Goal: Task Accomplishment & Management: Manage account settings

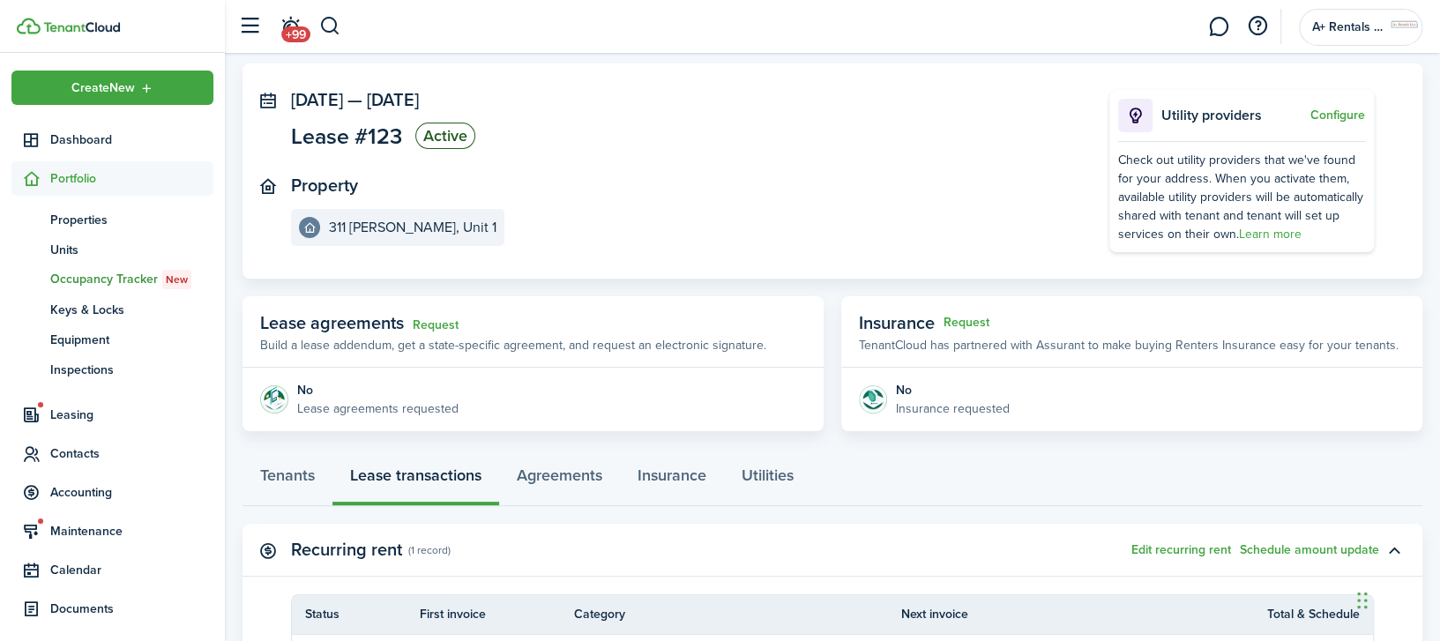
scroll to position [117, 0]
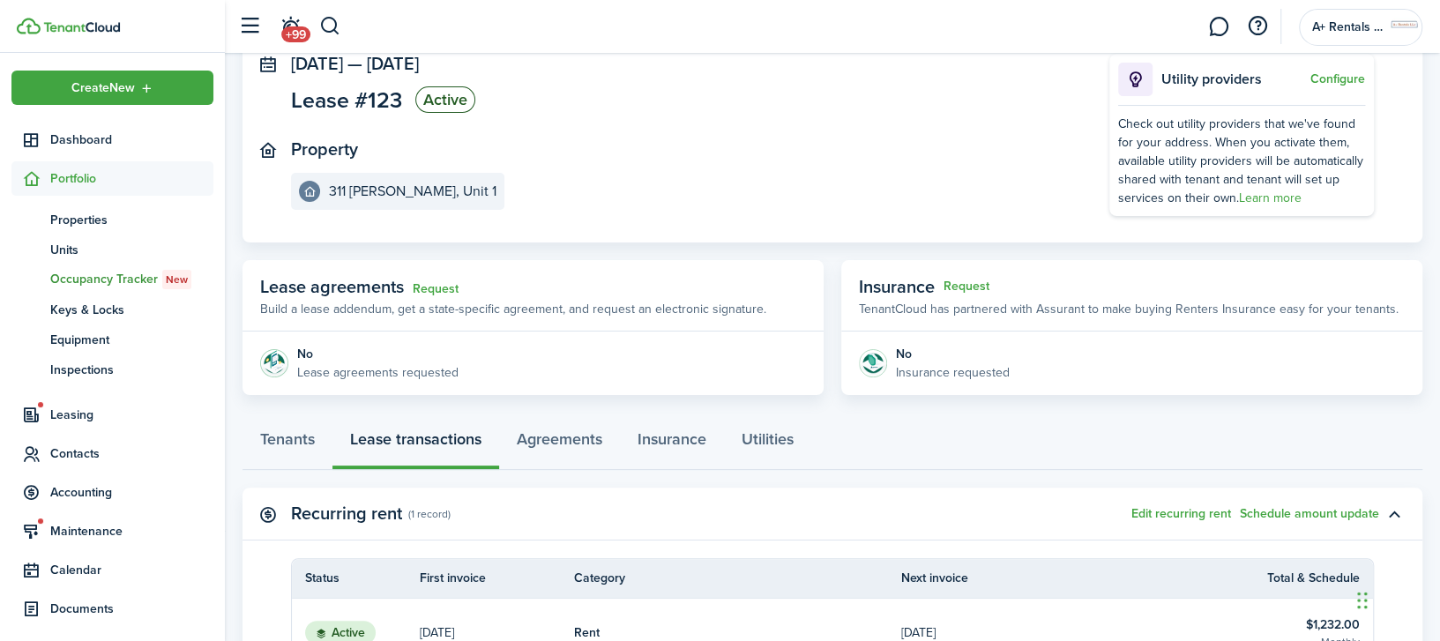
click at [403, 388] on panel-main-body "No Lease agreements requested" at bounding box center [532, 362] width 581 height 63
click at [401, 370] on p "Lease agreements requested" at bounding box center [377, 372] width 161 height 19
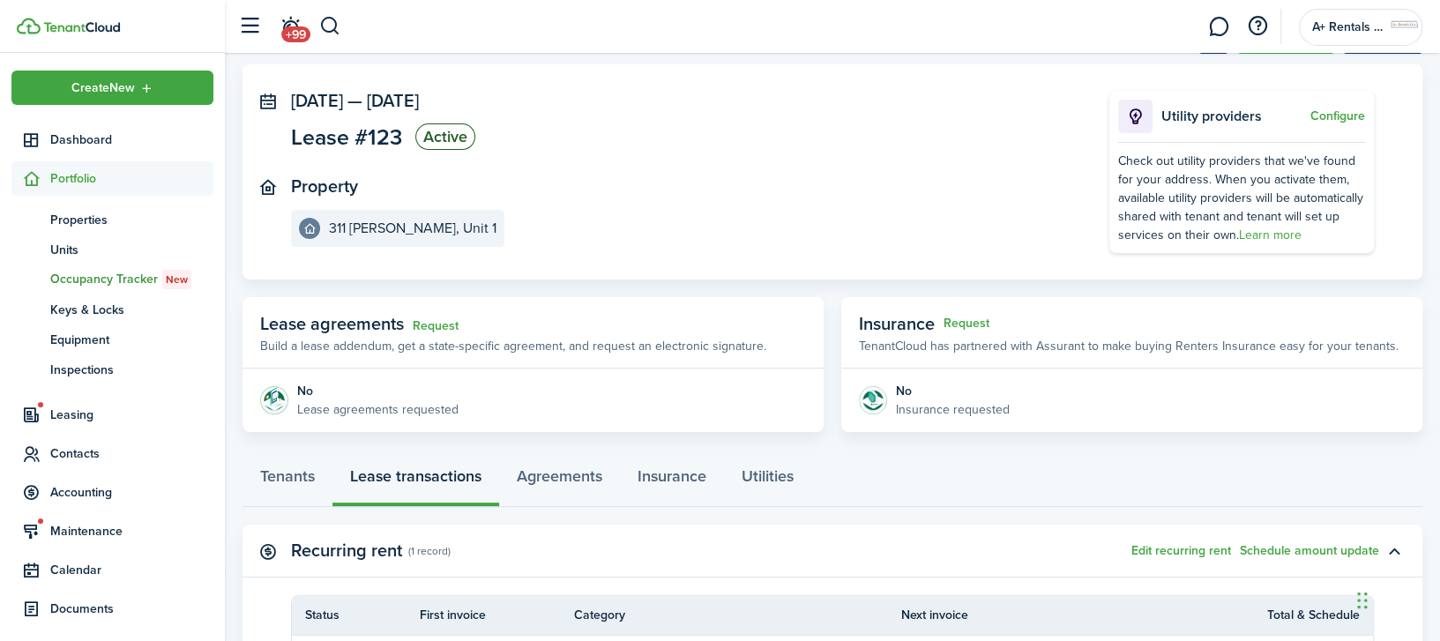
scroll to position [0, 0]
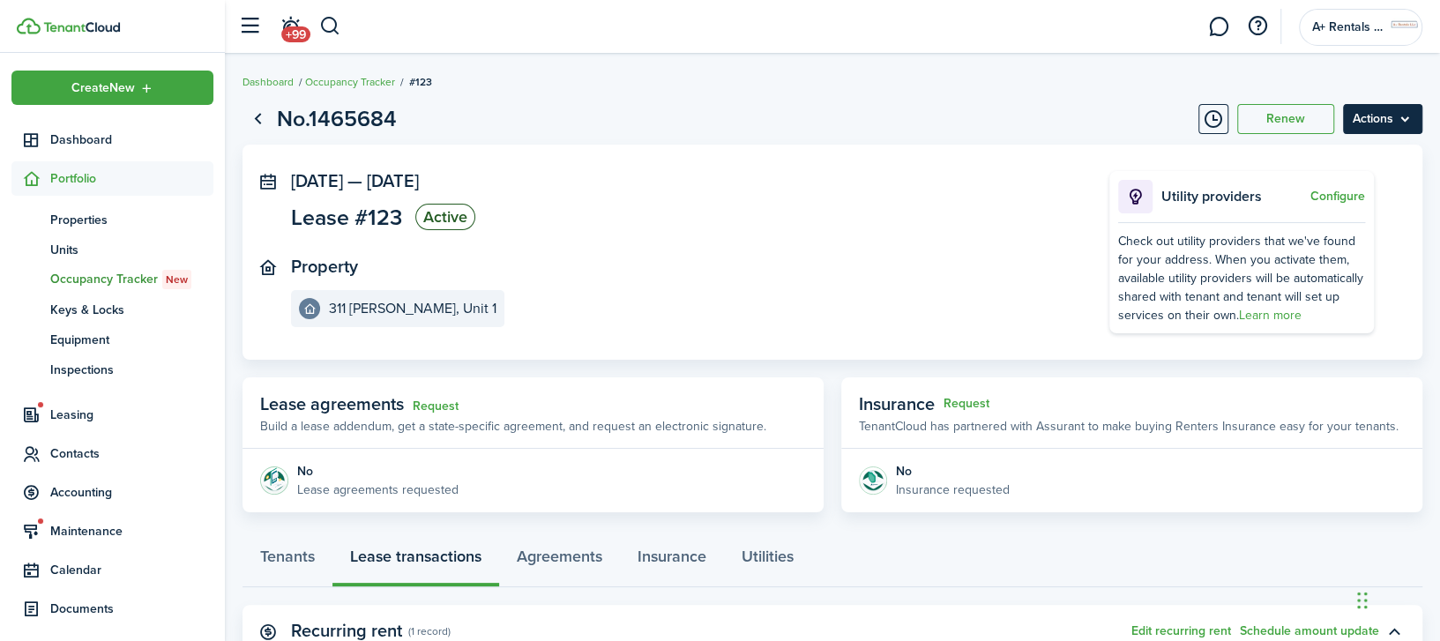
click at [1380, 130] on menu-btn "Actions" at bounding box center [1382, 119] width 79 height 30
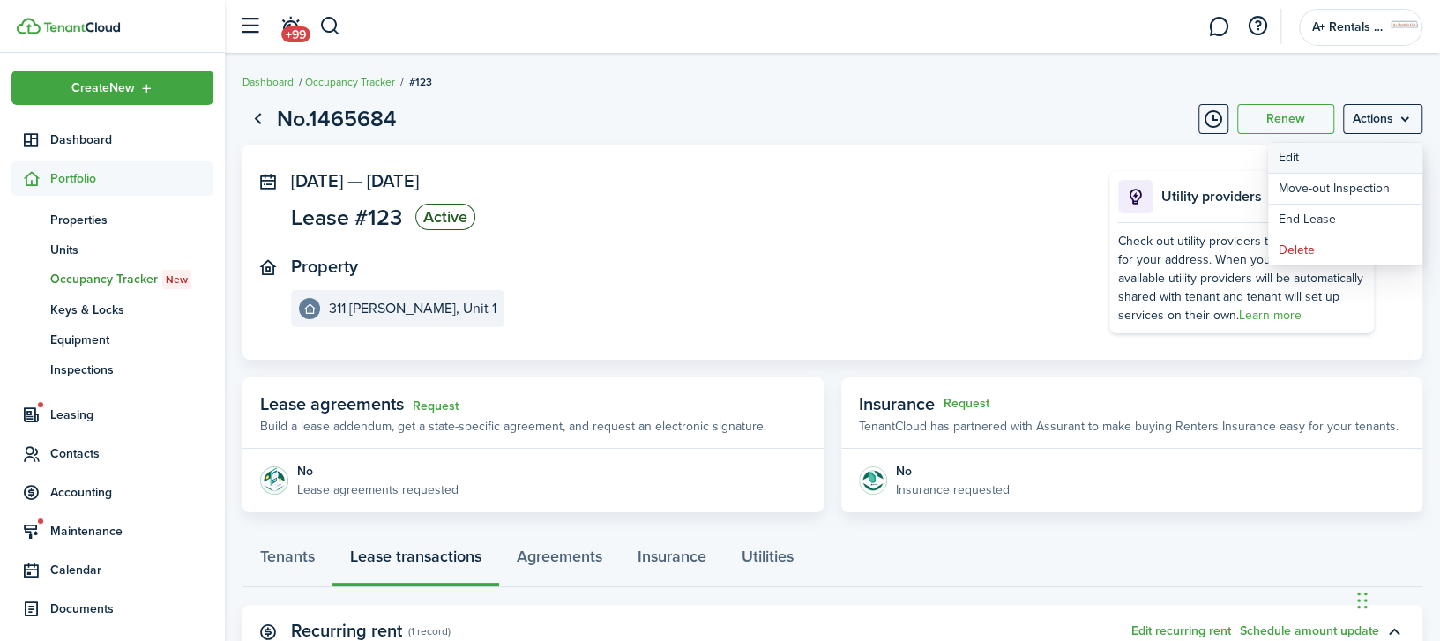
click at [1298, 158] on button "Edit" at bounding box center [1345, 158] width 154 height 30
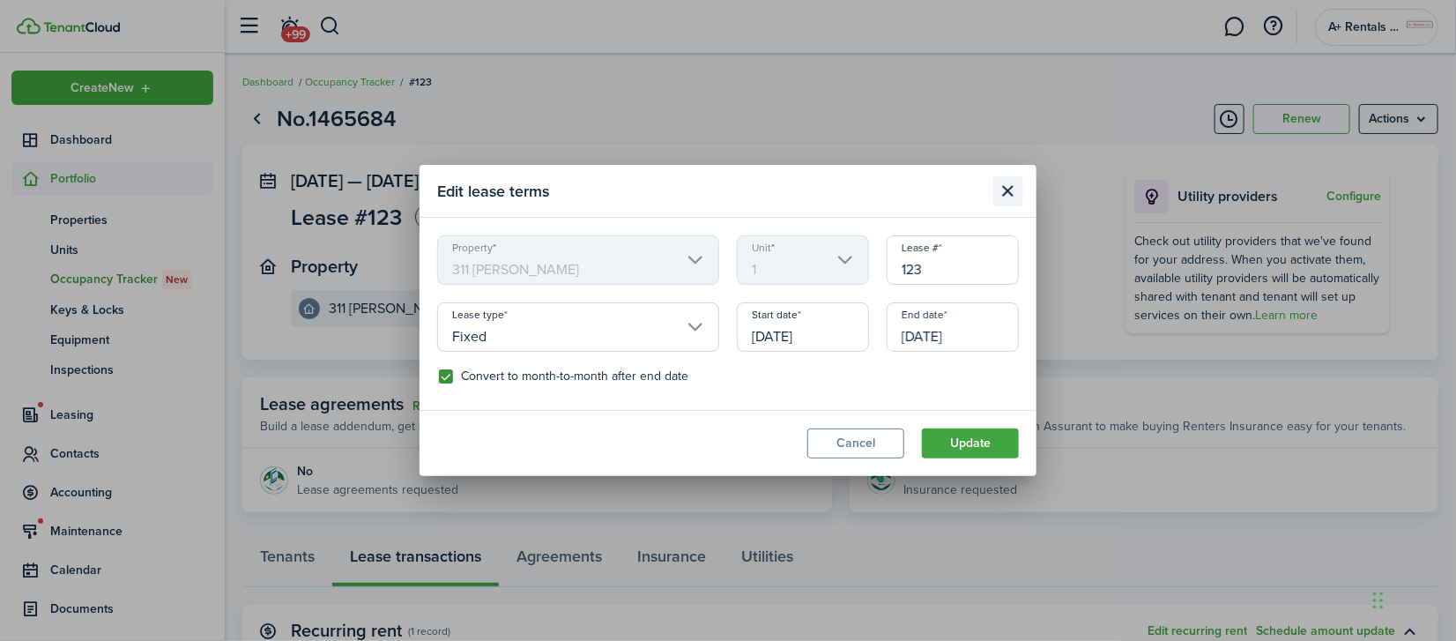
click at [1005, 189] on button "Close modal" at bounding box center [1009, 191] width 30 height 30
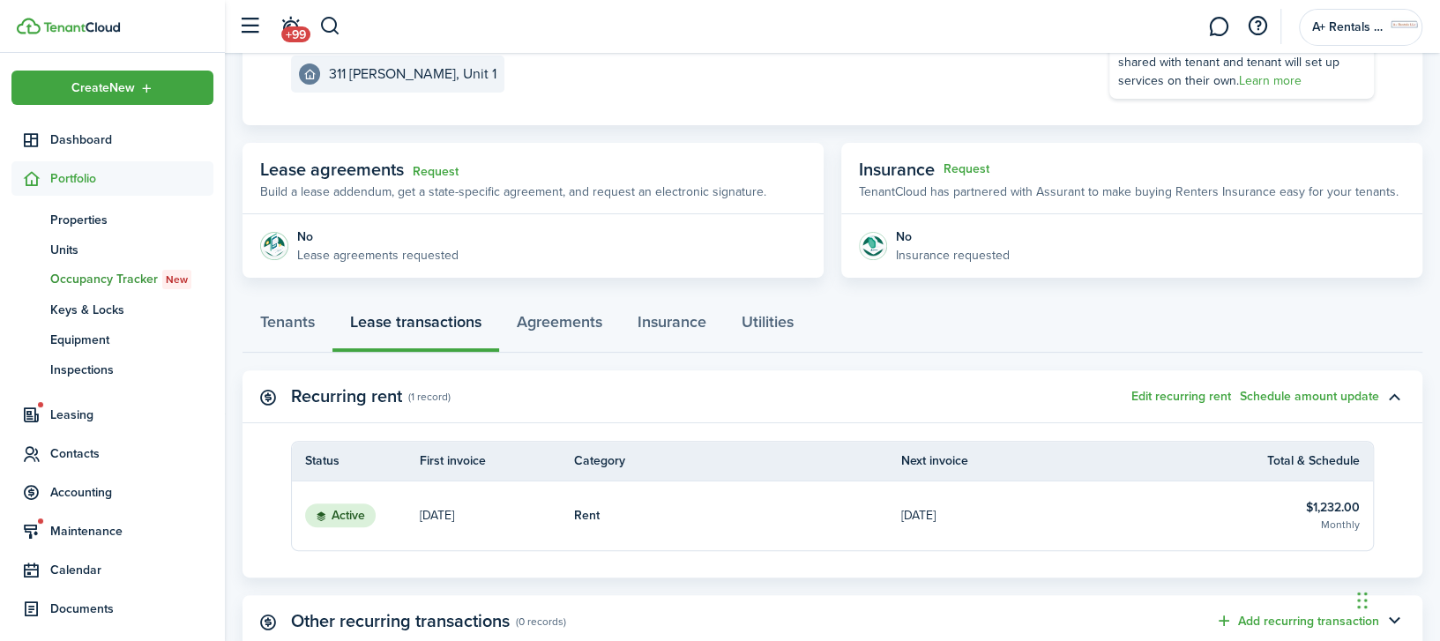
scroll to position [463, 0]
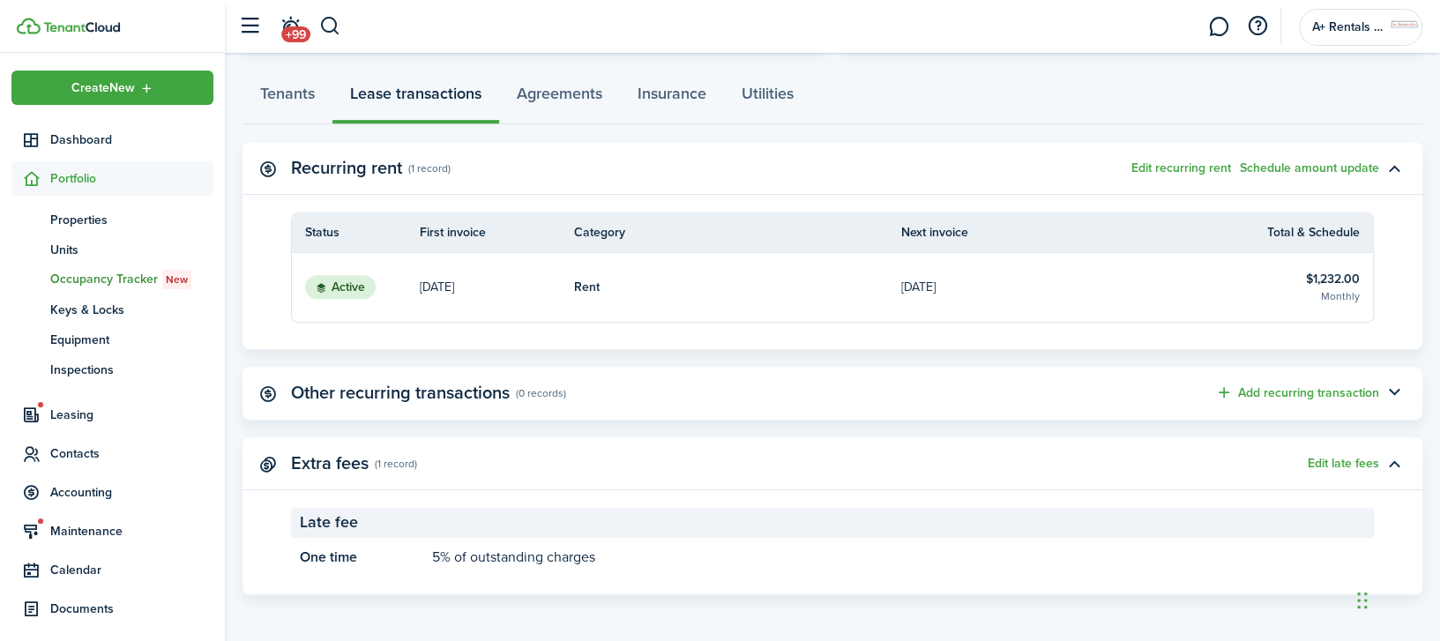
click at [339, 287] on status "Active" at bounding box center [340, 287] width 71 height 25
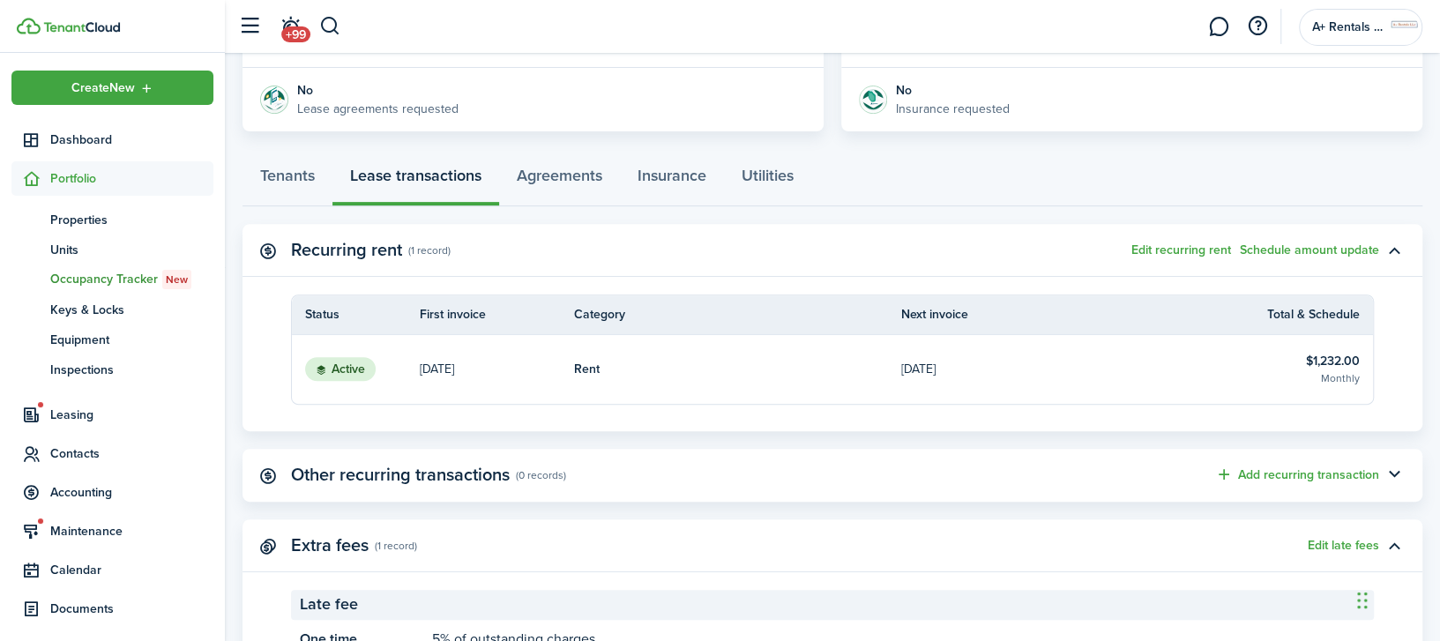
scroll to position [346, 0]
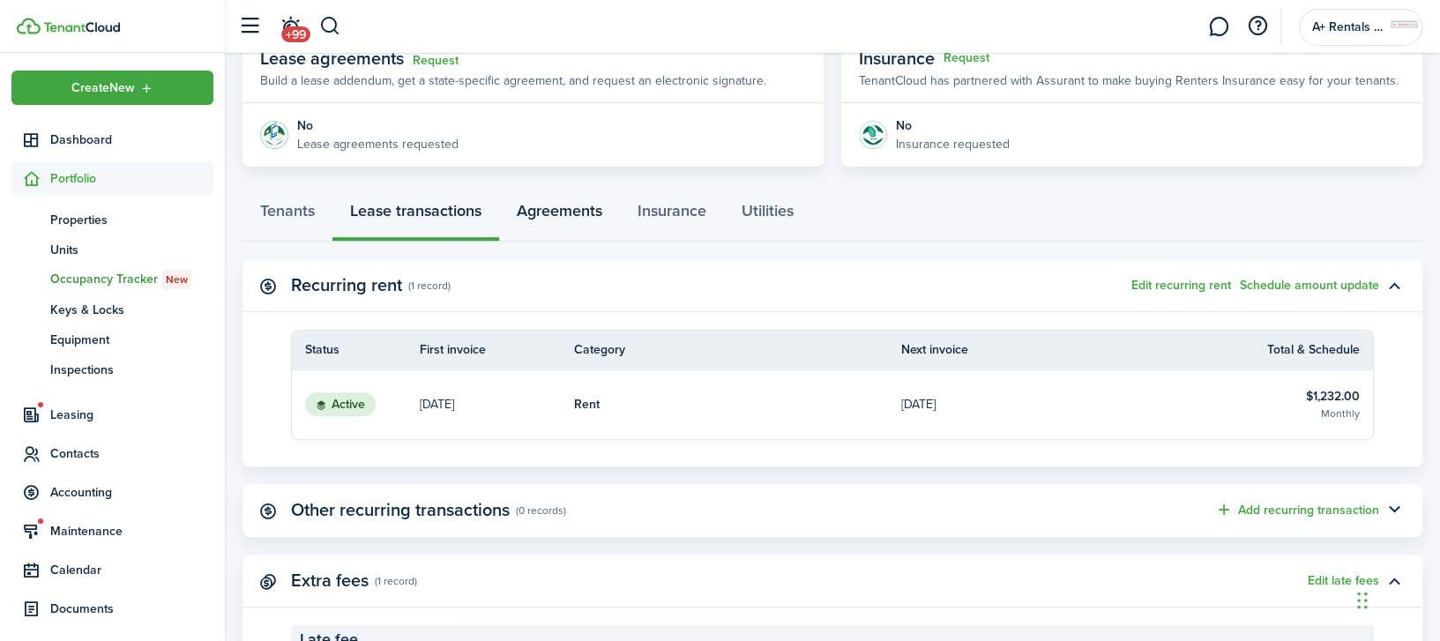
click at [553, 219] on link "Agreements" at bounding box center [559, 215] width 121 height 53
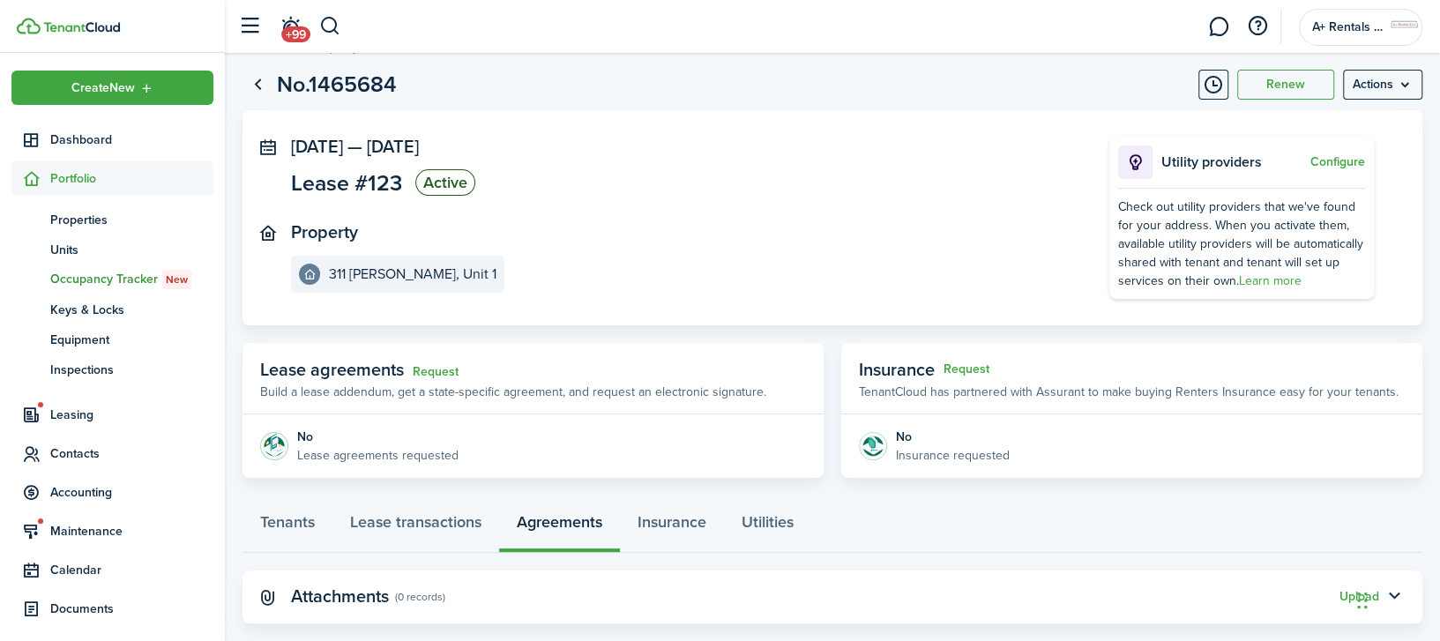
scroll to position [64, 0]
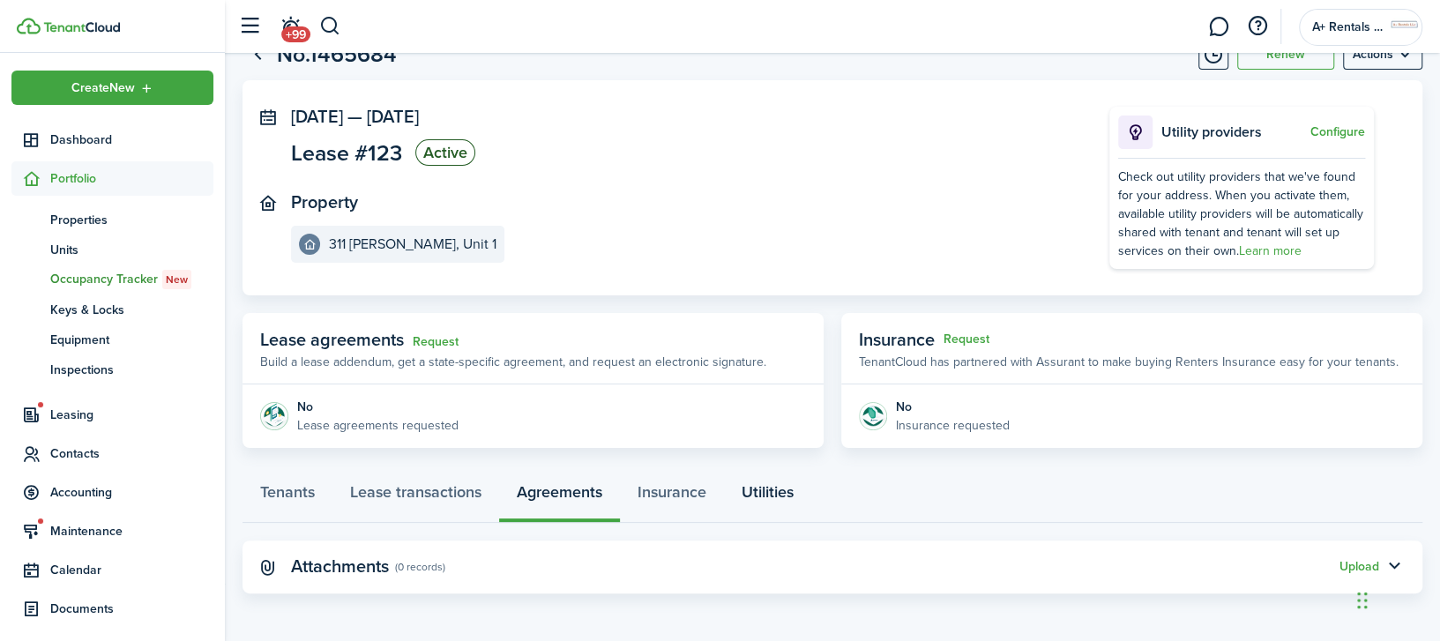
click at [759, 493] on link "Utilities" at bounding box center [767, 496] width 87 height 53
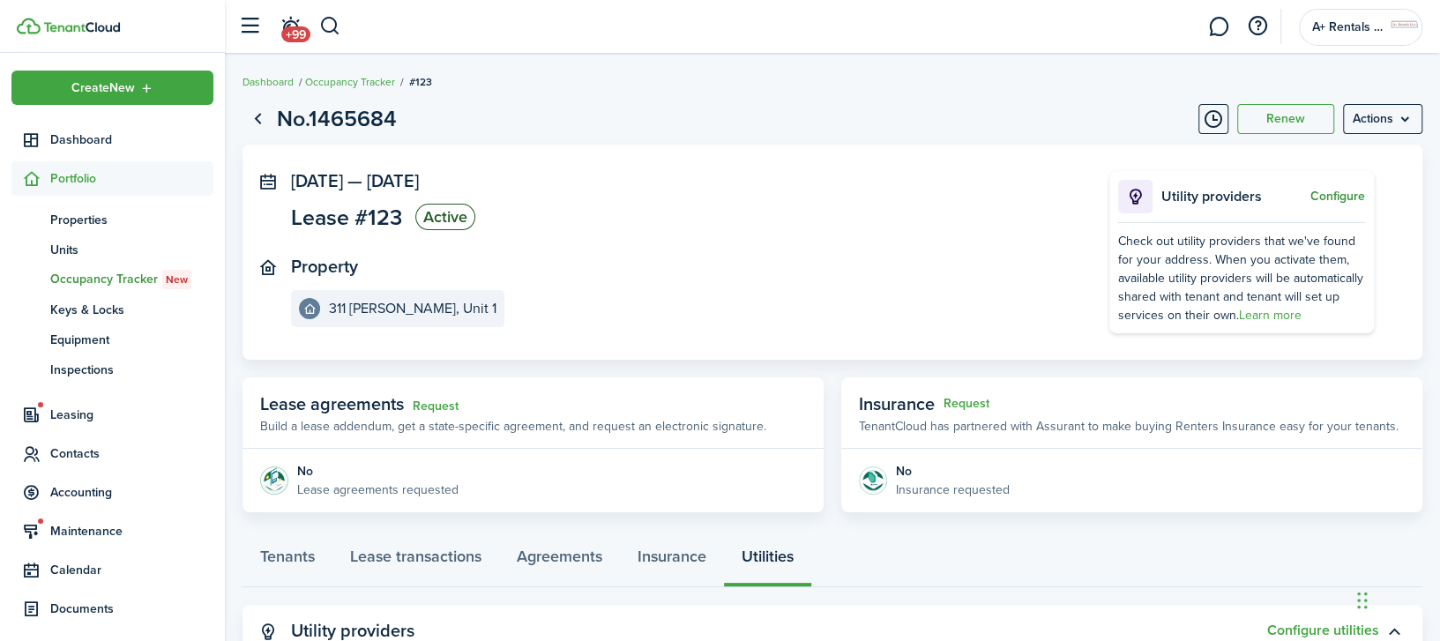
click at [1331, 197] on button "Configure" at bounding box center [1337, 197] width 55 height 14
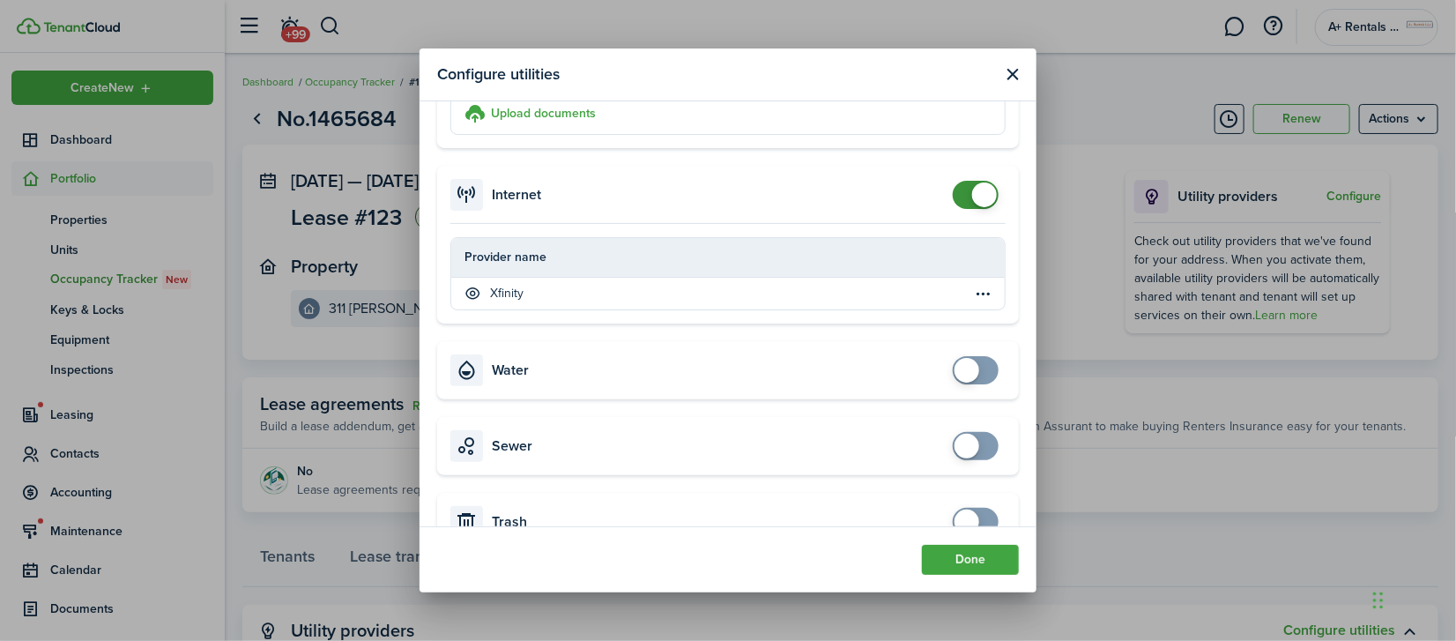
scroll to position [706, 0]
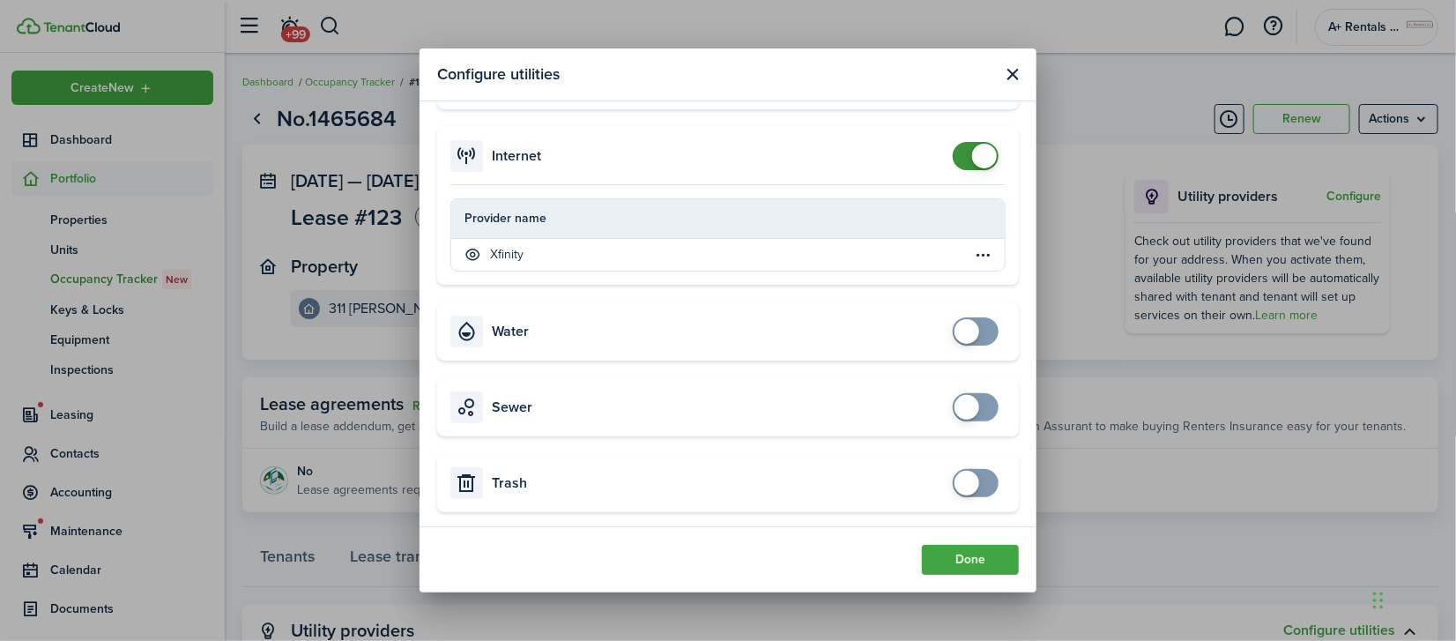
checkbox input "true"
click at [967, 327] on span at bounding box center [976, 331] width 18 height 28
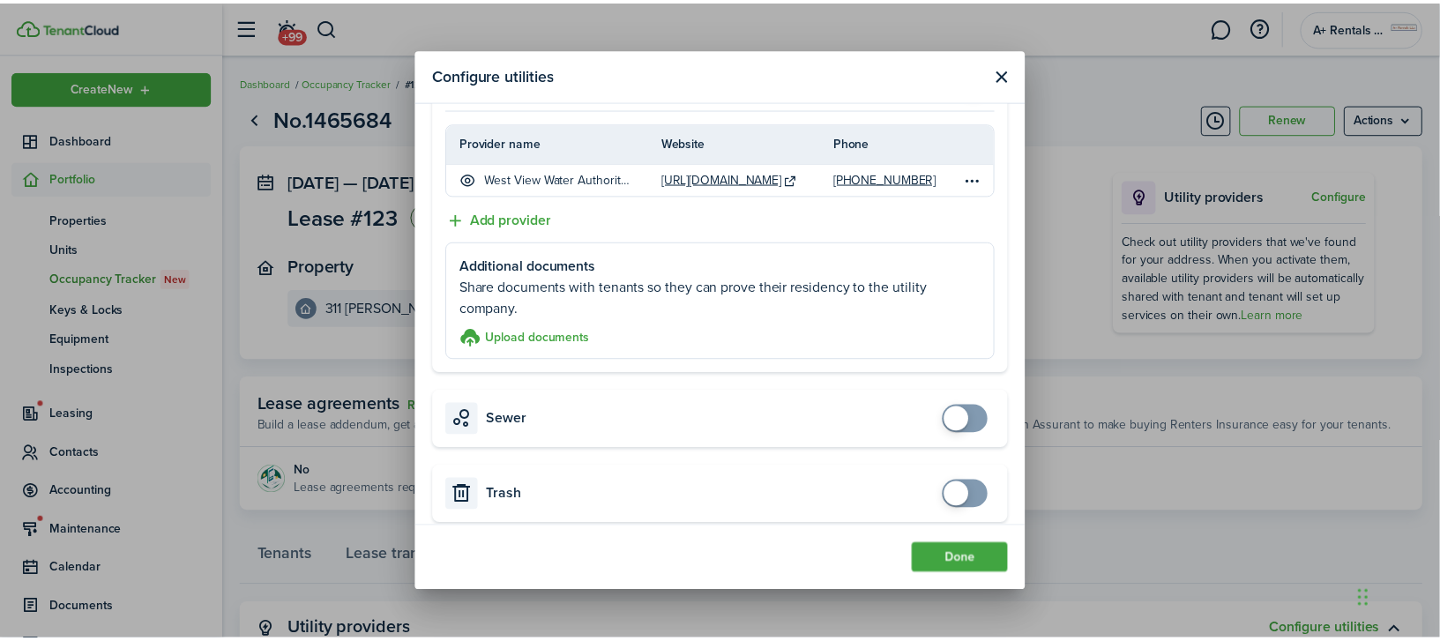
scroll to position [969, 0]
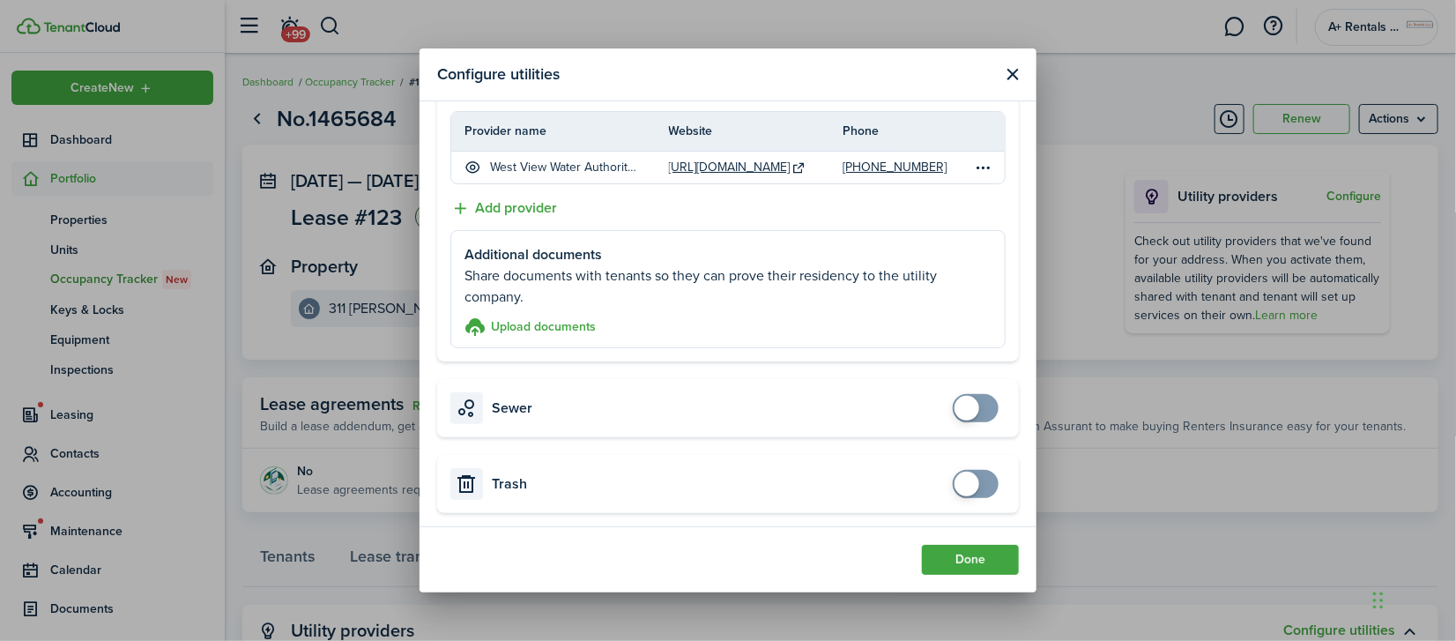
checkbox input "true"
click at [967, 394] on span at bounding box center [976, 408] width 18 height 28
click at [967, 561] on button "Done" at bounding box center [970, 560] width 97 height 30
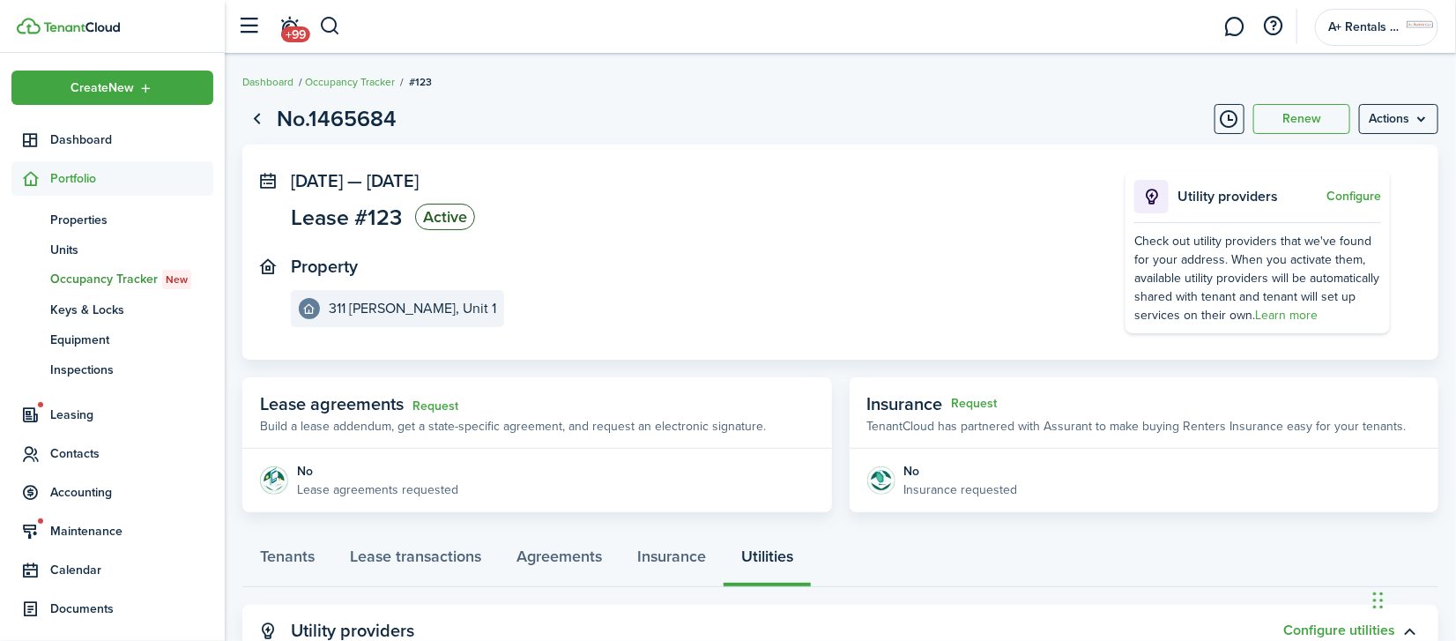
click at [967, 562] on div "Configure utilities Select options for renters Electricity Provider name Websit…" at bounding box center [728, 320] width 1456 height 641
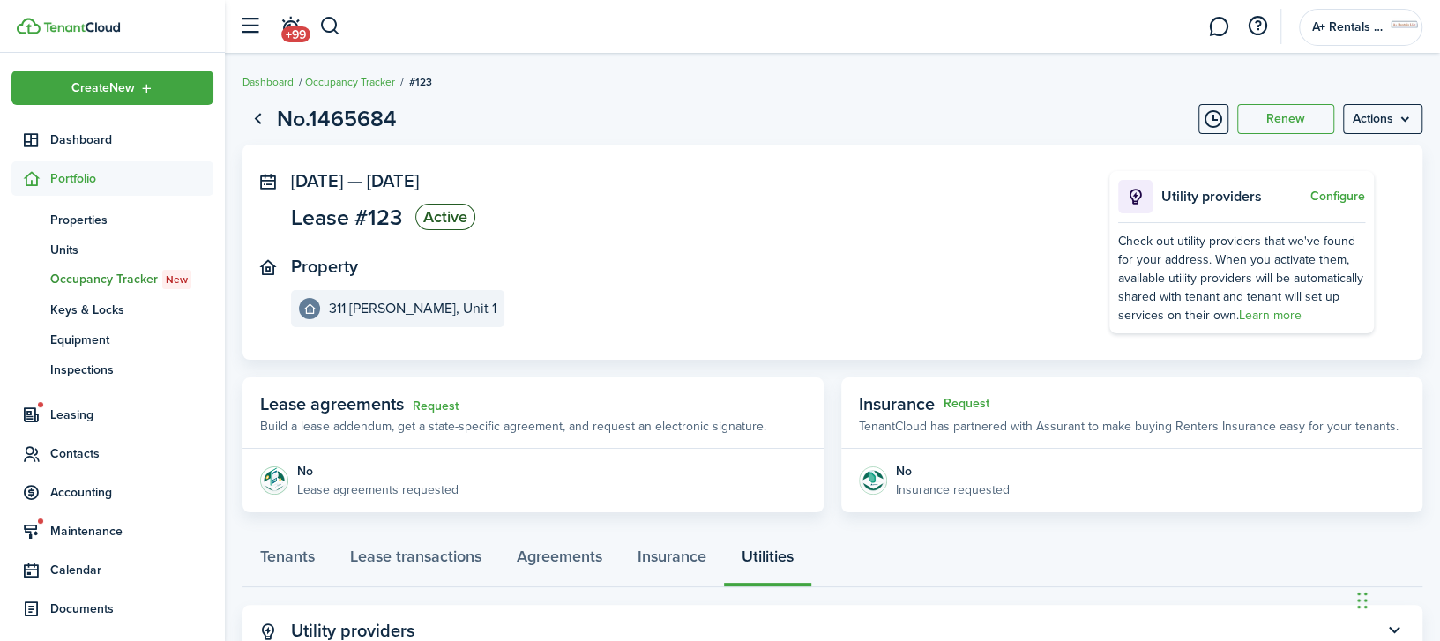
click at [683, 166] on panel-main-body "[DATE] — [DATE] Lease #123 Active Property [GEOGRAPHIC_DATA][PERSON_NAME] 1 Uti…" at bounding box center [832, 252] width 1180 height 215
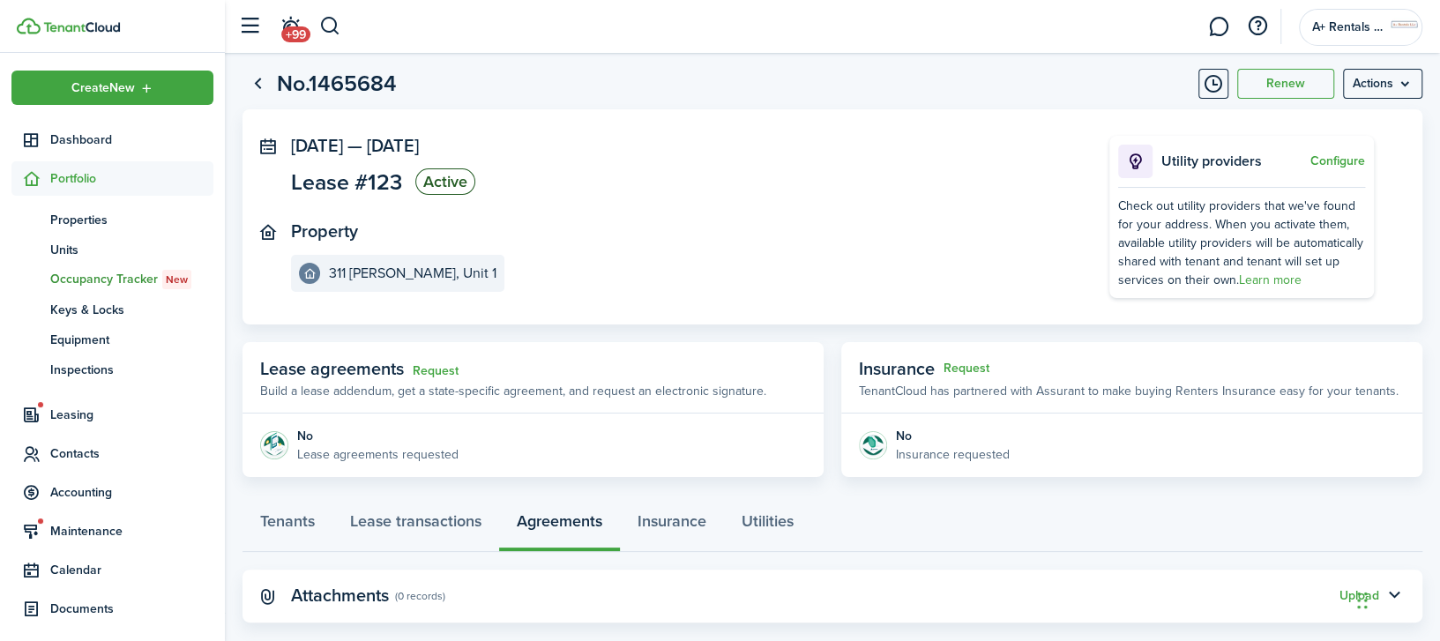
scroll to position [64, 0]
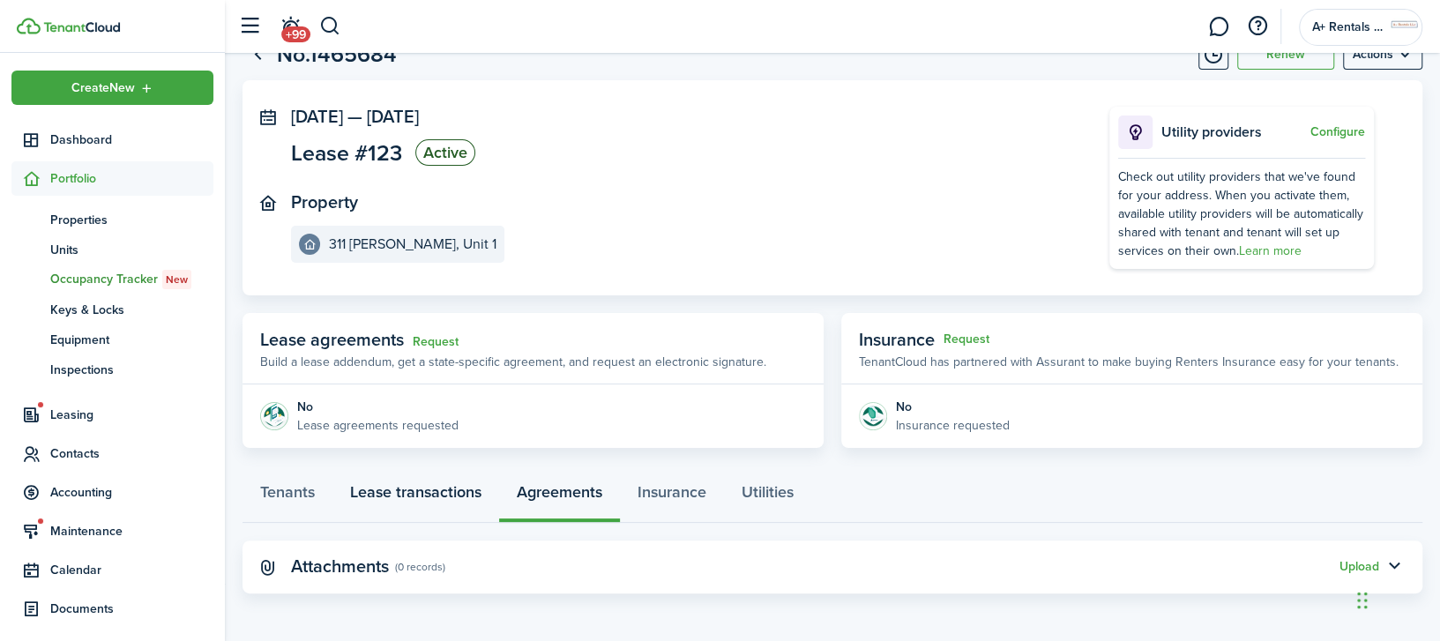
click at [391, 494] on link "Lease transactions" at bounding box center [415, 496] width 167 height 53
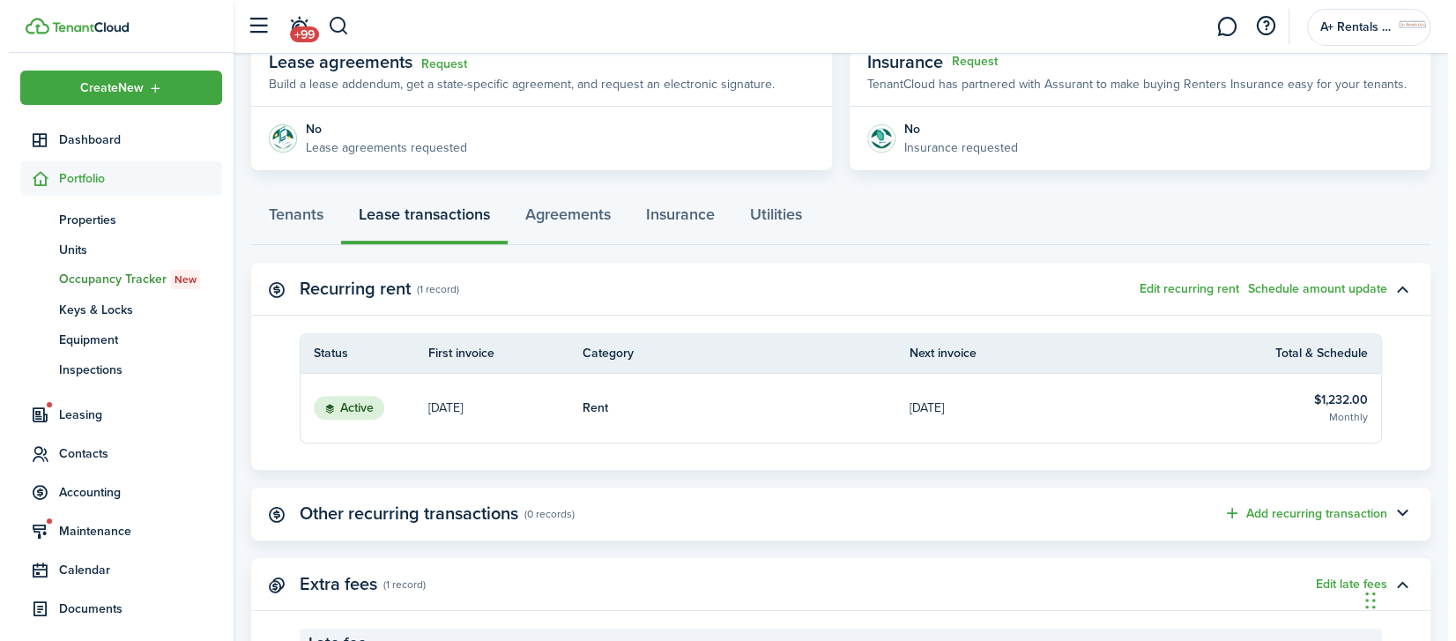
scroll to position [463, 0]
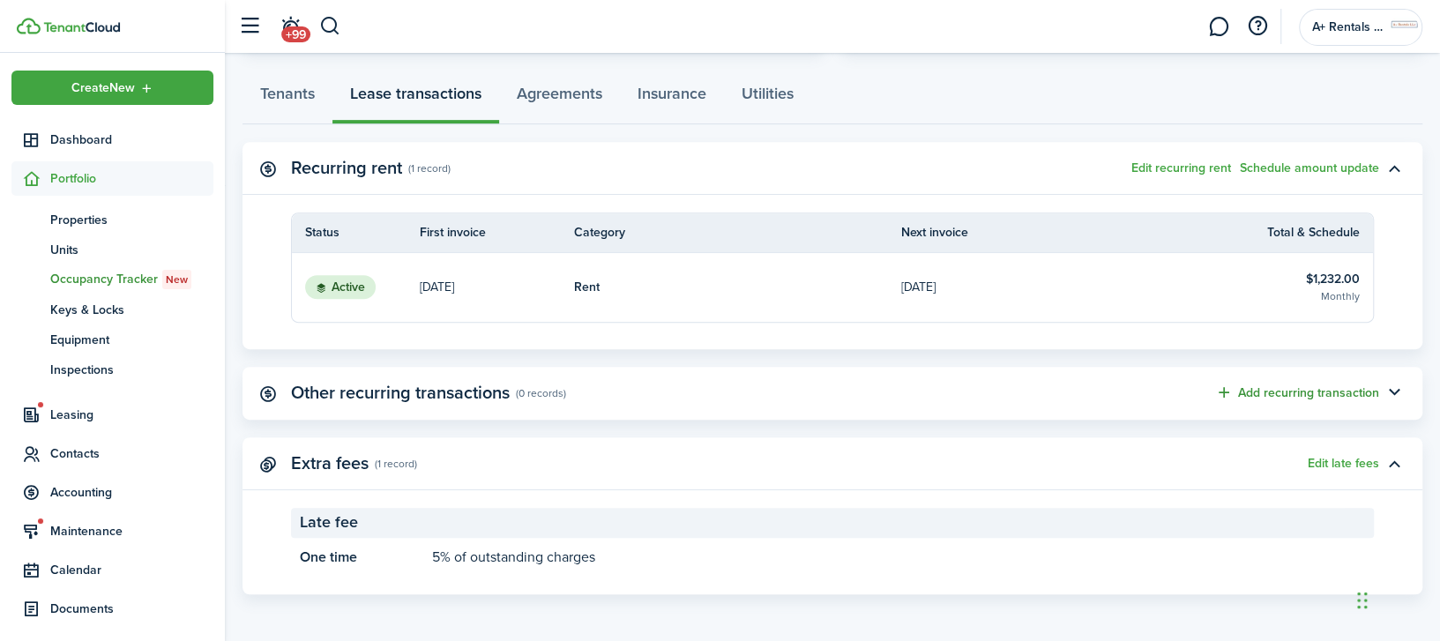
click at [1256, 400] on button "Add recurring transaction" at bounding box center [1297, 393] width 164 height 20
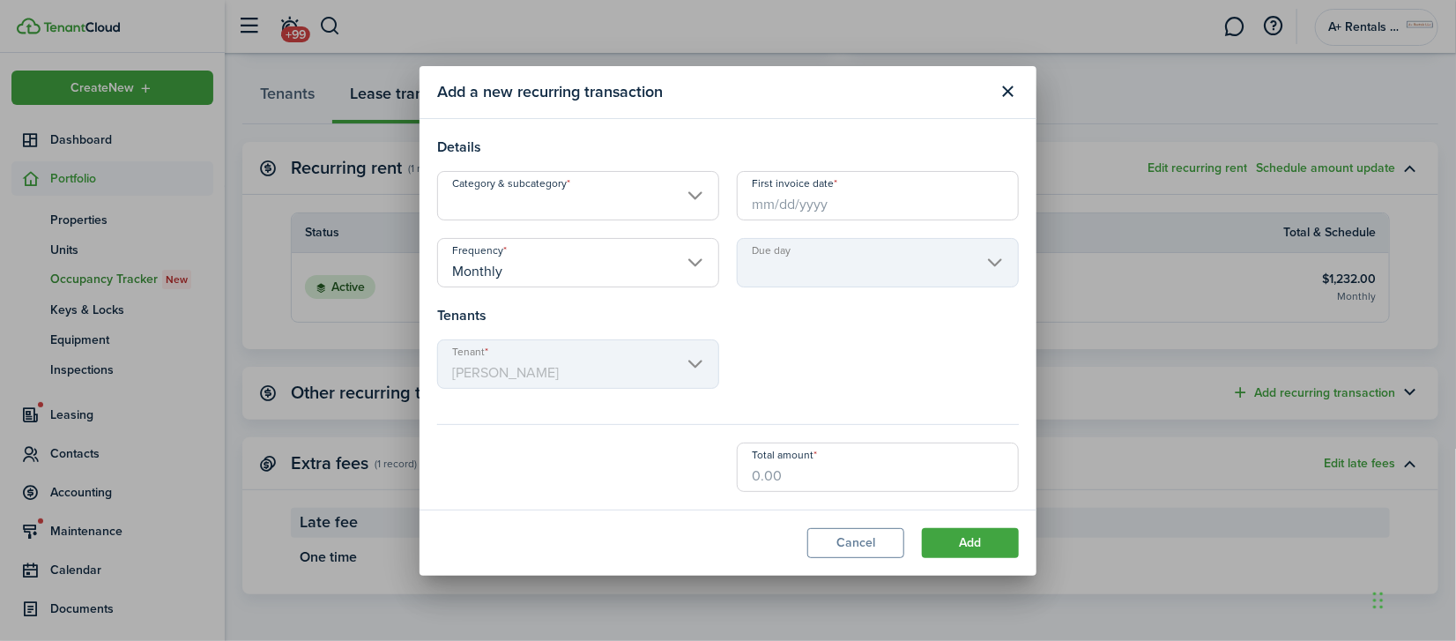
click at [903, 197] on input "First invoice date" at bounding box center [878, 195] width 282 height 49
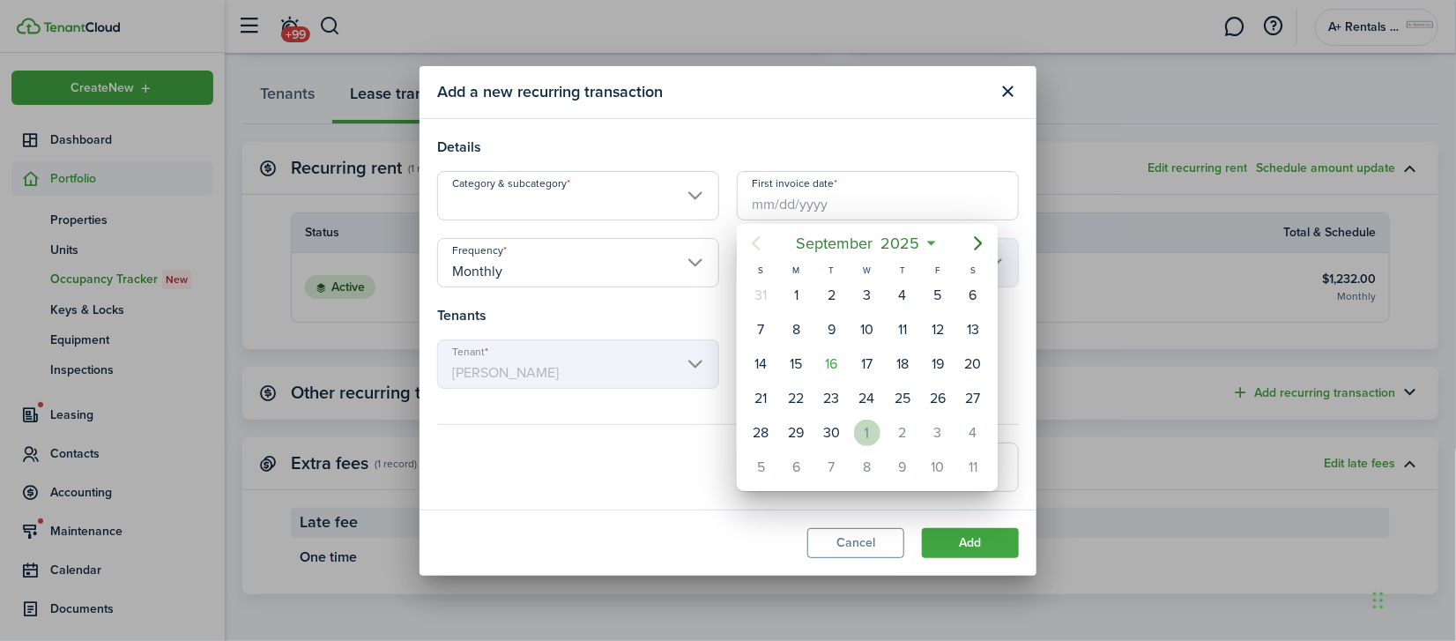
click at [858, 434] on div "1" at bounding box center [867, 433] width 26 height 26
type input "[DATE]"
type input "1st"
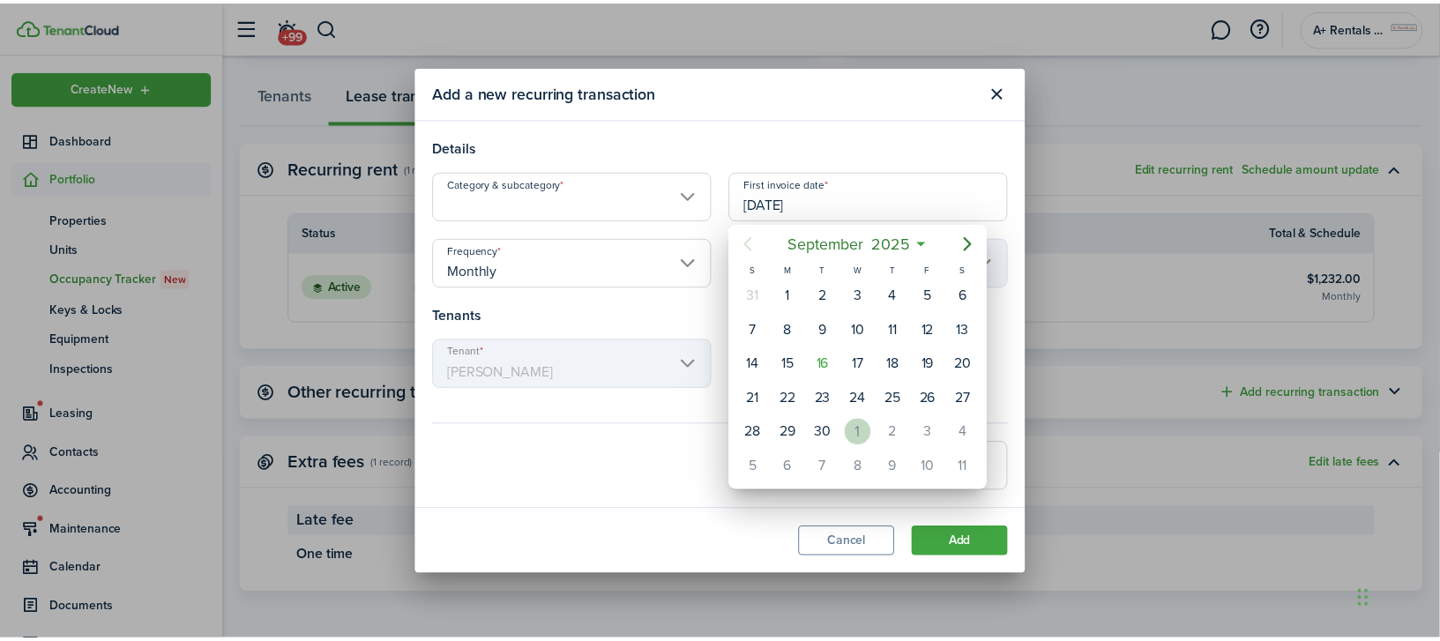
scroll to position [0, 0]
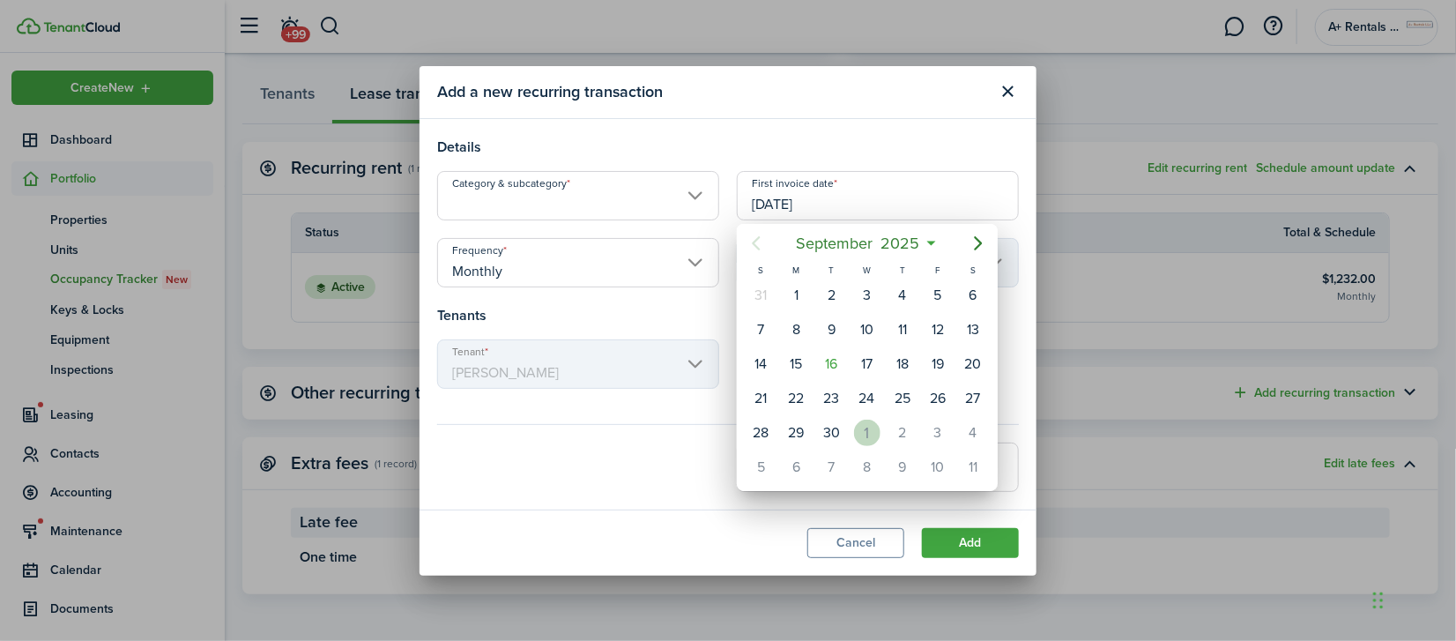
click at [858, 434] on lease-edit-recurring-form "Frequency Monthly Due day 1st Tenants Tenant [PERSON_NAME] Total amount" at bounding box center [728, 365] width 582 height 254
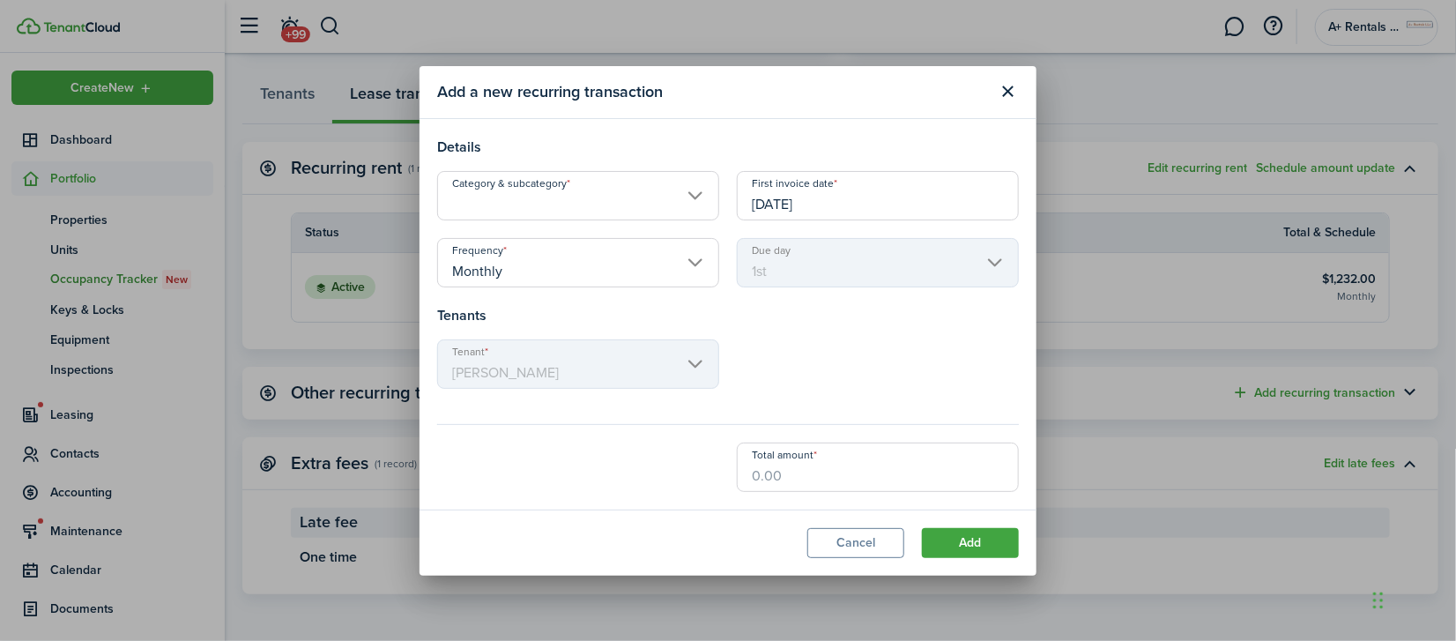
click at [881, 178] on input "[DATE]" at bounding box center [878, 195] width 282 height 49
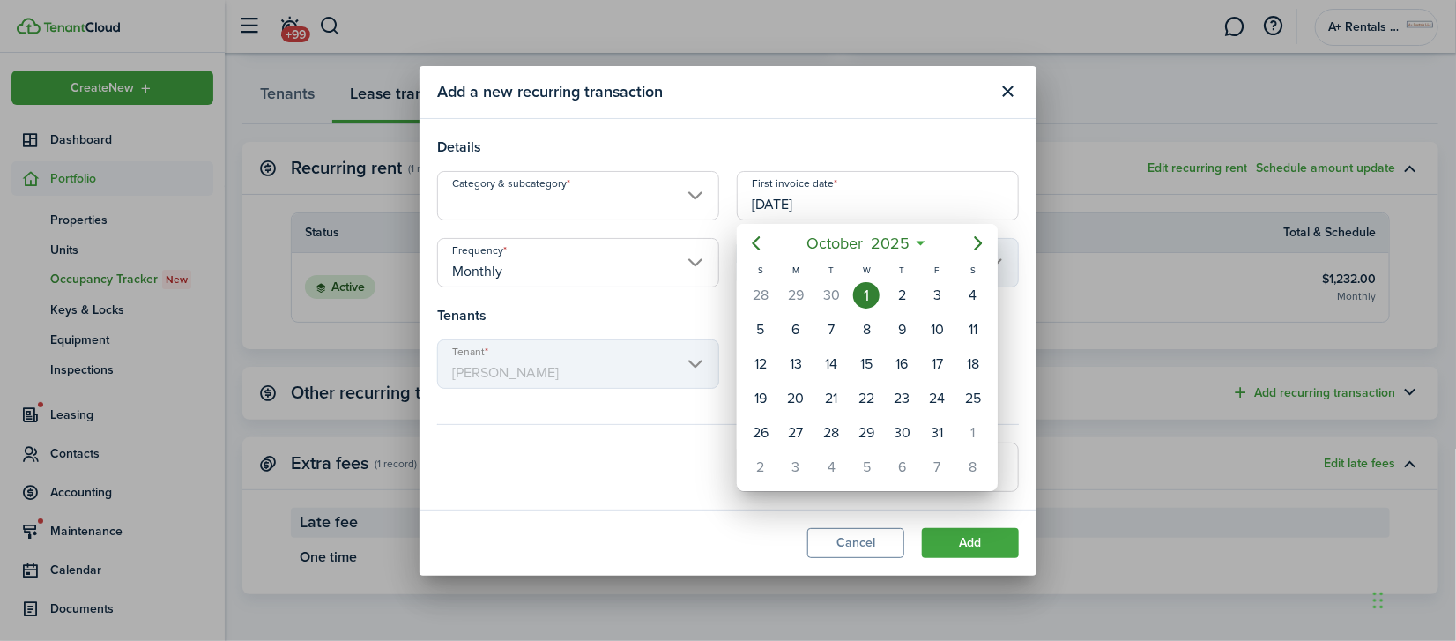
click at [880, 178] on div at bounding box center [728, 320] width 1739 height 923
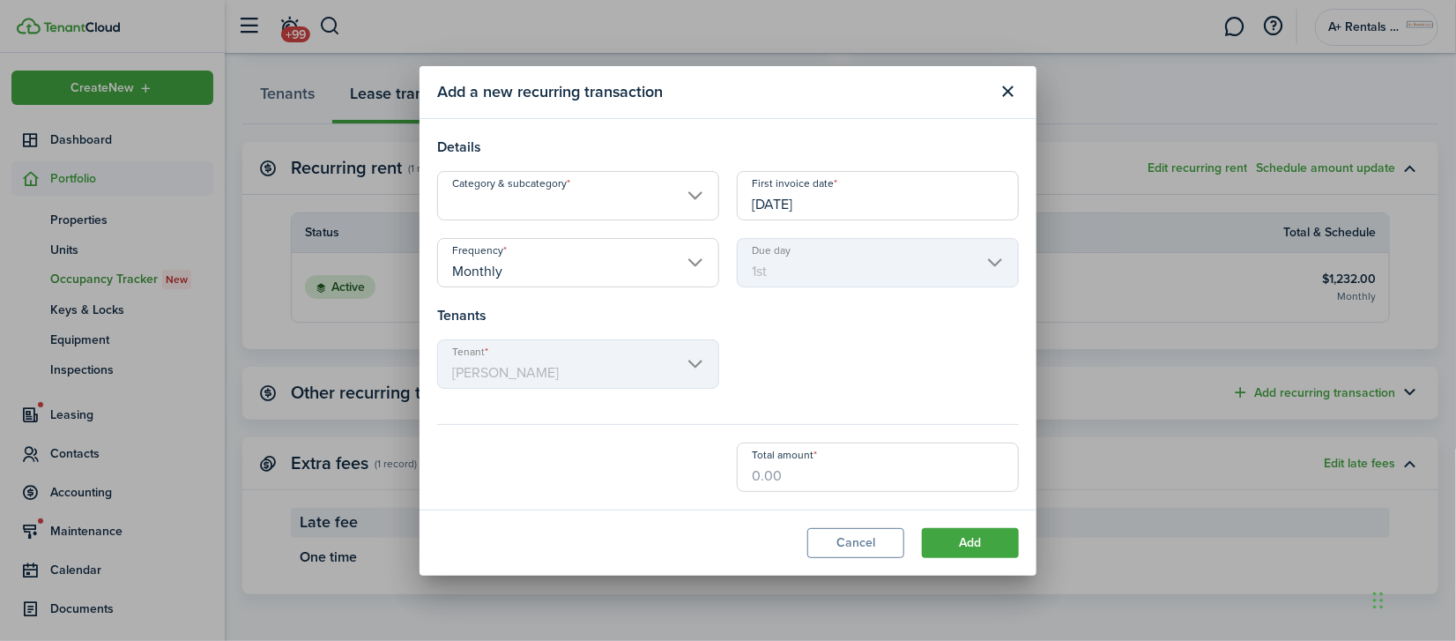
click at [578, 198] on input "Category & subcategory" at bounding box center [578, 195] width 282 height 49
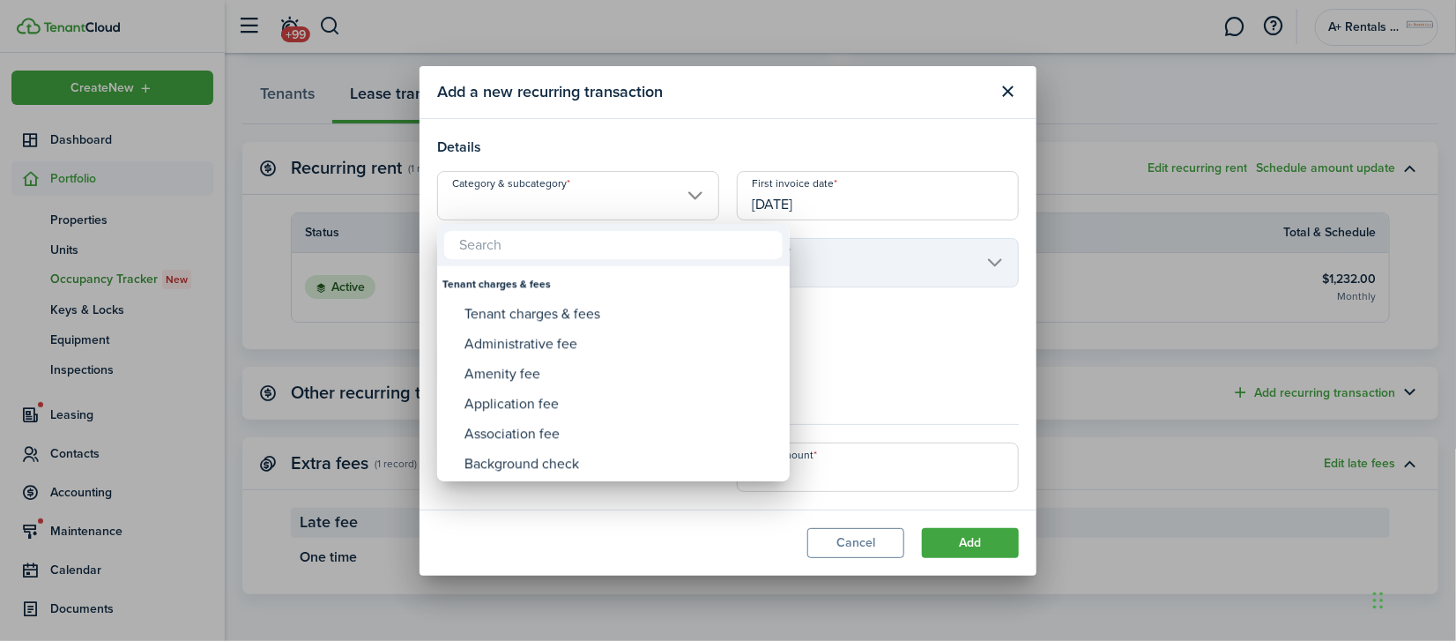
click at [537, 229] on div at bounding box center [613, 245] width 353 height 42
click at [531, 246] on input "text" at bounding box center [613, 245] width 339 height 28
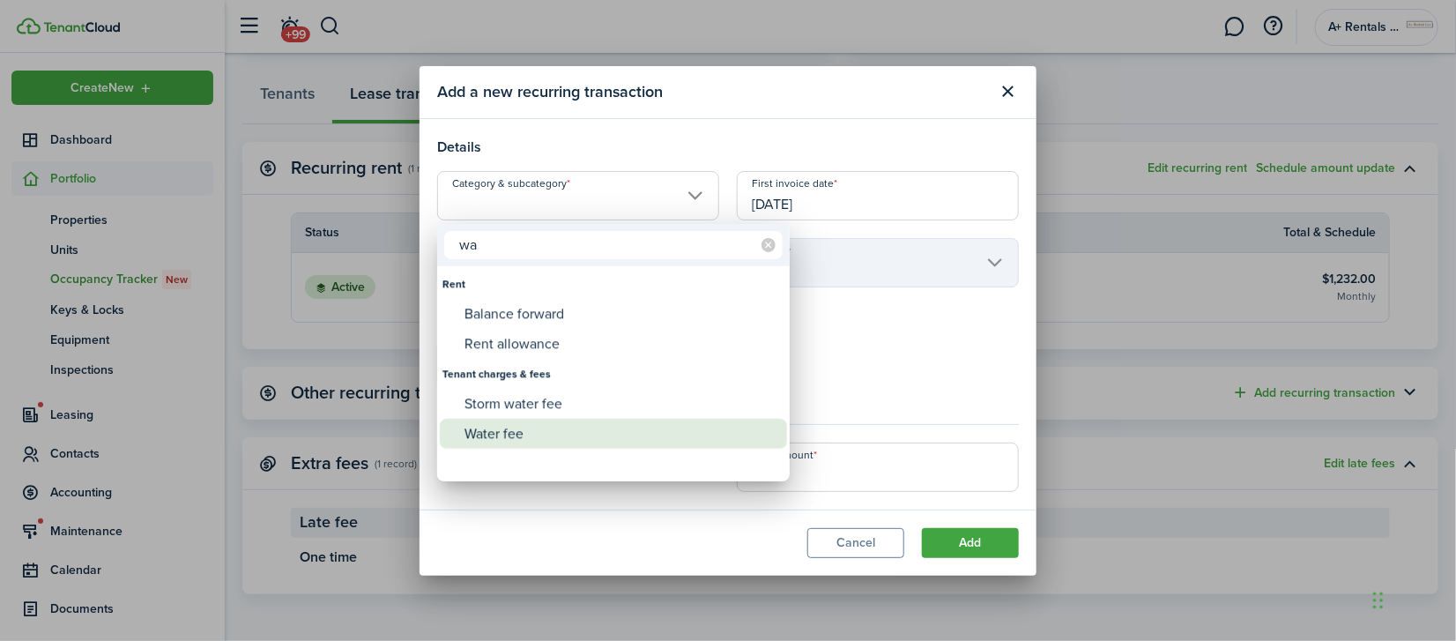
type input "wa"
click at [495, 435] on div "Water fee" at bounding box center [621, 434] width 312 height 30
type input "Tenant charges & fees / Water fee"
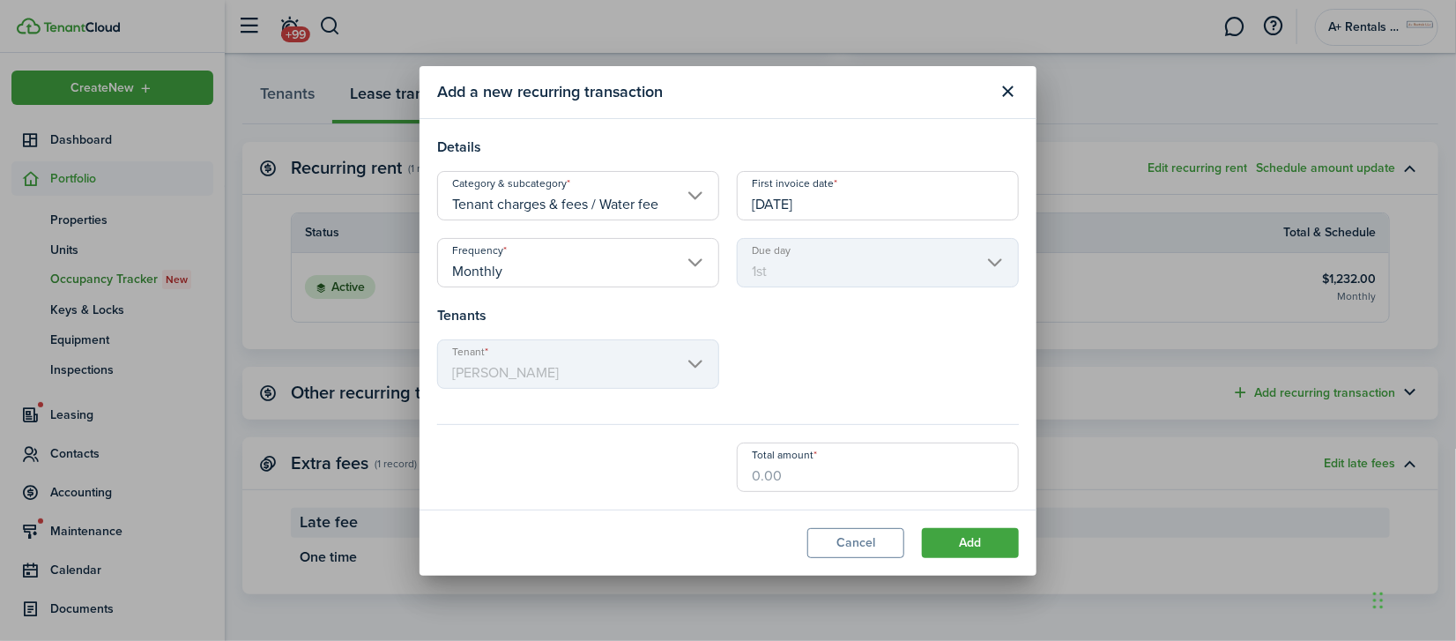
click at [805, 480] on input "Total amount" at bounding box center [878, 467] width 282 height 49
type input "$150.00"
click at [949, 553] on button "Add" at bounding box center [970, 543] width 97 height 30
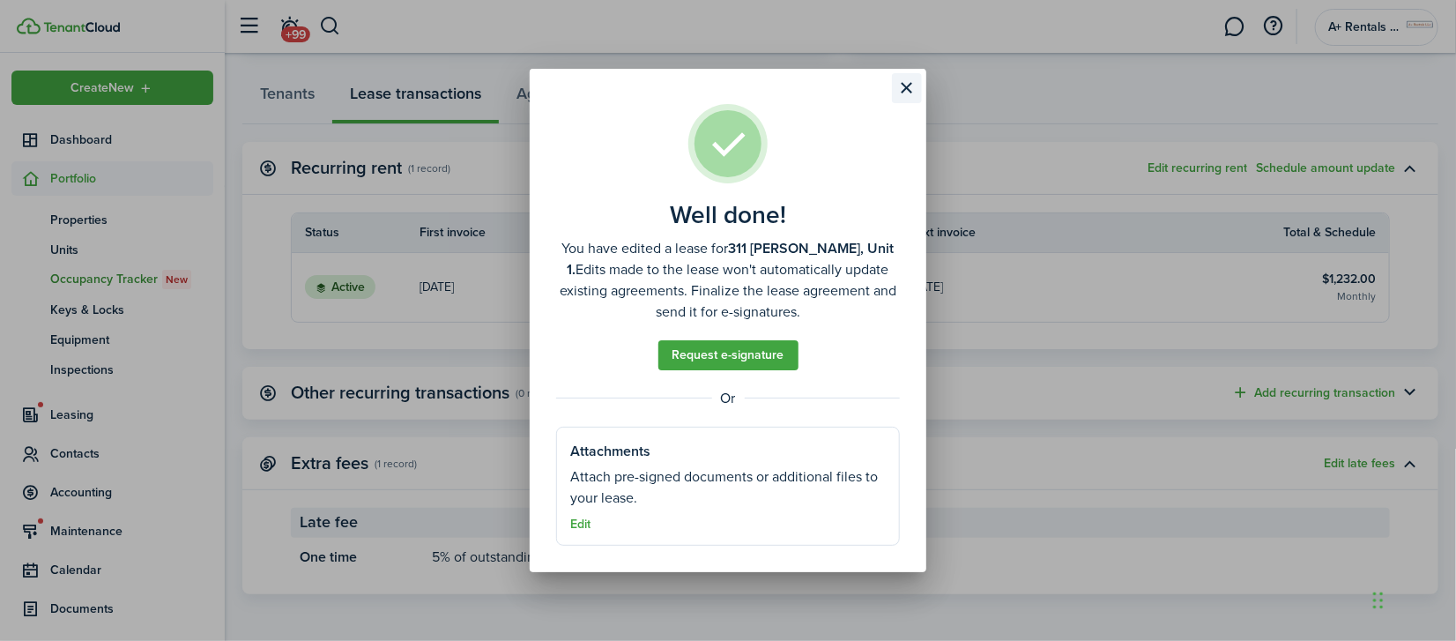
click at [905, 85] on button "Close modal" at bounding box center [907, 88] width 30 height 30
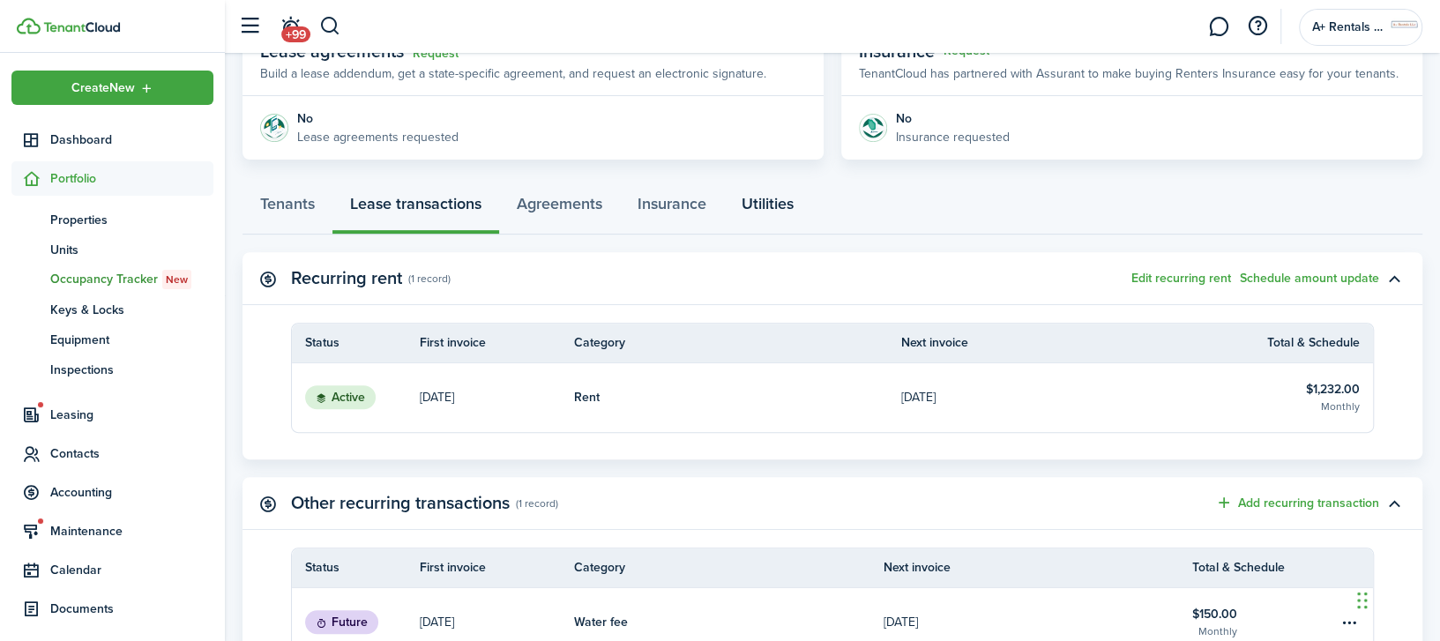
scroll to position [470, 0]
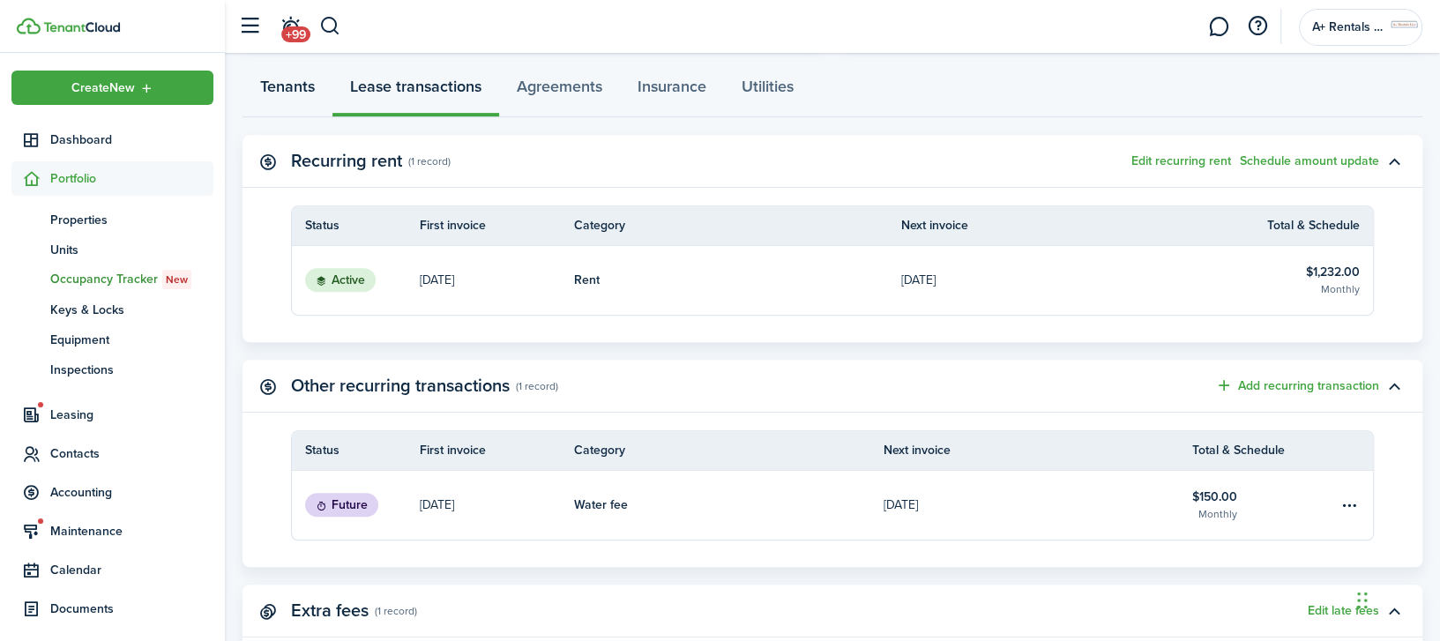
click at [286, 90] on link "Tenants" at bounding box center [287, 90] width 90 height 53
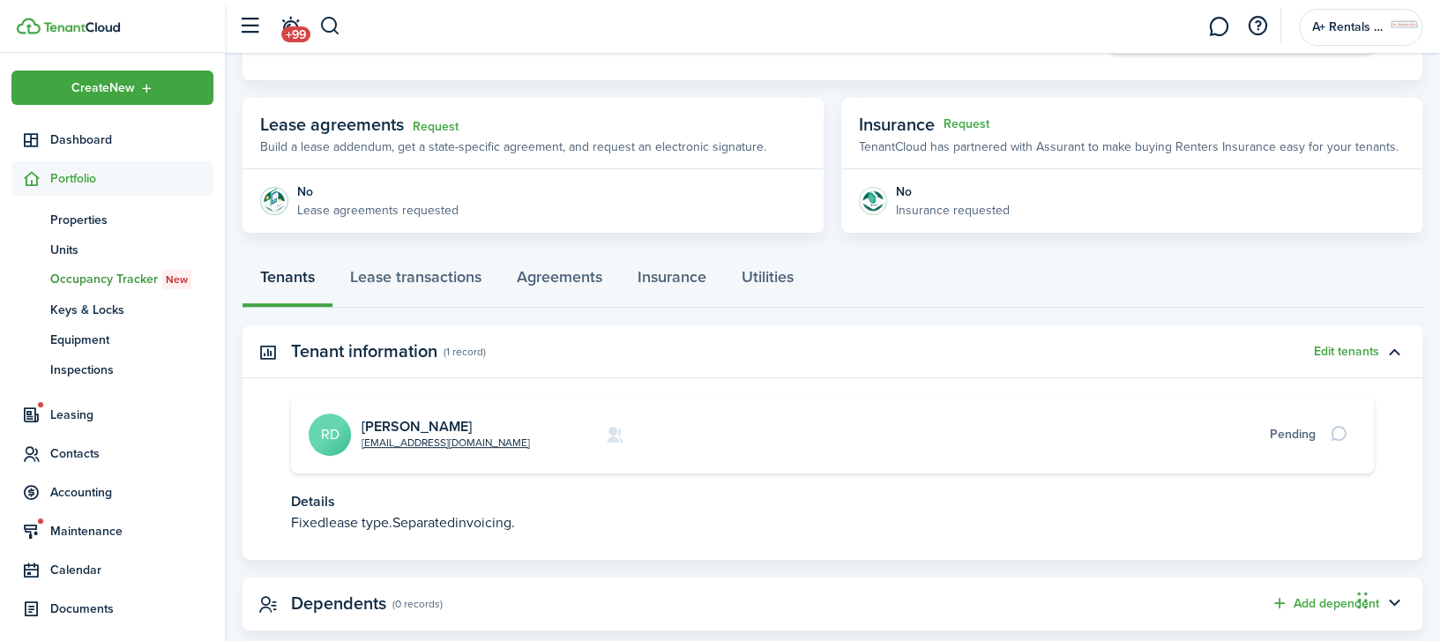
scroll to position [316, 0]
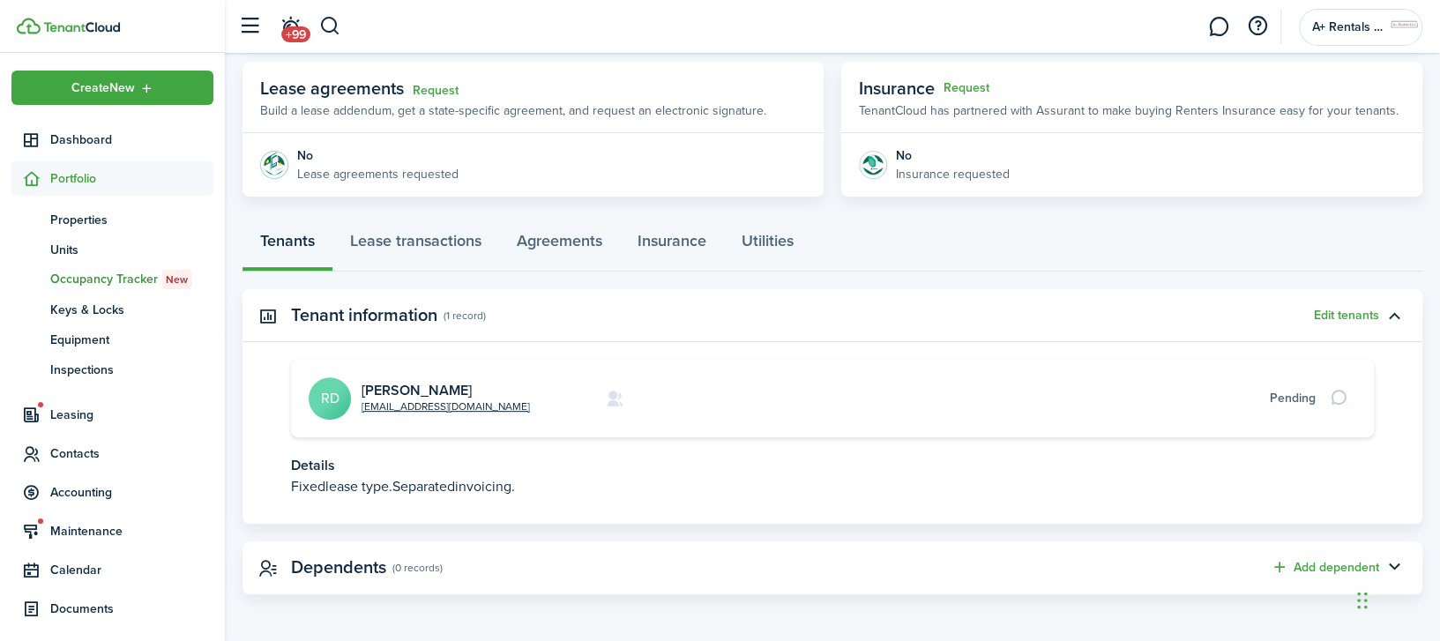
click at [345, 138] on panel-main-body "No Lease agreements requested" at bounding box center [532, 164] width 581 height 63
click at [322, 157] on div "No" at bounding box center [377, 155] width 161 height 19
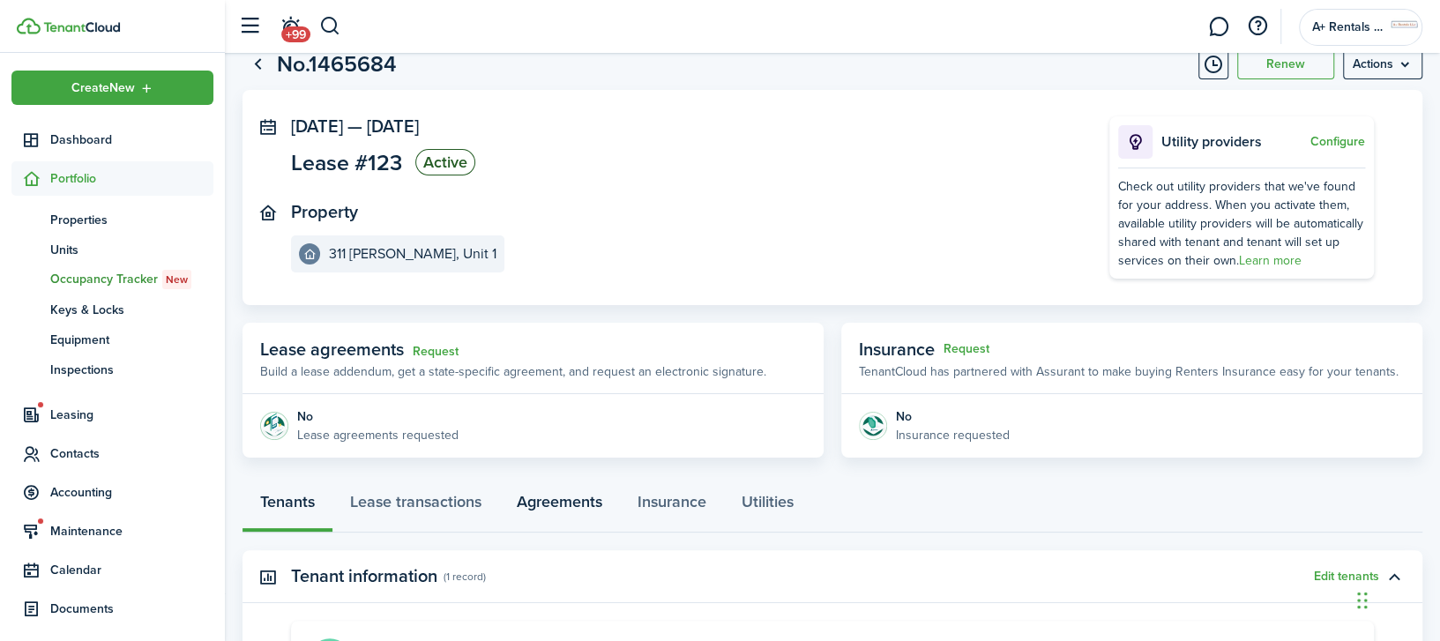
scroll to position [0, 0]
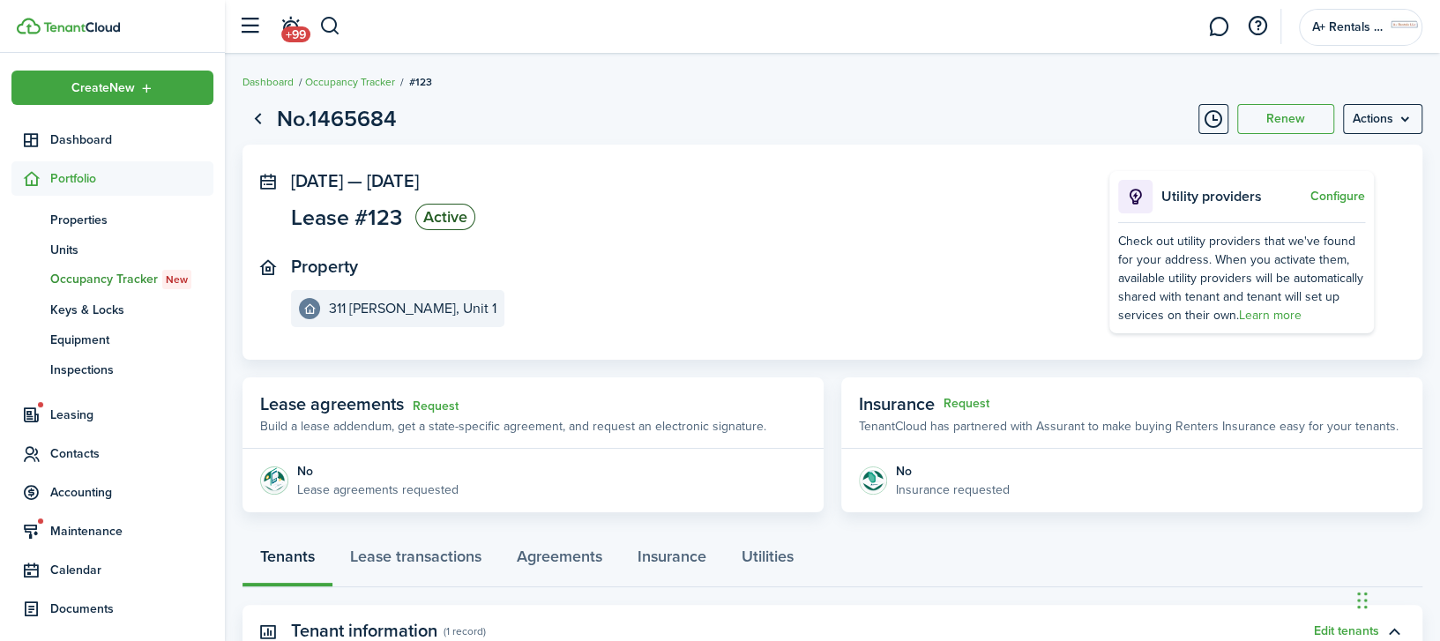
click at [993, 265] on panel-main-section "Property [STREET_ADDRESS][PERSON_NAME]" at bounding box center [673, 292] width 765 height 71
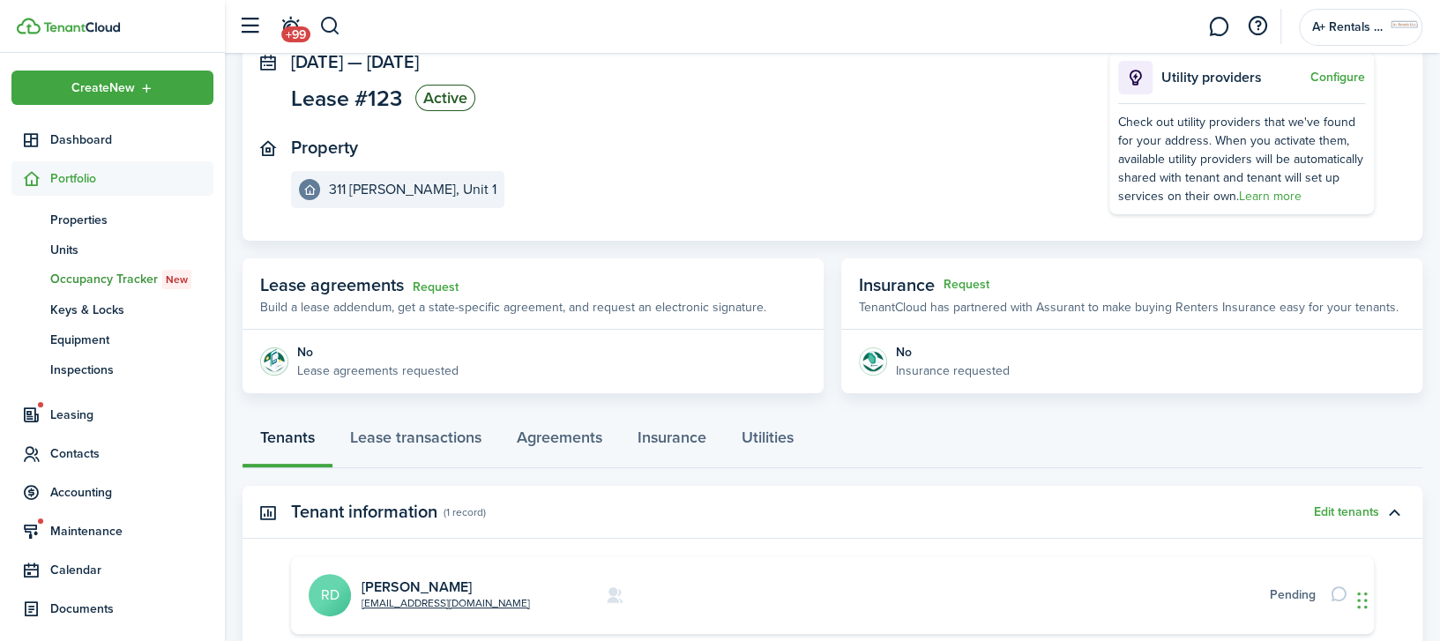
scroll to position [235, 0]
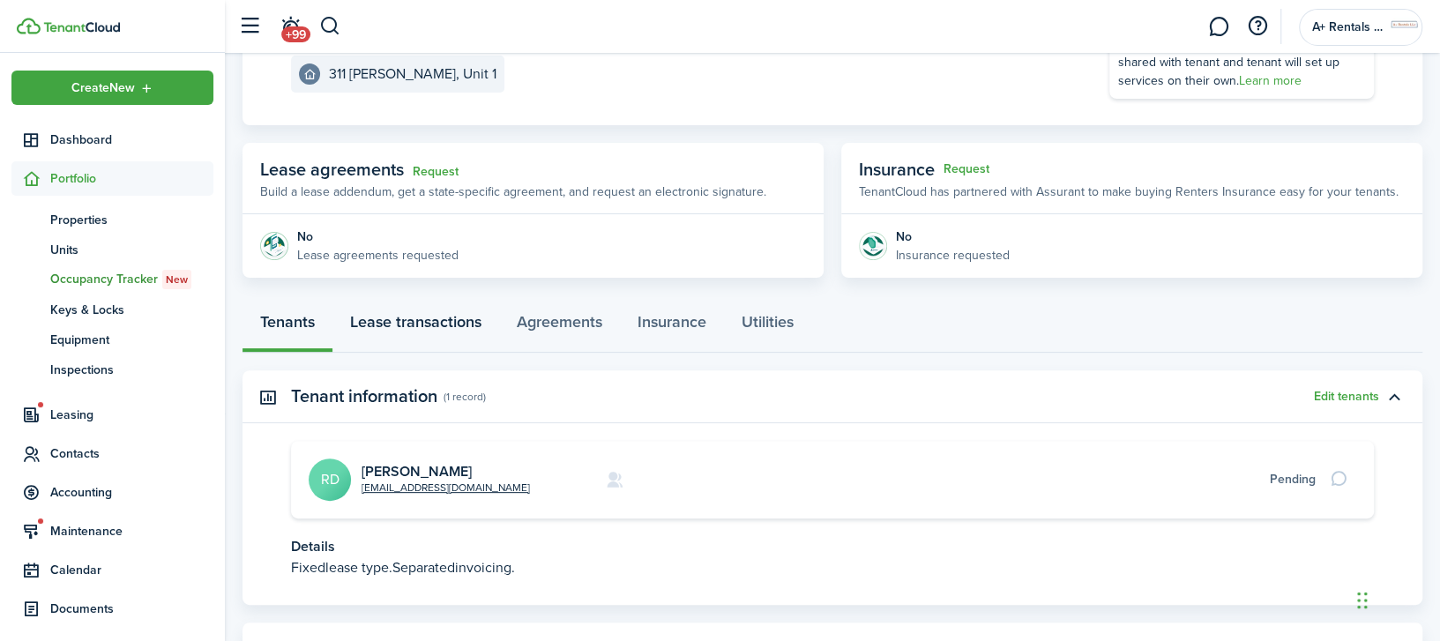
click at [453, 322] on link "Lease transactions" at bounding box center [415, 326] width 167 height 53
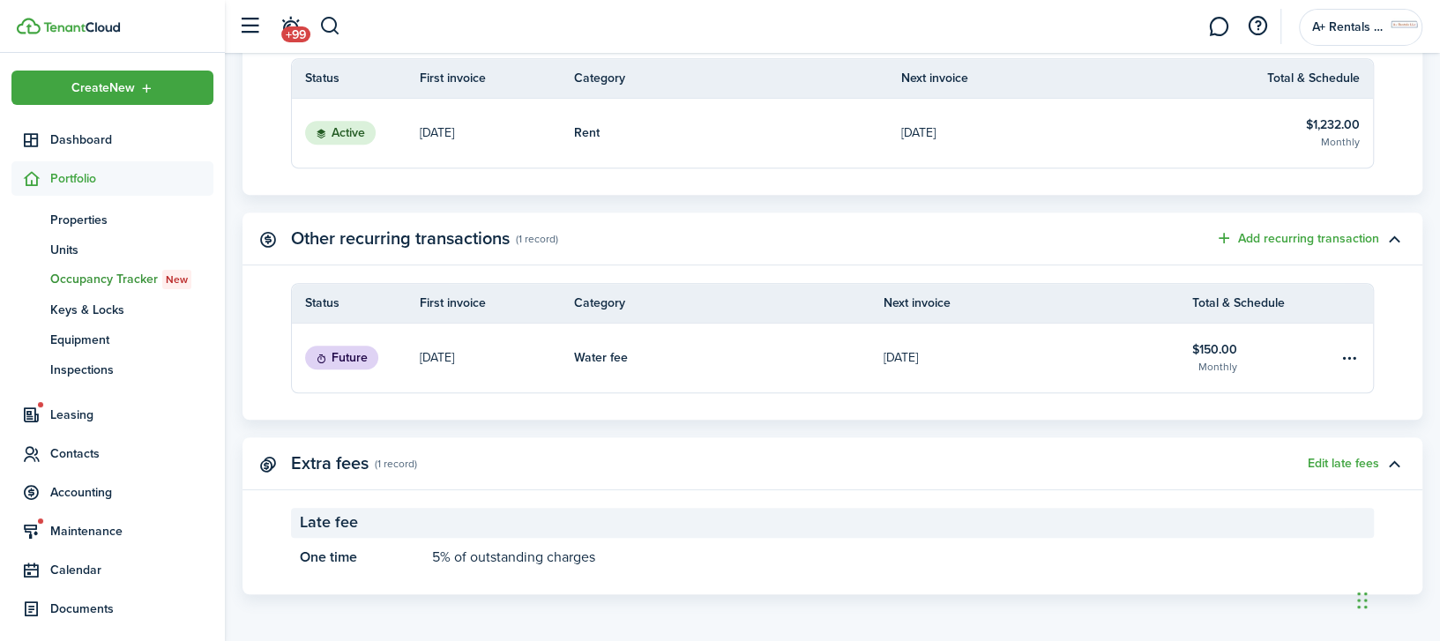
scroll to position [264, 0]
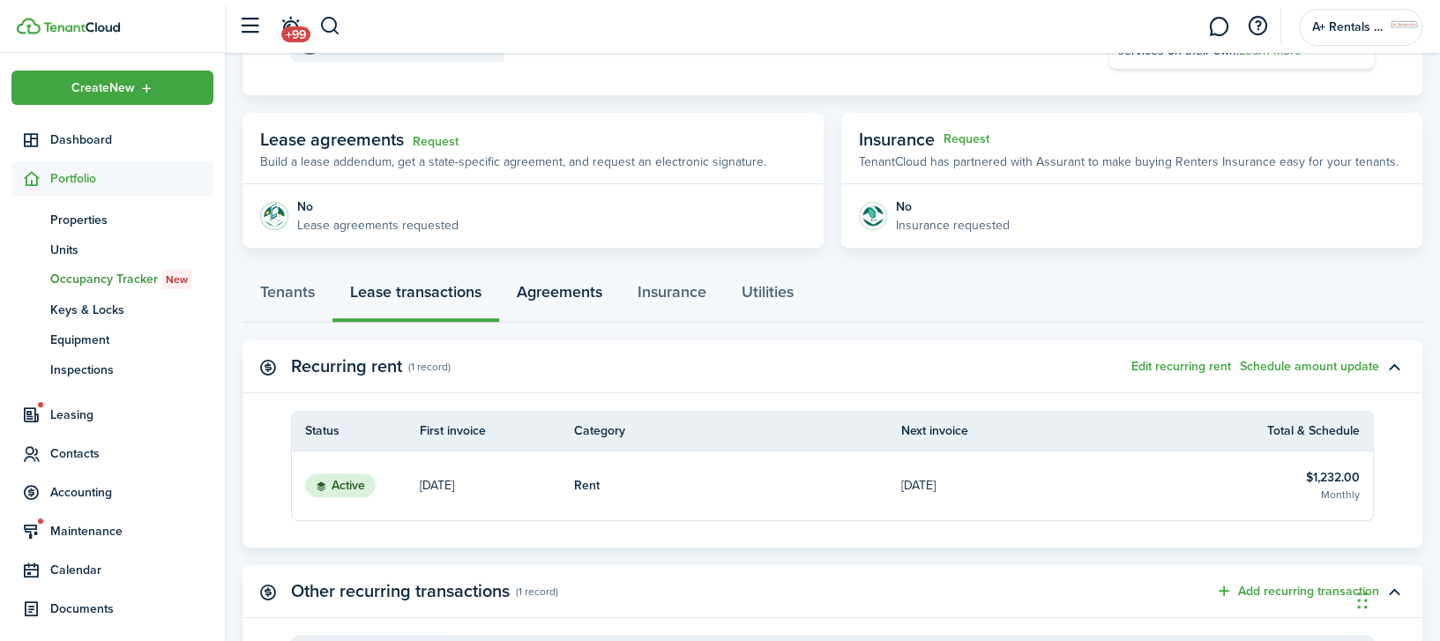
click at [525, 287] on link "Agreements" at bounding box center [559, 296] width 121 height 53
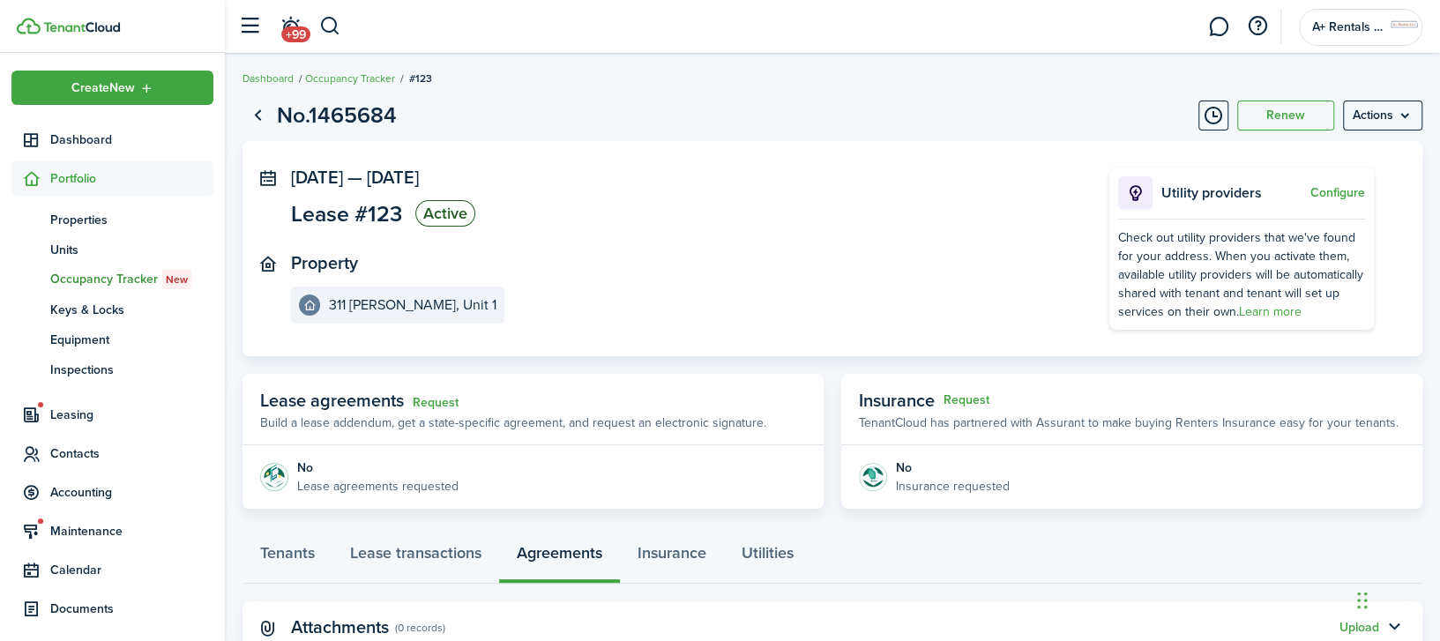
scroll to position [64, 0]
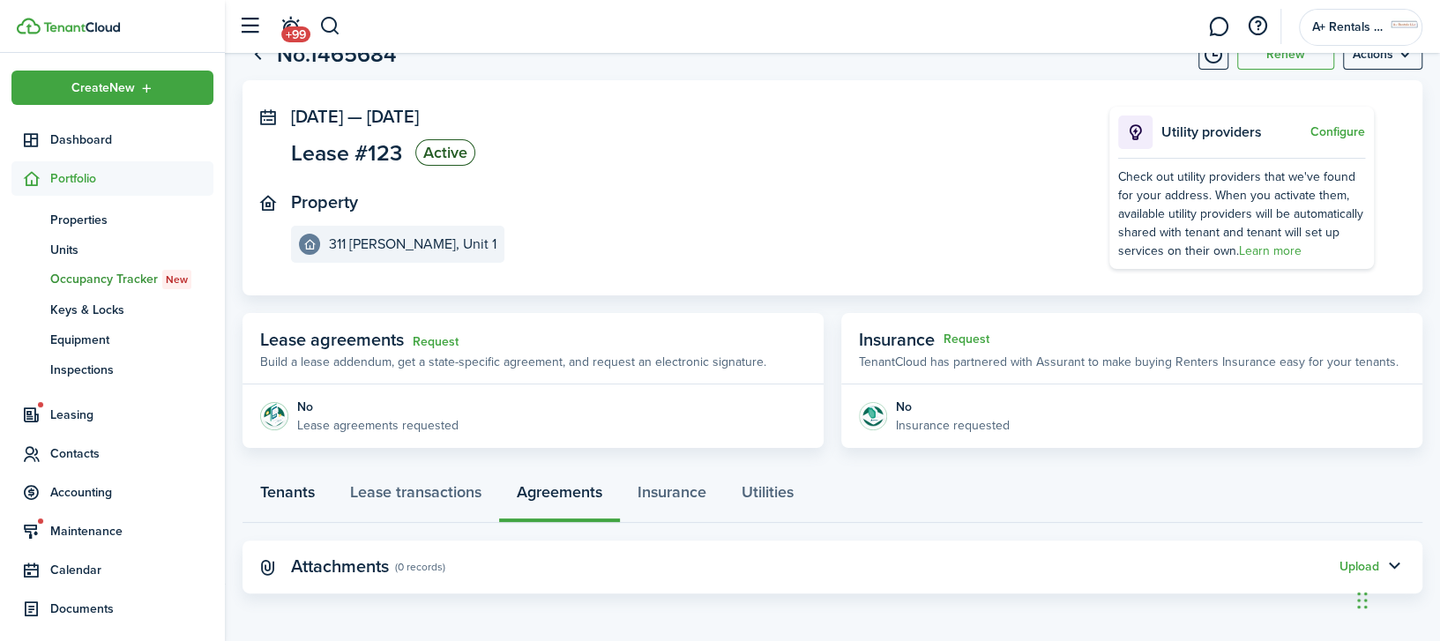
click at [297, 499] on link "Tenants" at bounding box center [287, 496] width 90 height 53
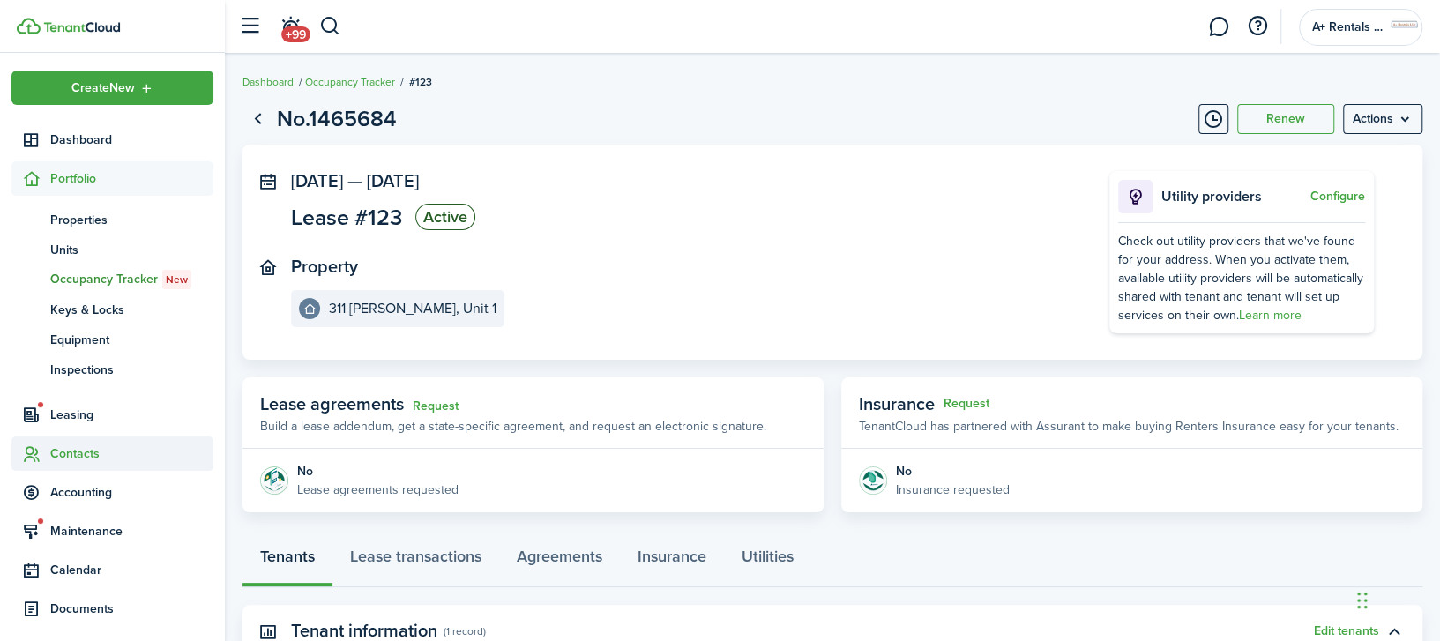
click at [81, 448] on span "Contacts" at bounding box center [131, 453] width 163 height 19
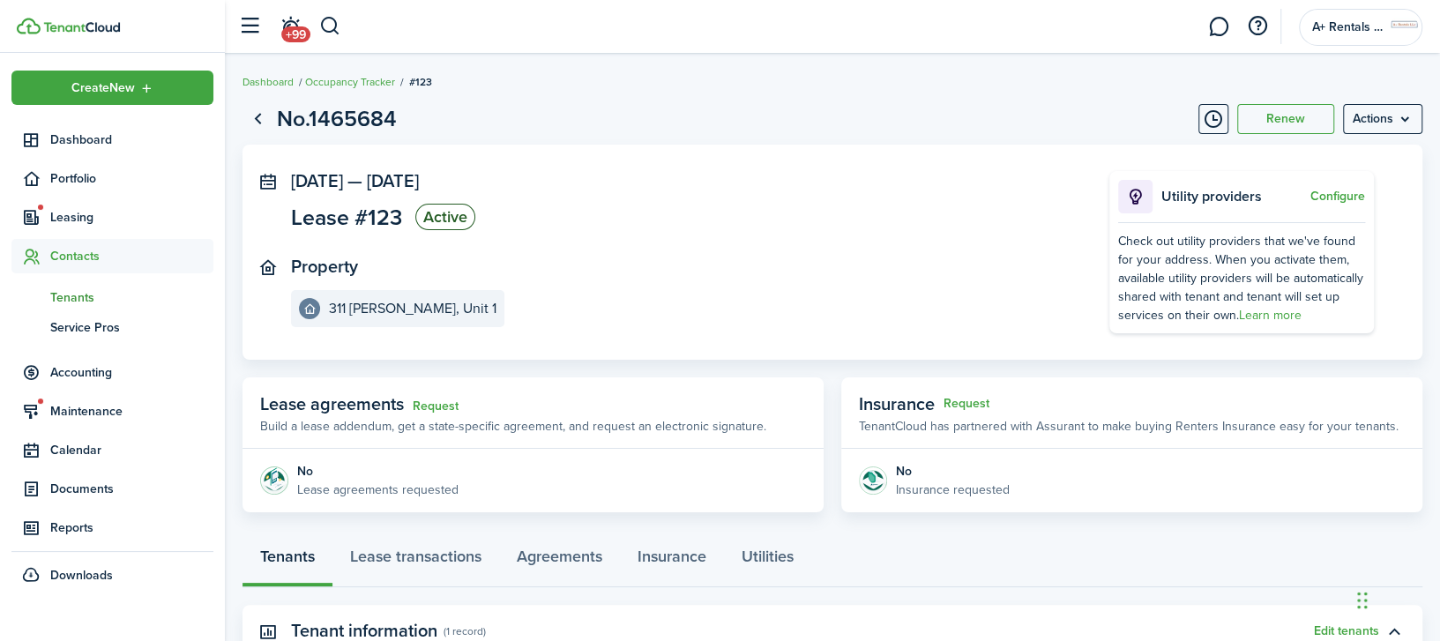
click at [86, 294] on span "Tenants" at bounding box center [131, 297] width 163 height 19
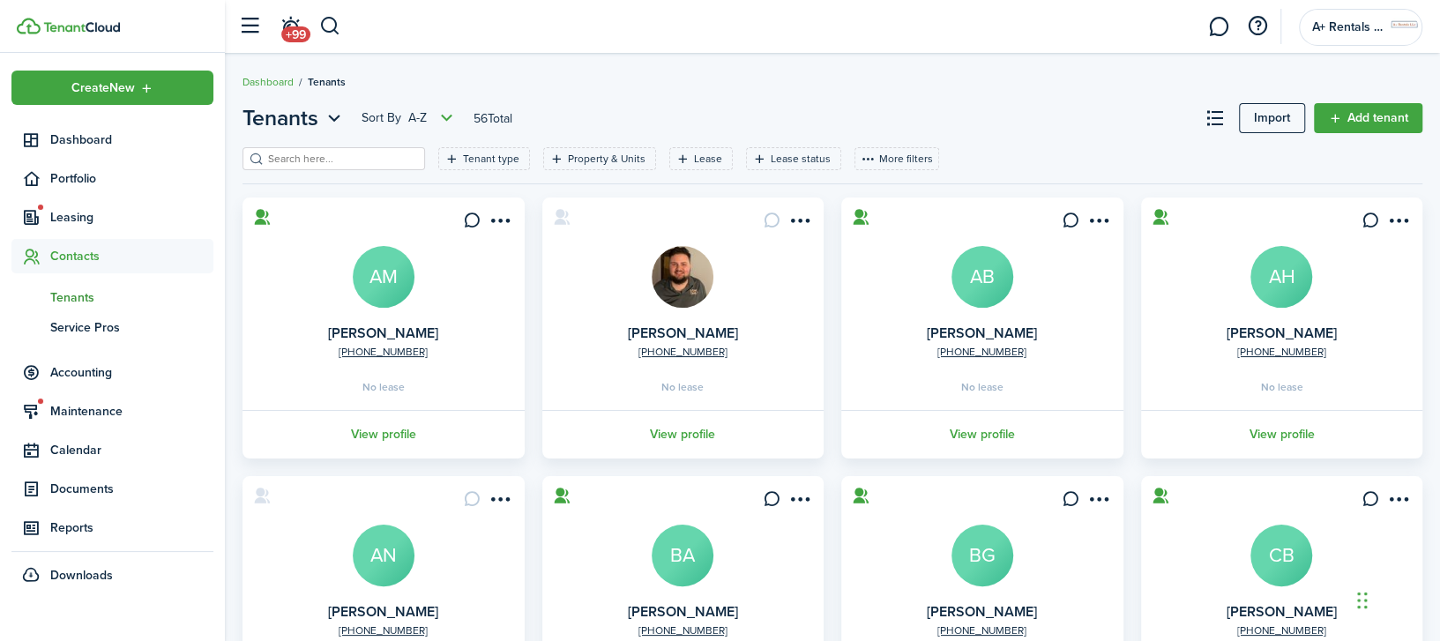
click at [691, 144] on header-page "Tenants Sort by A-Z 56 Total Import Add tenant" at bounding box center [832, 124] width 1180 height 45
click at [694, 156] on filter-tag-label "Lease" at bounding box center [708, 159] width 28 height 16
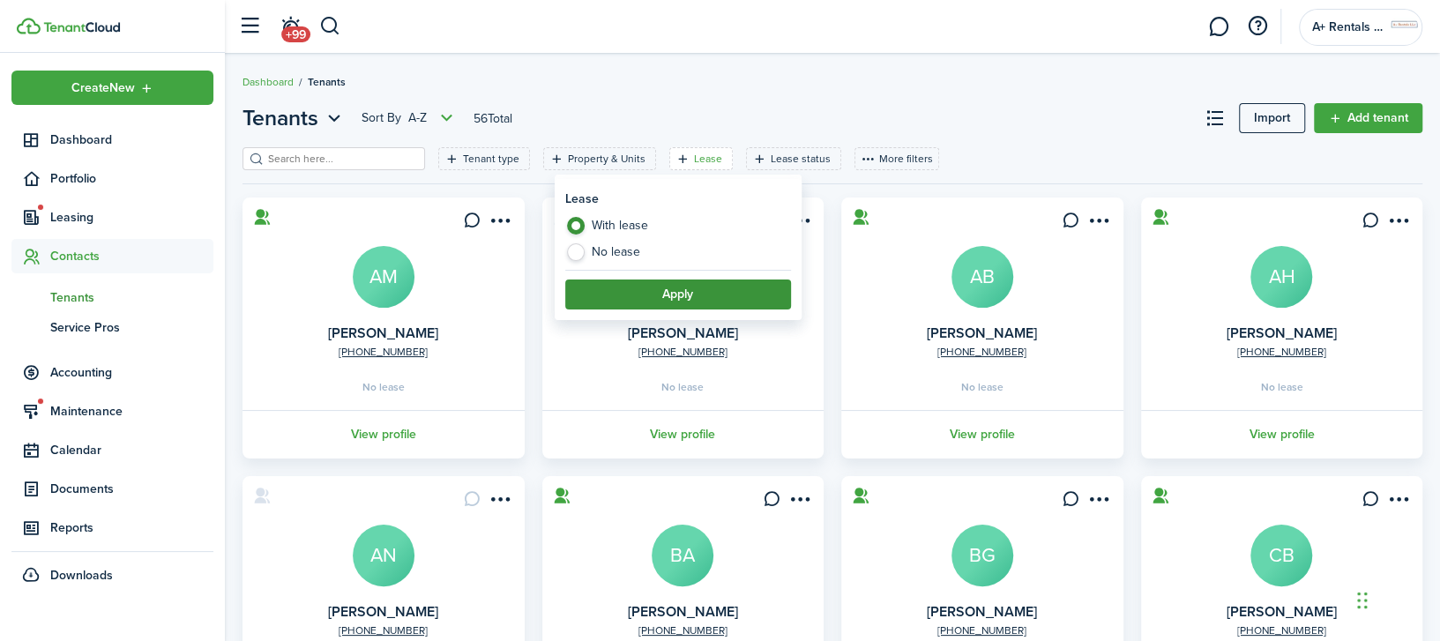
click at [632, 299] on button "Apply" at bounding box center [678, 294] width 226 height 30
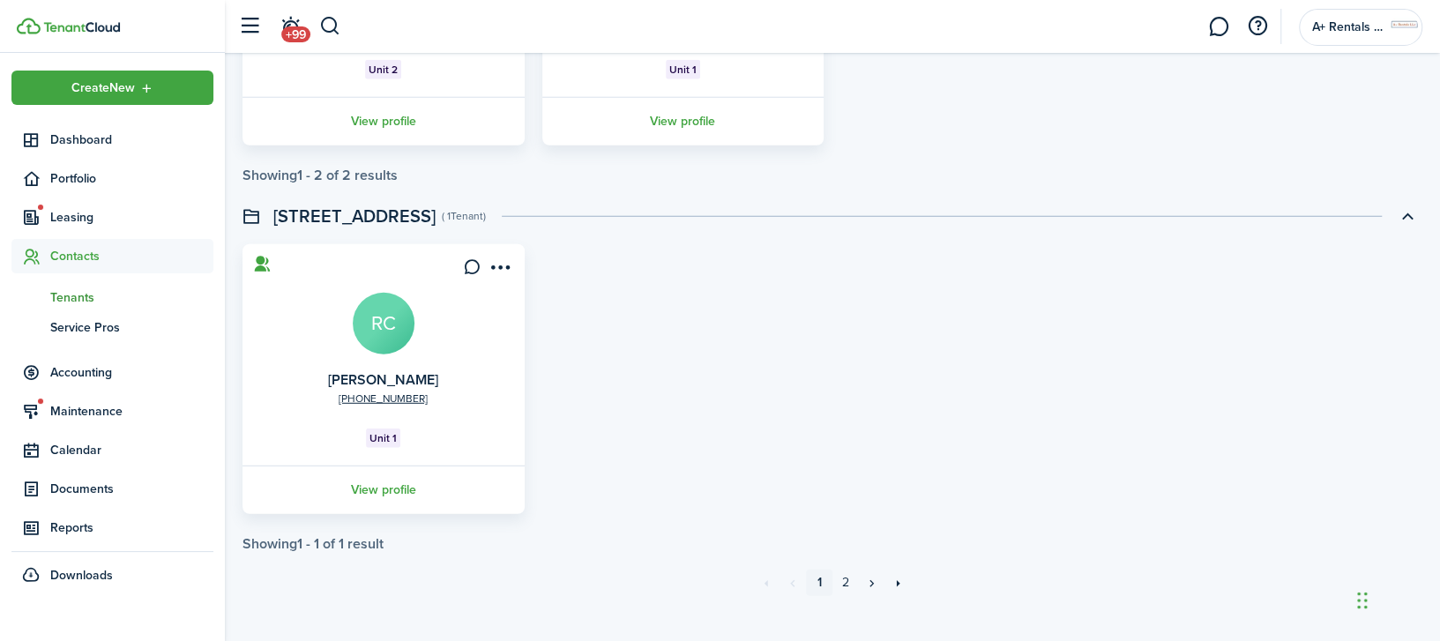
scroll to position [3255, 0]
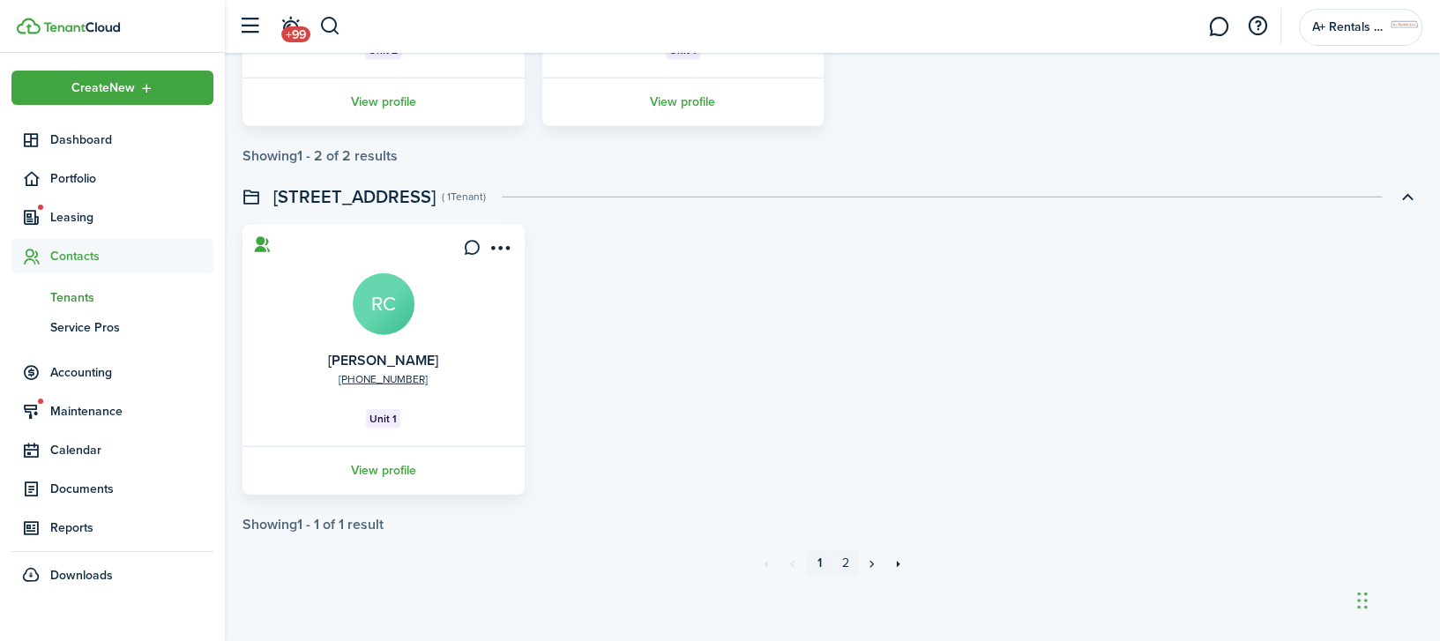
click at [840, 558] on link "2" at bounding box center [845, 563] width 26 height 26
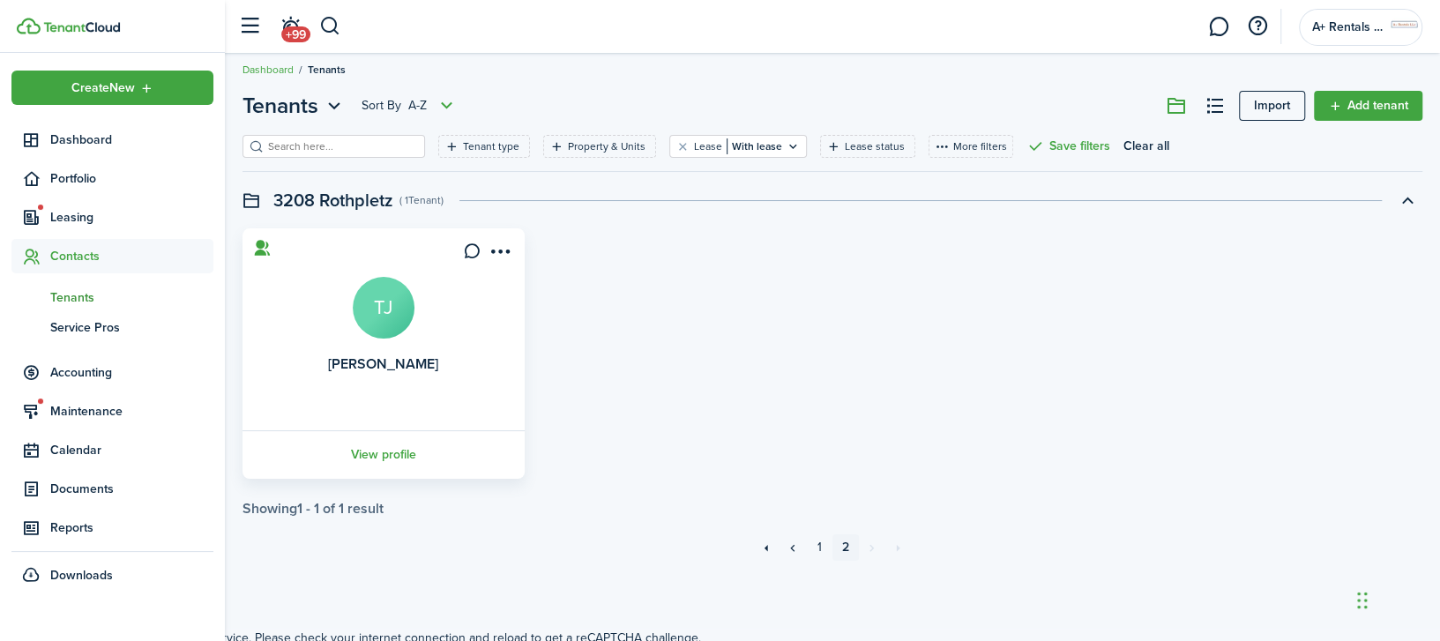
scroll to position [18, 0]
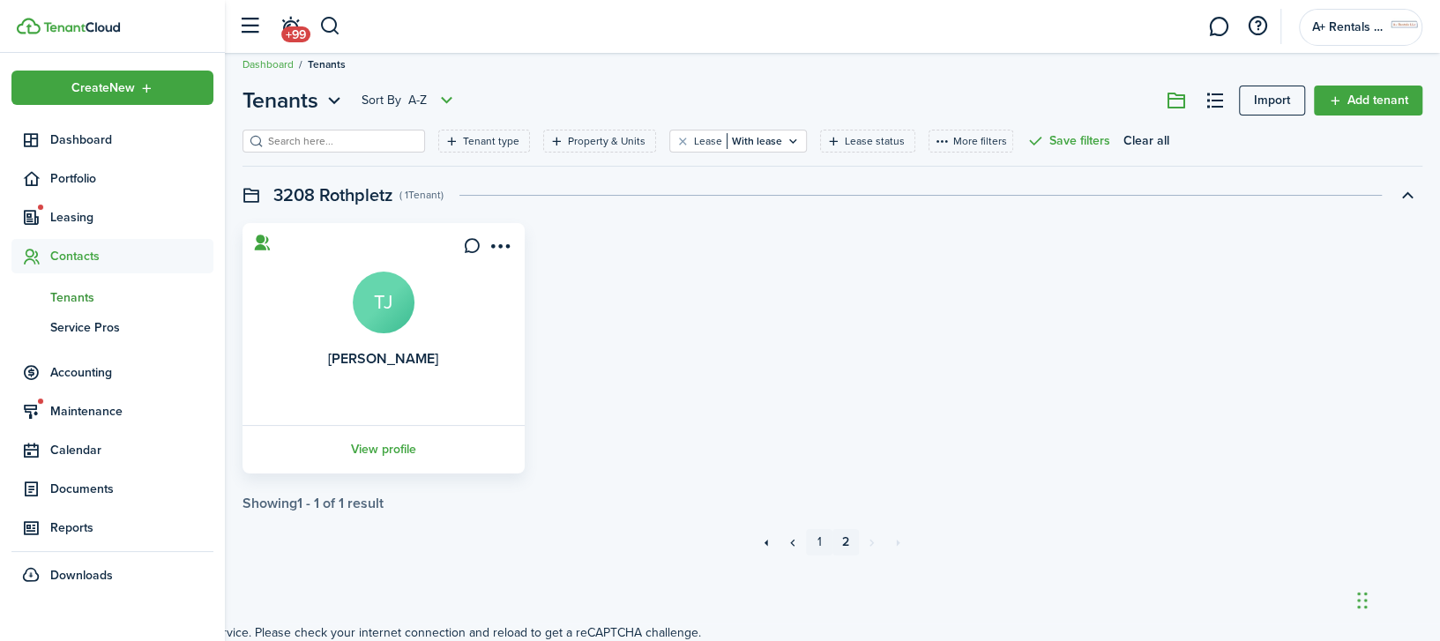
click at [819, 542] on link "1" at bounding box center [819, 542] width 26 height 26
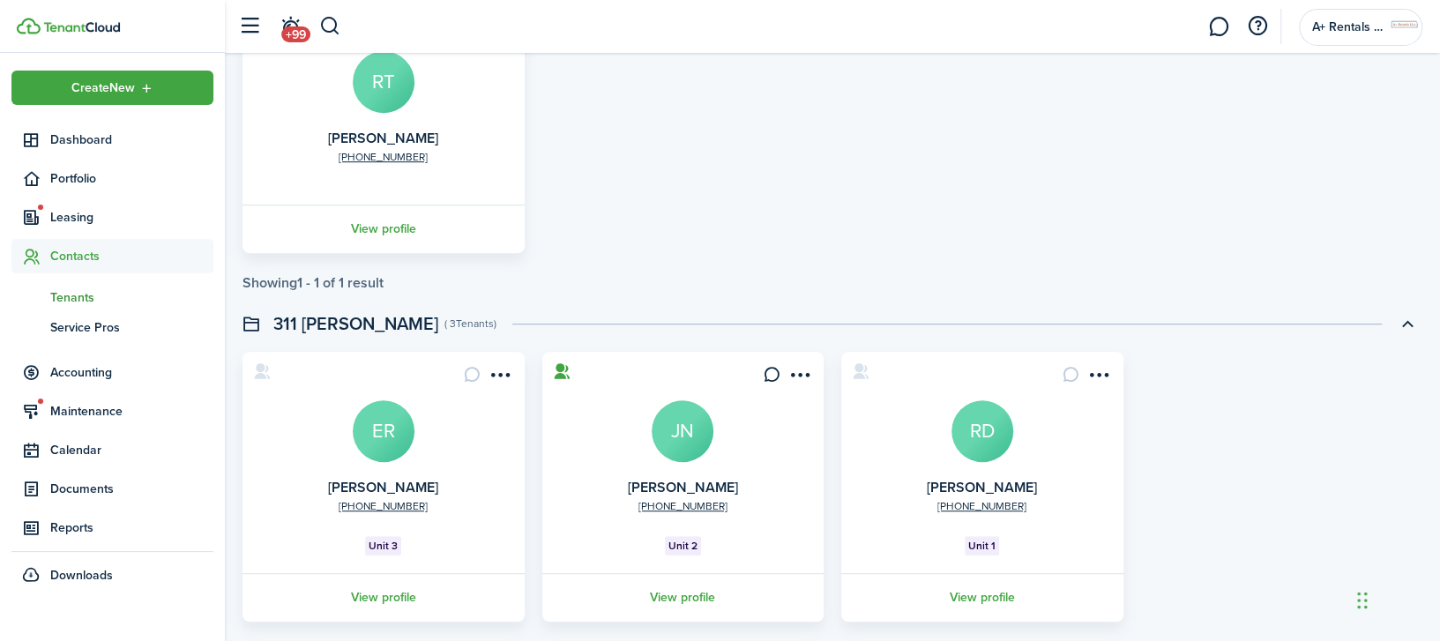
scroll to position [705, 0]
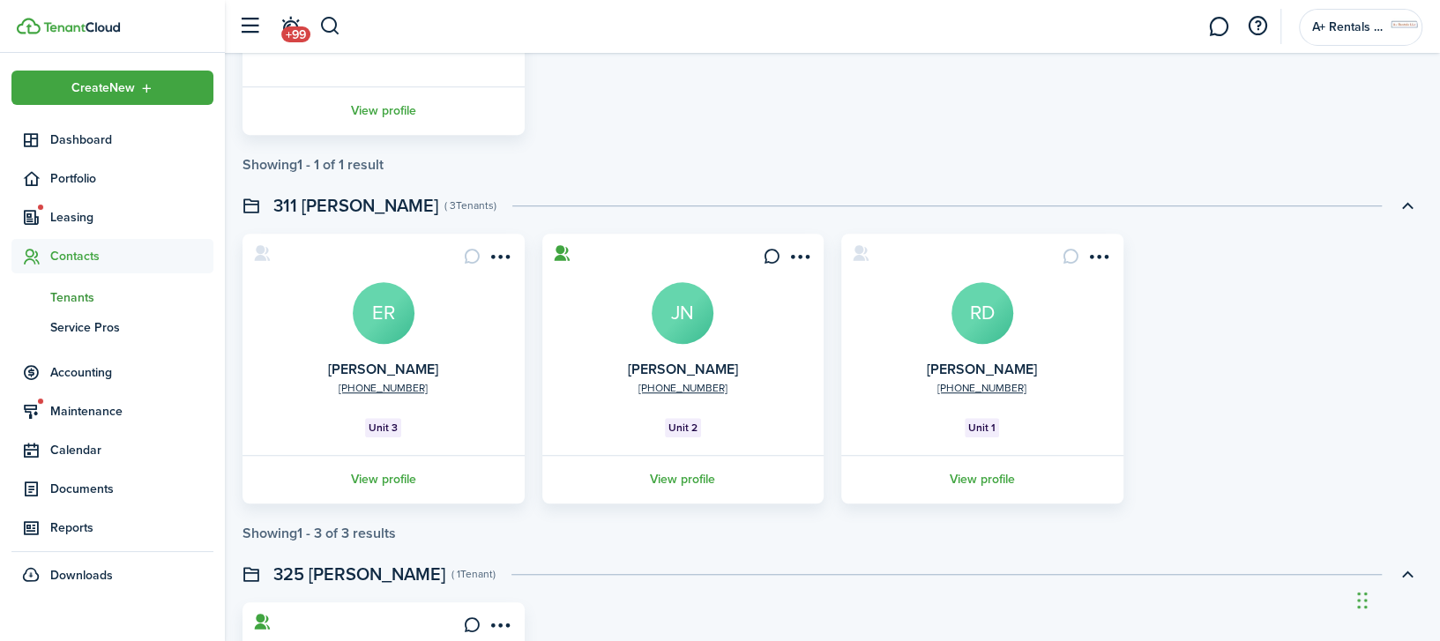
click at [981, 316] on avatar-text "RD" at bounding box center [982, 313] width 62 height 62
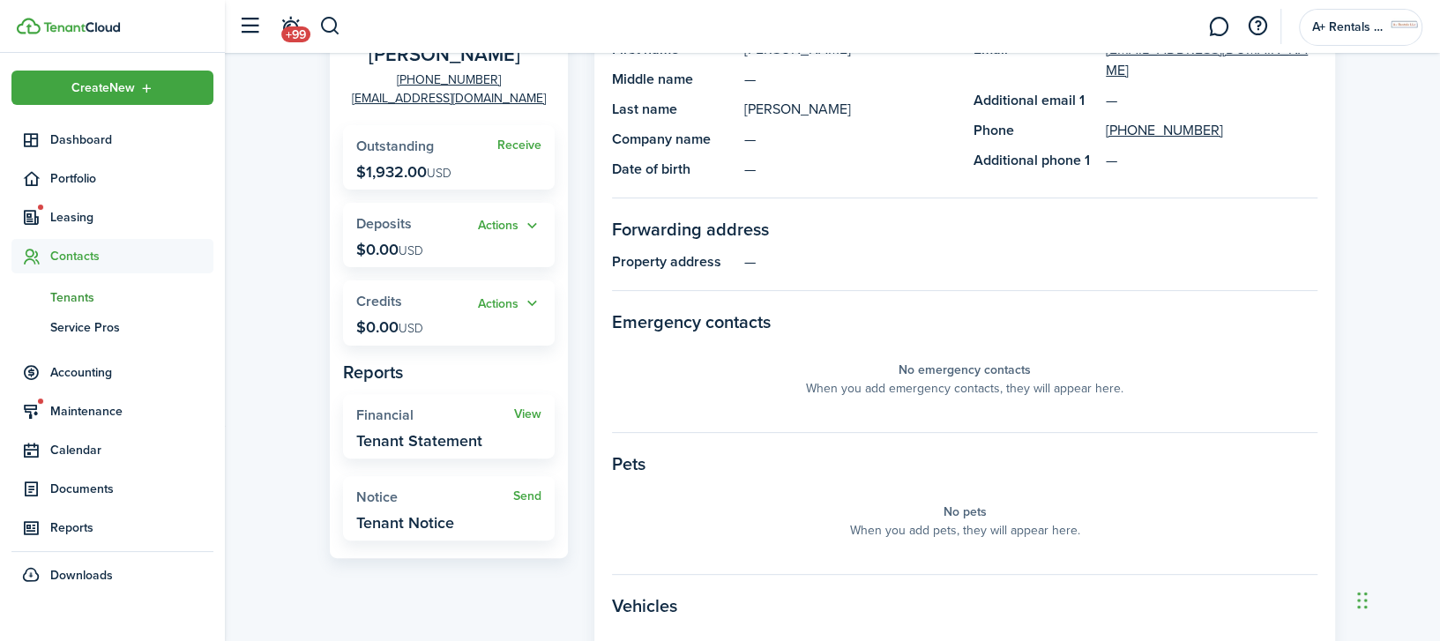
scroll to position [235, 0]
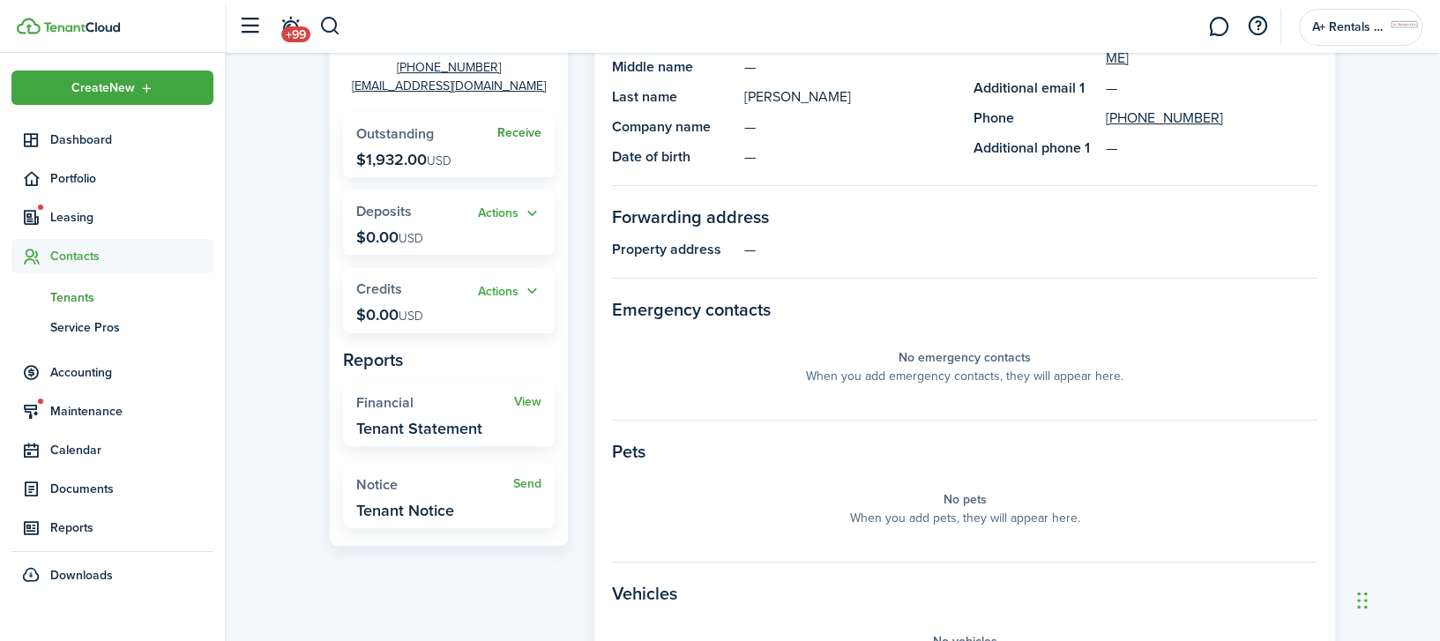
click at [510, 132] on link "Receive" at bounding box center [519, 133] width 44 height 14
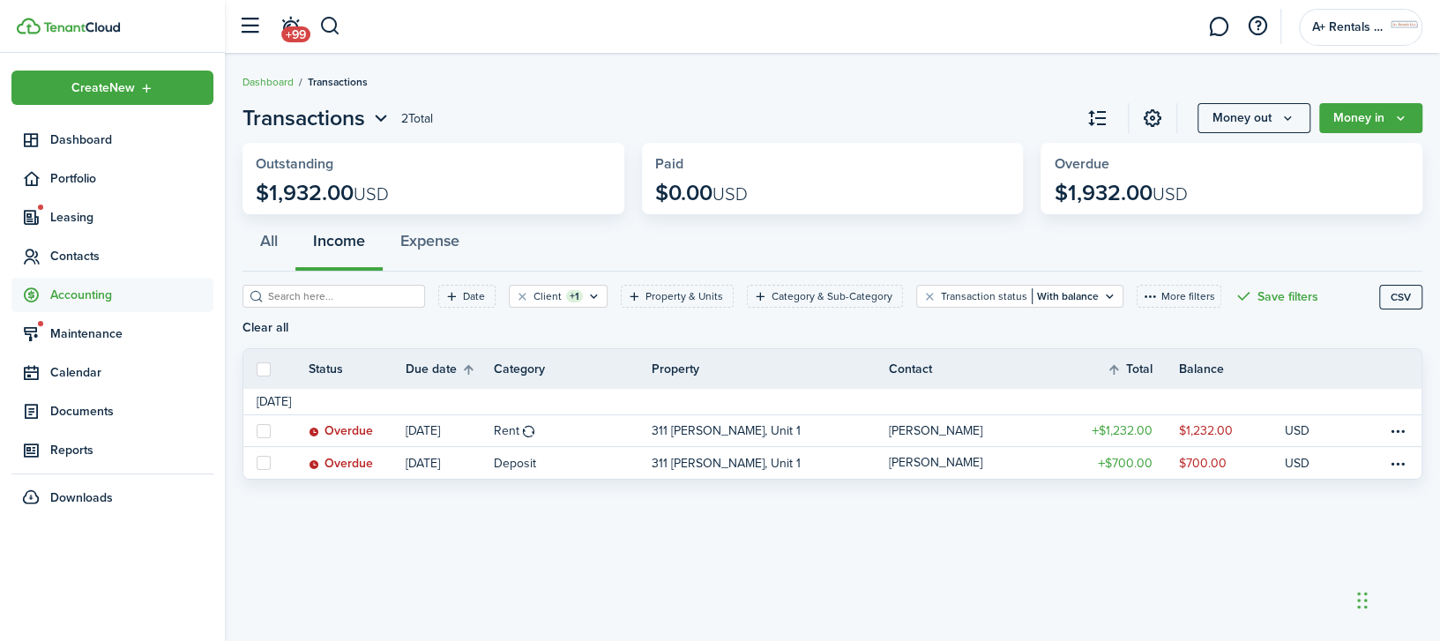
scroll to position [18, 0]
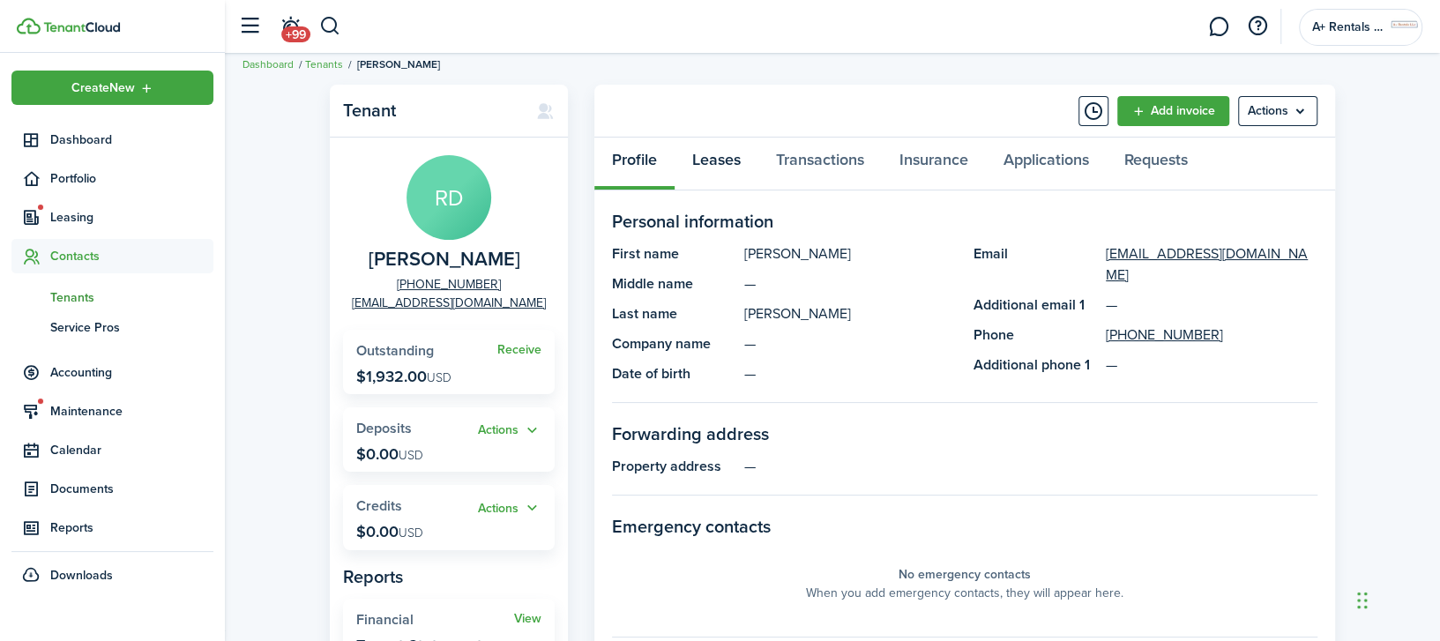
click at [712, 160] on link "Leases" at bounding box center [716, 164] width 84 height 53
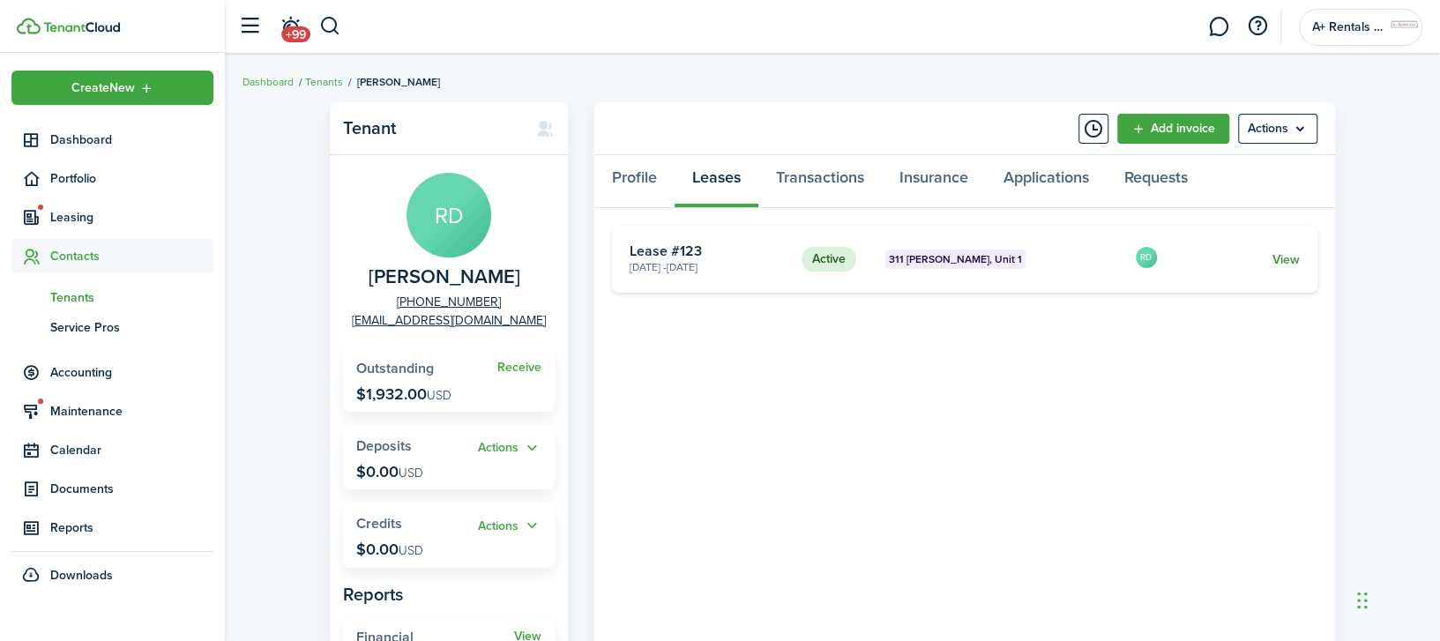
click at [1275, 251] on link "View" at bounding box center [1285, 259] width 27 height 19
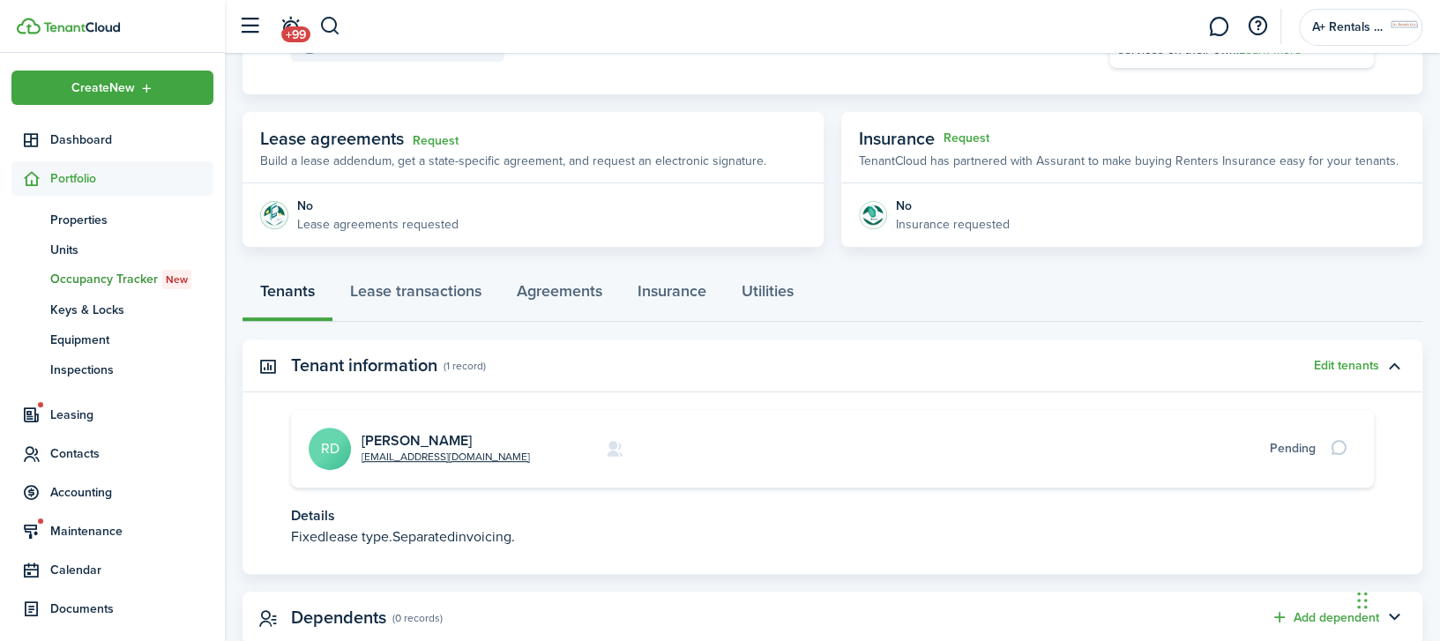
scroll to position [316, 0]
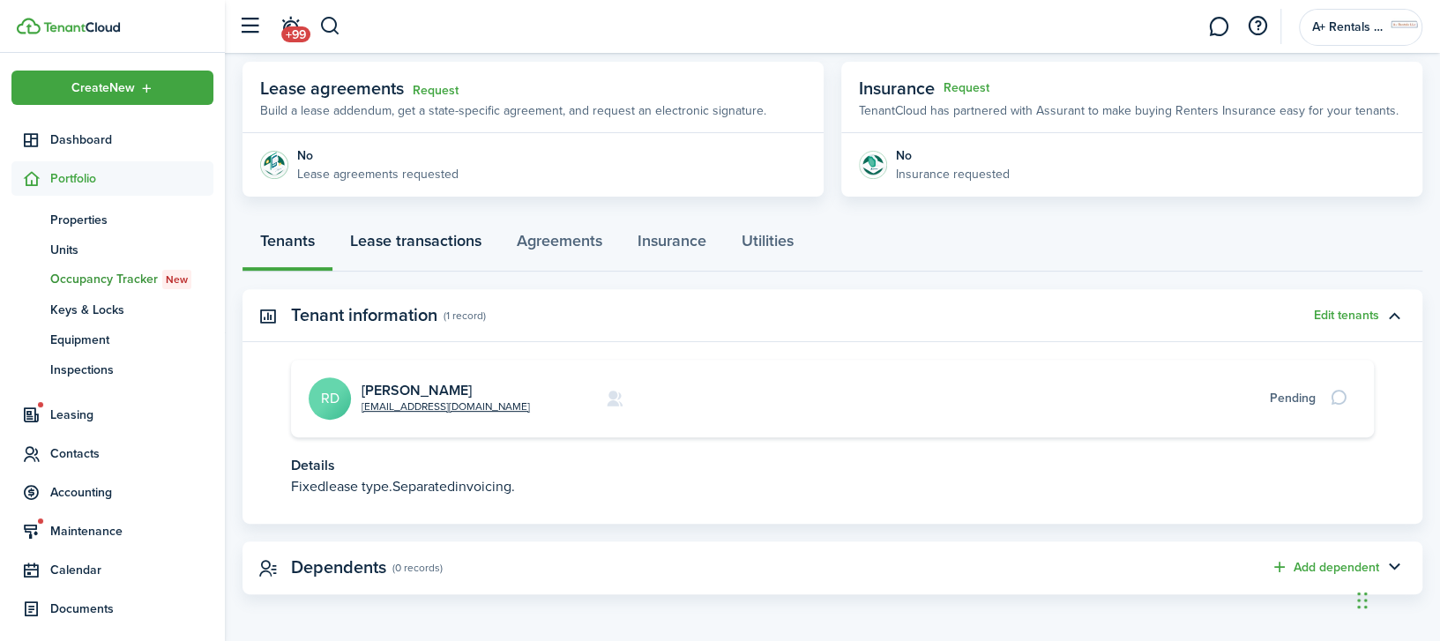
click at [428, 247] on link "Lease transactions" at bounding box center [415, 245] width 167 height 53
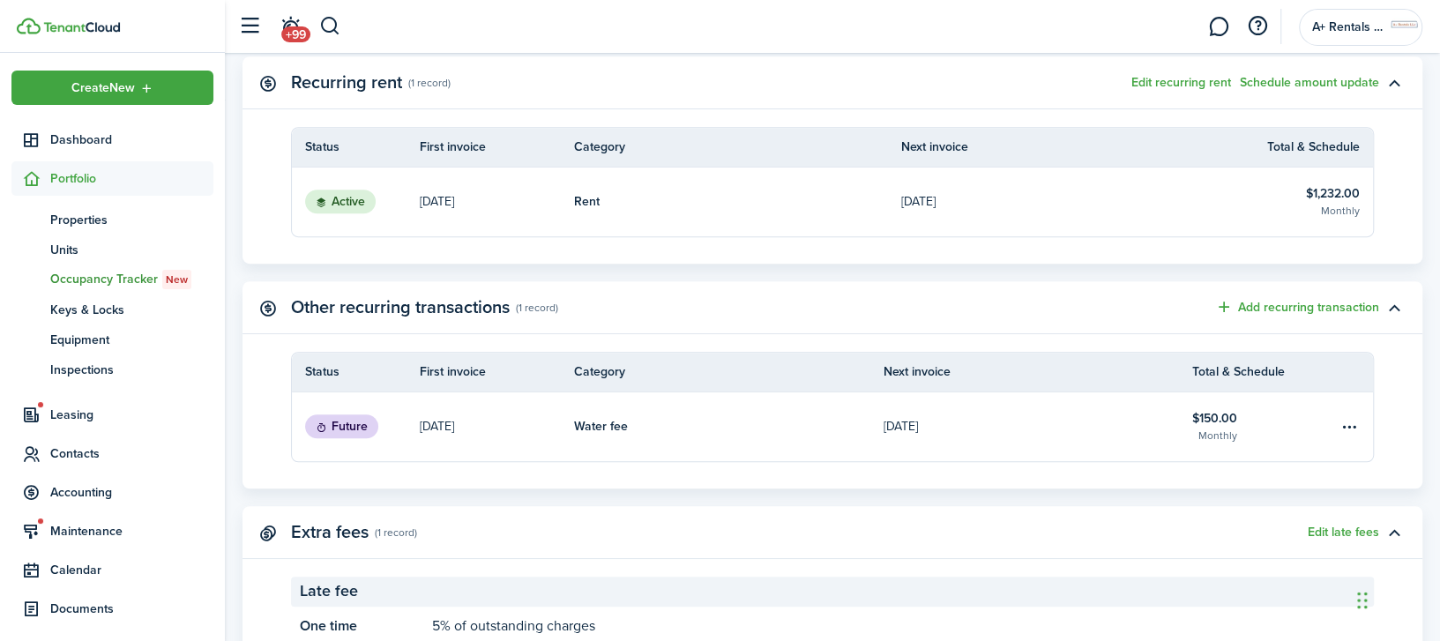
scroll to position [617, 0]
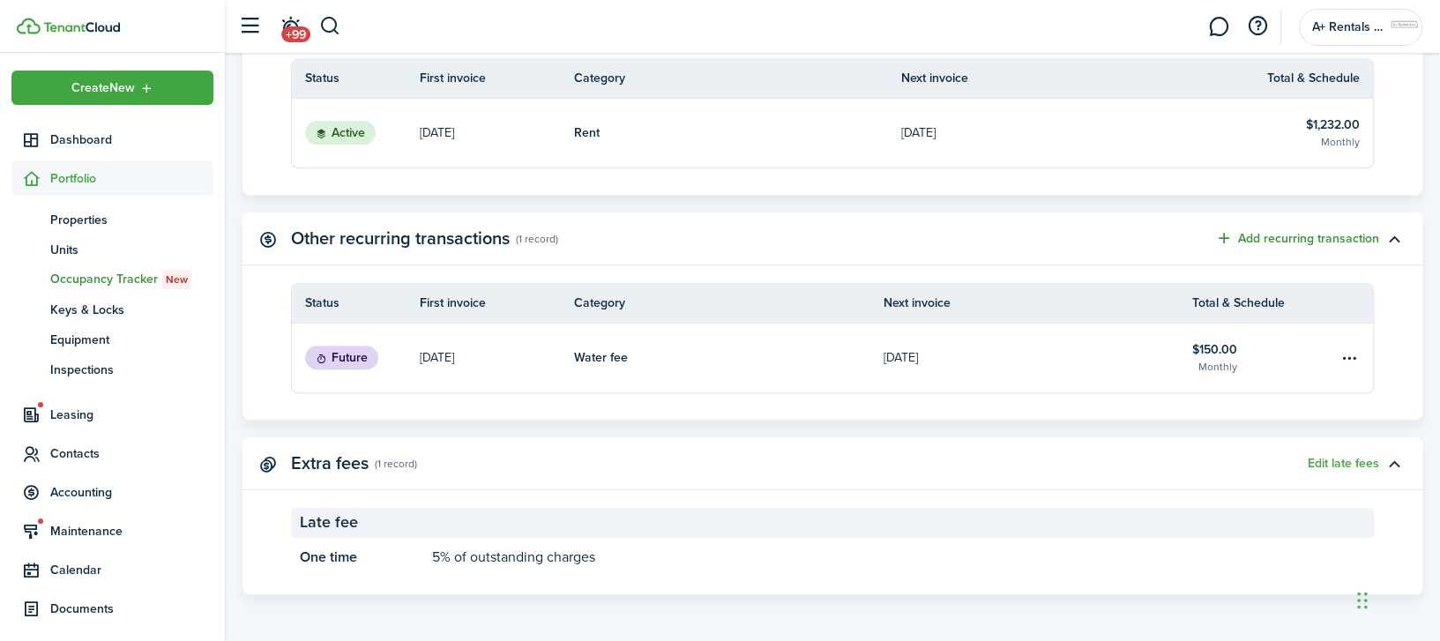
click at [1300, 240] on button "Add recurring transaction" at bounding box center [1297, 238] width 164 height 20
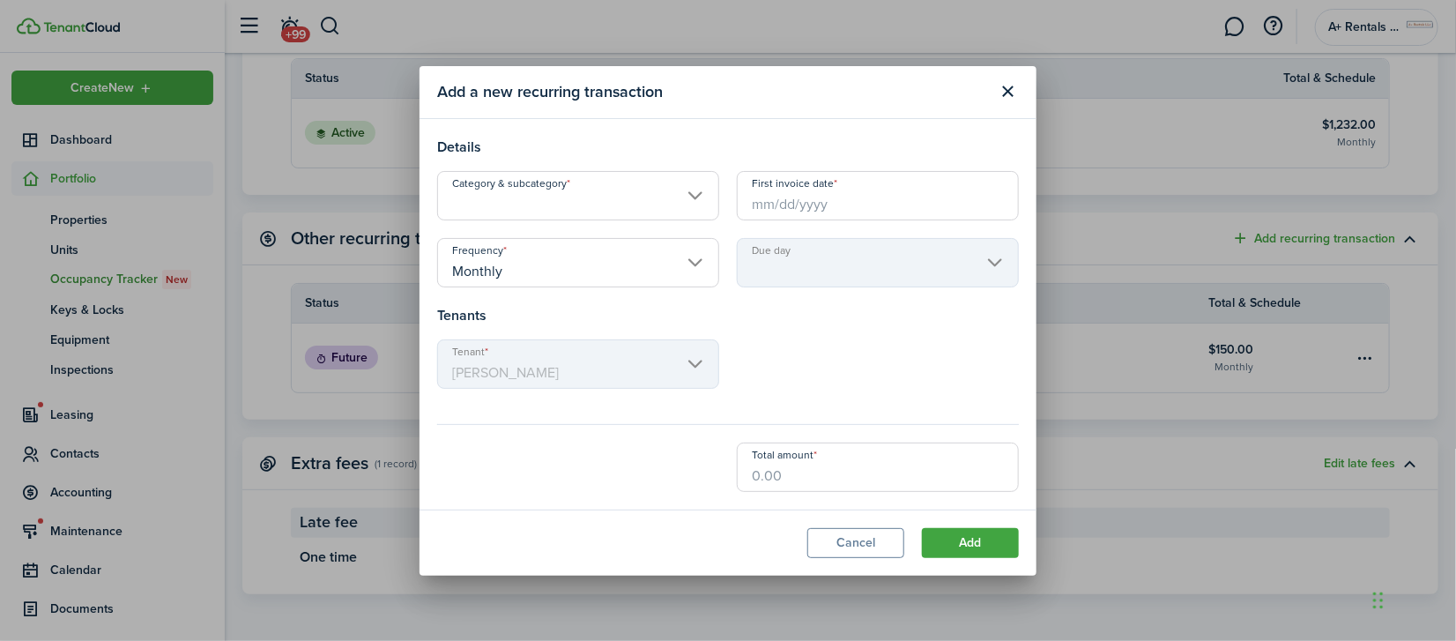
click at [701, 269] on input "Monthly" at bounding box center [578, 262] width 282 height 49
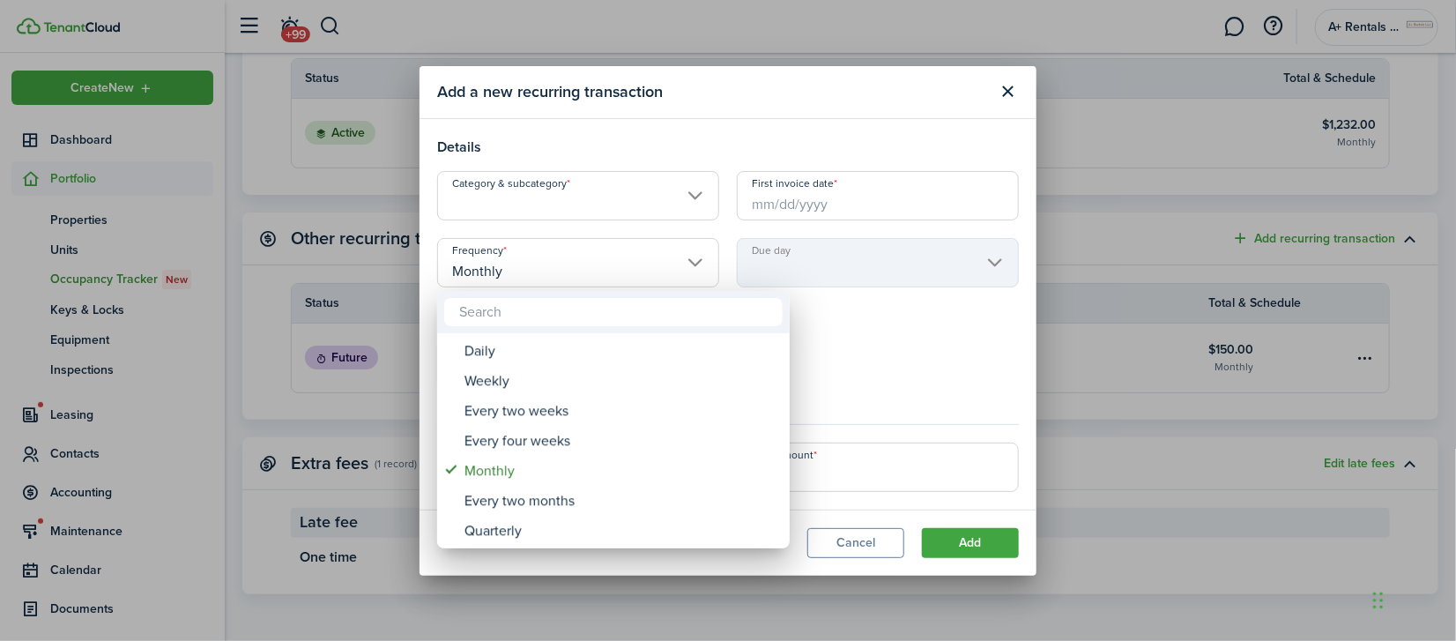
click at [884, 361] on div at bounding box center [728, 320] width 1739 height 923
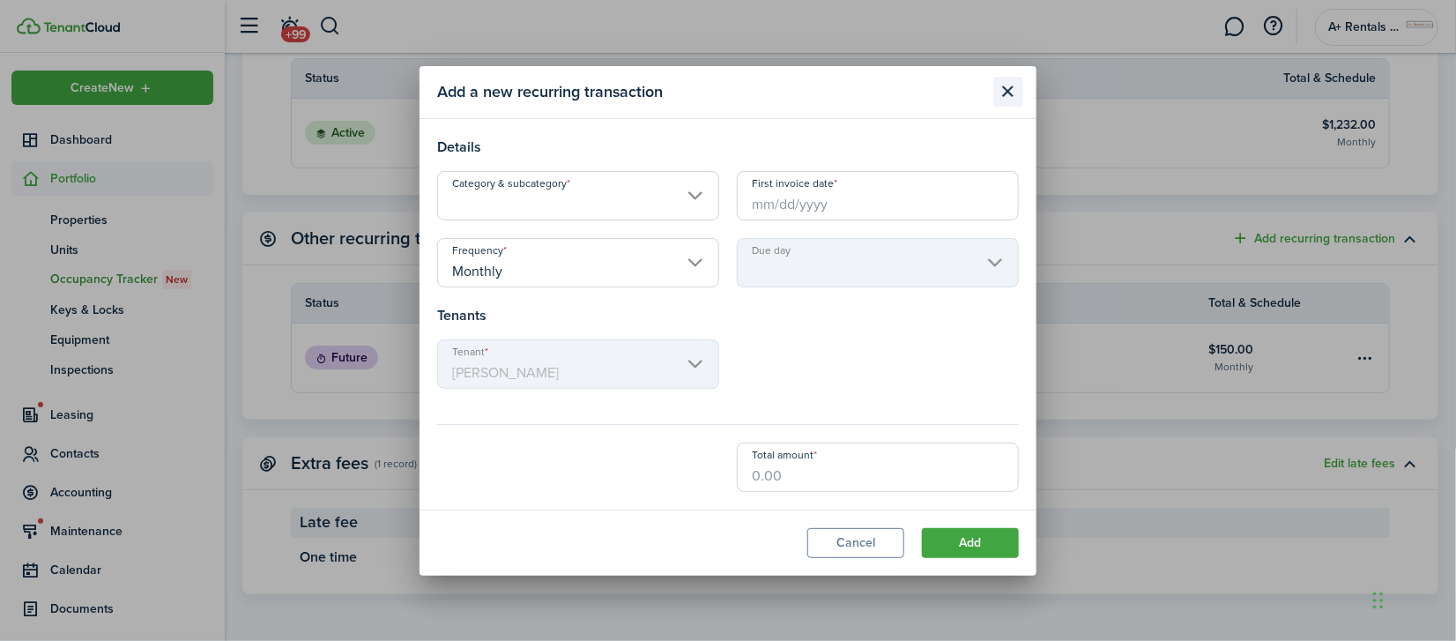
click at [1009, 94] on button "Close modal" at bounding box center [1009, 92] width 30 height 30
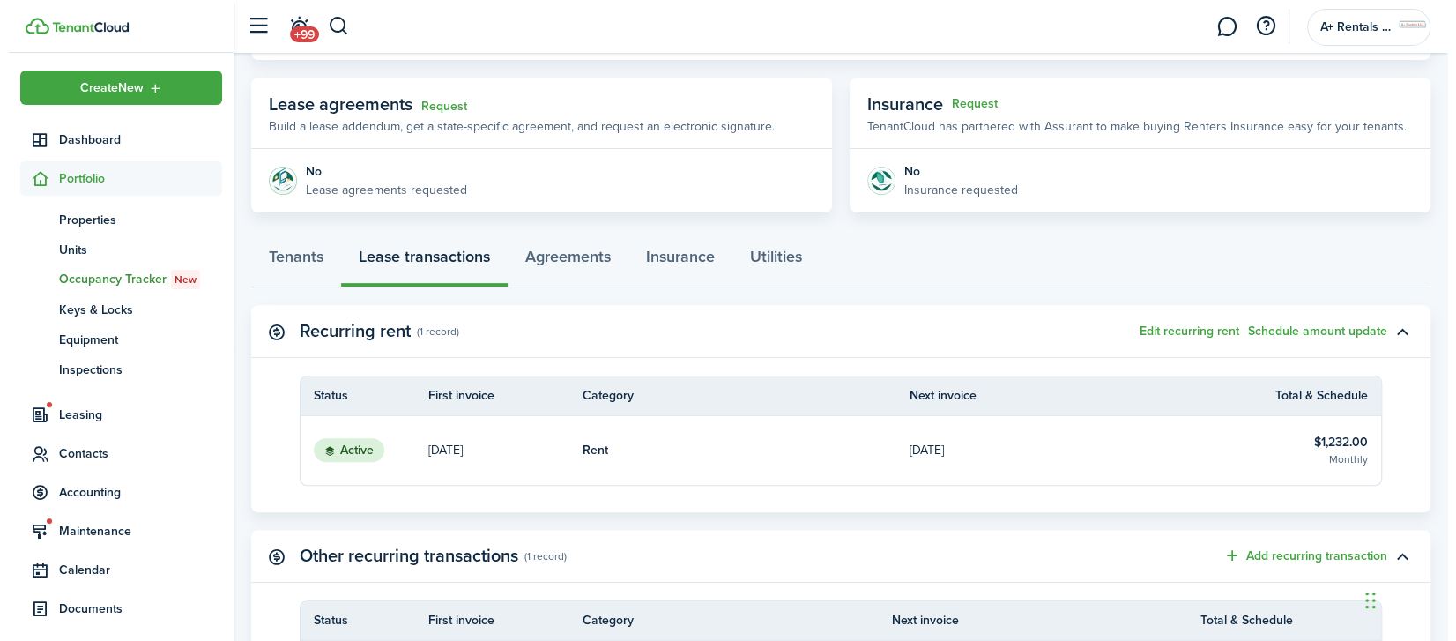
scroll to position [264, 0]
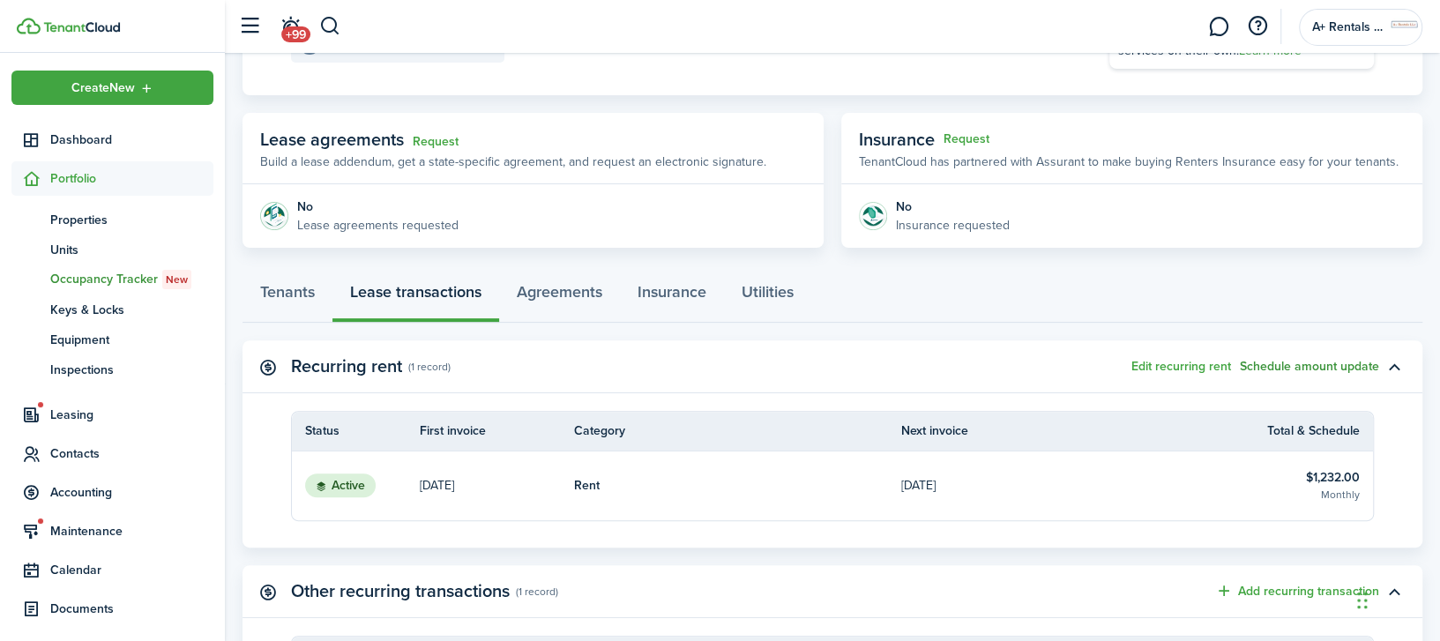
click at [1267, 369] on button "Schedule amount update" at bounding box center [1309, 367] width 139 height 14
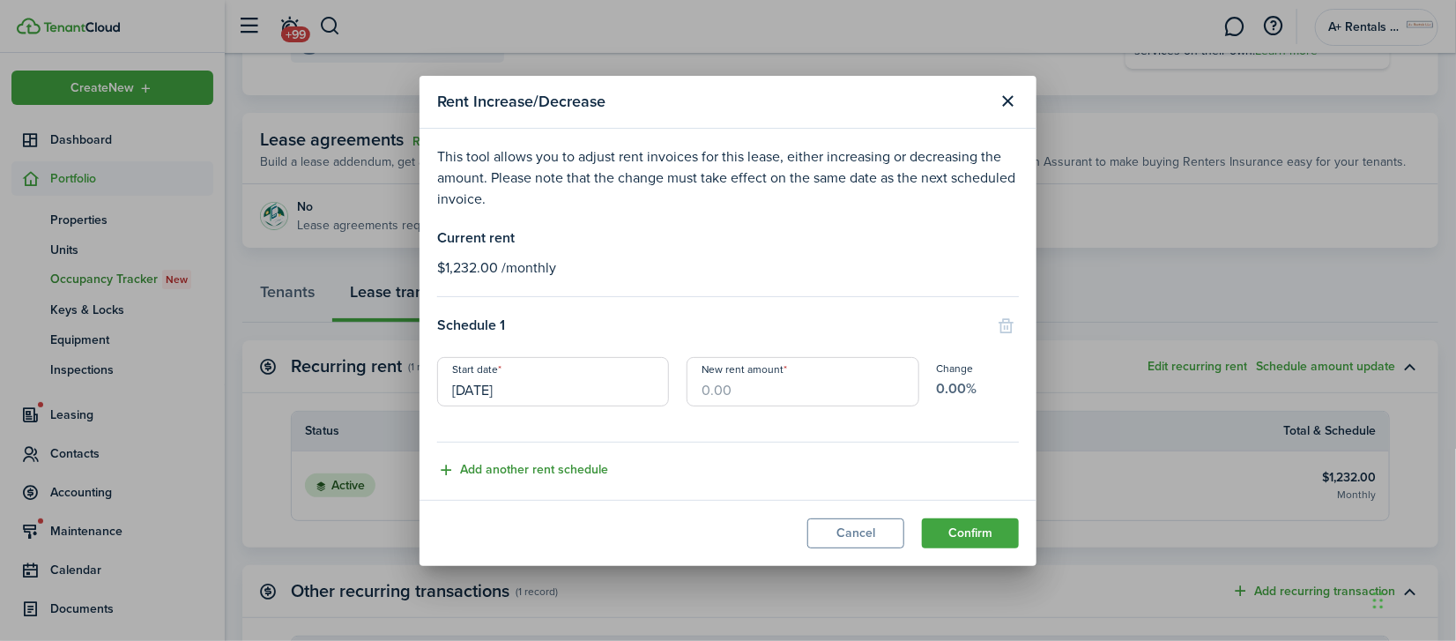
click at [519, 475] on button "Add another rent schedule" at bounding box center [522, 470] width 171 height 20
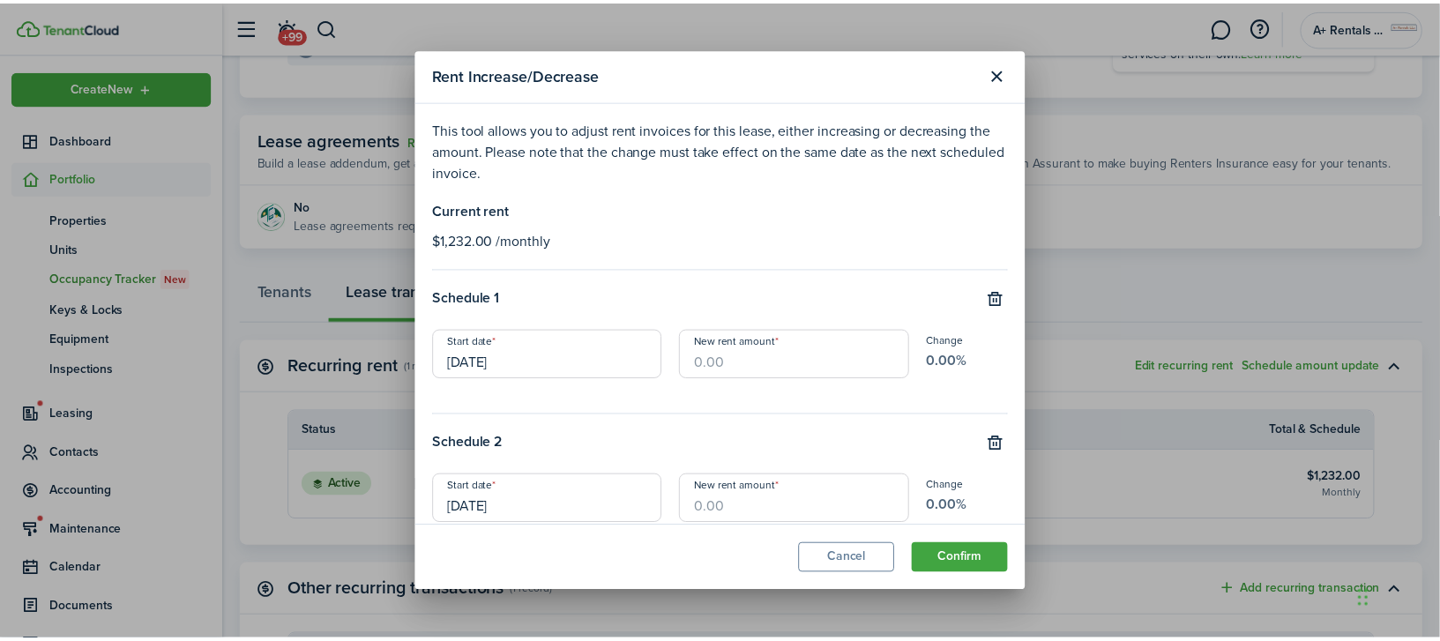
scroll to position [115, 0]
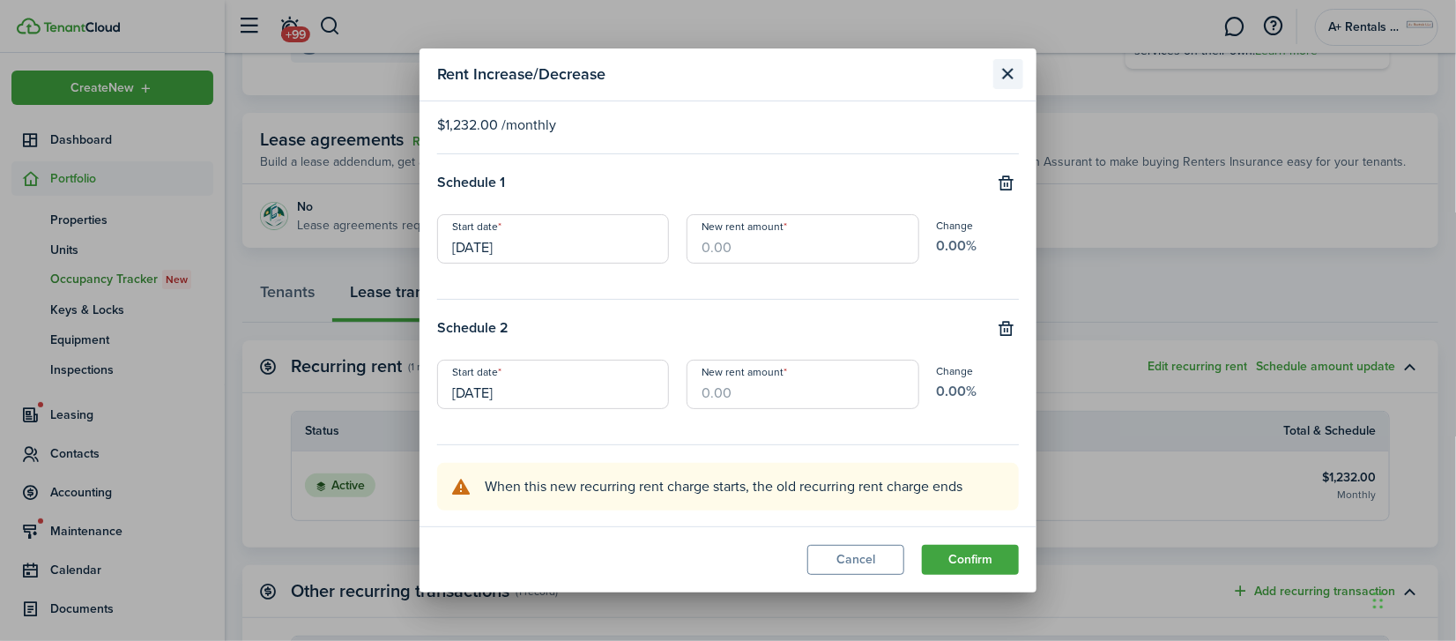
click at [1014, 81] on button "Close modal" at bounding box center [1009, 74] width 30 height 30
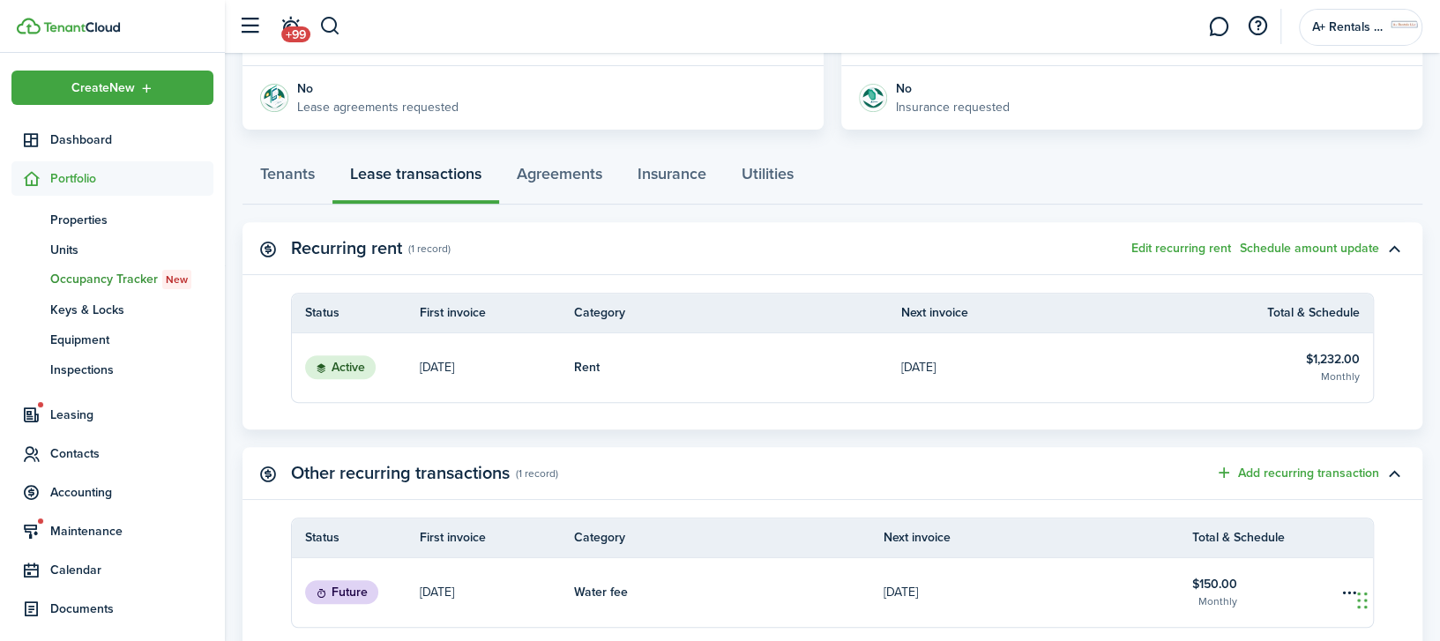
scroll to position [382, 0]
click at [306, 178] on link "Tenants" at bounding box center [287, 179] width 90 height 53
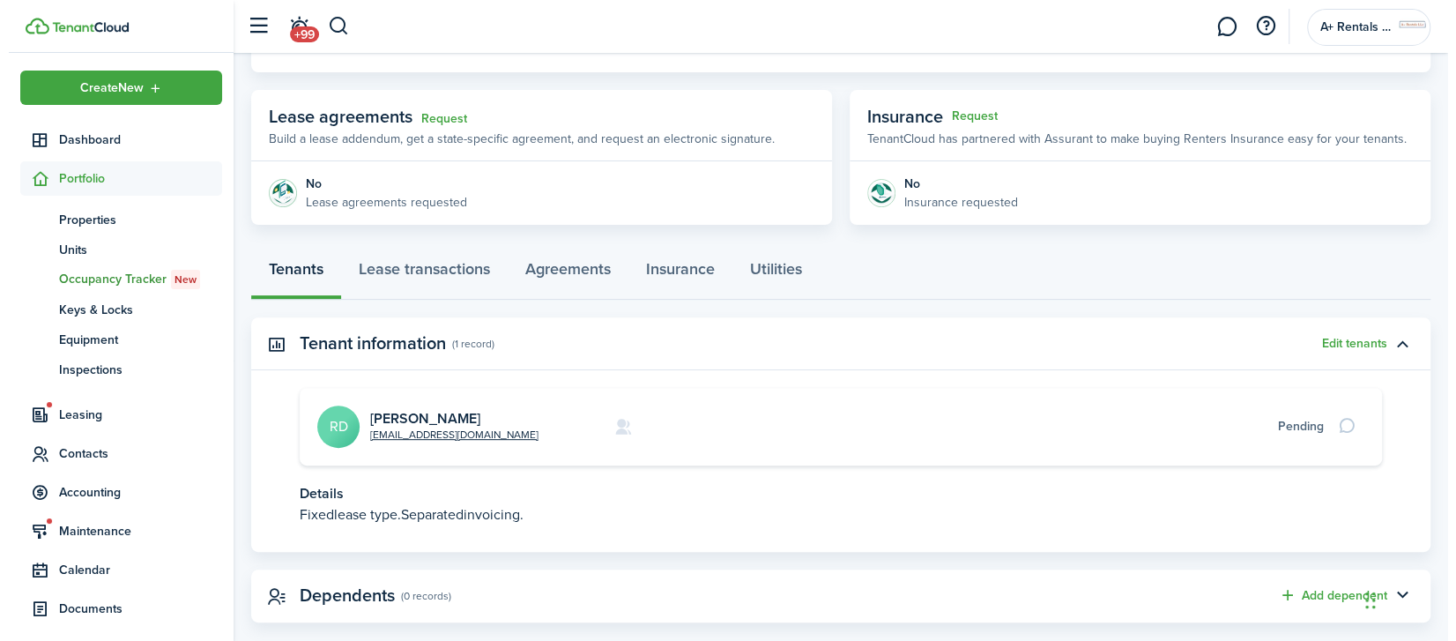
scroll to position [316, 0]
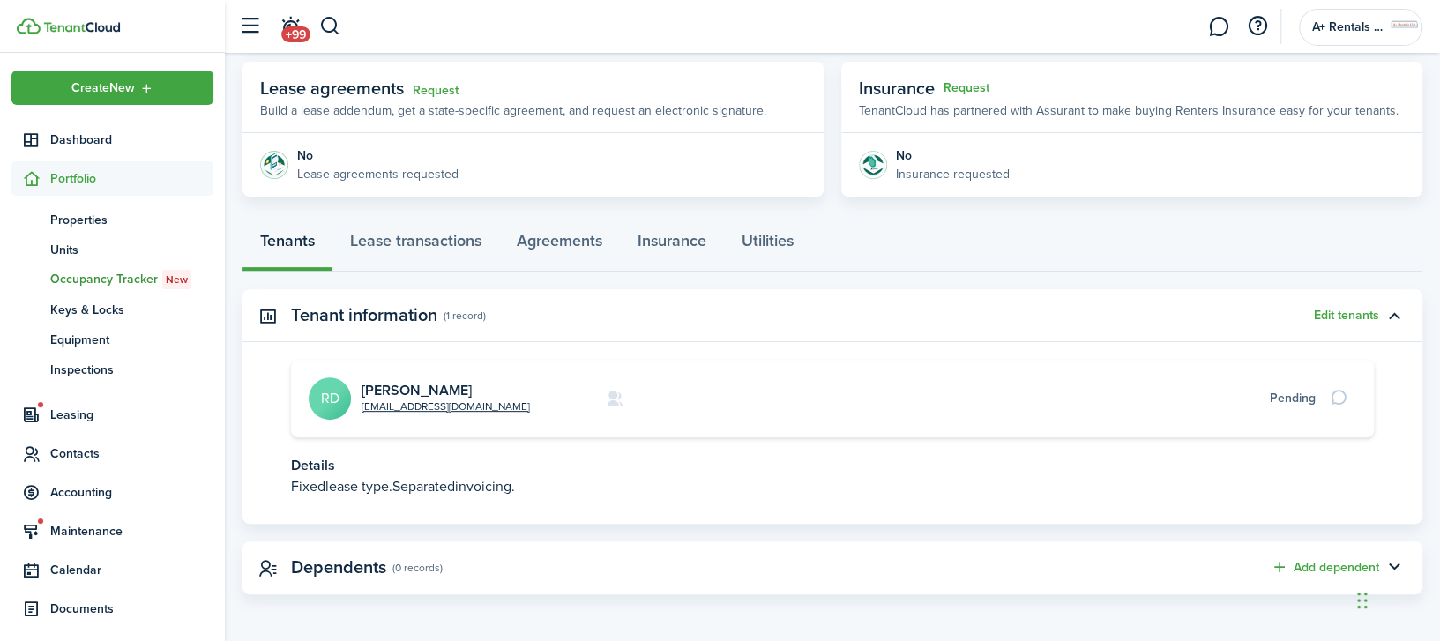
click at [1332, 322] on panel-main-header "Tenant information (1 record) Edit tenants" at bounding box center [832, 315] width 1180 height 53
click at [1329, 311] on button "Edit tenants" at bounding box center [1346, 316] width 65 height 14
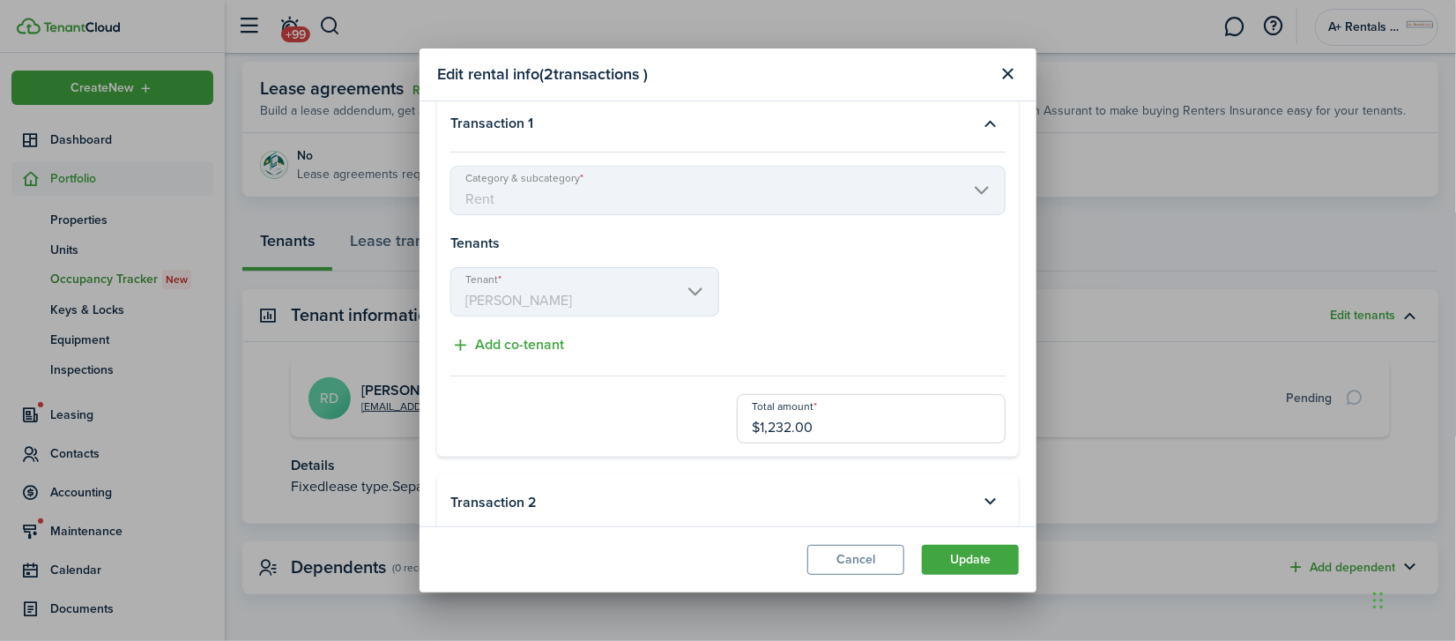
scroll to position [44, 0]
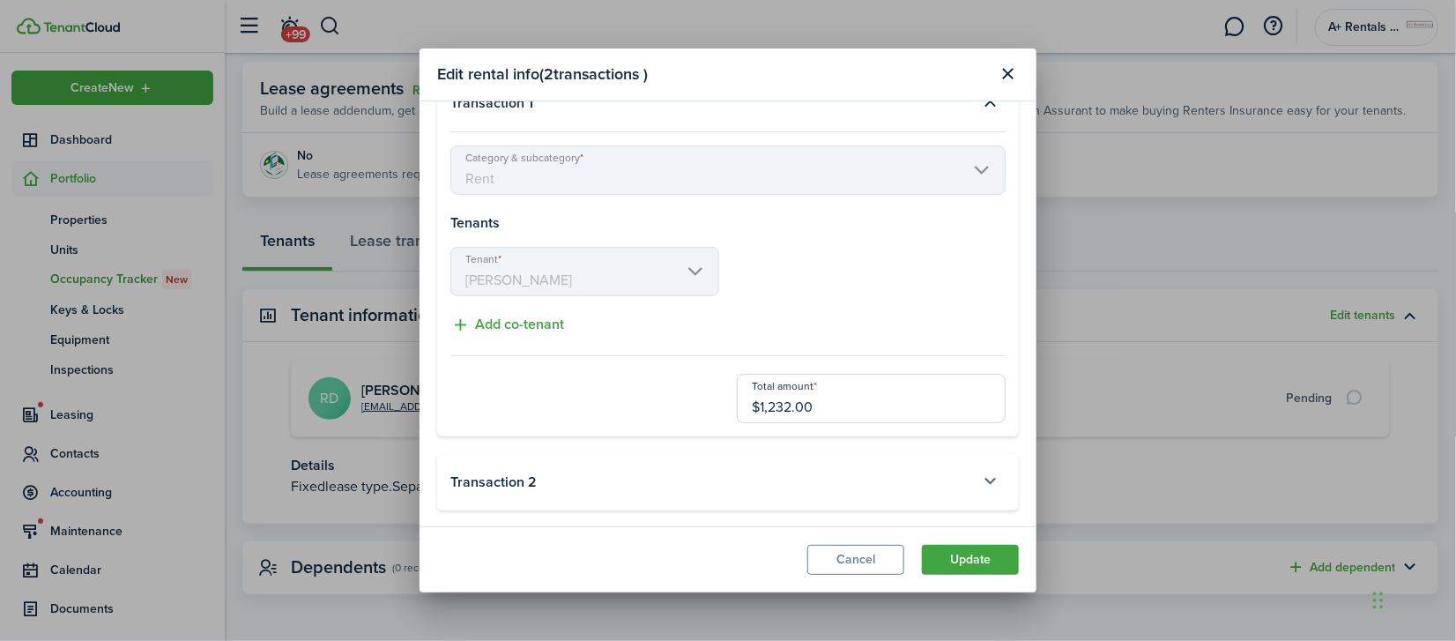
click at [987, 484] on button "button" at bounding box center [991, 482] width 30 height 30
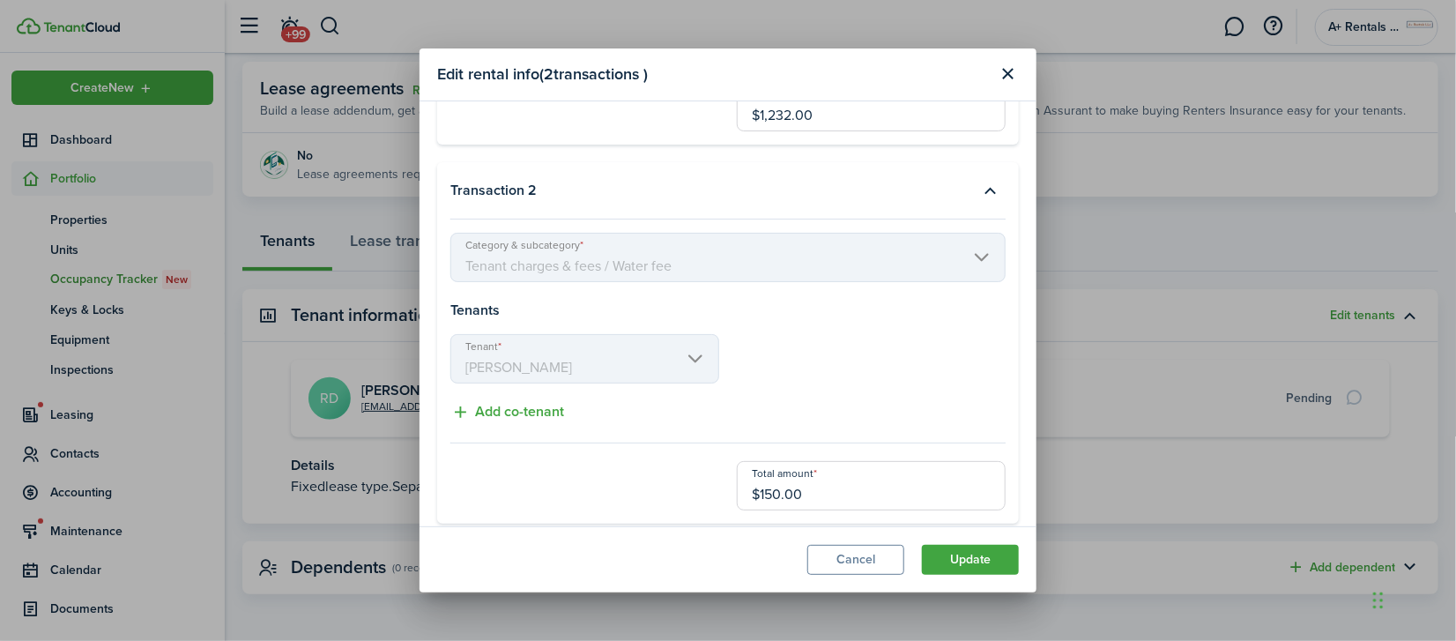
scroll to position [348, 0]
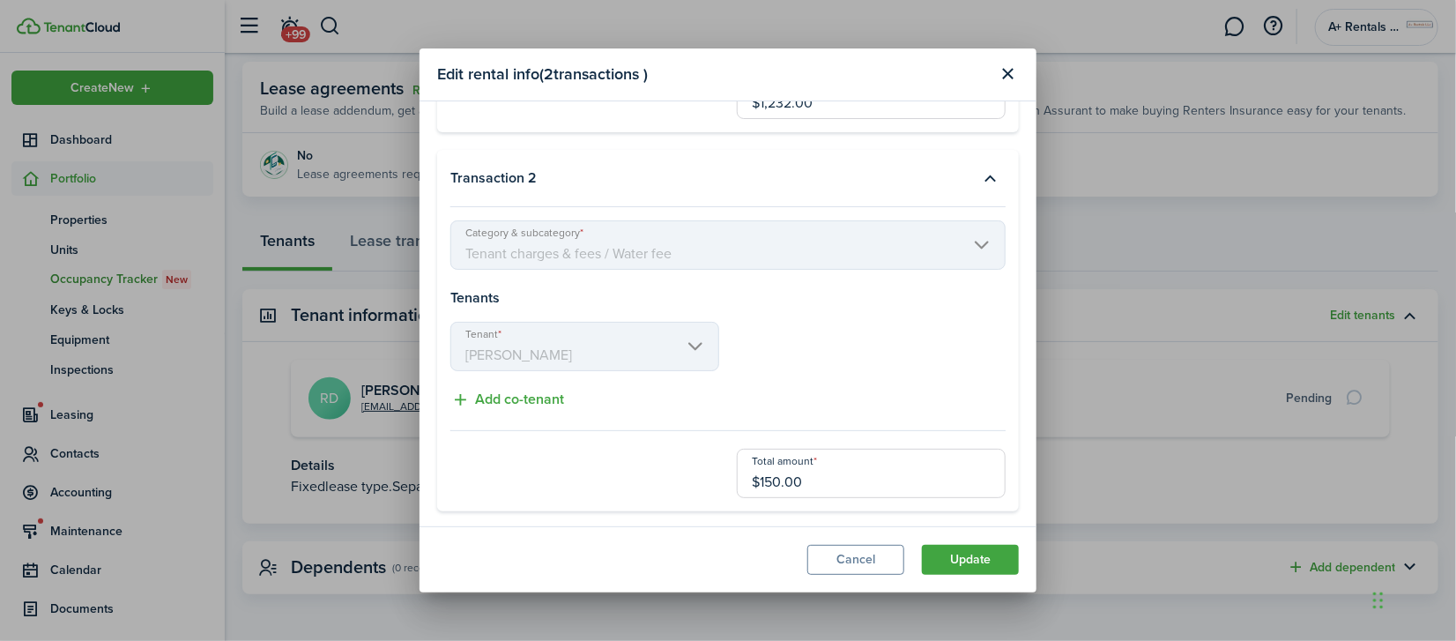
click at [683, 248] on mbsc-scroller "Category & subcategory Tenant charges & fees / Water fee" at bounding box center [727, 244] width 555 height 49
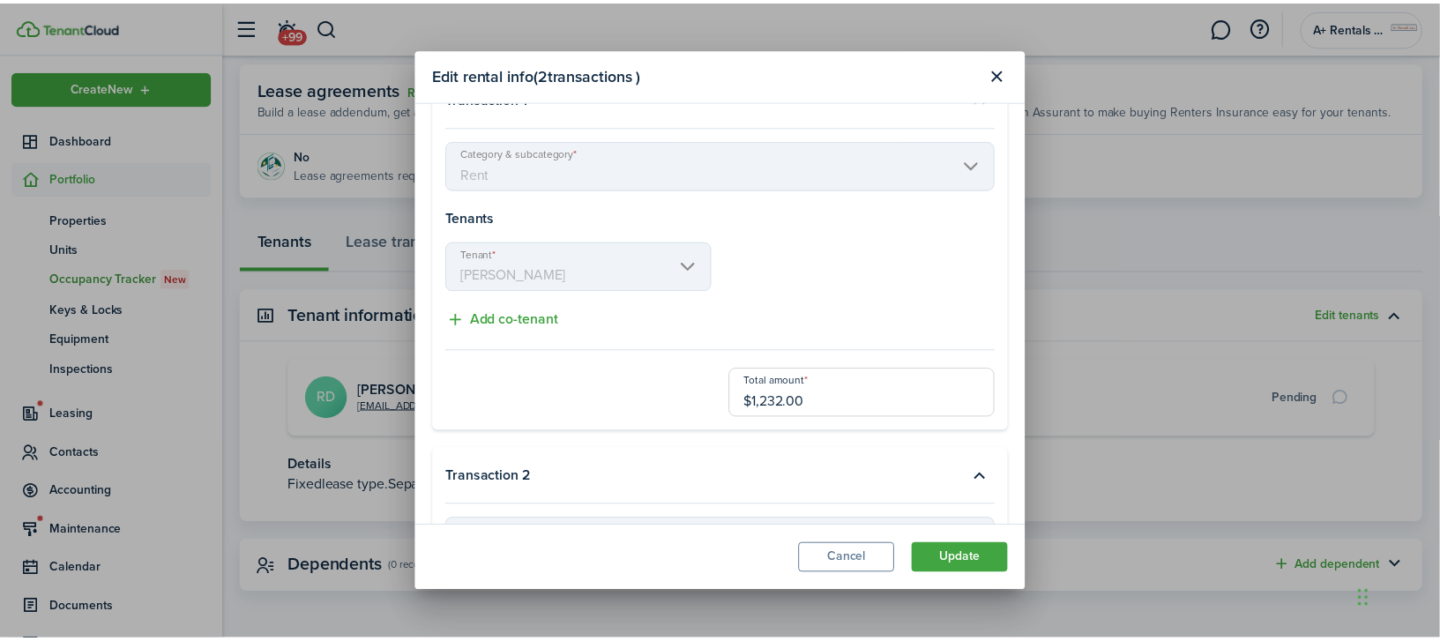
scroll to position [0, 0]
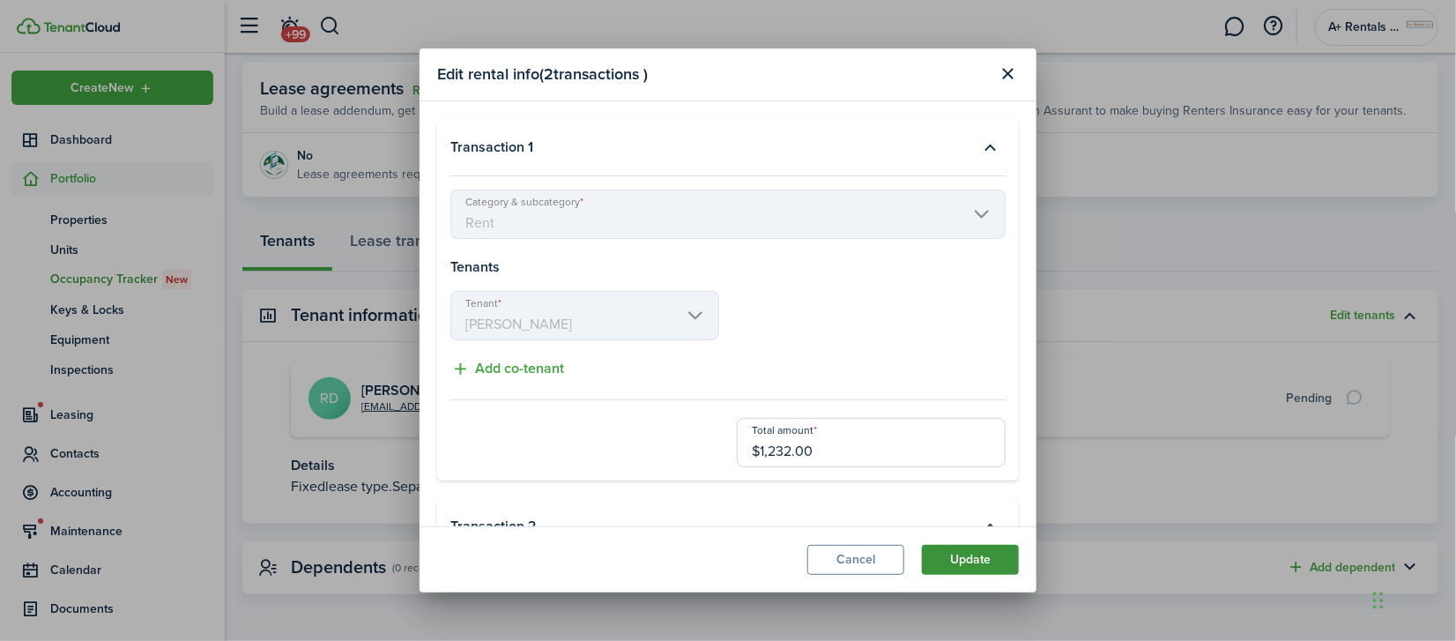
click at [954, 555] on button "Update" at bounding box center [970, 560] width 97 height 30
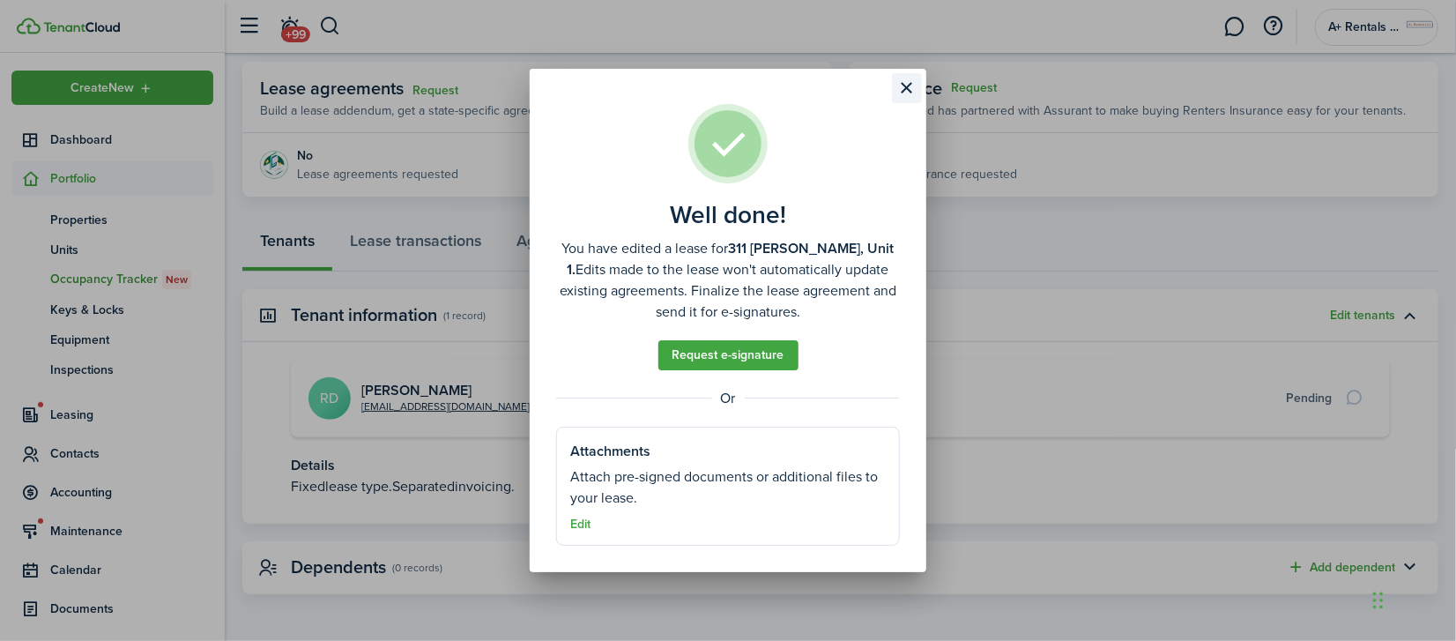
click at [901, 86] on button "Close modal" at bounding box center [907, 88] width 30 height 30
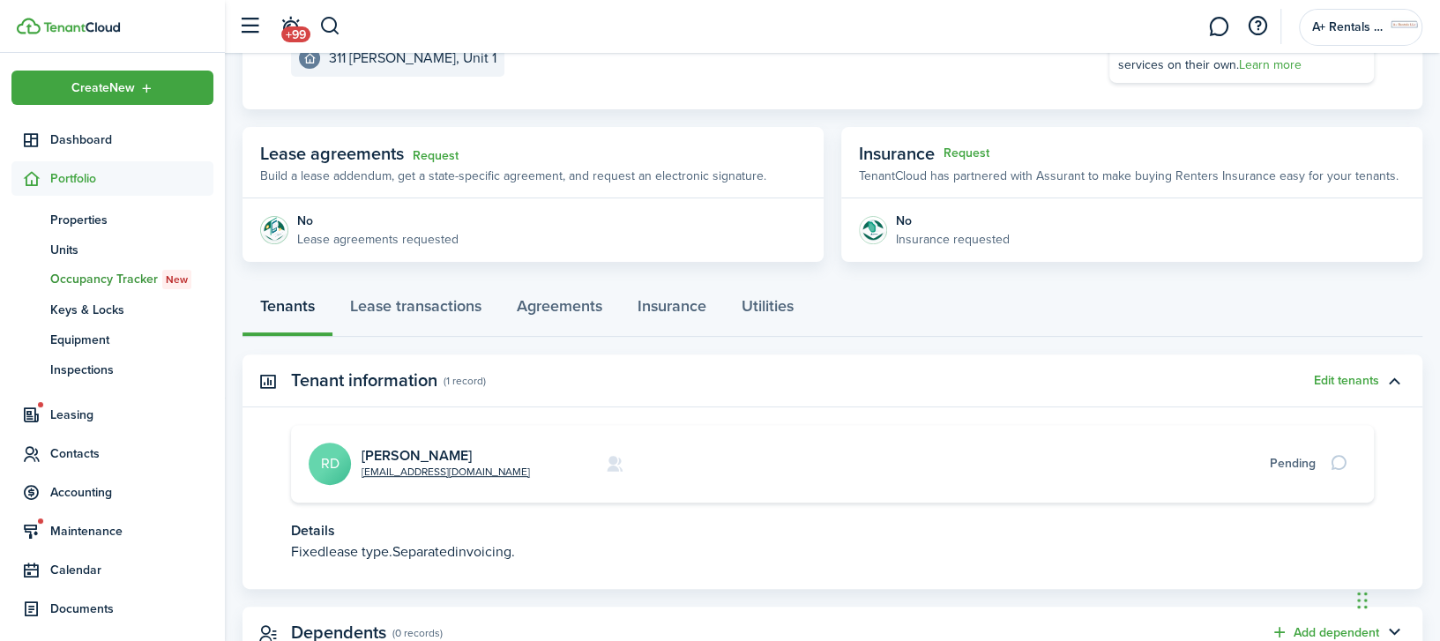
scroll to position [198, 0]
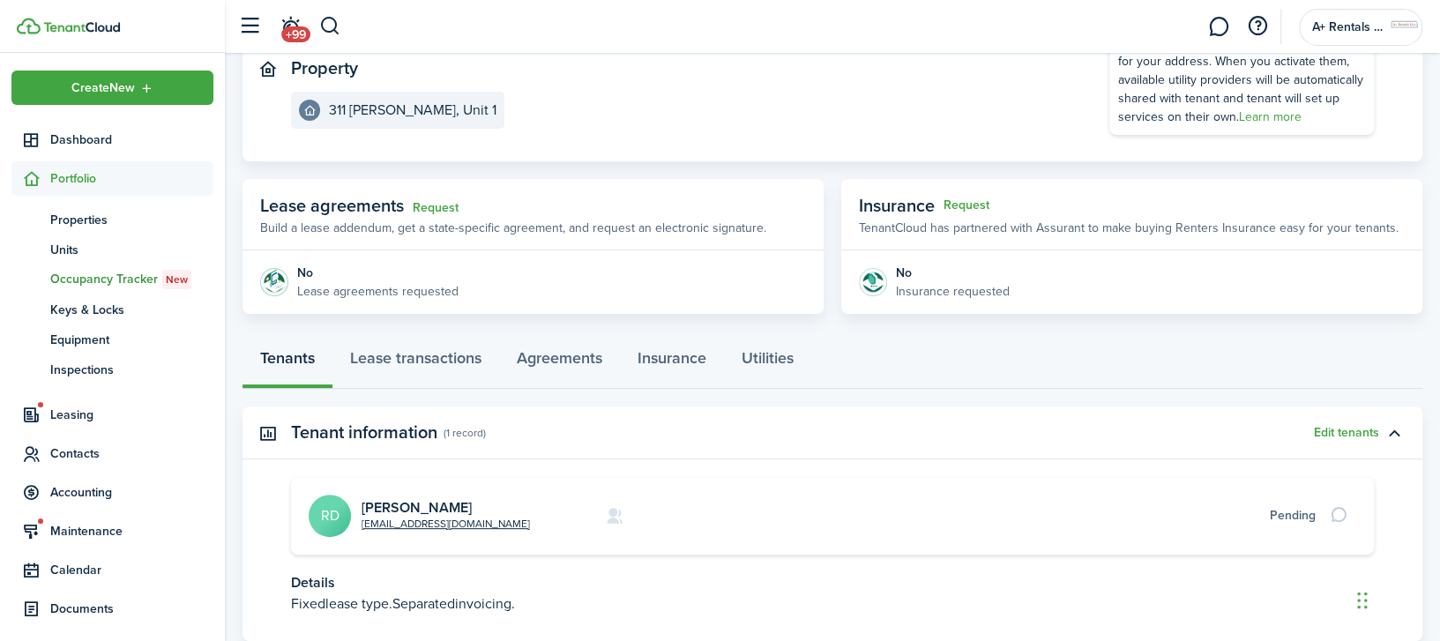
click at [370, 286] on p "Lease agreements requested" at bounding box center [377, 291] width 161 height 19
click at [426, 210] on link "Request" at bounding box center [436, 208] width 46 height 14
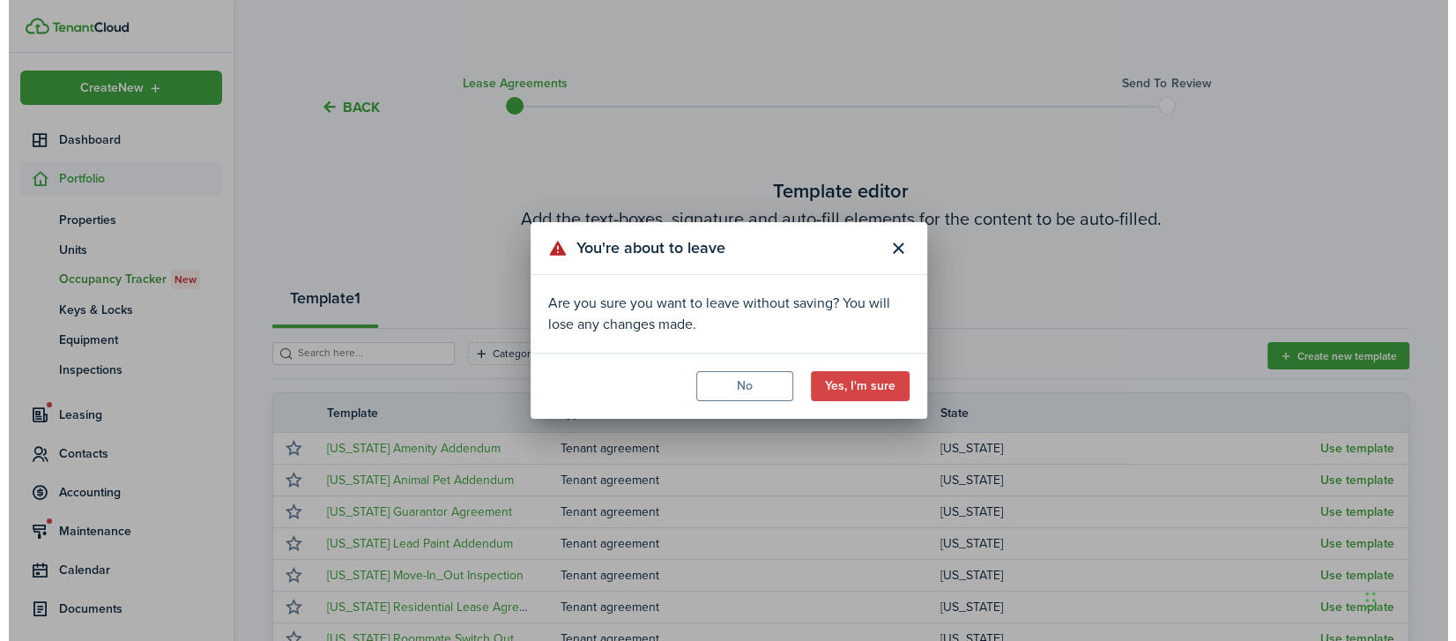
scroll to position [198, 0]
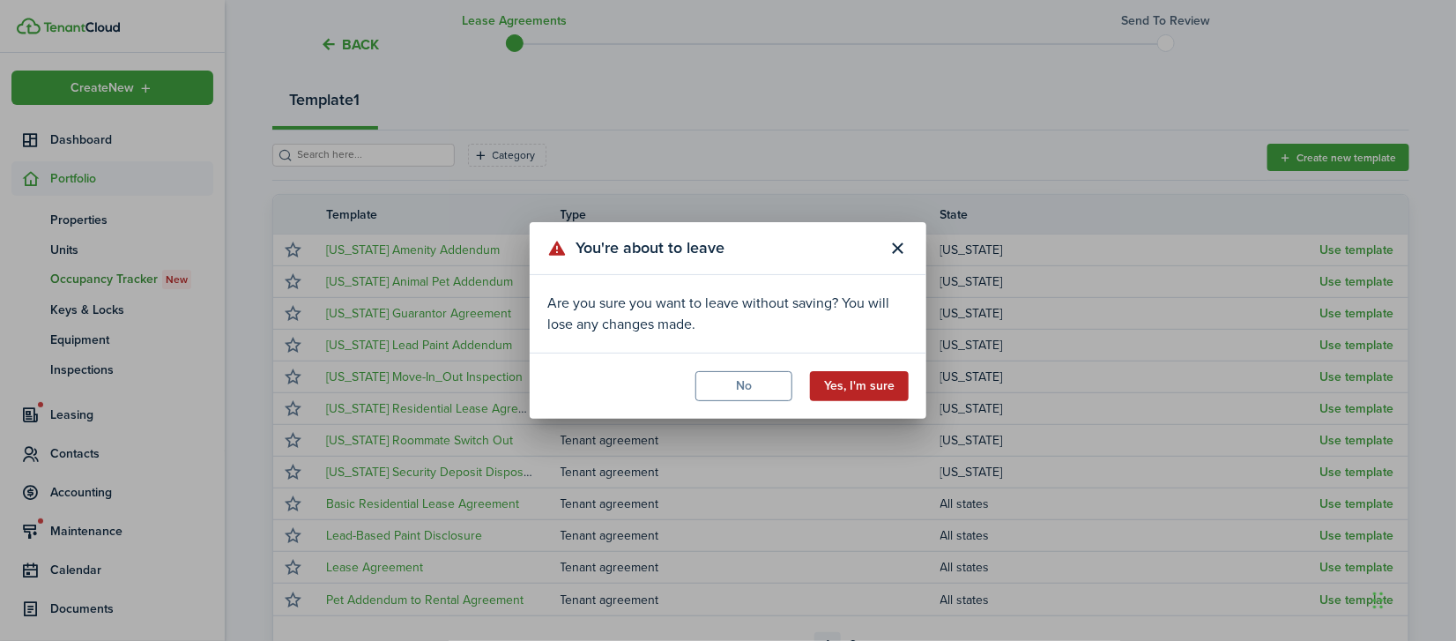
click at [853, 381] on button "Yes, I'm sure" at bounding box center [859, 386] width 99 height 30
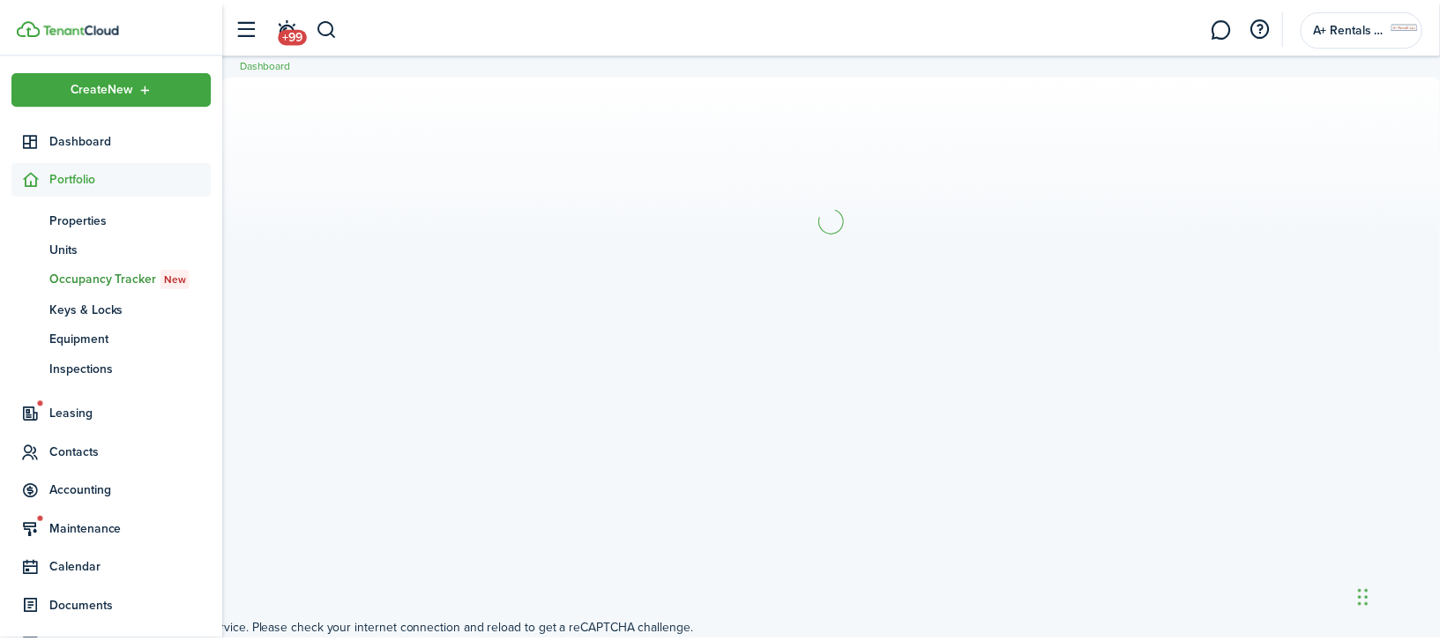
scroll to position [0, 0]
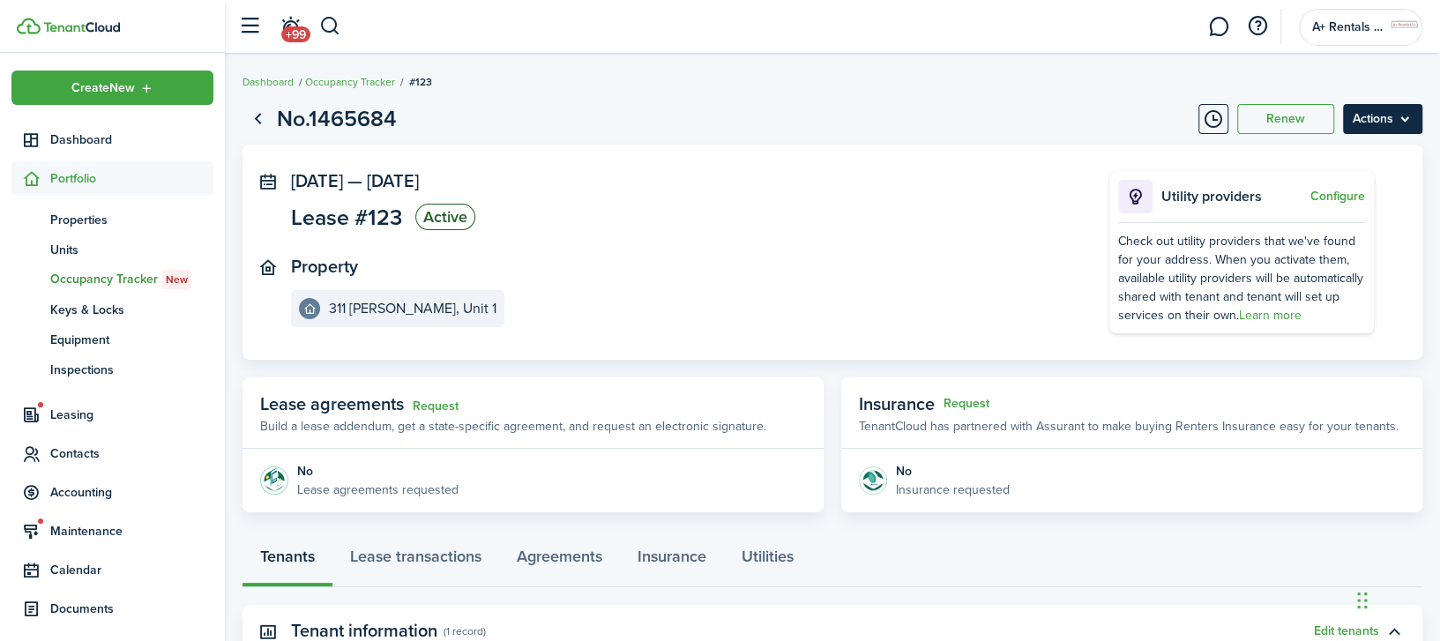
click at [1370, 117] on menu-btn "Actions" at bounding box center [1382, 119] width 79 height 30
click at [972, 273] on panel-main-section "Property [STREET_ADDRESS][PERSON_NAME]" at bounding box center [673, 292] width 765 height 71
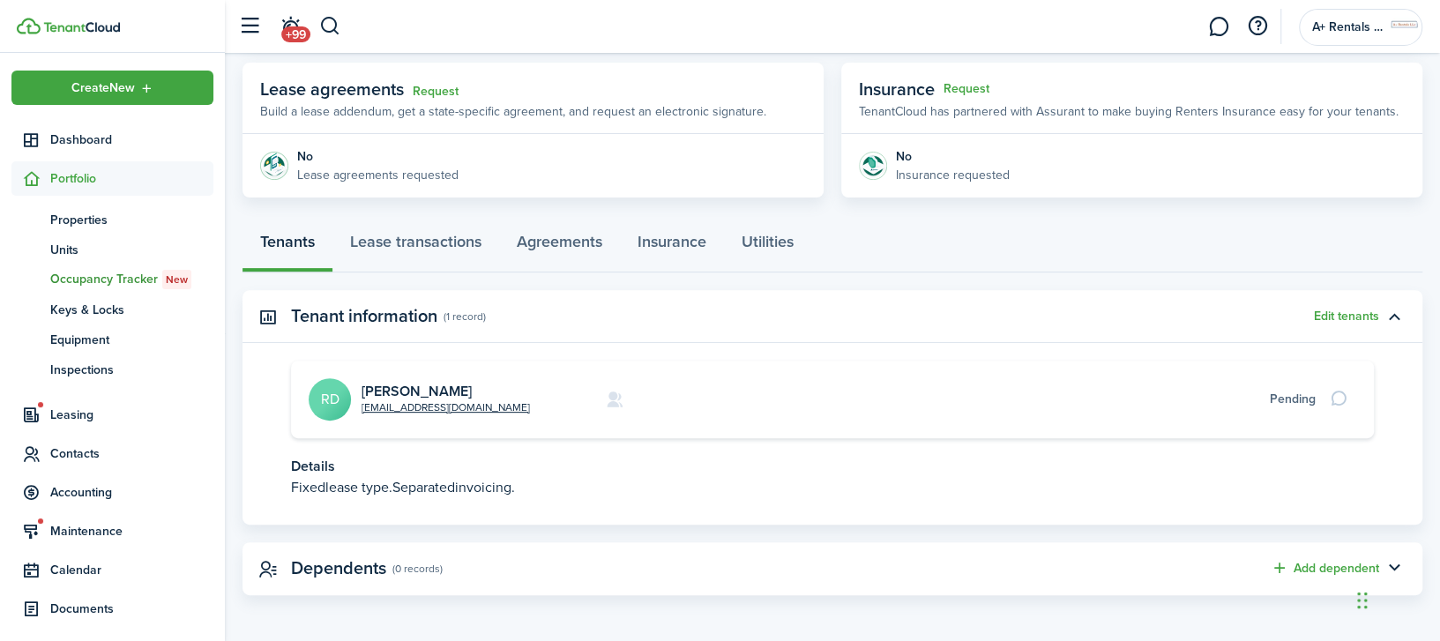
scroll to position [316, 0]
click at [401, 242] on link "Lease transactions" at bounding box center [415, 245] width 167 height 53
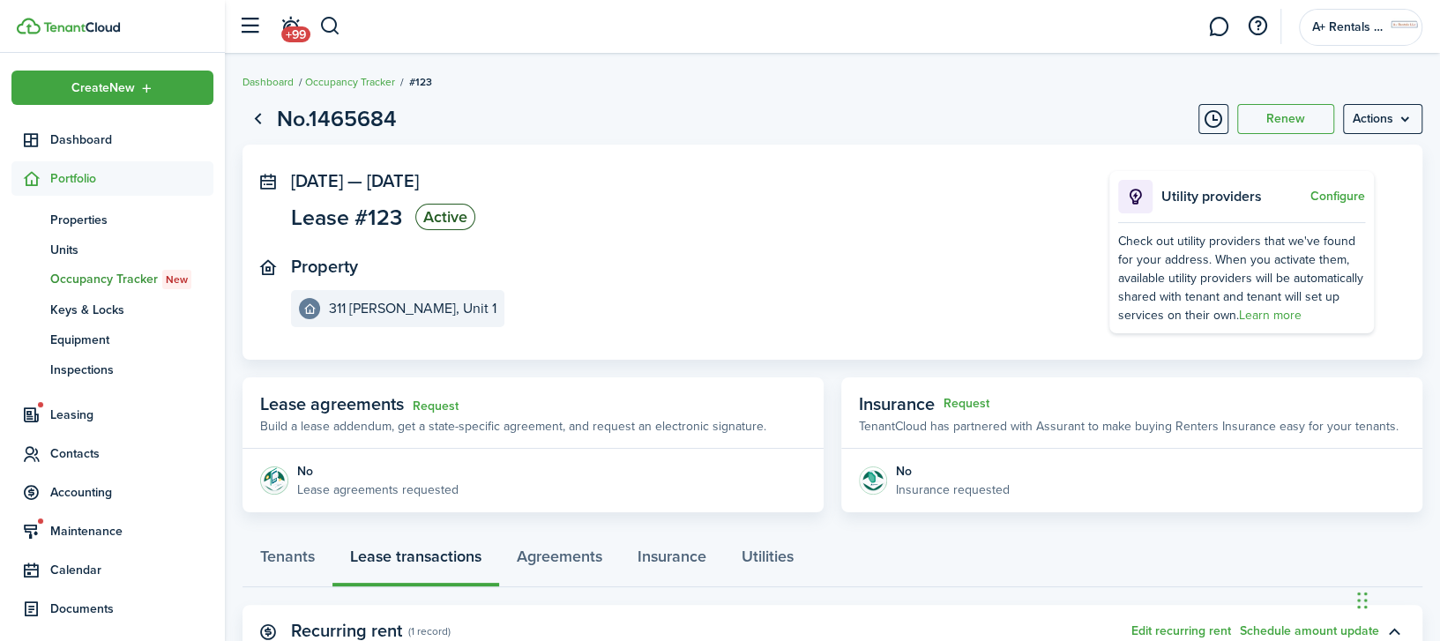
scroll to position [316, 0]
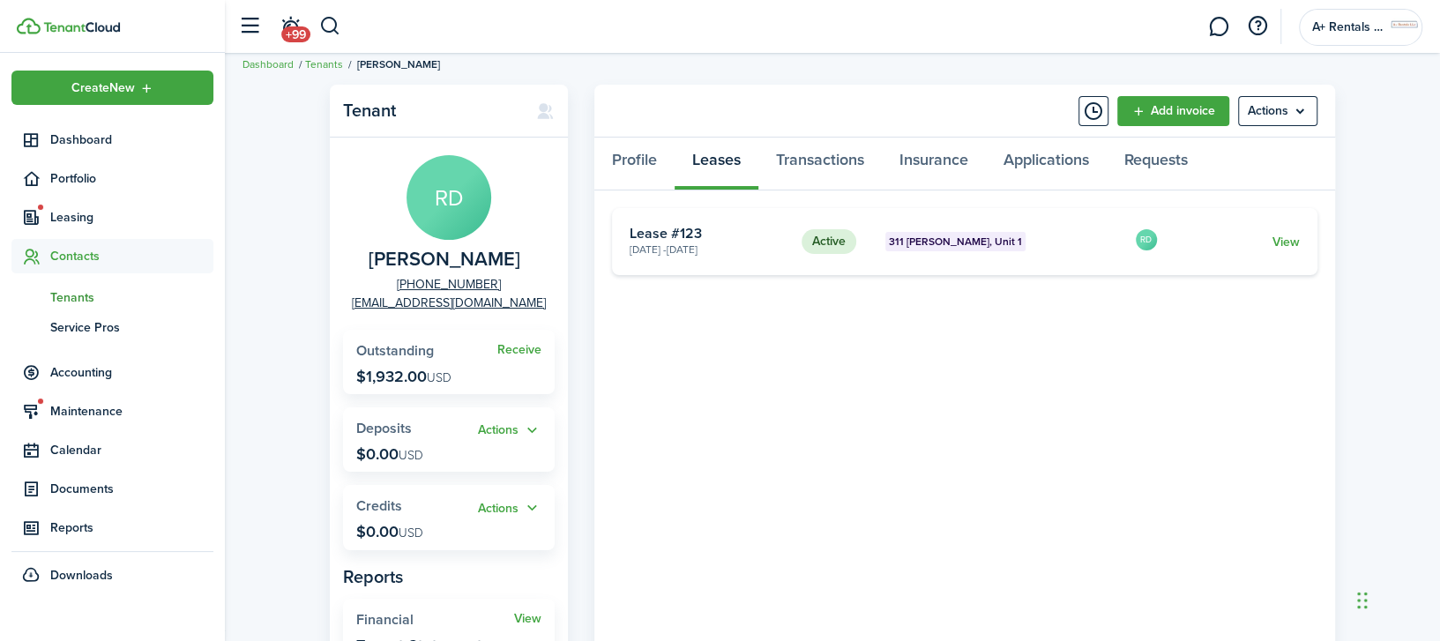
scroll to position [117, 0]
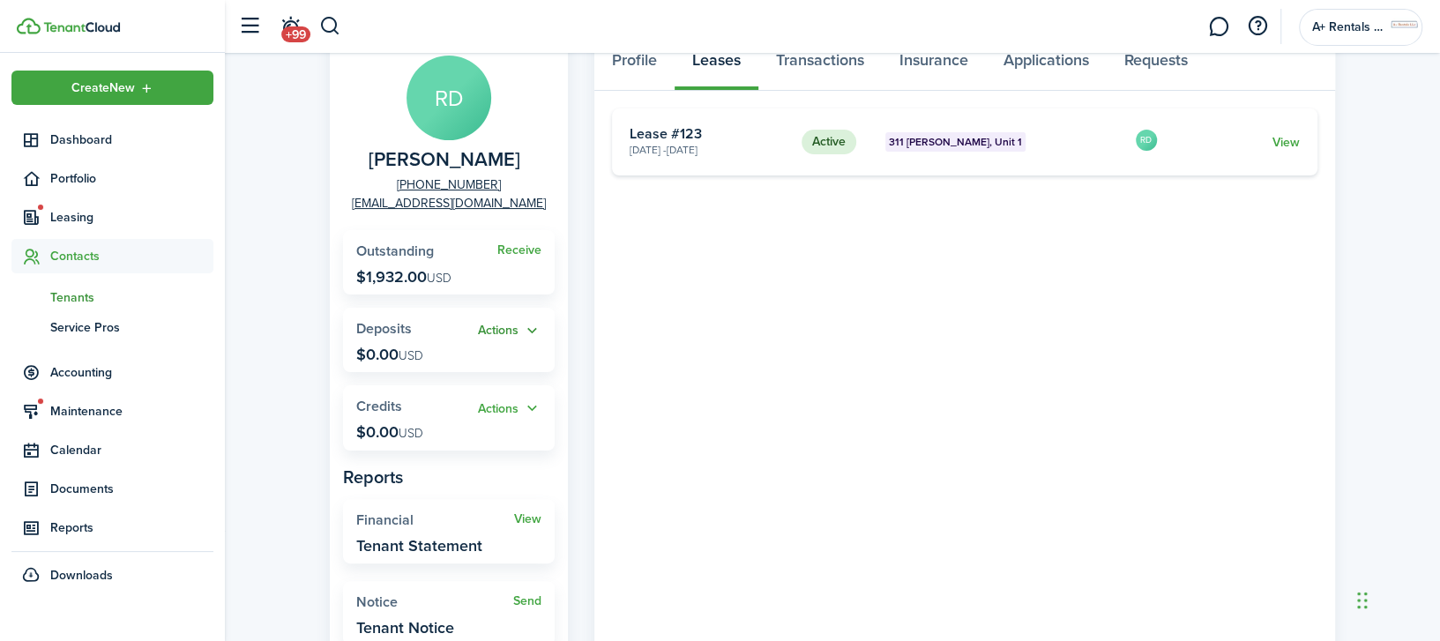
click at [494, 331] on button "Actions" at bounding box center [509, 331] width 63 height 20
click at [427, 369] on link "Add" at bounding box center [464, 364] width 154 height 30
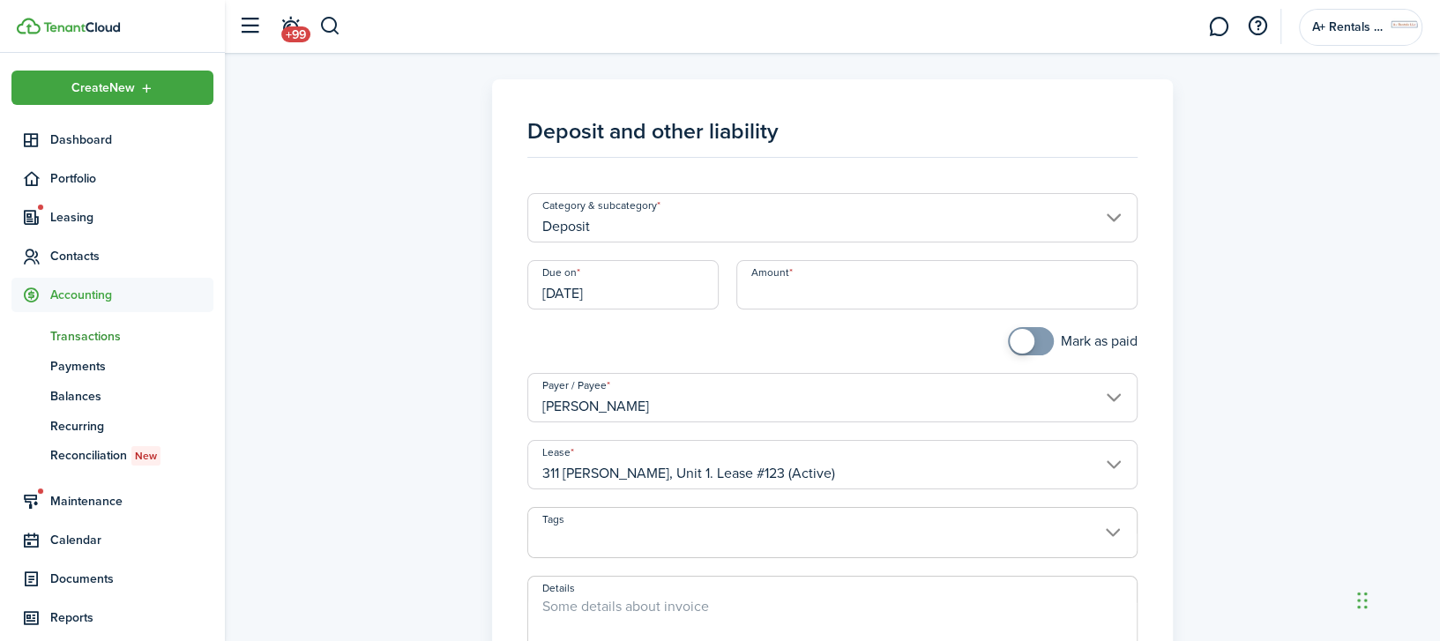
click at [748, 235] on input "Deposit" at bounding box center [832, 217] width 610 height 49
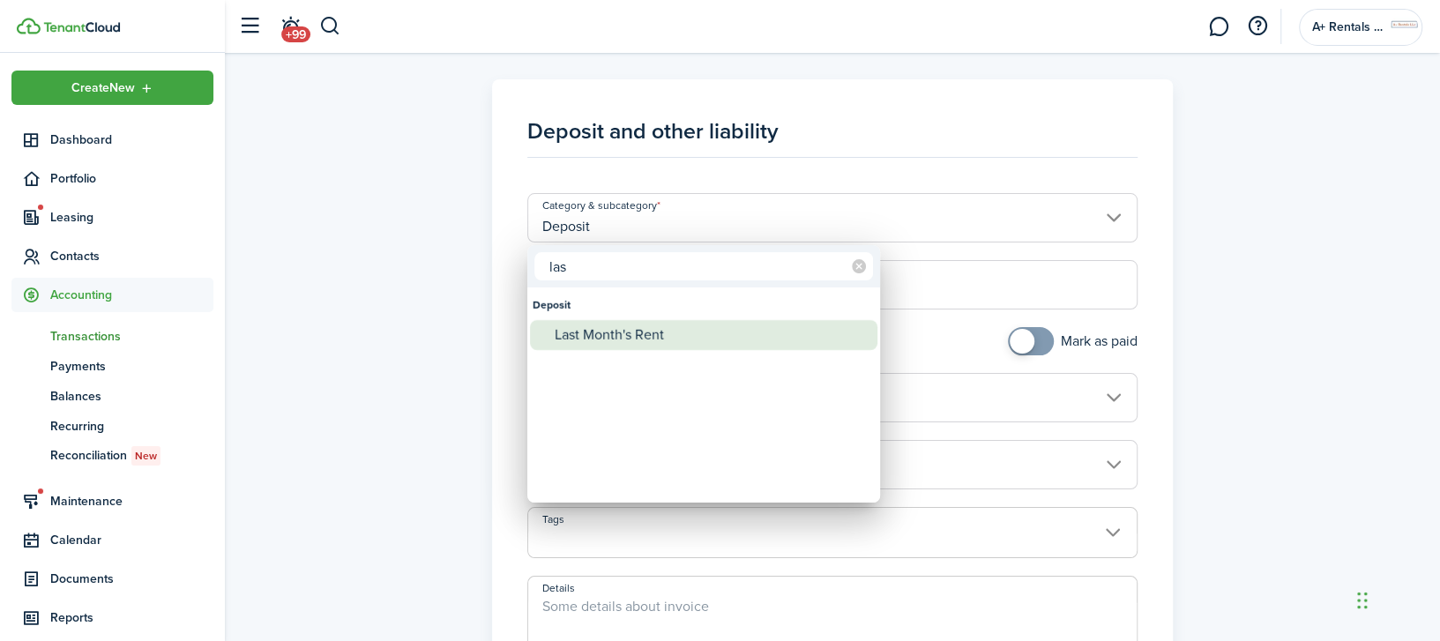
type input "las"
click at [659, 337] on div "Last Month's Rent" at bounding box center [711, 335] width 312 height 30
type input "Deposit / Last Month's Rent"
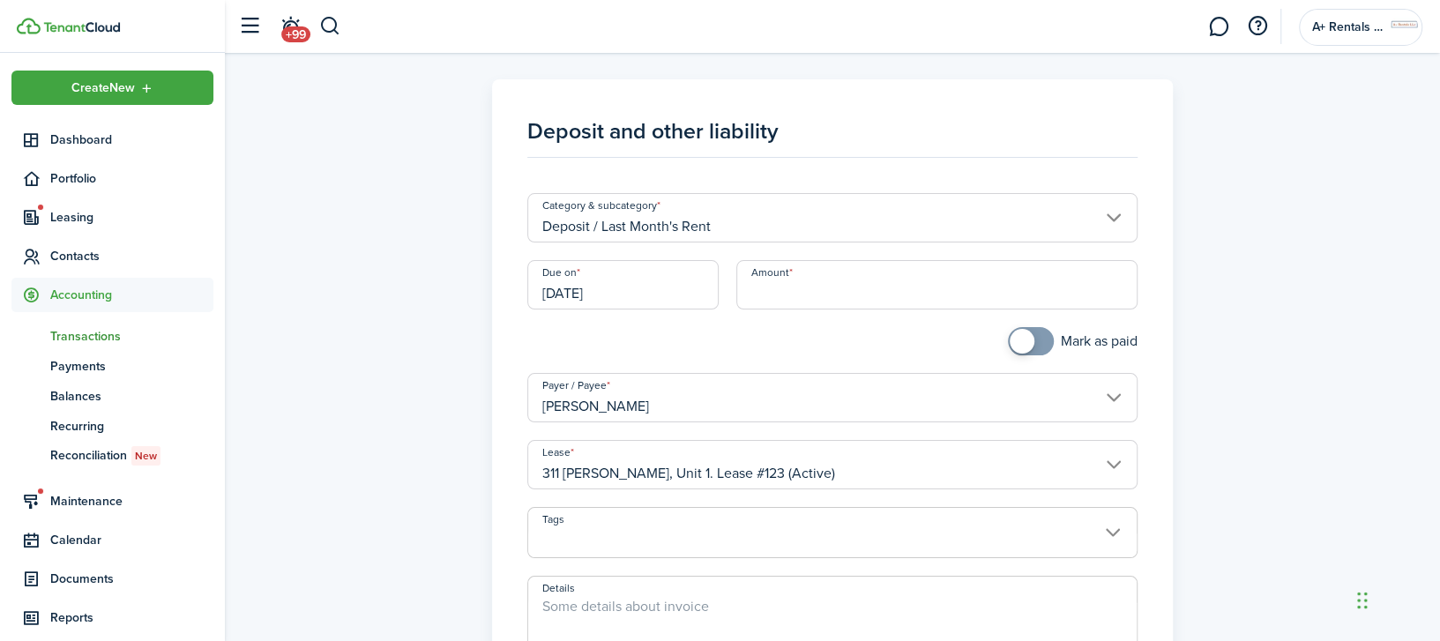
click at [694, 289] on input "[DATE]" at bounding box center [622, 284] width 191 height 49
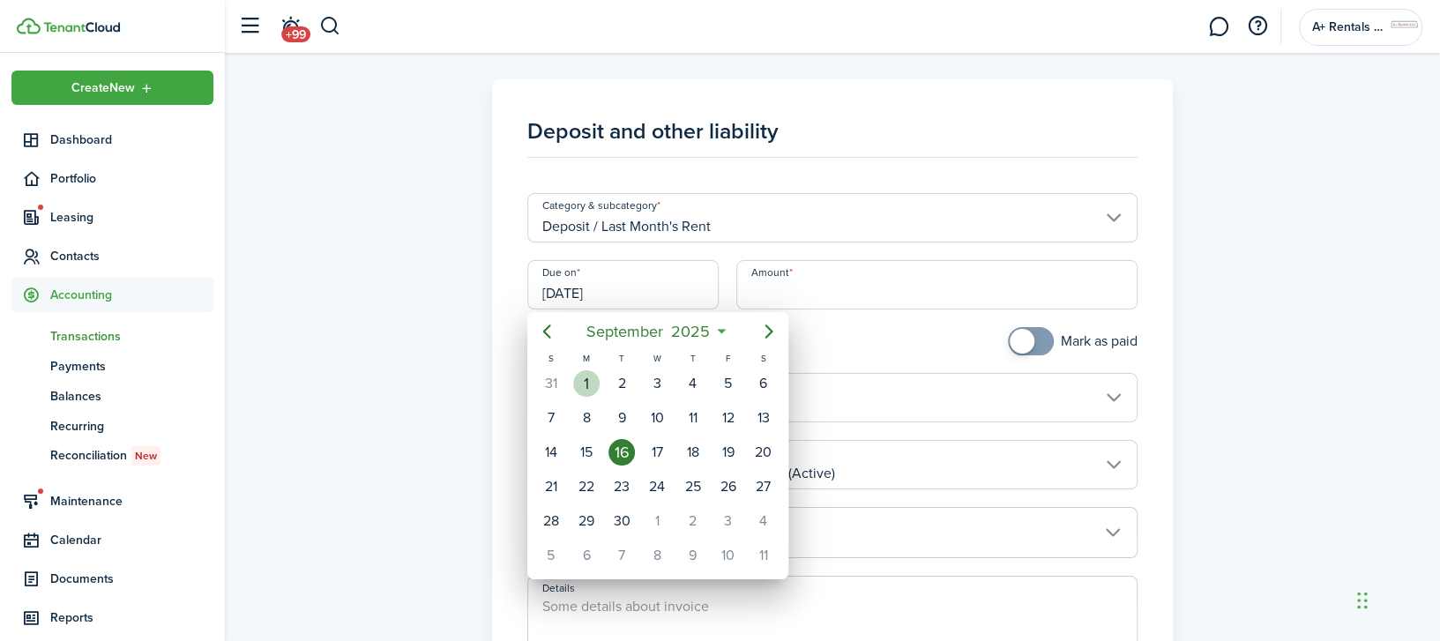
click at [596, 370] on div "[DATE]" at bounding box center [586, 384] width 35 height 34
type input "[DATE]"
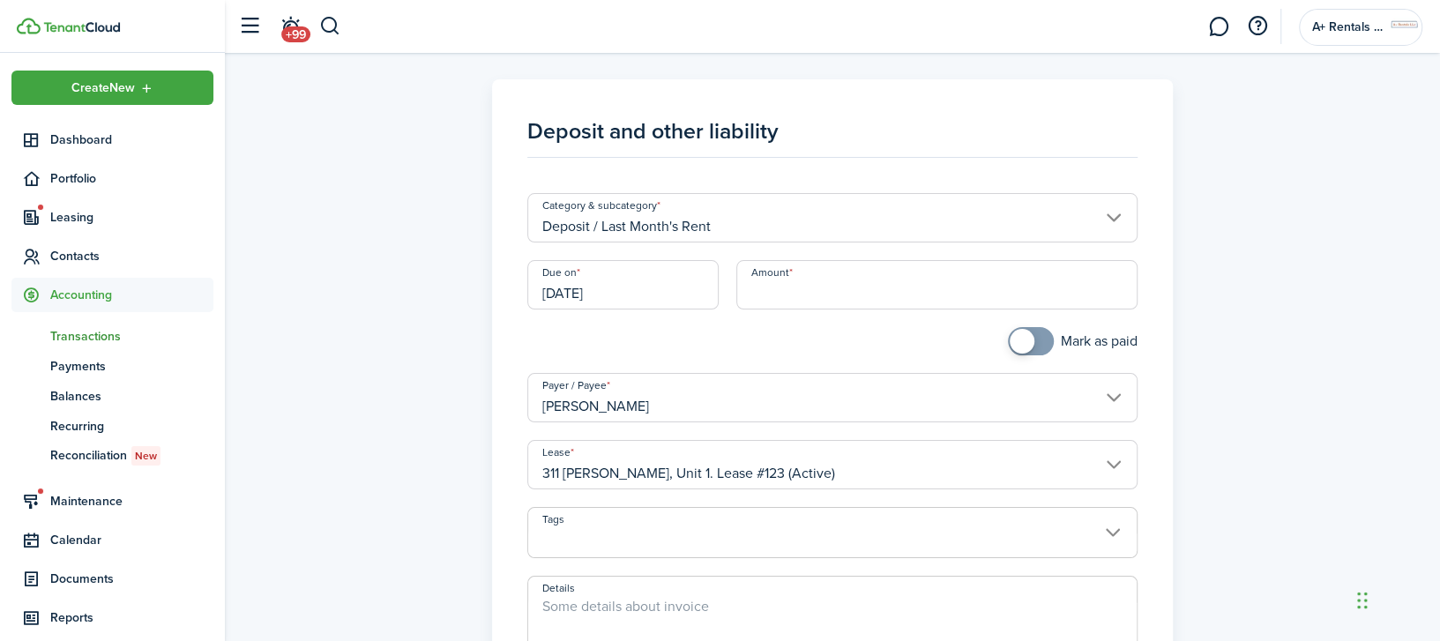
click at [845, 295] on input "Amount" at bounding box center [936, 284] width 401 height 49
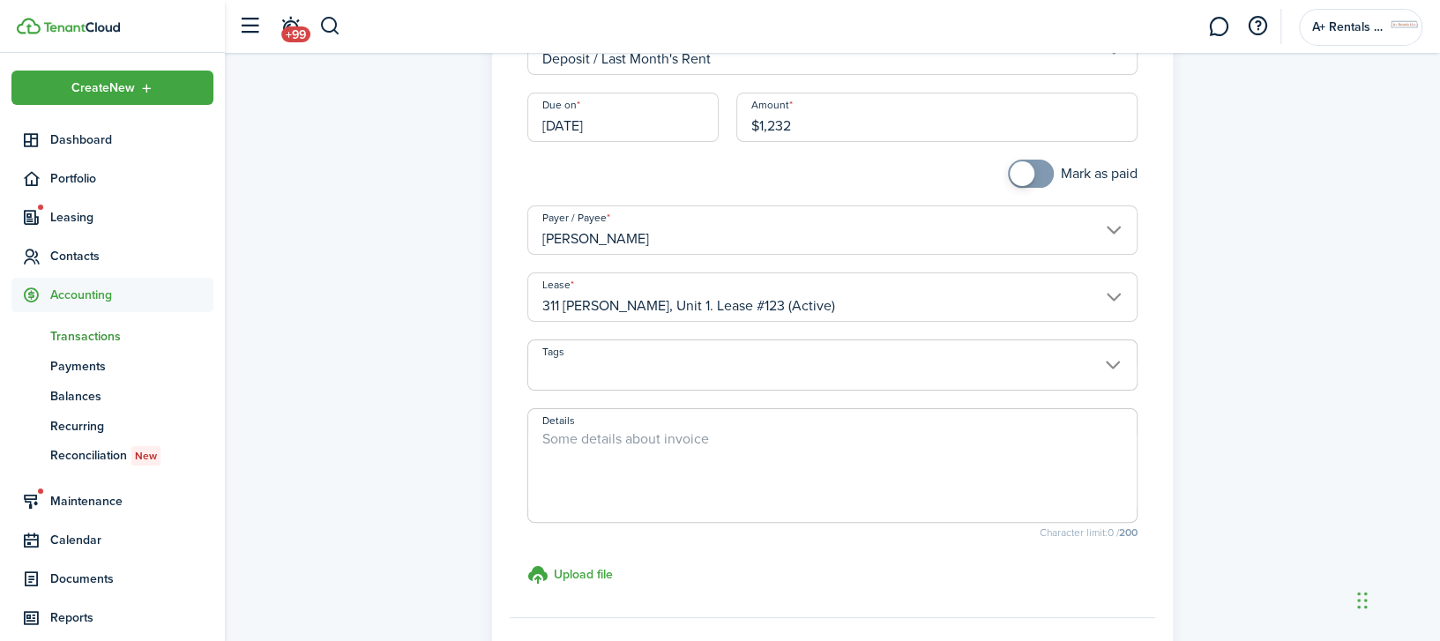
scroll to position [235, 0]
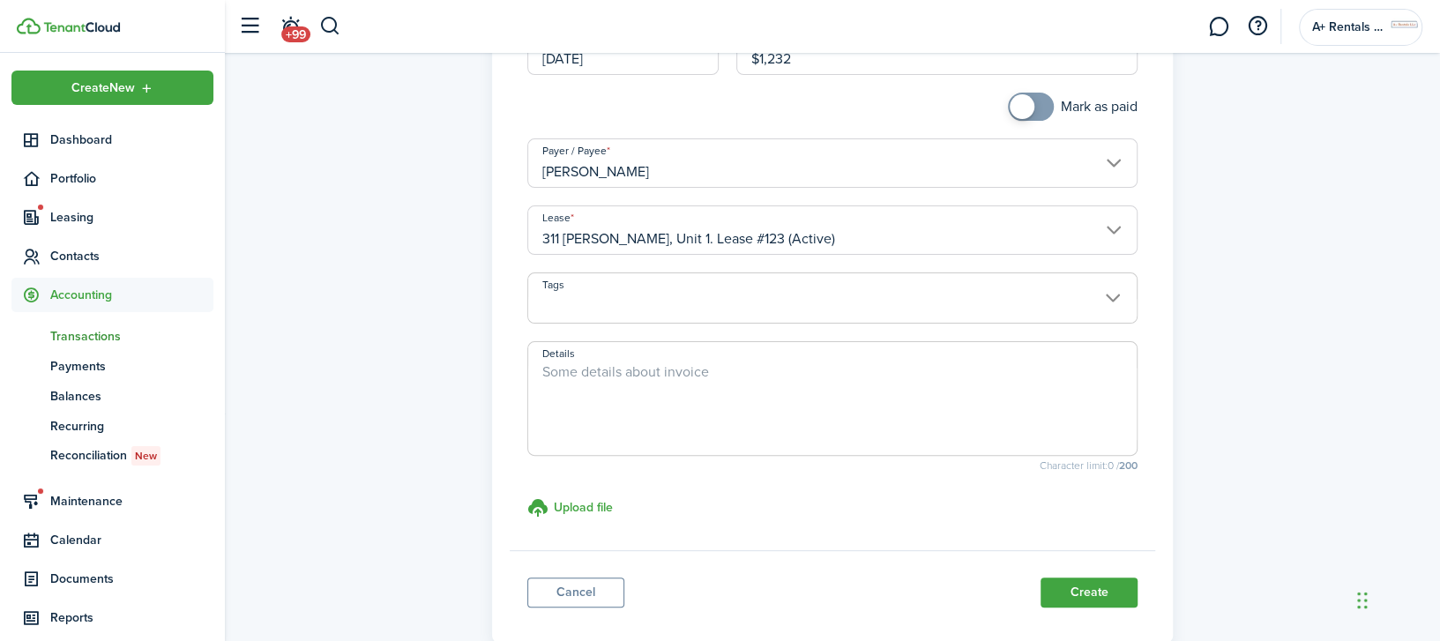
type input "$1,232.00"
click at [775, 376] on textarea "Details" at bounding box center [832, 403] width 608 height 85
click at [1046, 585] on button "Create" at bounding box center [1088, 592] width 97 height 30
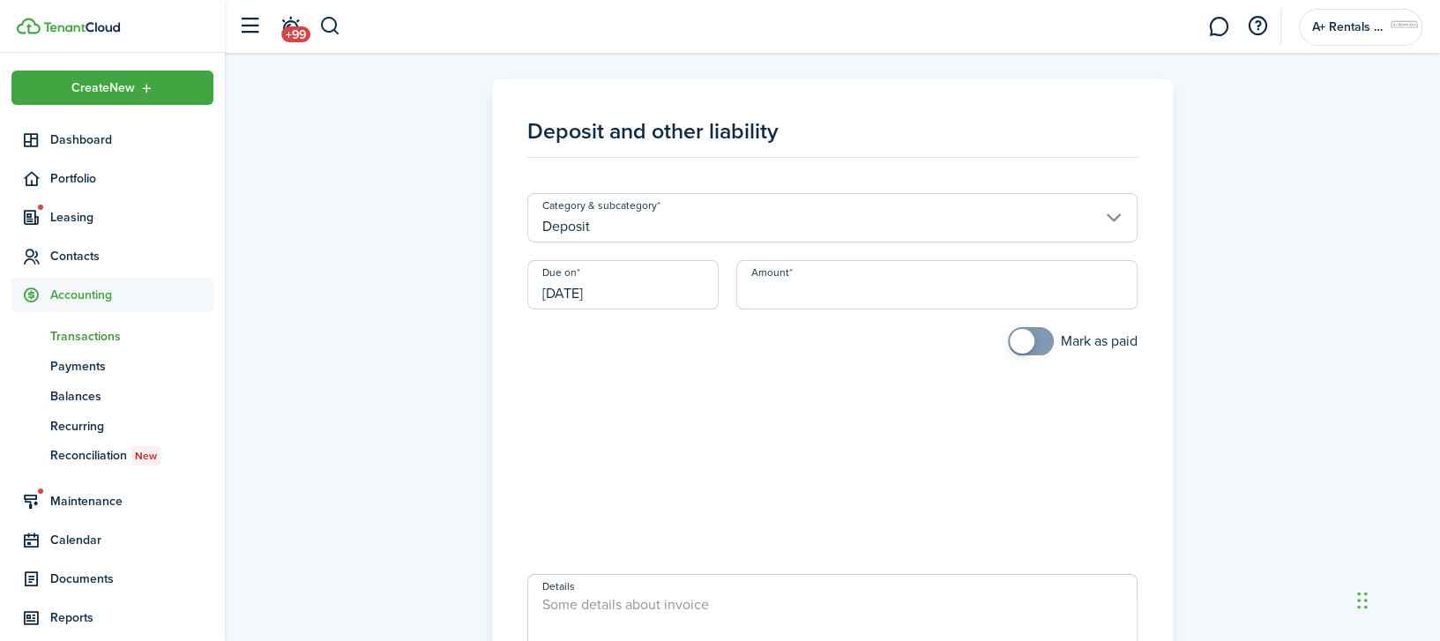
scroll to position [195, 0]
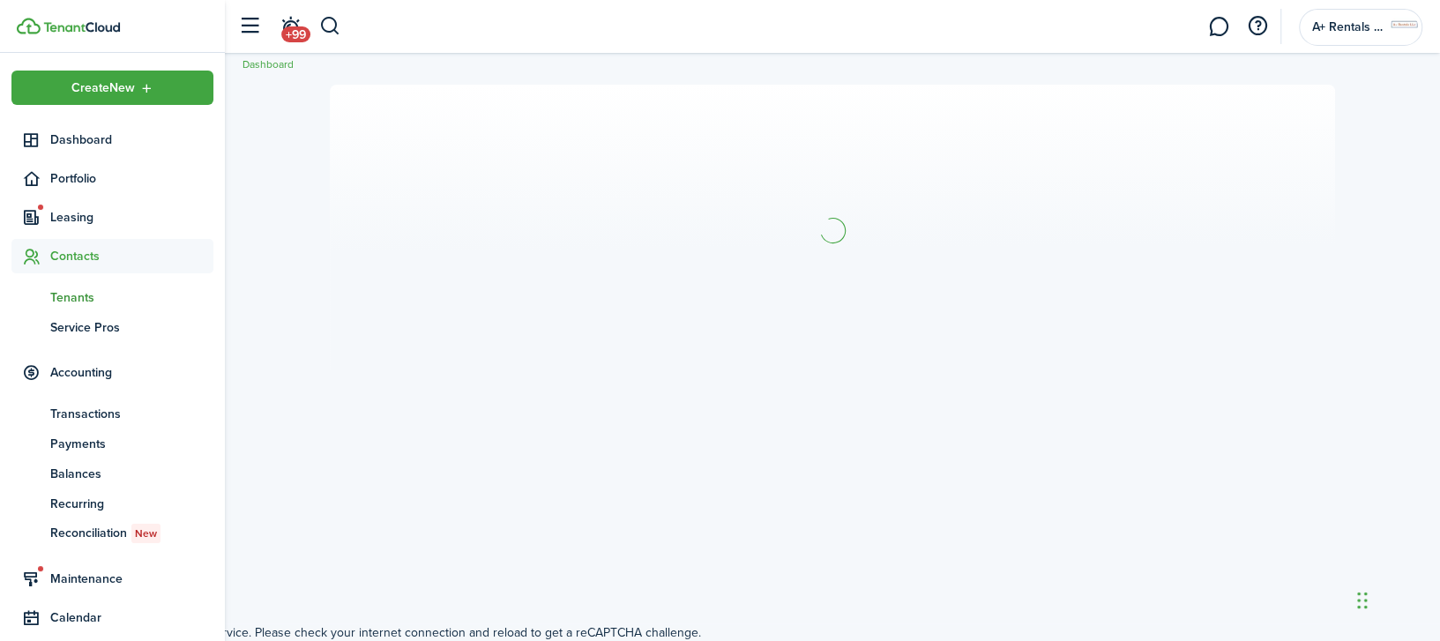
scroll to position [157, 0]
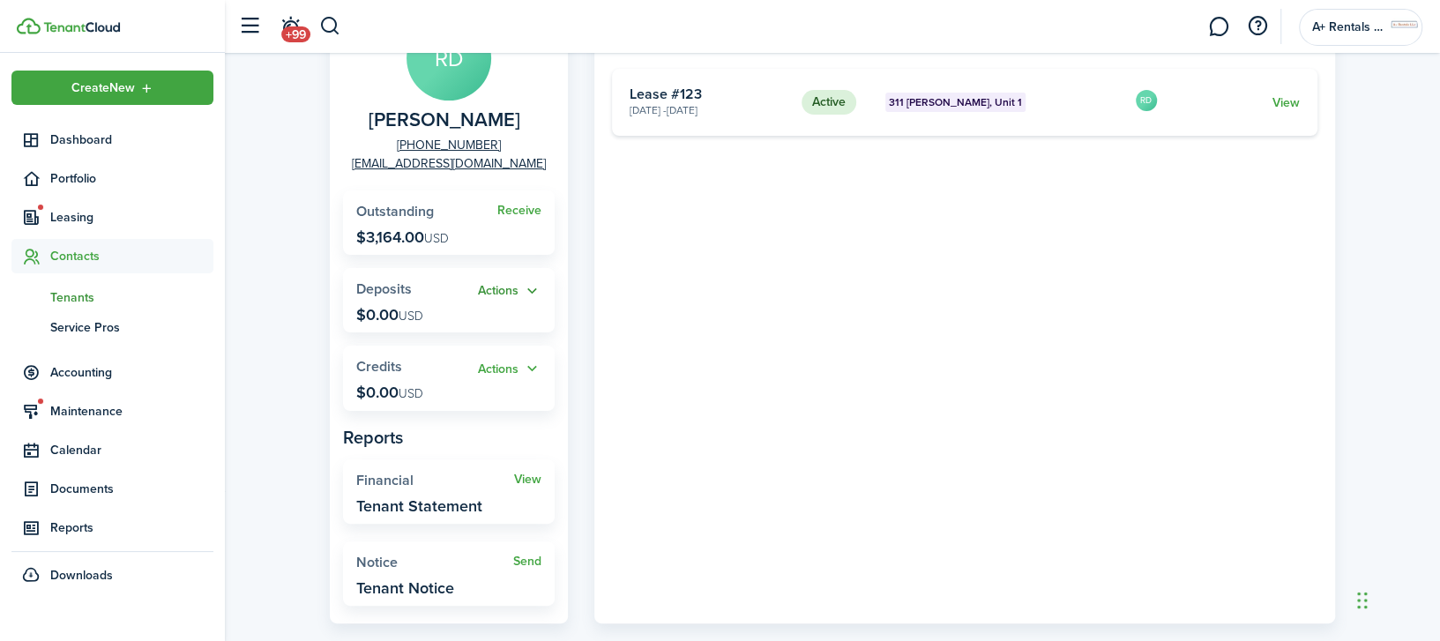
click at [512, 294] on button "Actions" at bounding box center [509, 291] width 63 height 20
click at [427, 333] on link "Add" at bounding box center [464, 324] width 154 height 30
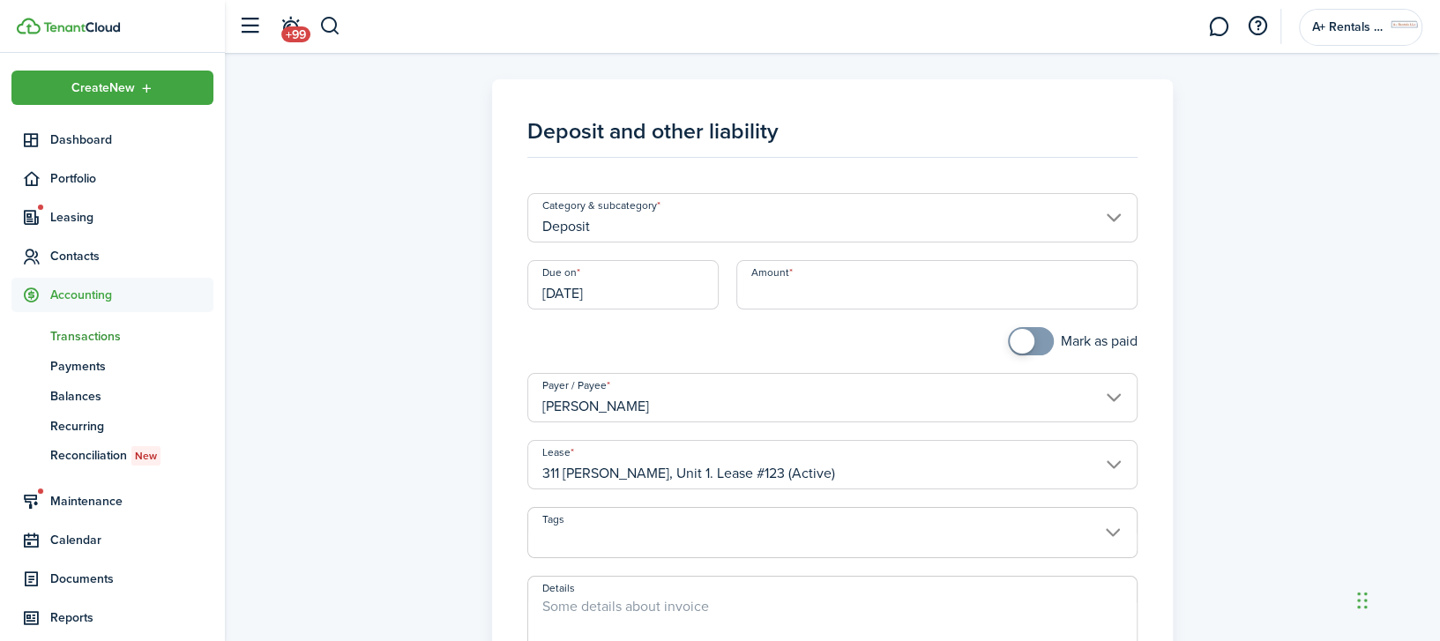
click at [845, 311] on div "Amount" at bounding box center [936, 293] width 419 height 67
click at [837, 300] on input "Amount" at bounding box center [936, 284] width 401 height 49
click at [689, 287] on input "[DATE]" at bounding box center [622, 284] width 191 height 49
type input "$700.00"
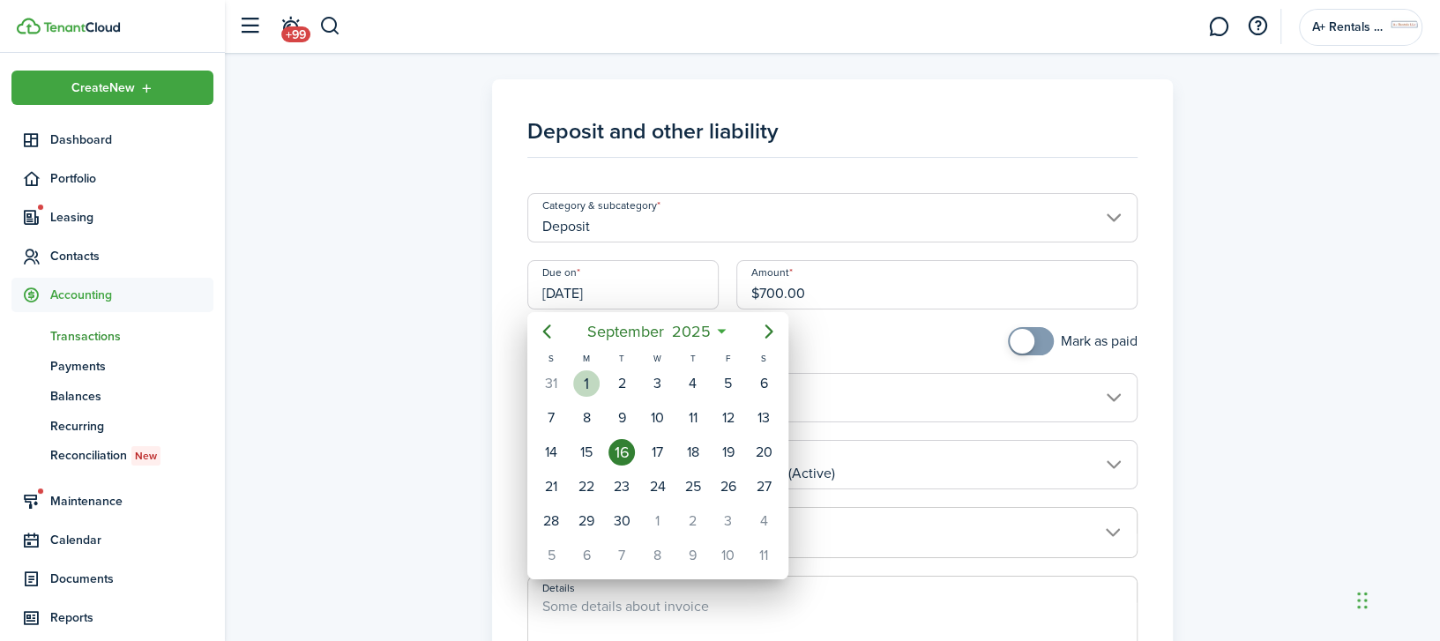
click at [585, 379] on div "1" at bounding box center [586, 383] width 26 height 26
type input "[DATE]"
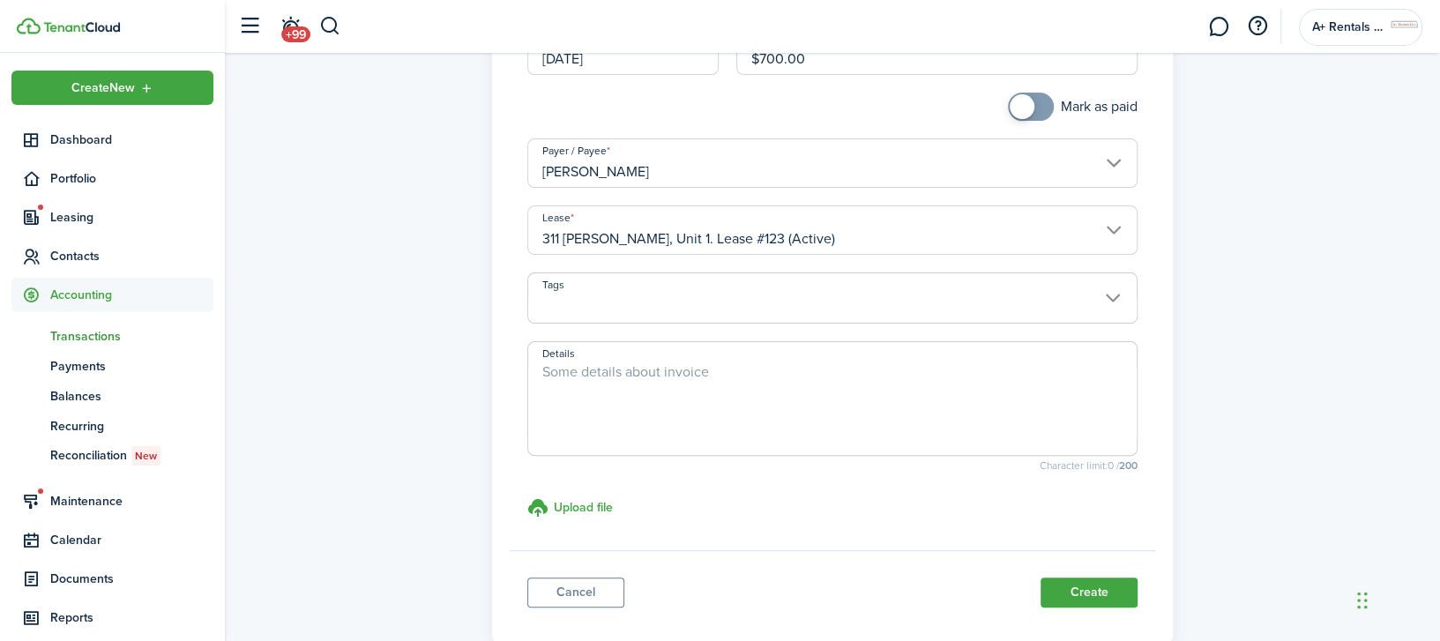
scroll to position [336, 0]
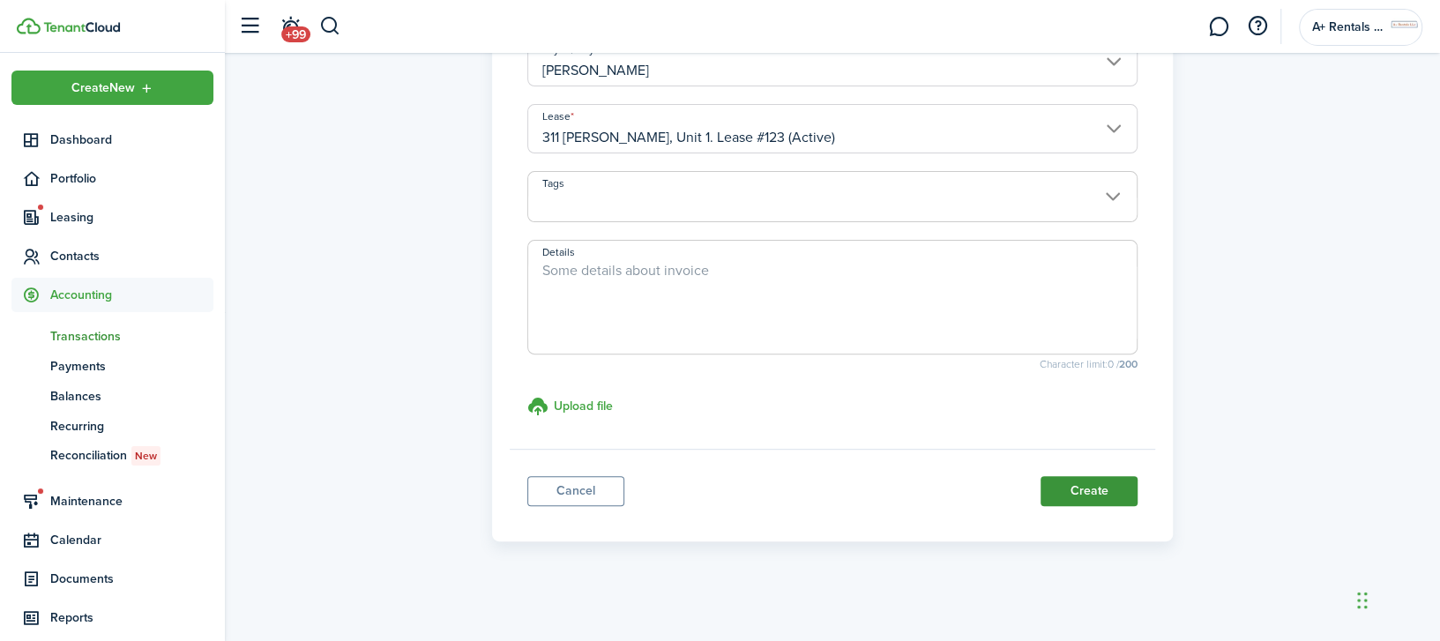
click at [1069, 488] on button "Create" at bounding box center [1088, 491] width 97 height 30
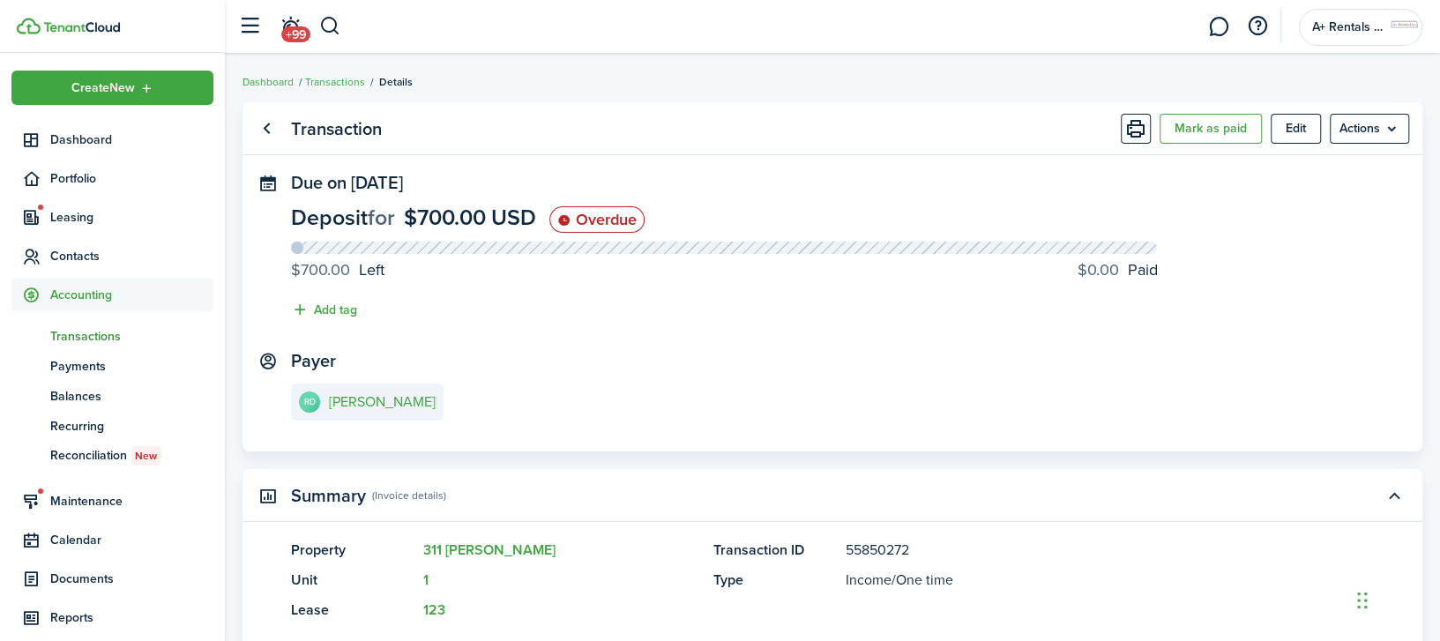
scroll to position [335, 0]
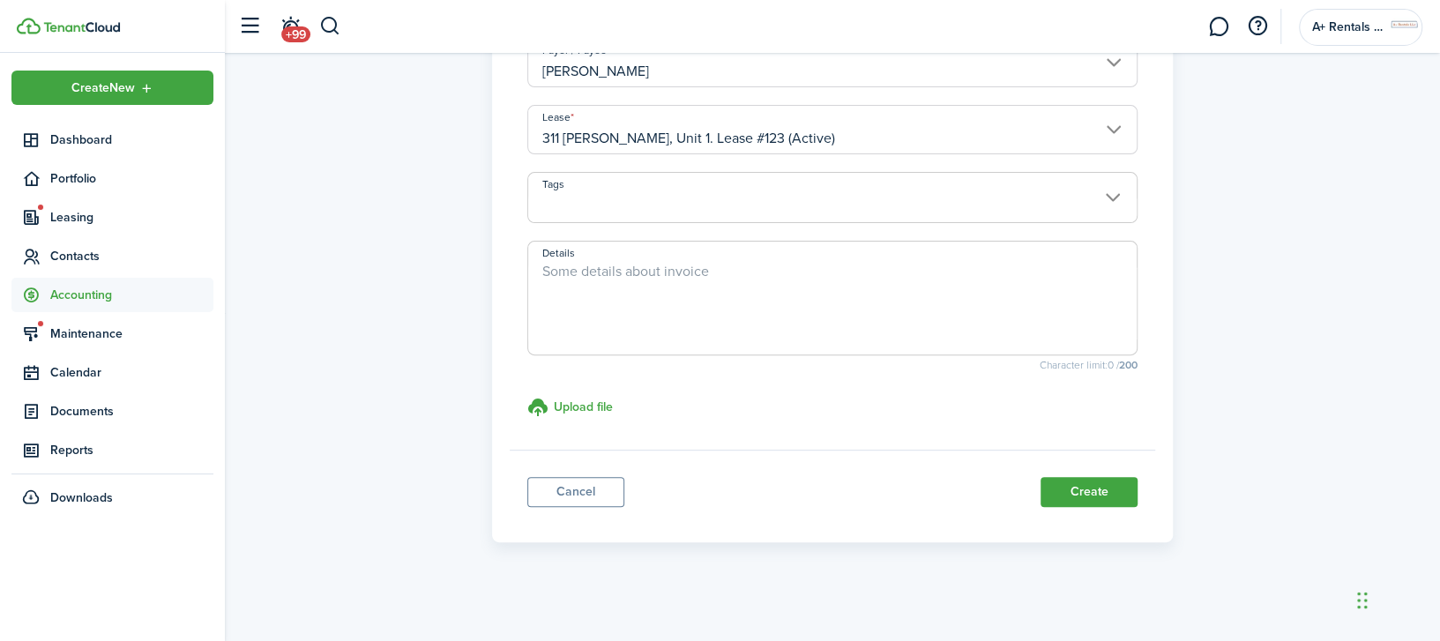
scroll to position [18, 0]
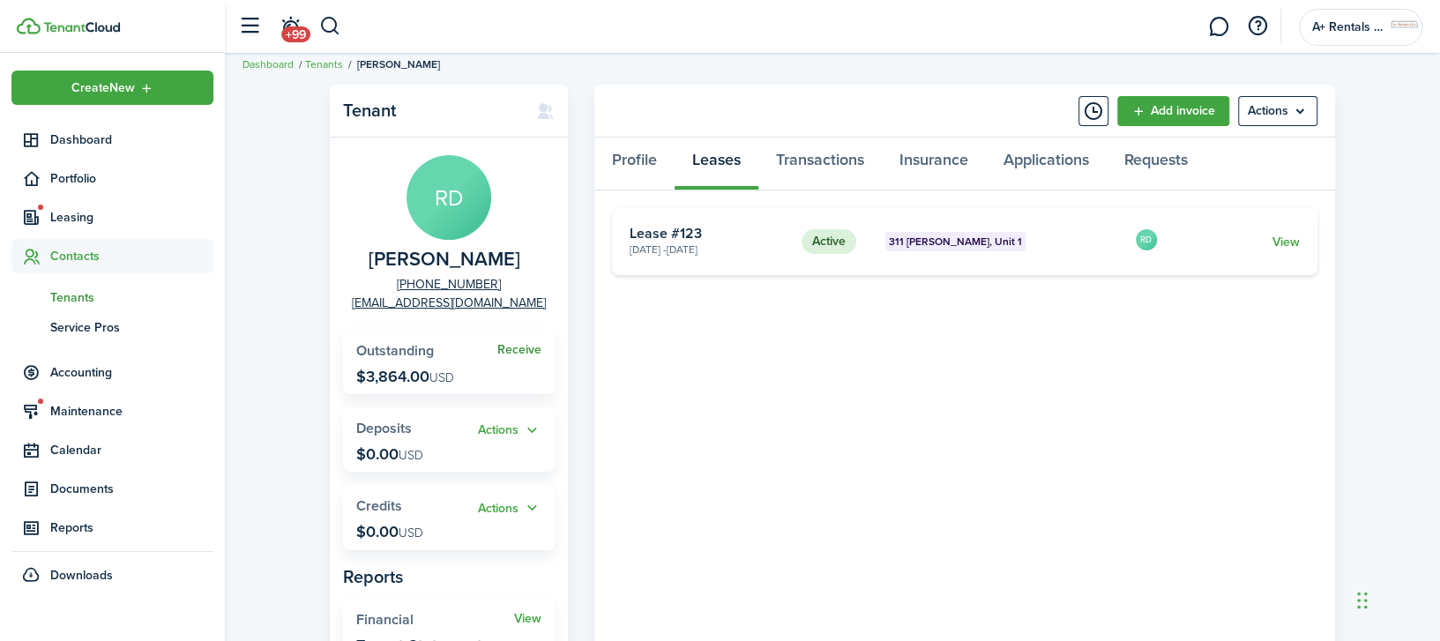
click at [518, 347] on link "Receive" at bounding box center [519, 350] width 44 height 14
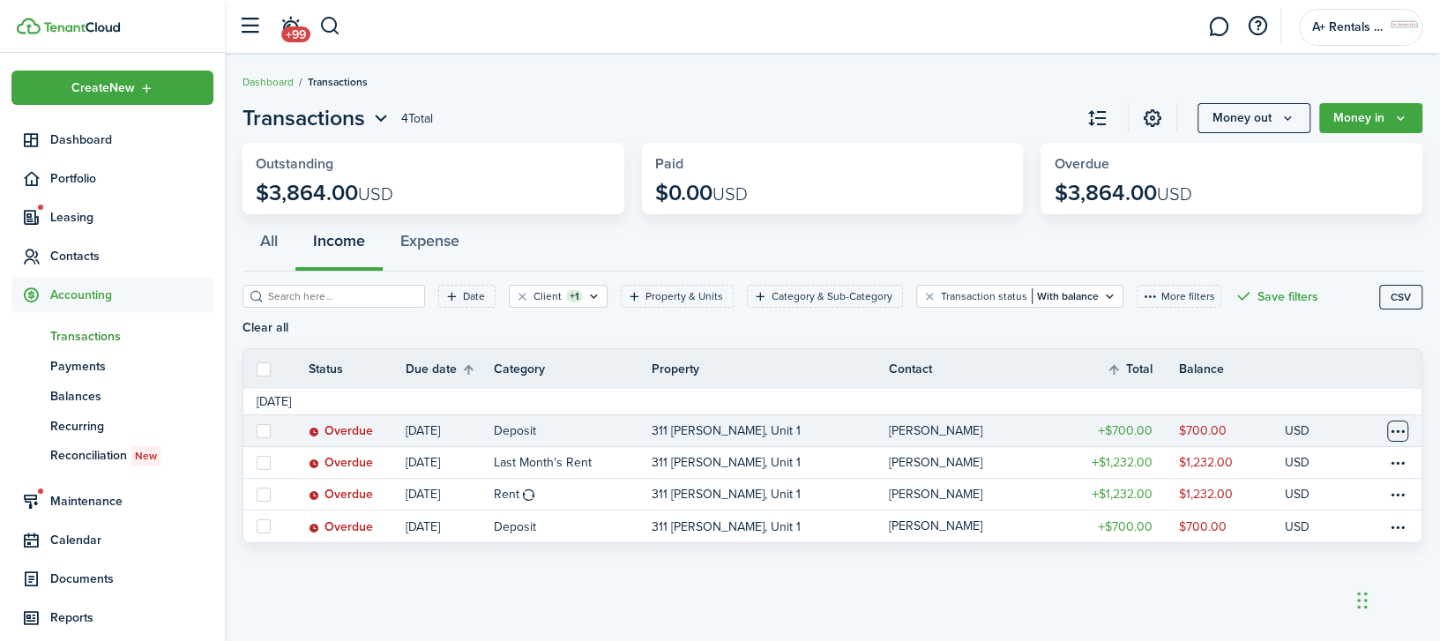
click at [1399, 421] on table-menu-btn-icon at bounding box center [1397, 431] width 21 height 21
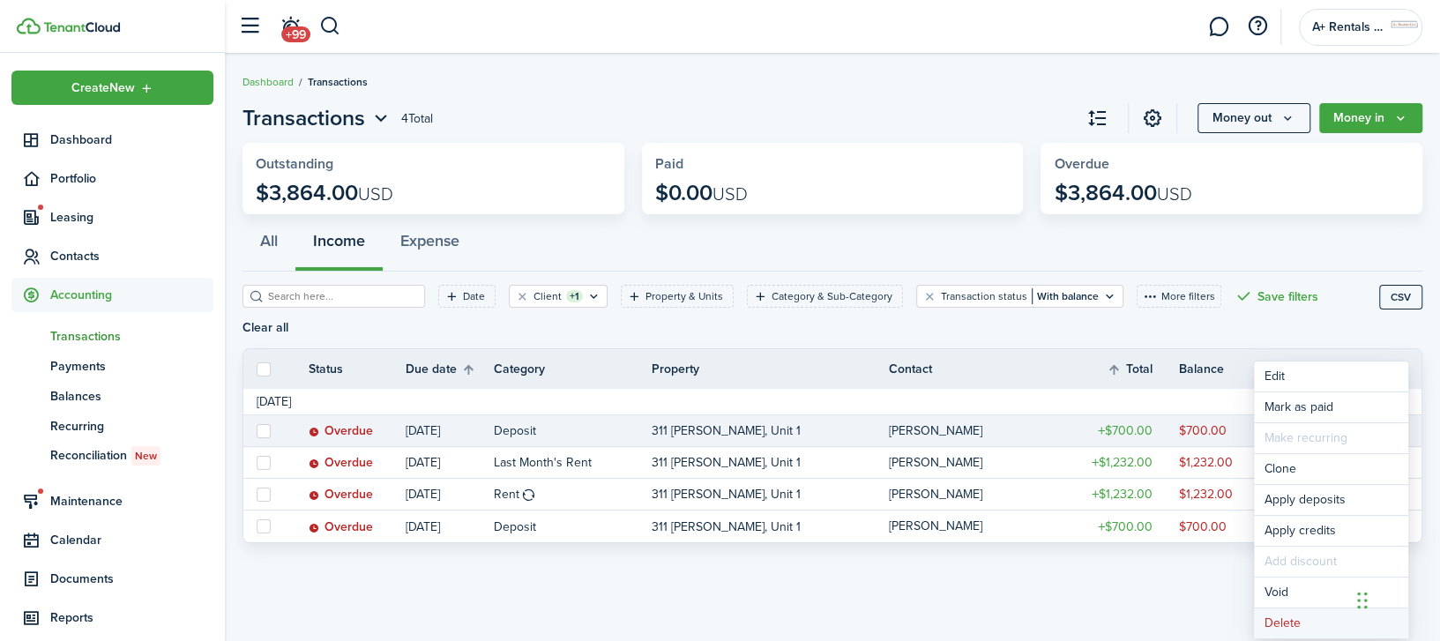
click at [1285, 613] on button "Delete" at bounding box center [1331, 623] width 154 height 30
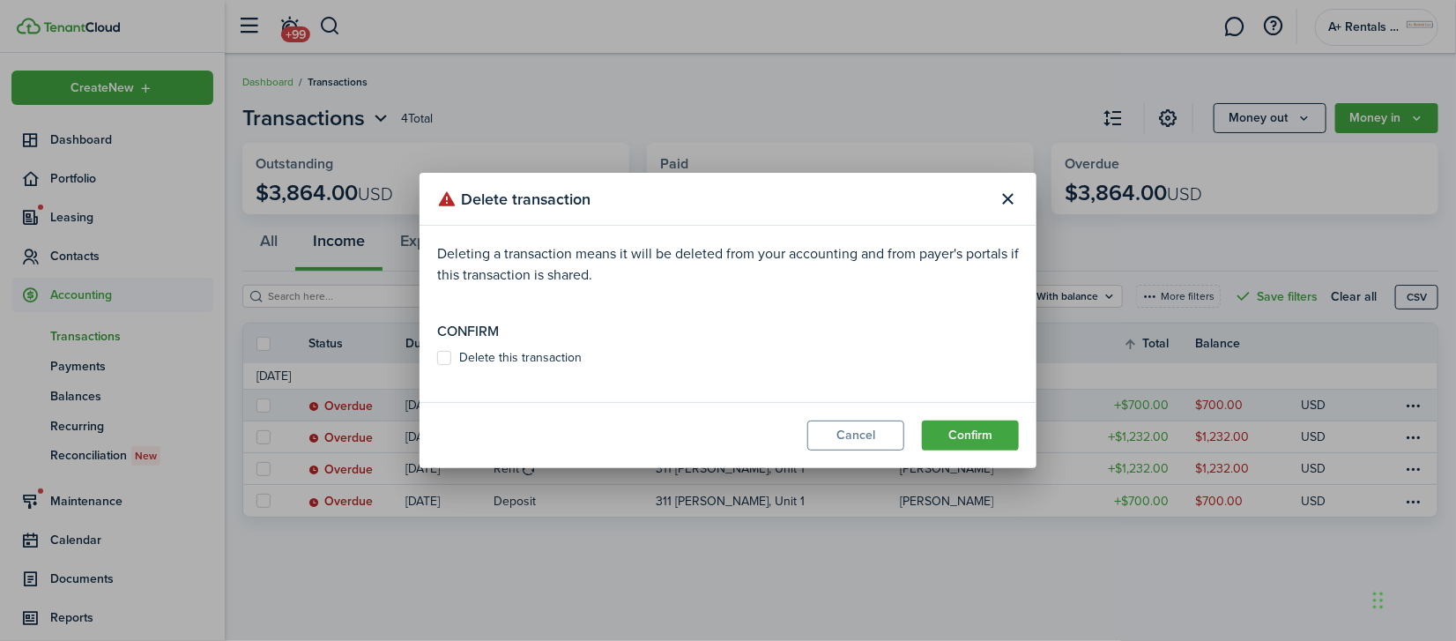
click at [434, 356] on modal-body "Deleting a transaction means it will be deleted from your accounting and from p…" at bounding box center [728, 314] width 617 height 176
click at [436, 356] on modal-body "Deleting a transaction means it will be deleted from your accounting and from p…" at bounding box center [728, 314] width 617 height 176
click at [441, 360] on label "Delete this transaction" at bounding box center [509, 358] width 145 height 14
click at [437, 359] on input "Delete this transaction" at bounding box center [436, 358] width 1 height 1
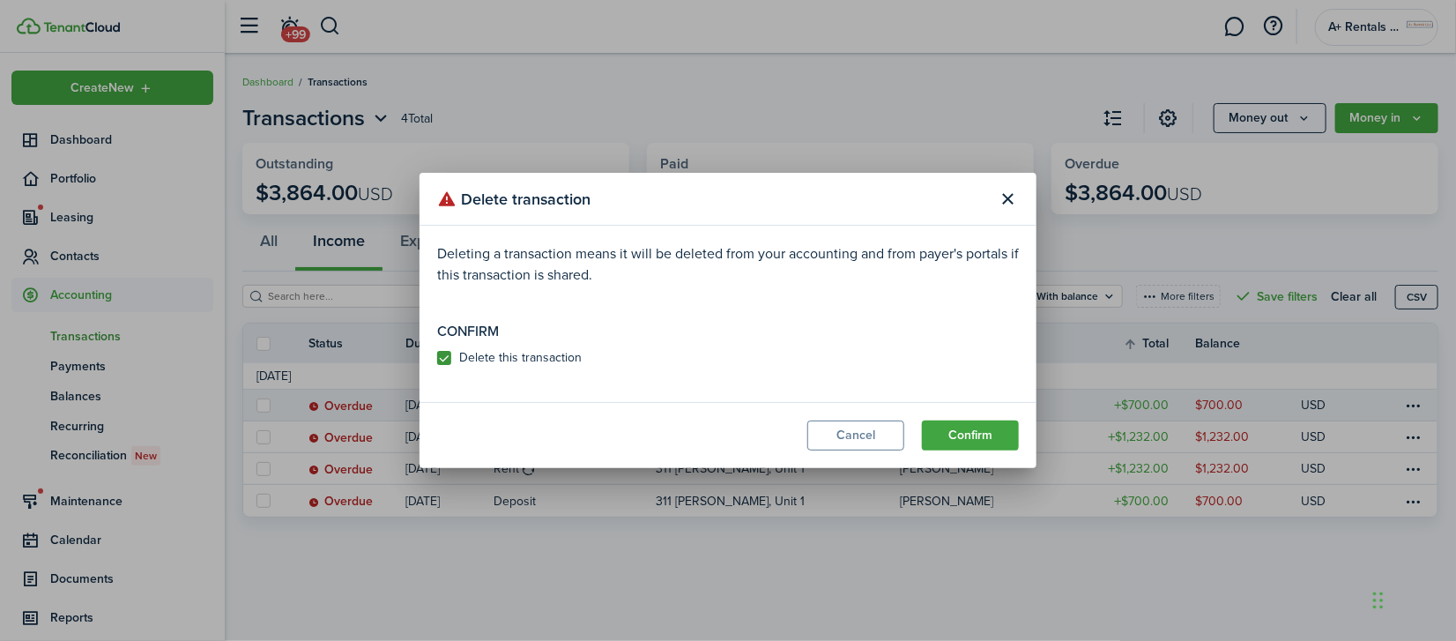
checkbox input "true"
click at [933, 434] on button "Confirm" at bounding box center [970, 436] width 97 height 30
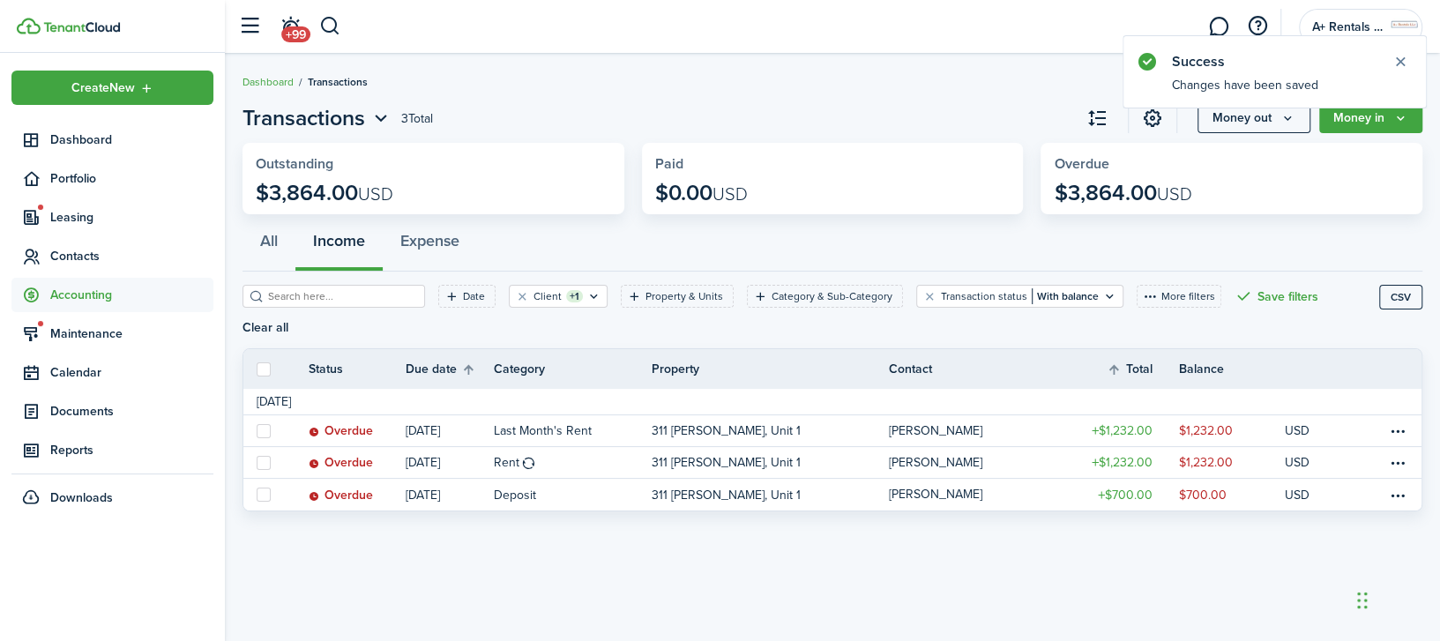
scroll to position [18, 0]
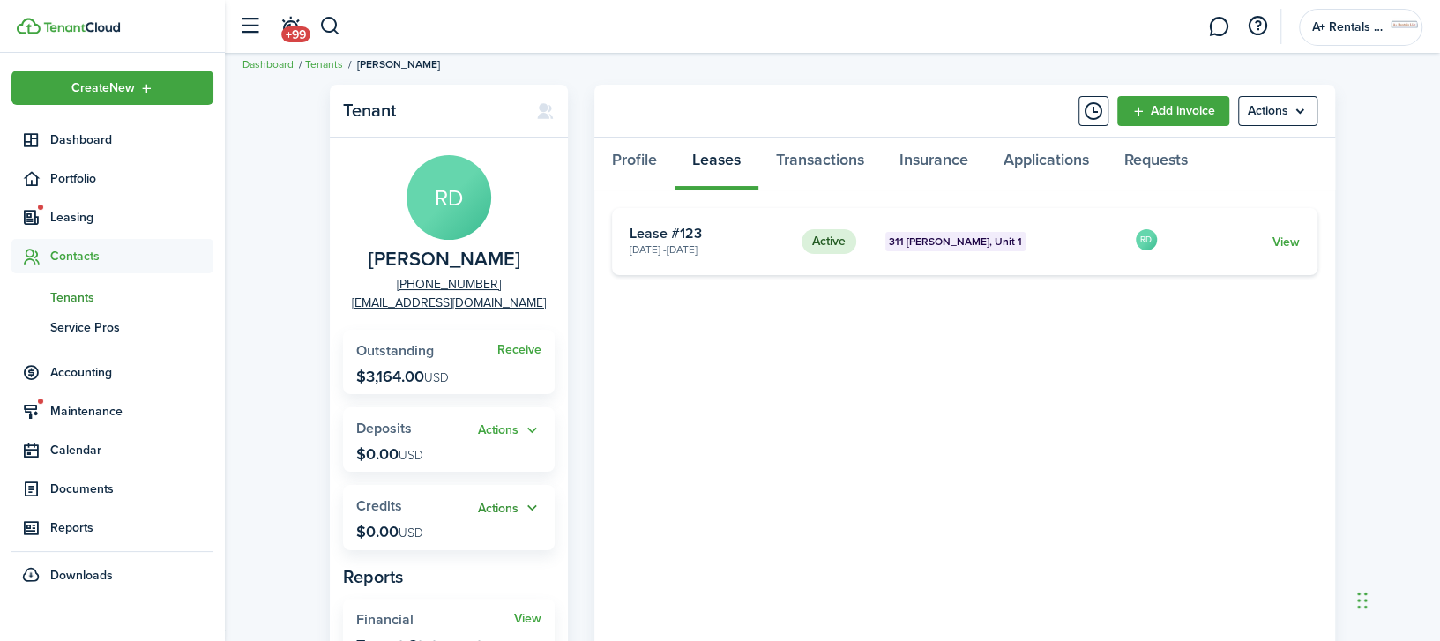
click at [513, 507] on button "Actions" at bounding box center [509, 508] width 63 height 20
click at [436, 541] on link "Add" at bounding box center [464, 541] width 154 height 30
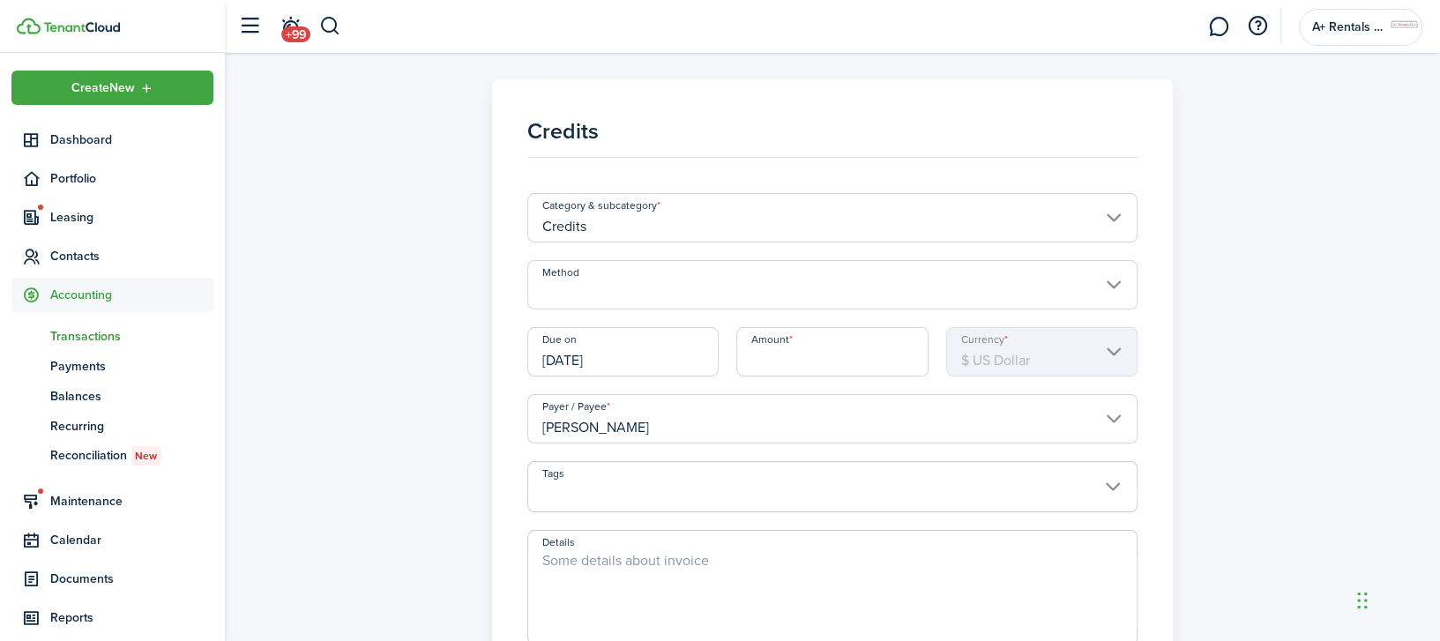
click at [638, 283] on input "Method" at bounding box center [832, 284] width 610 height 49
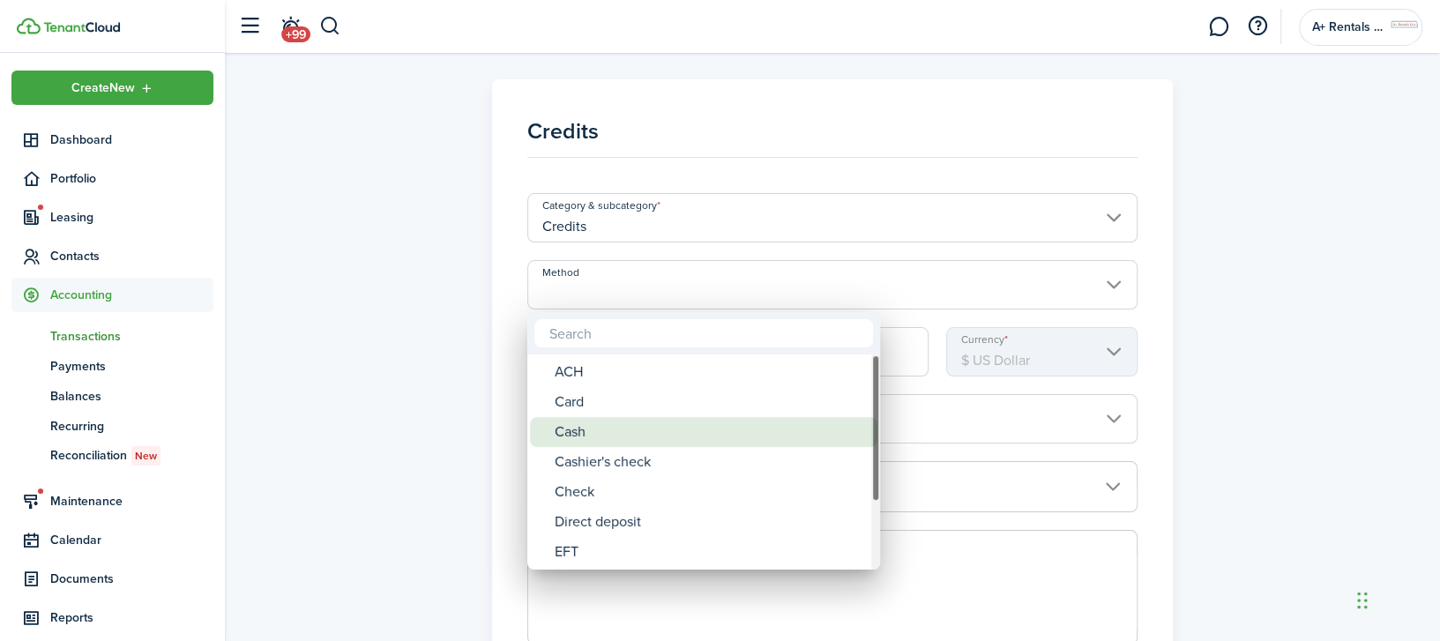
click at [568, 437] on div "Cash" at bounding box center [711, 432] width 312 height 30
type input "Cash"
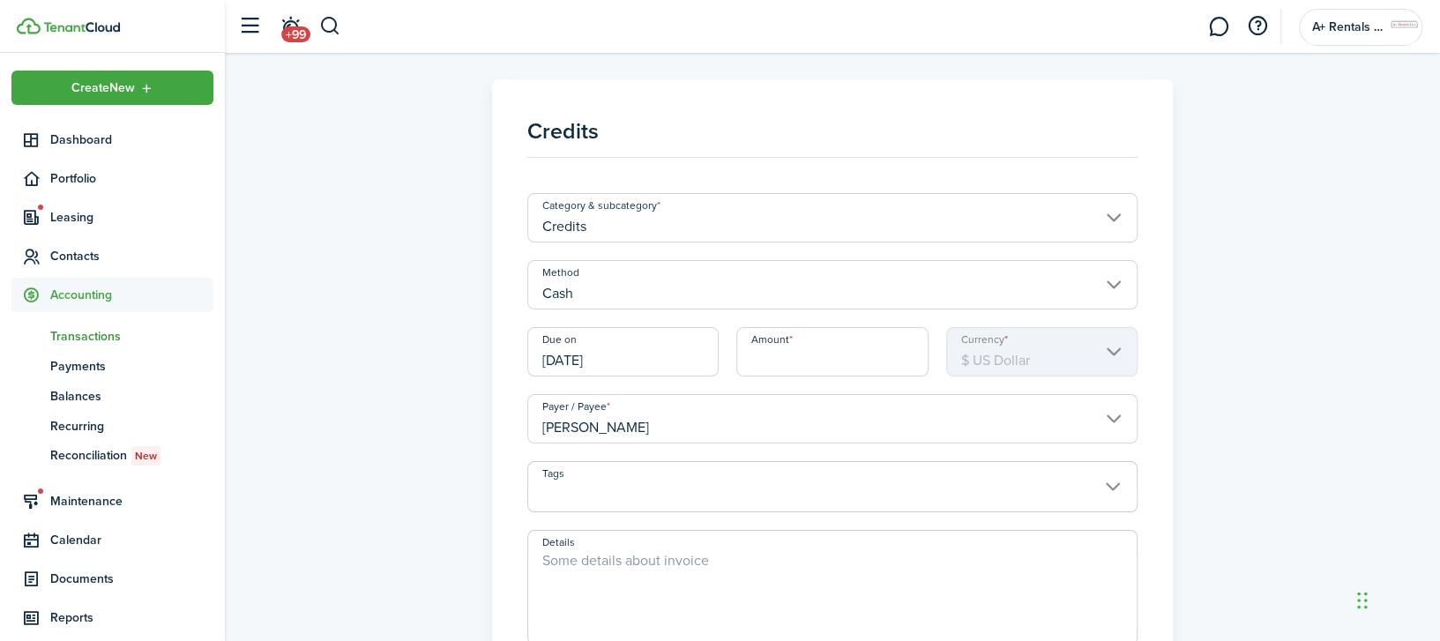
click at [683, 352] on input "[DATE]" at bounding box center [622, 351] width 191 height 49
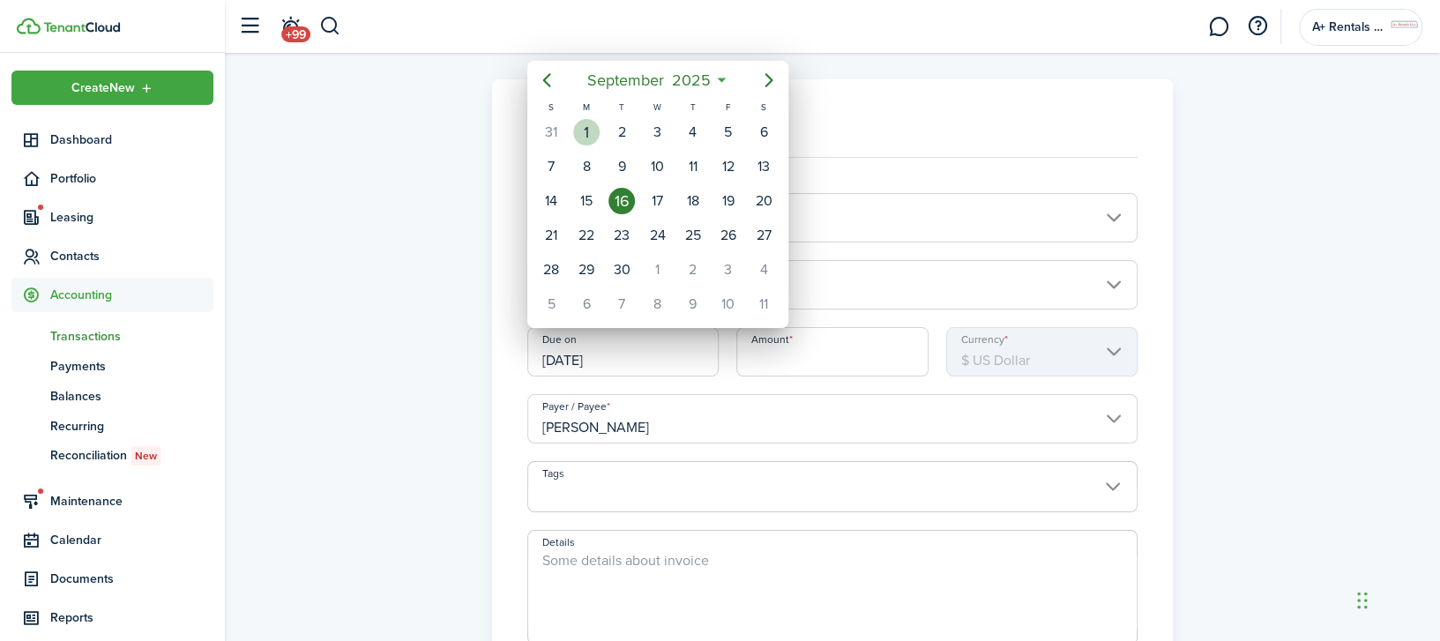
click at [595, 137] on div "1" at bounding box center [586, 132] width 26 height 26
type input "[DATE]"
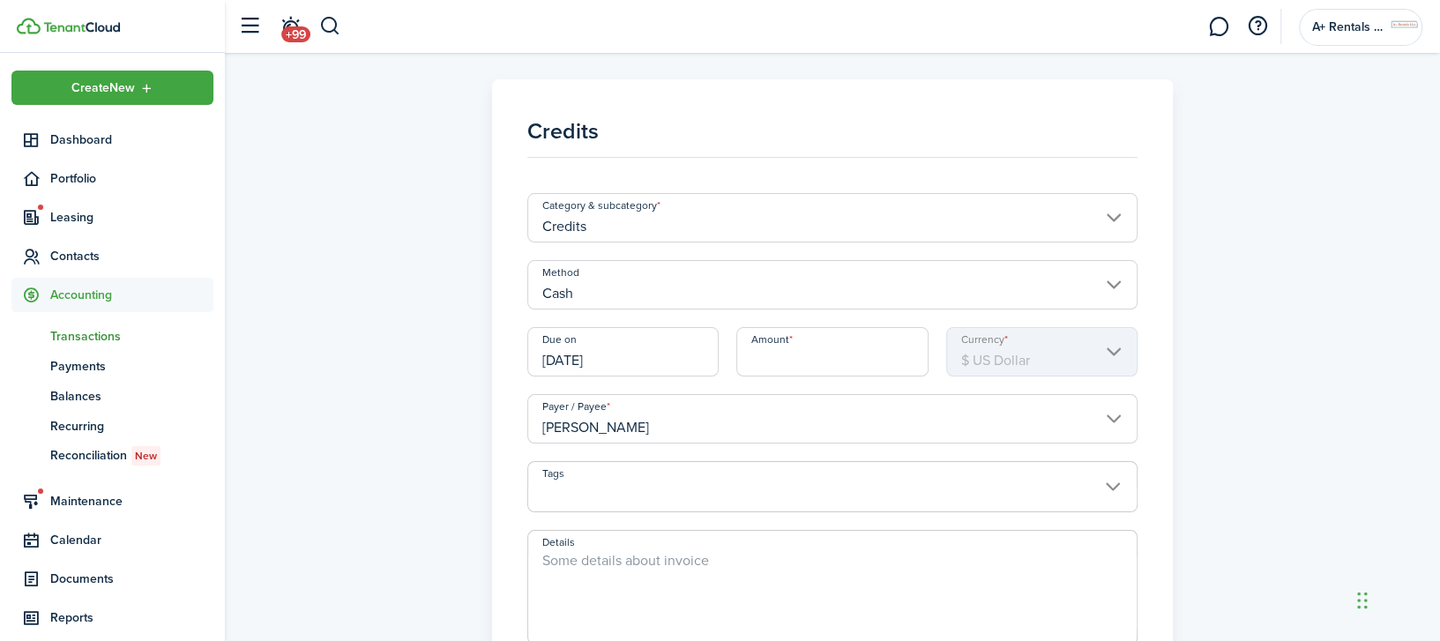
drag, startPoint x: 717, startPoint y: 282, endPoint x: 726, endPoint y: 295, distance: 15.9
click at [721, 289] on input "Cash" at bounding box center [832, 284] width 610 height 49
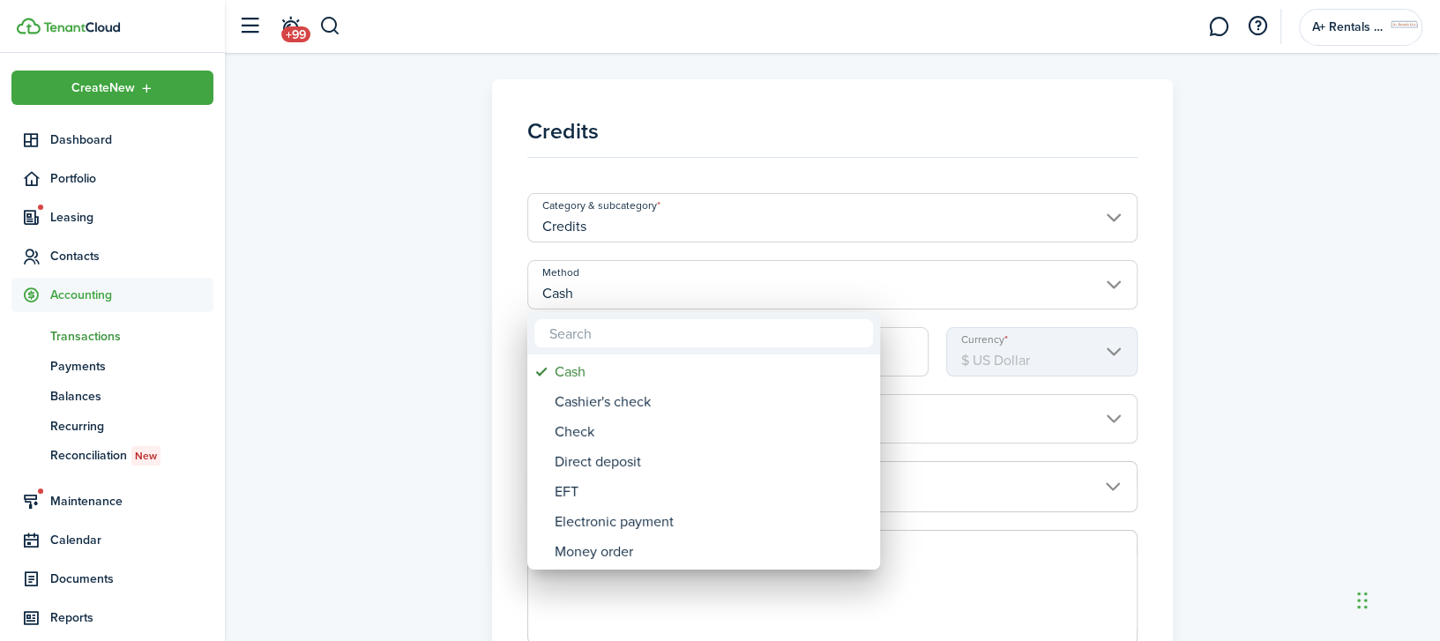
click at [754, 340] on input "text" at bounding box center [703, 333] width 339 height 28
click at [793, 294] on div at bounding box center [720, 320] width 1722 height 923
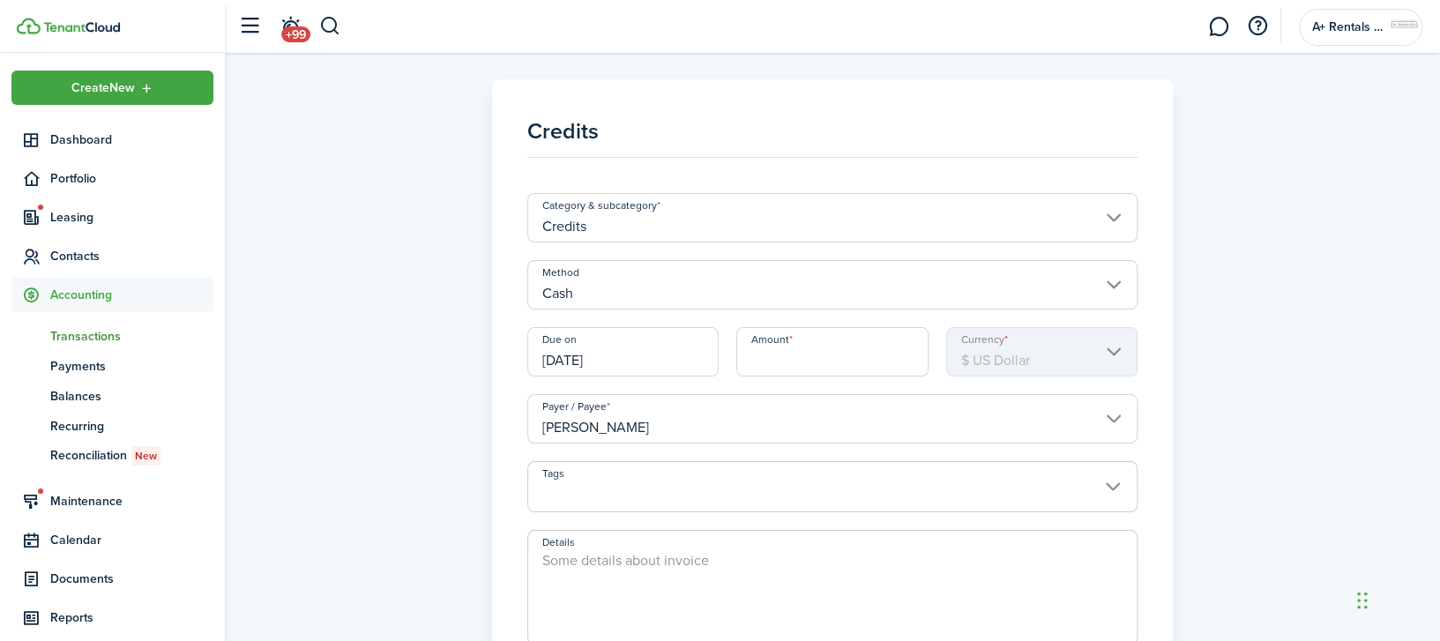
click at [820, 351] on input "Amount" at bounding box center [831, 351] width 191 height 49
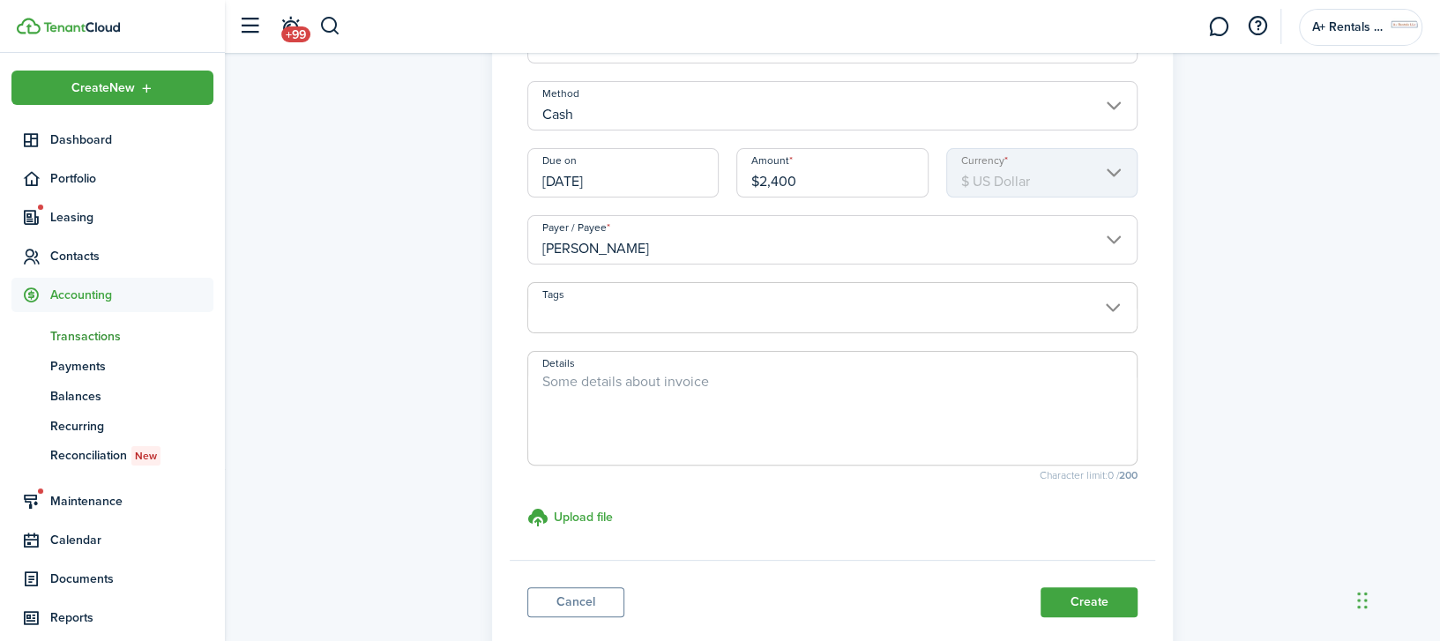
scroll to position [235, 0]
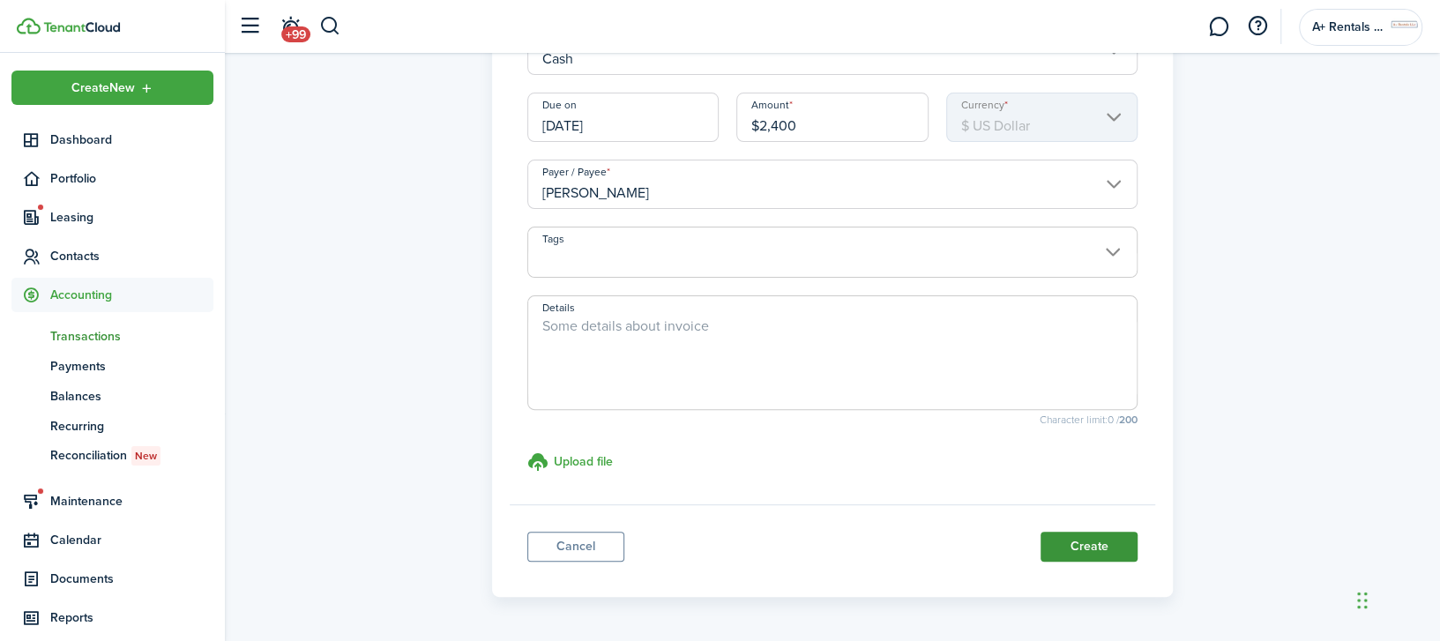
type input "$2,400.00"
click at [1079, 545] on button "Create" at bounding box center [1088, 547] width 97 height 30
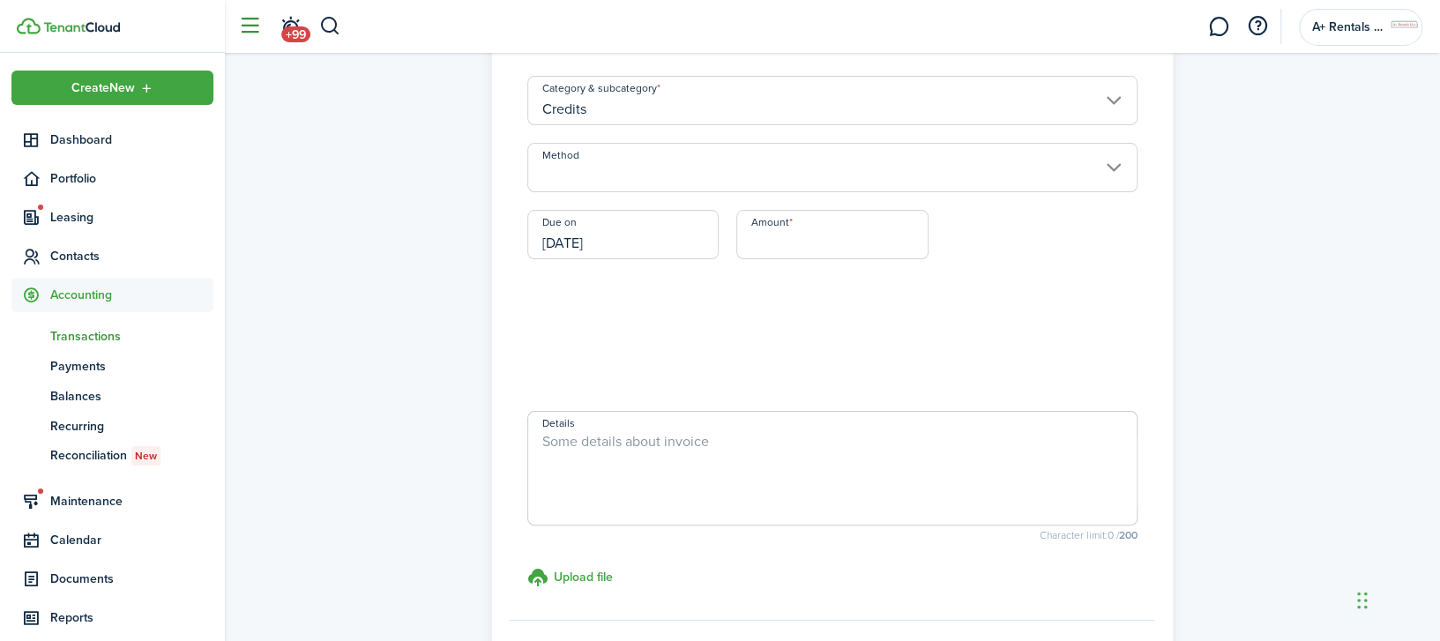
scroll to position [235, 0]
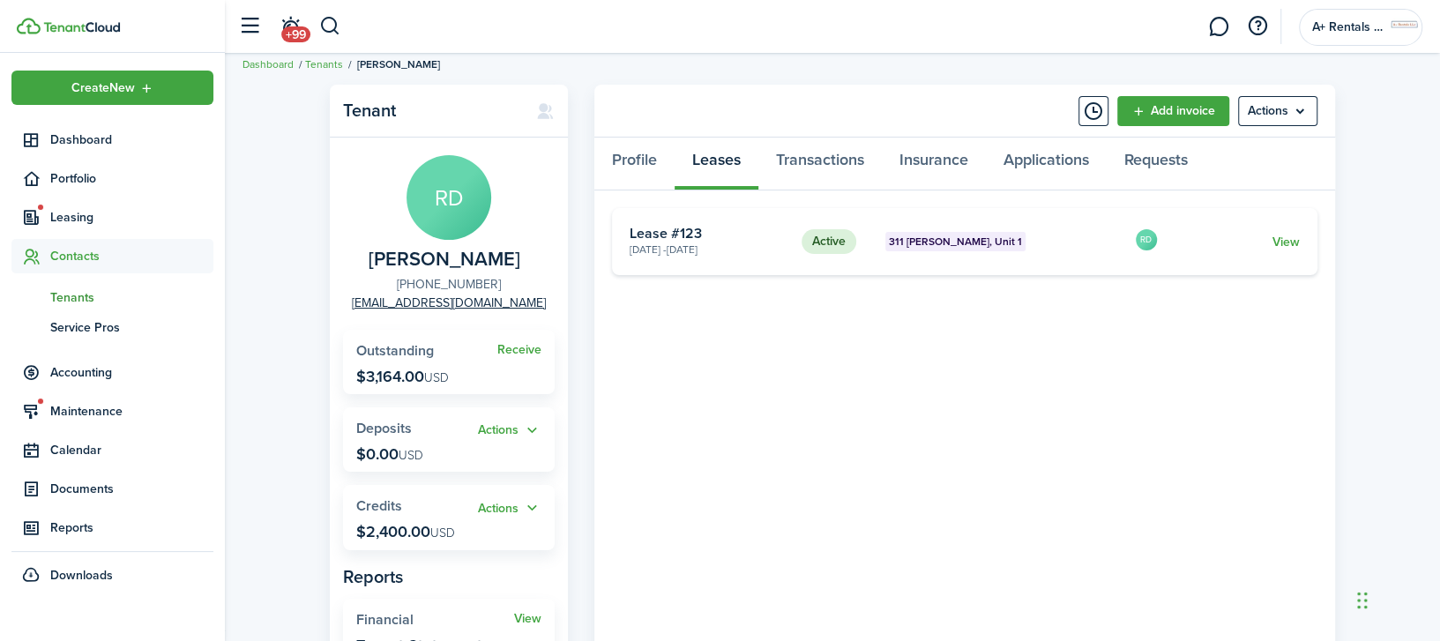
scroll to position [135, 0]
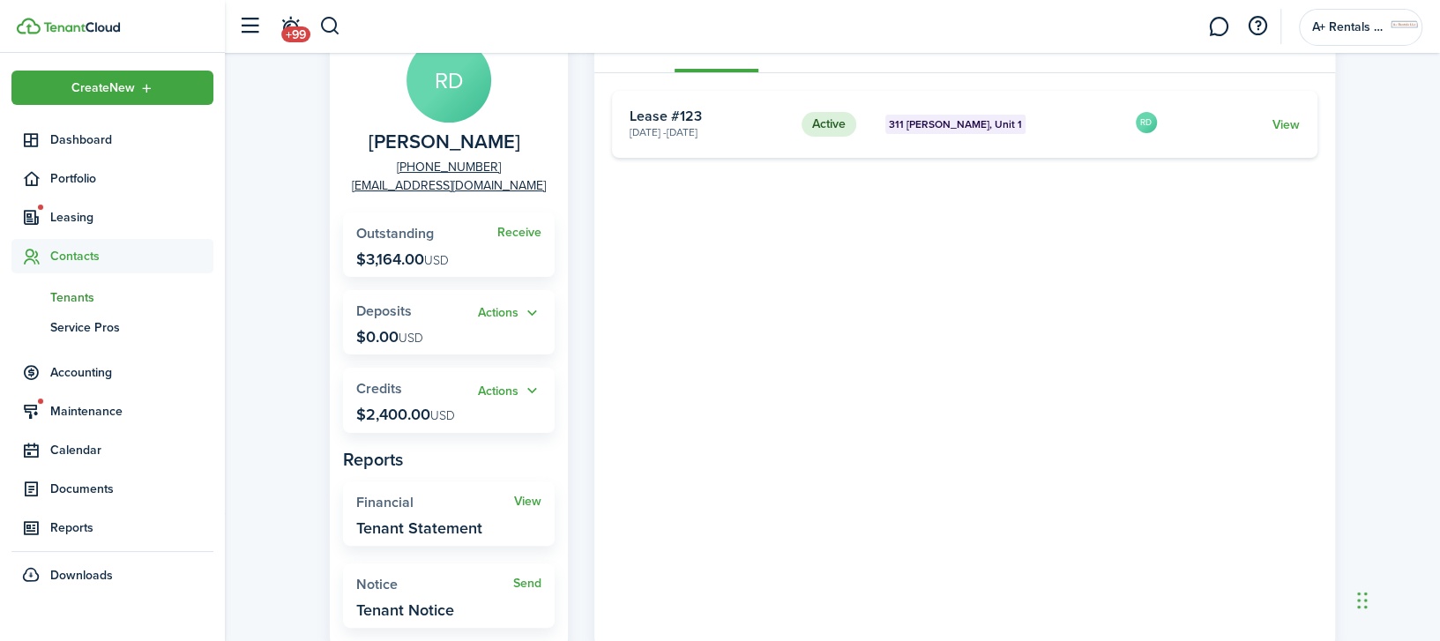
click at [474, 391] on widget-stats-title "Credits" at bounding box center [417, 389] width 122 height 16
click at [486, 389] on button "Actions" at bounding box center [509, 391] width 63 height 20
click at [435, 451] on link "Apply" at bounding box center [464, 454] width 154 height 30
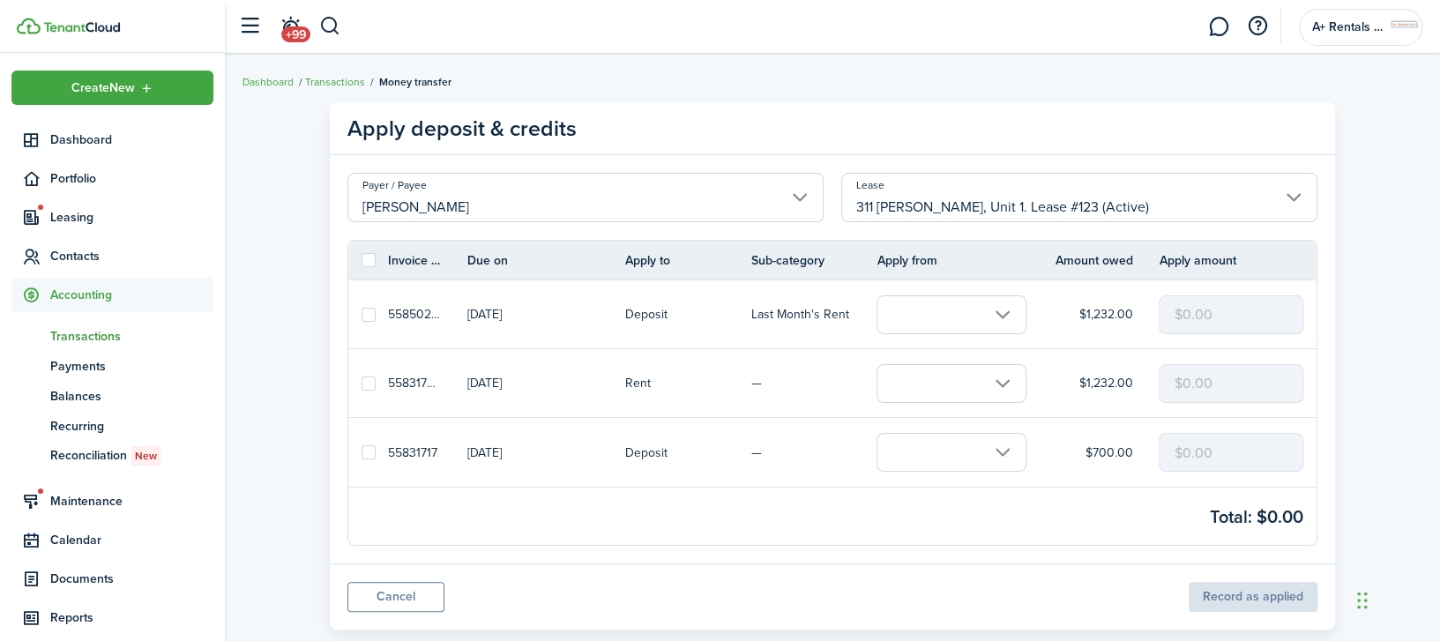
drag, startPoint x: 362, startPoint y: 316, endPoint x: 358, endPoint y: 327, distance: 12.3
click at [362, 316] on label at bounding box center [368, 315] width 14 height 14
click at [361, 315] on input "checkbox" at bounding box center [361, 314] width 1 height 1
checkbox input "true"
click at [366, 386] on label at bounding box center [368, 383] width 14 height 14
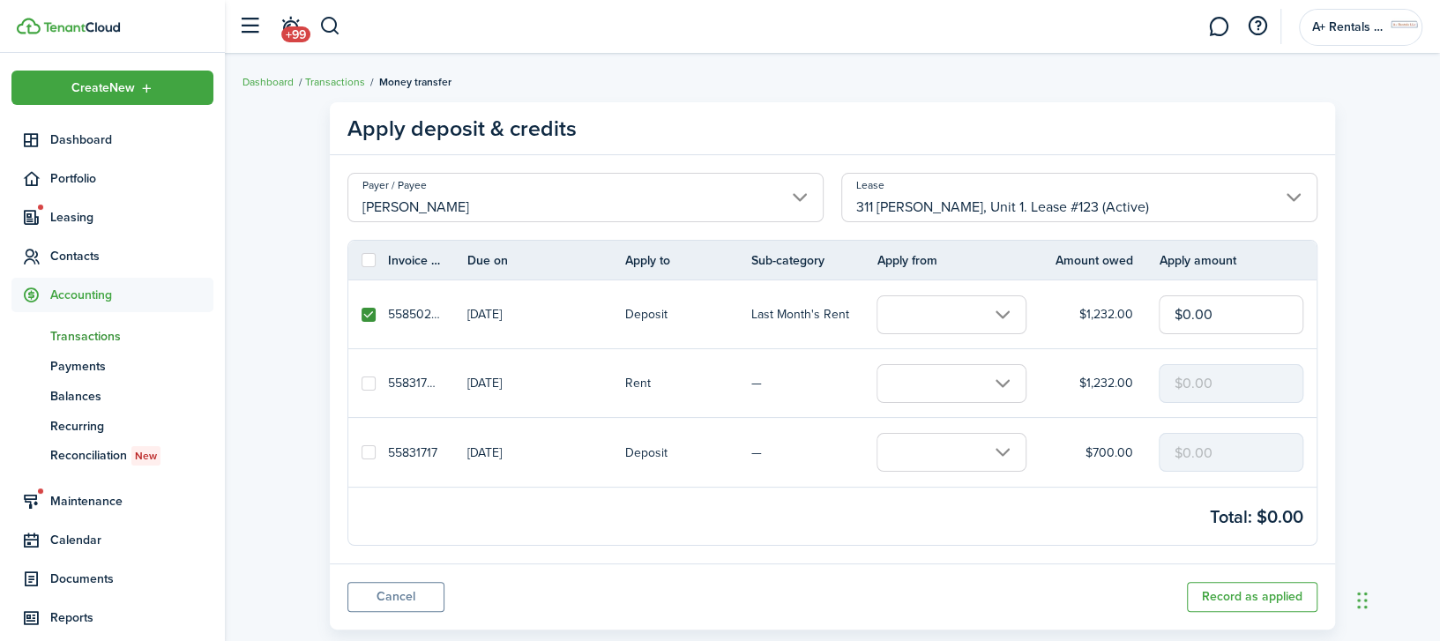
click at [361, 383] on input "checkbox" at bounding box center [361, 383] width 1 height 1
checkbox input "true"
click at [927, 304] on input "text" at bounding box center [951, 314] width 150 height 39
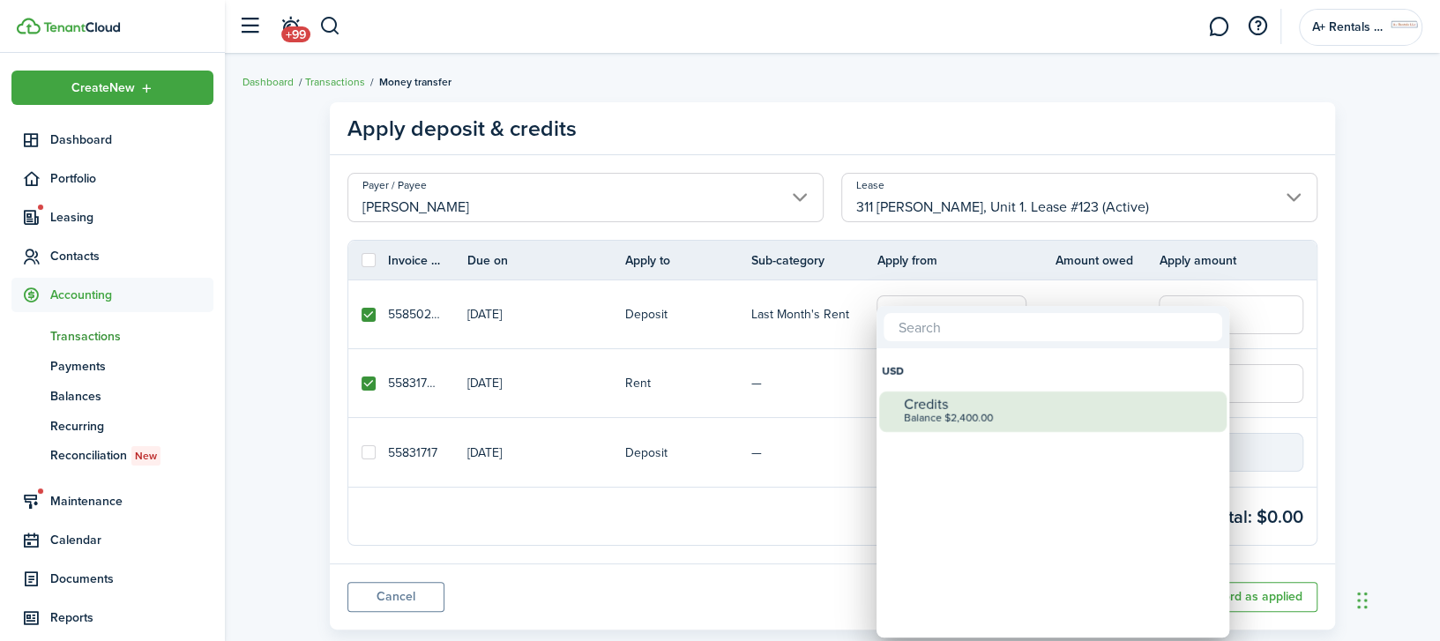
click at [924, 403] on div "Credits" at bounding box center [1060, 405] width 312 height 16
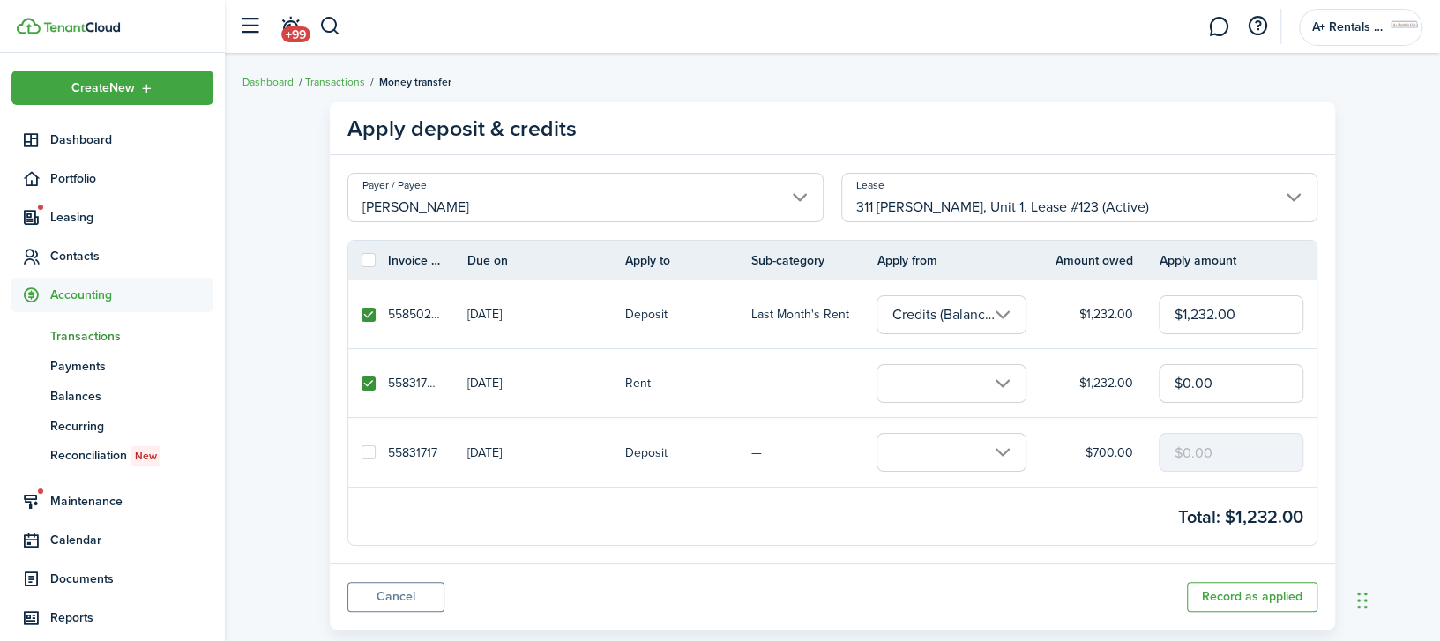
click at [927, 390] on input "text" at bounding box center [951, 383] width 150 height 39
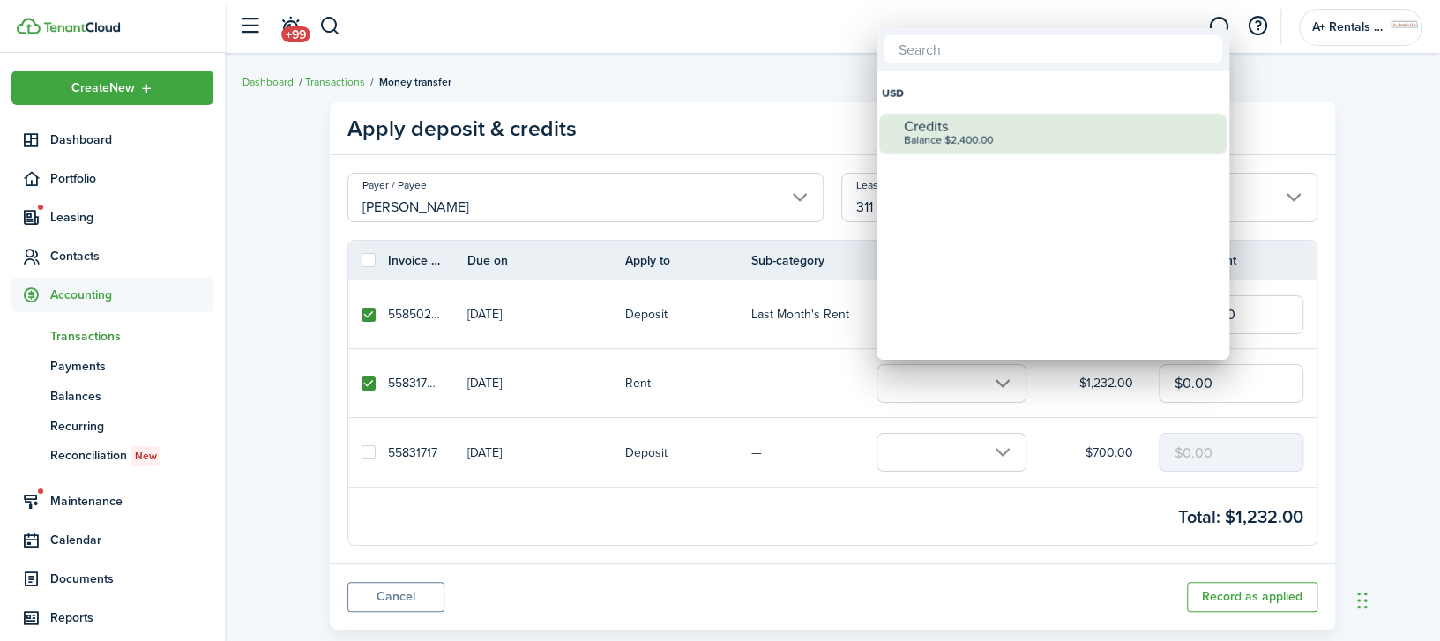
click at [933, 145] on div "Balance $2,400.00" at bounding box center [1060, 141] width 312 height 12
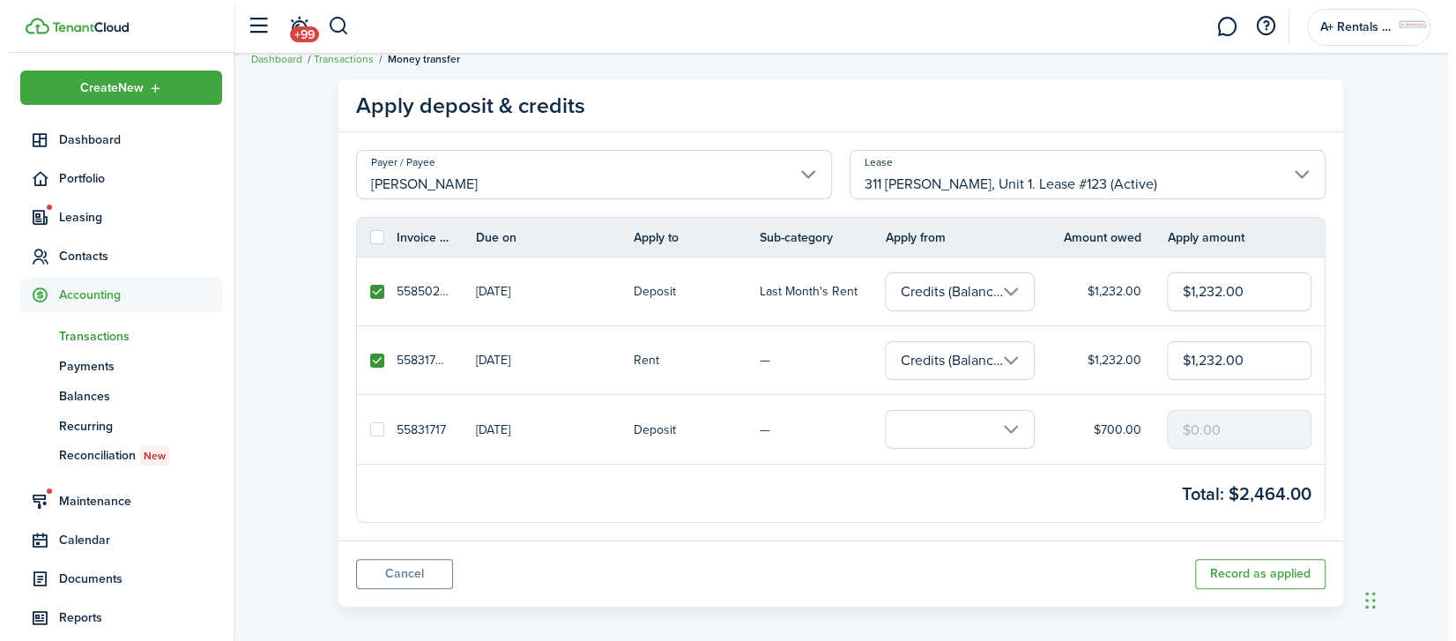
scroll to position [36, 0]
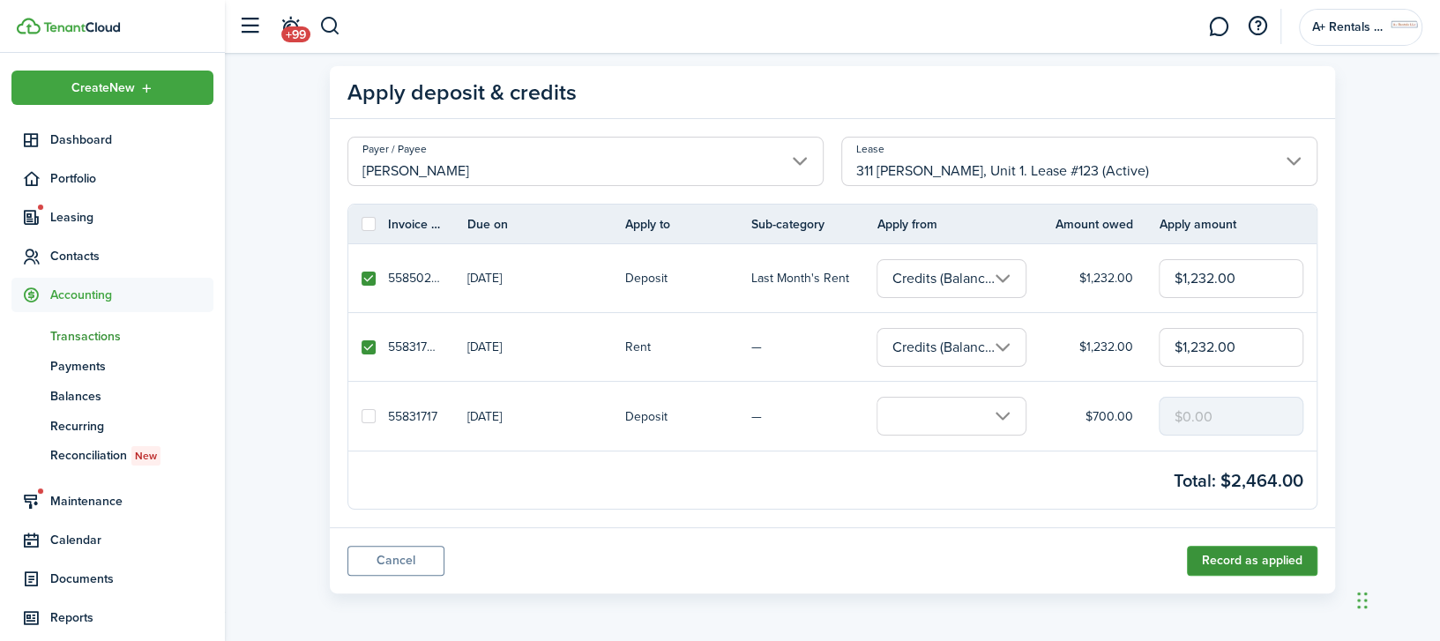
click at [1243, 558] on button "Record as applied" at bounding box center [1252, 561] width 130 height 30
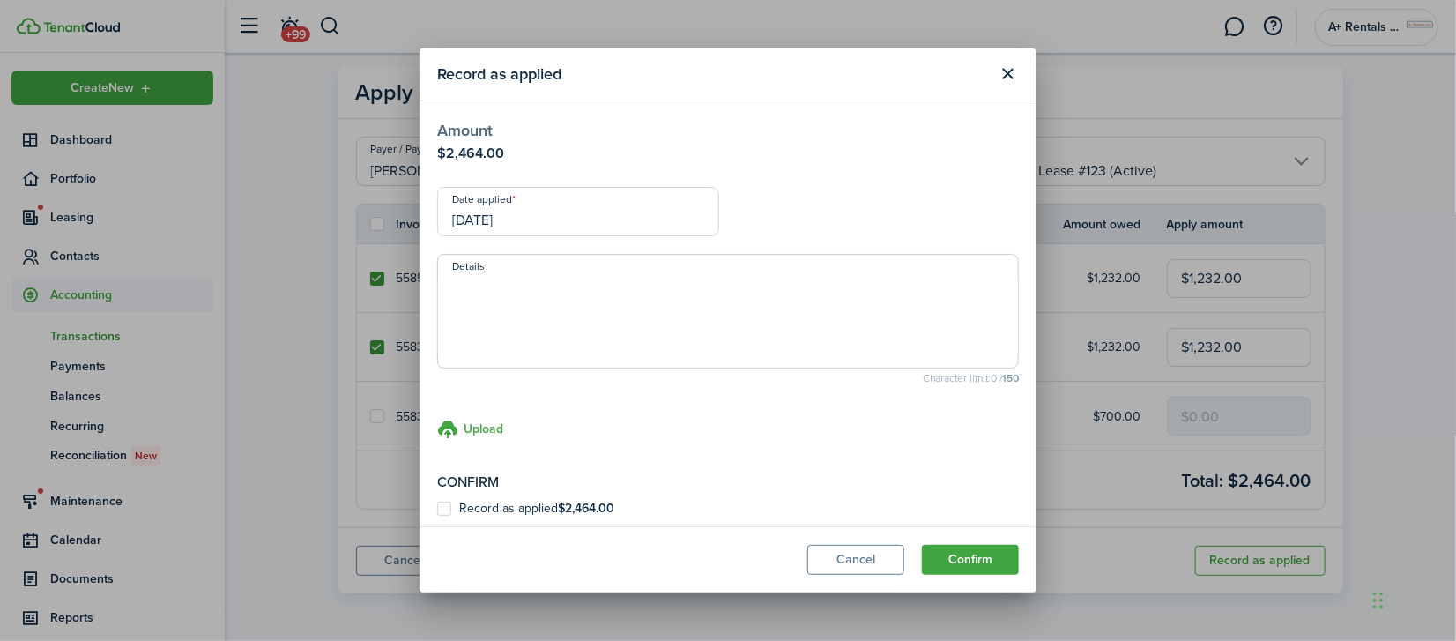
click at [524, 208] on input "[DATE]" at bounding box center [578, 211] width 282 height 49
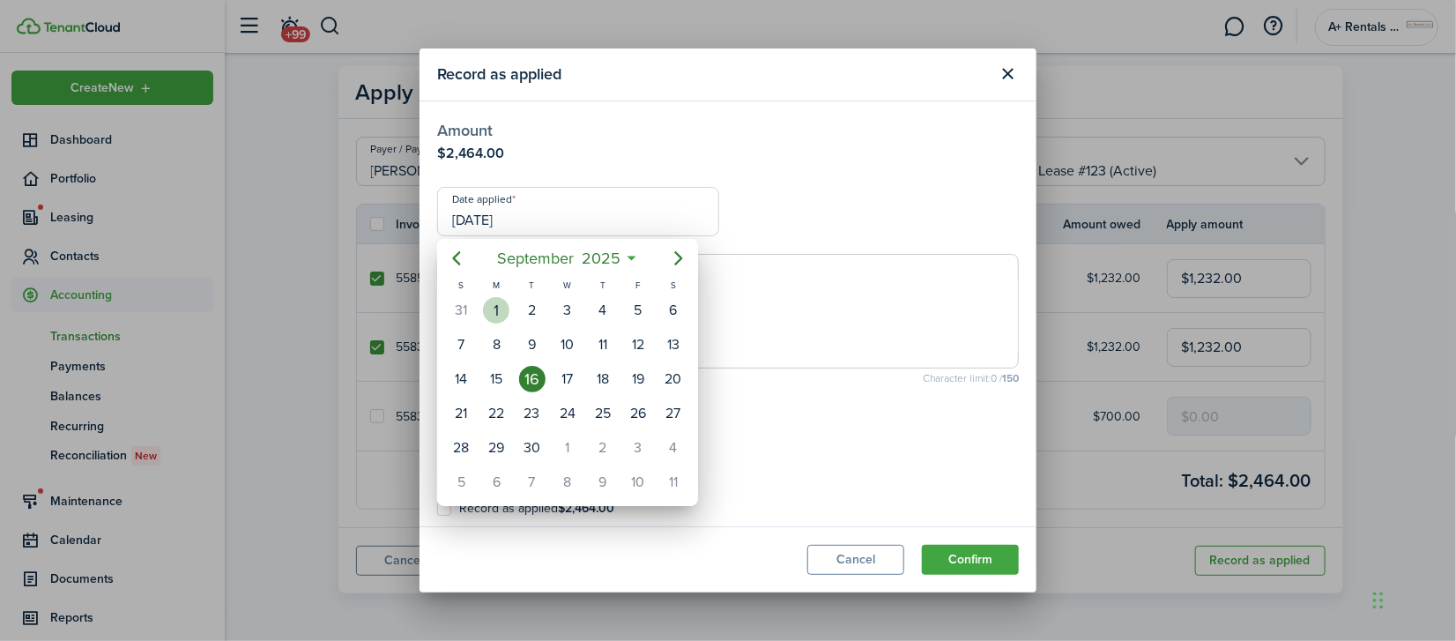
click at [495, 311] on div "1" at bounding box center [496, 310] width 26 height 26
type input "[DATE]"
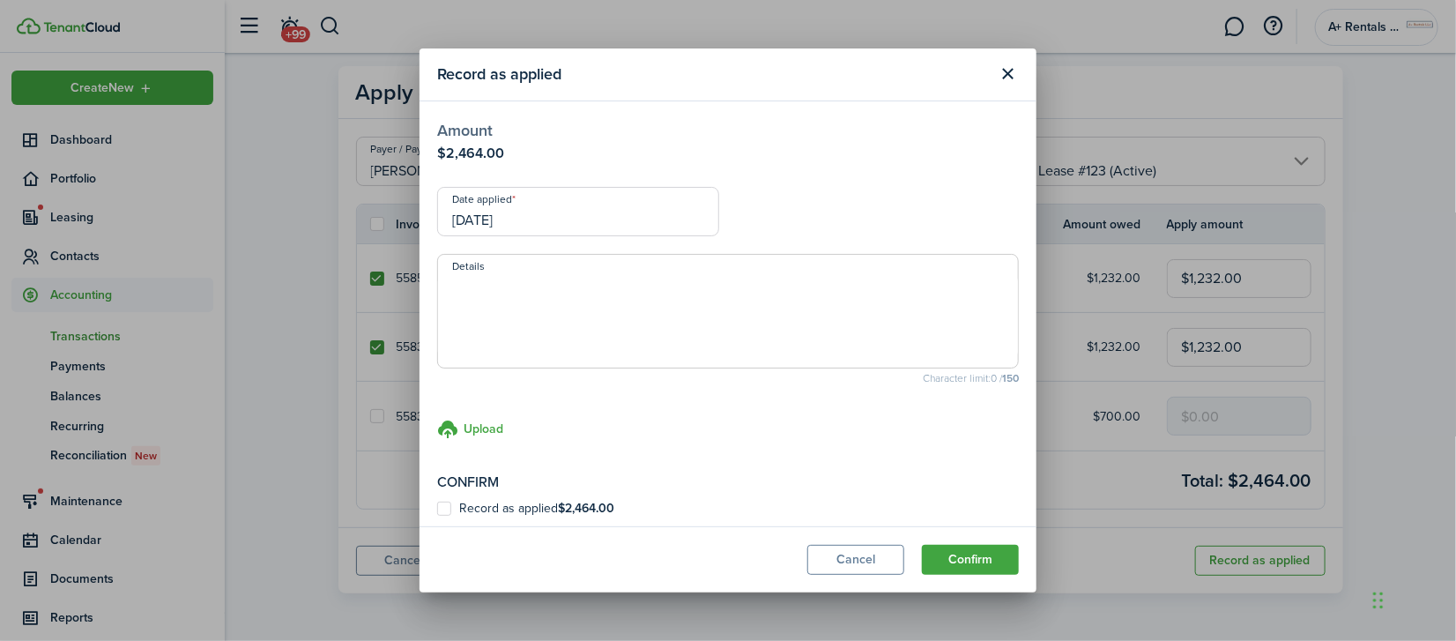
click at [455, 510] on label "Record as applied $2,464.00" at bounding box center [525, 509] width 177 height 14
click at [437, 509] on input "Record as applied $2,464.00" at bounding box center [436, 508] width 1 height 1
checkbox input "true"
click at [933, 562] on button "Confirm" at bounding box center [970, 560] width 97 height 30
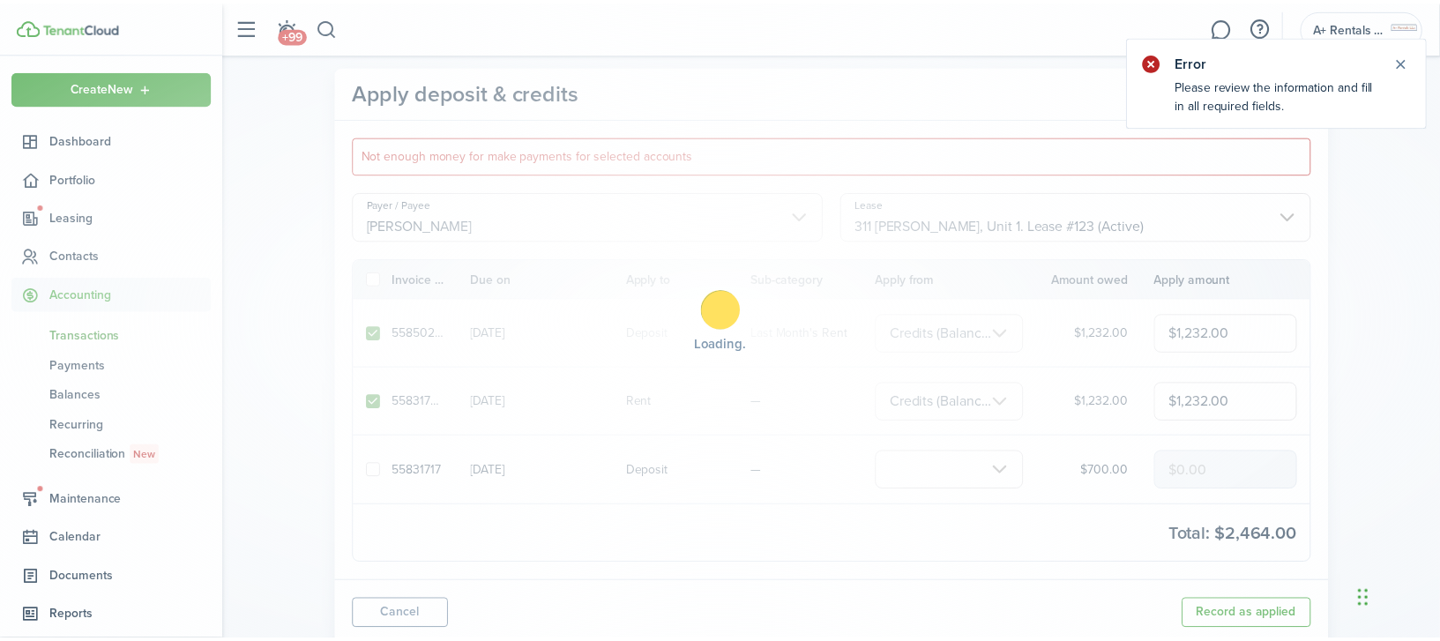
scroll to position [0, 0]
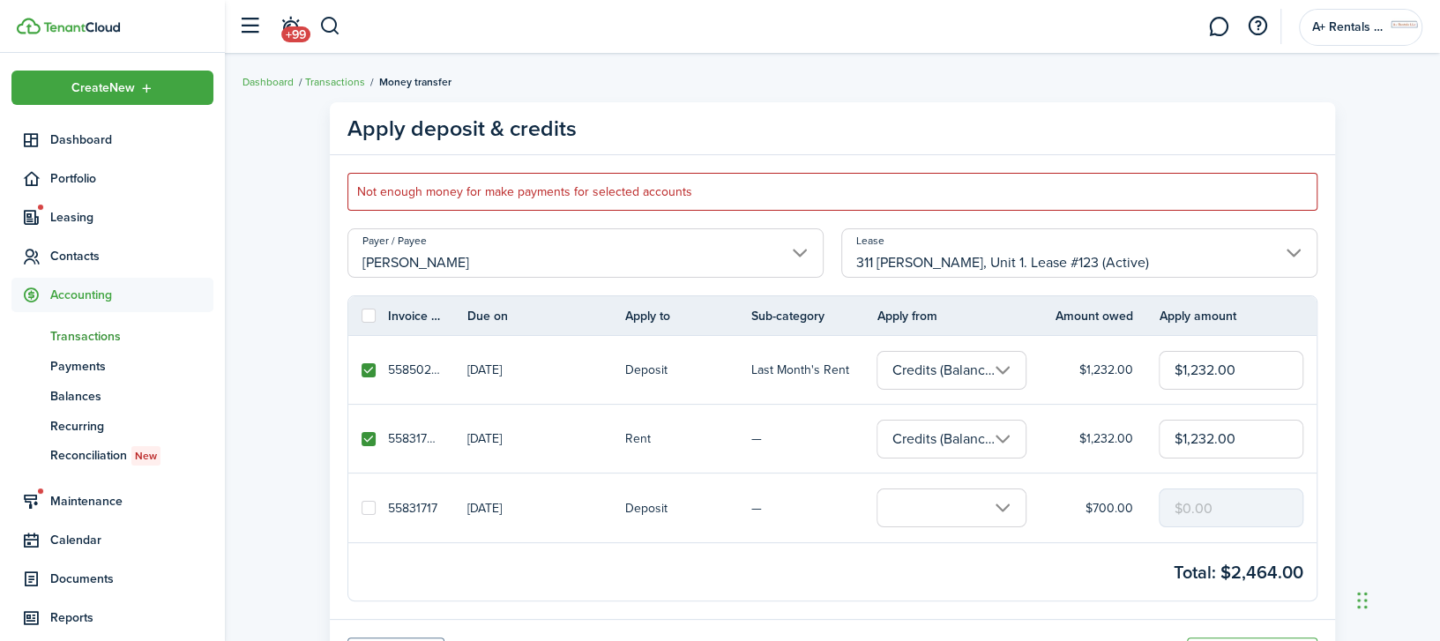
click at [913, 369] on input "Credits (Balance $2,400.00)" at bounding box center [951, 370] width 150 height 39
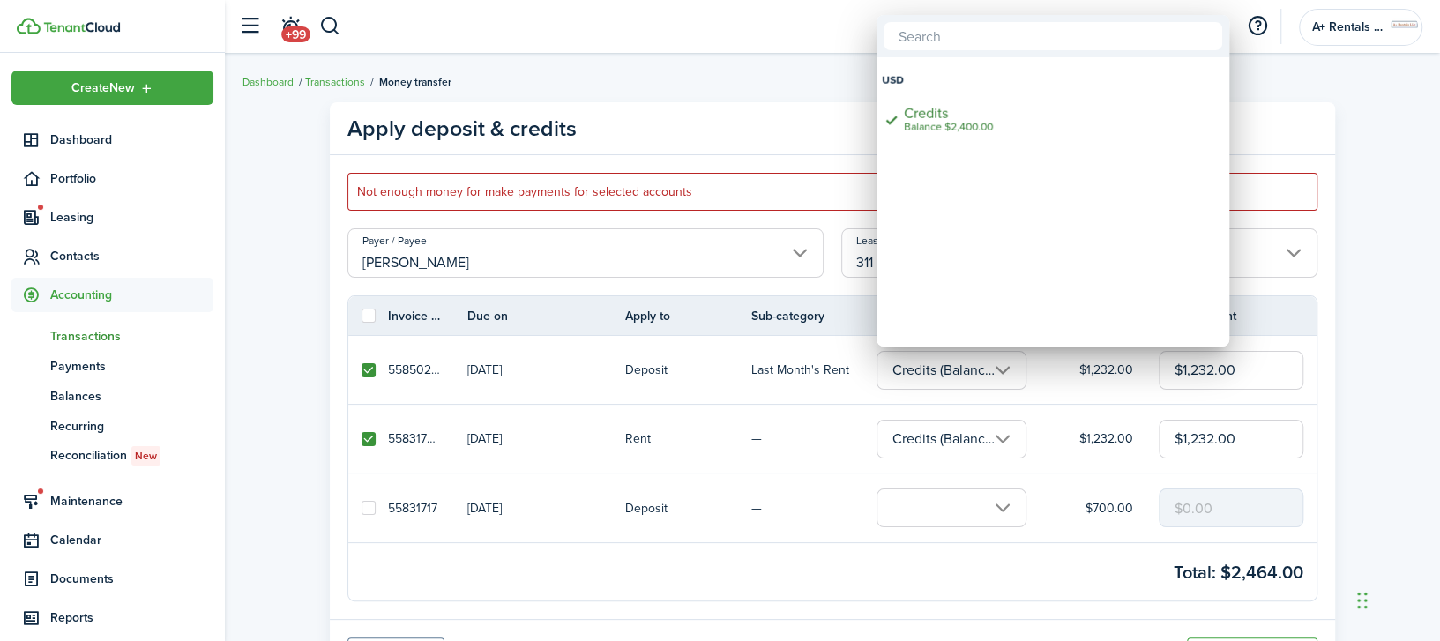
click at [982, 525] on div at bounding box center [720, 320] width 1722 height 923
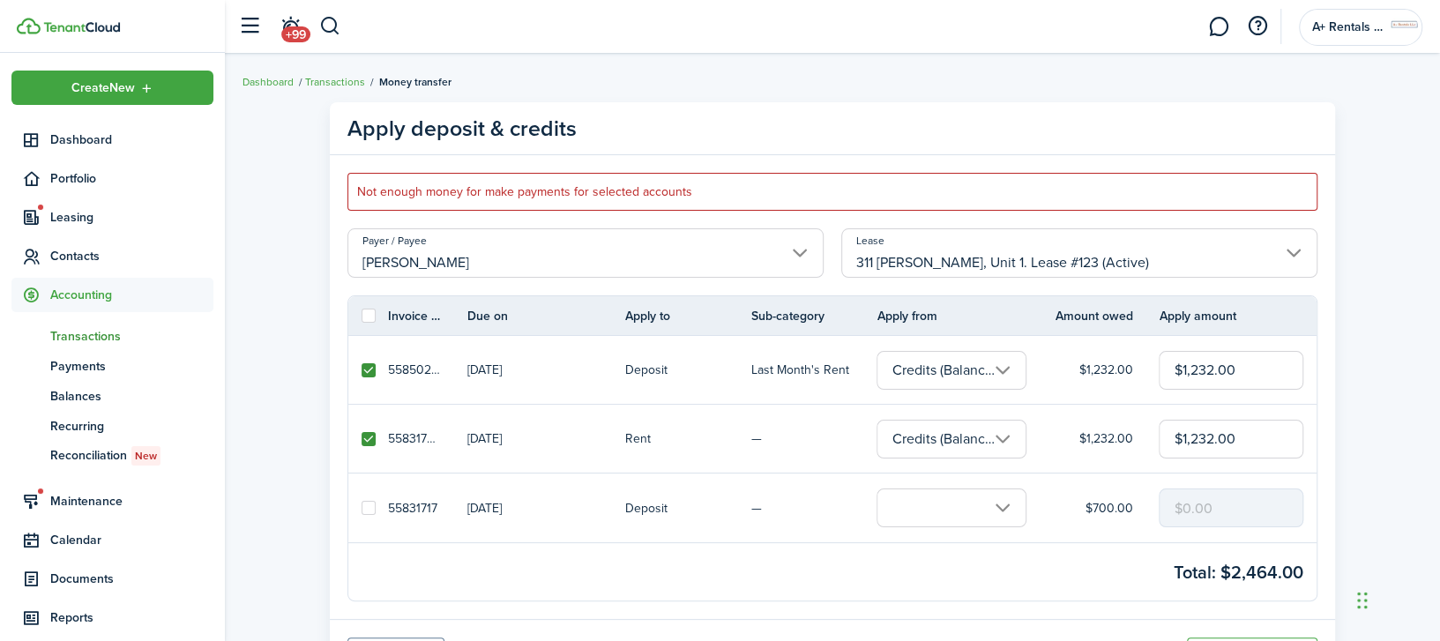
scroll to position [0, 70]
click at [987, 449] on input "Credits (Balance $2,400.00)" at bounding box center [951, 439] width 150 height 39
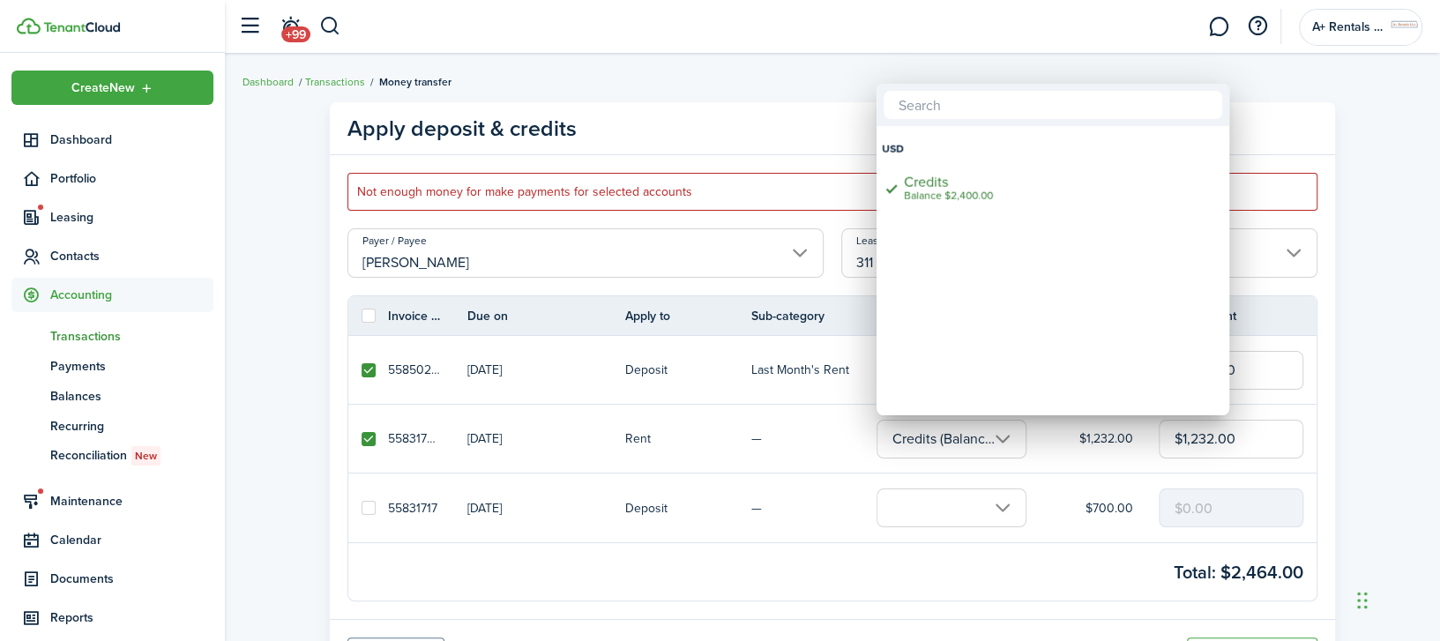
scroll to position [0, 0]
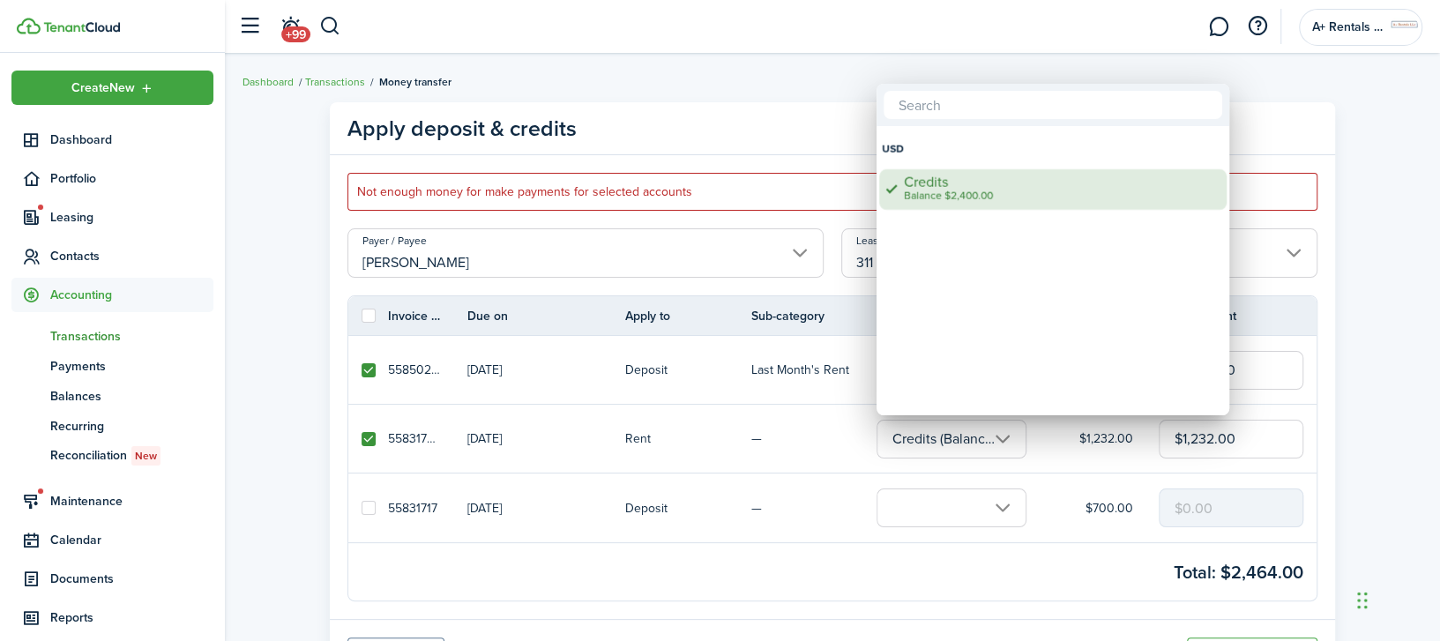
click at [960, 197] on div "Balance $2,400.00" at bounding box center [1060, 196] width 312 height 12
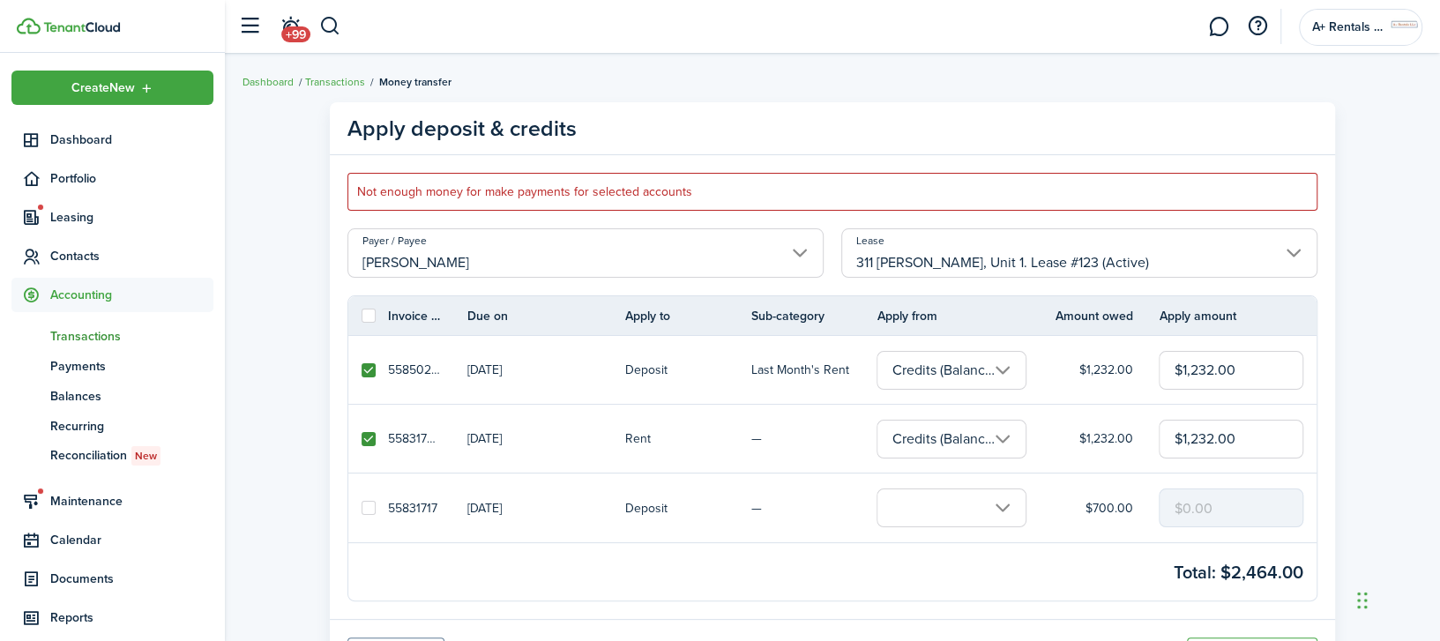
scroll to position [0, 70]
click at [960, 374] on input "Credits (Balance $2,400.00)" at bounding box center [951, 370] width 150 height 39
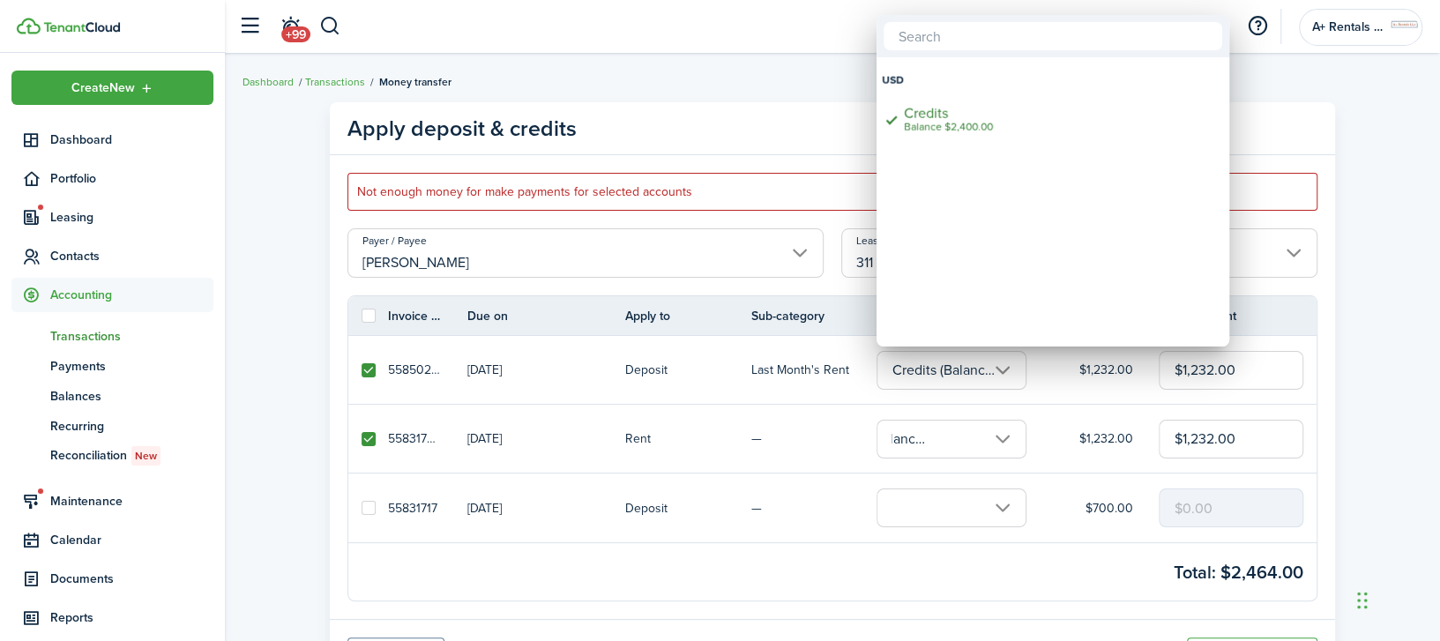
scroll to position [0, 0]
click at [358, 367] on div at bounding box center [720, 320] width 1722 height 923
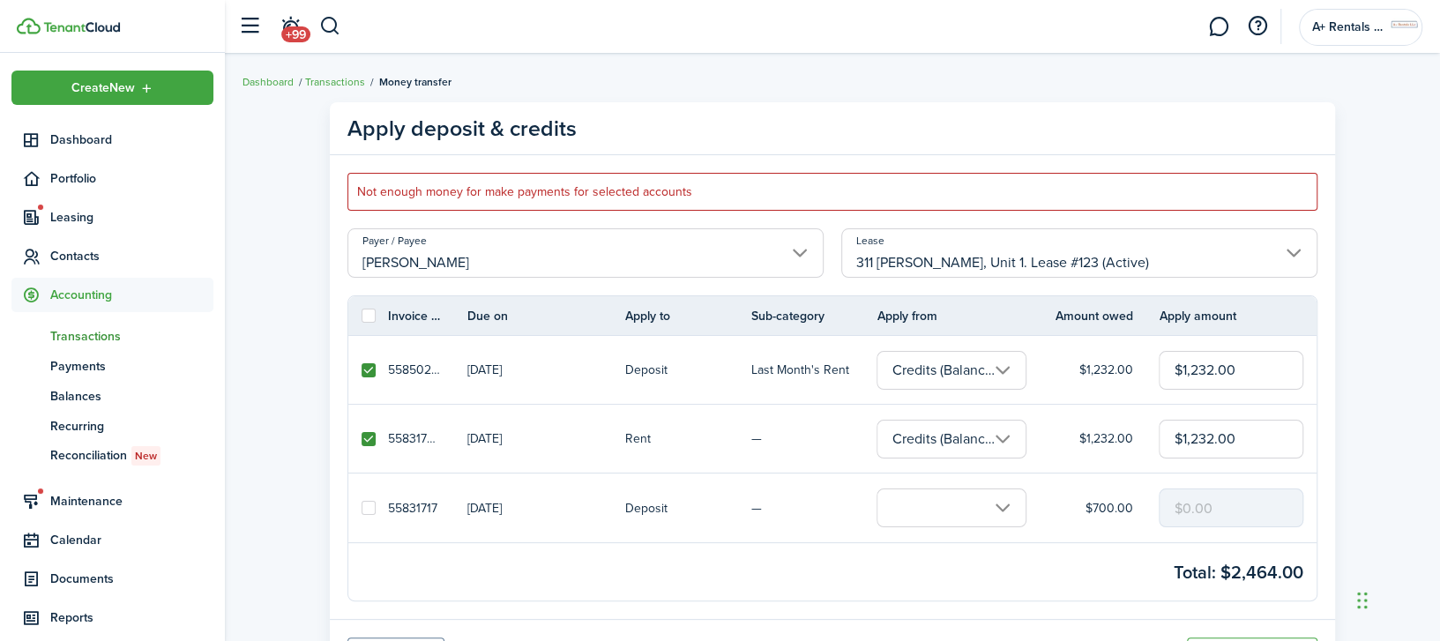
click at [368, 370] on label at bounding box center [368, 370] width 14 height 14
click at [361, 370] on input "checkbox" at bounding box center [361, 369] width 1 height 1
checkbox input "false"
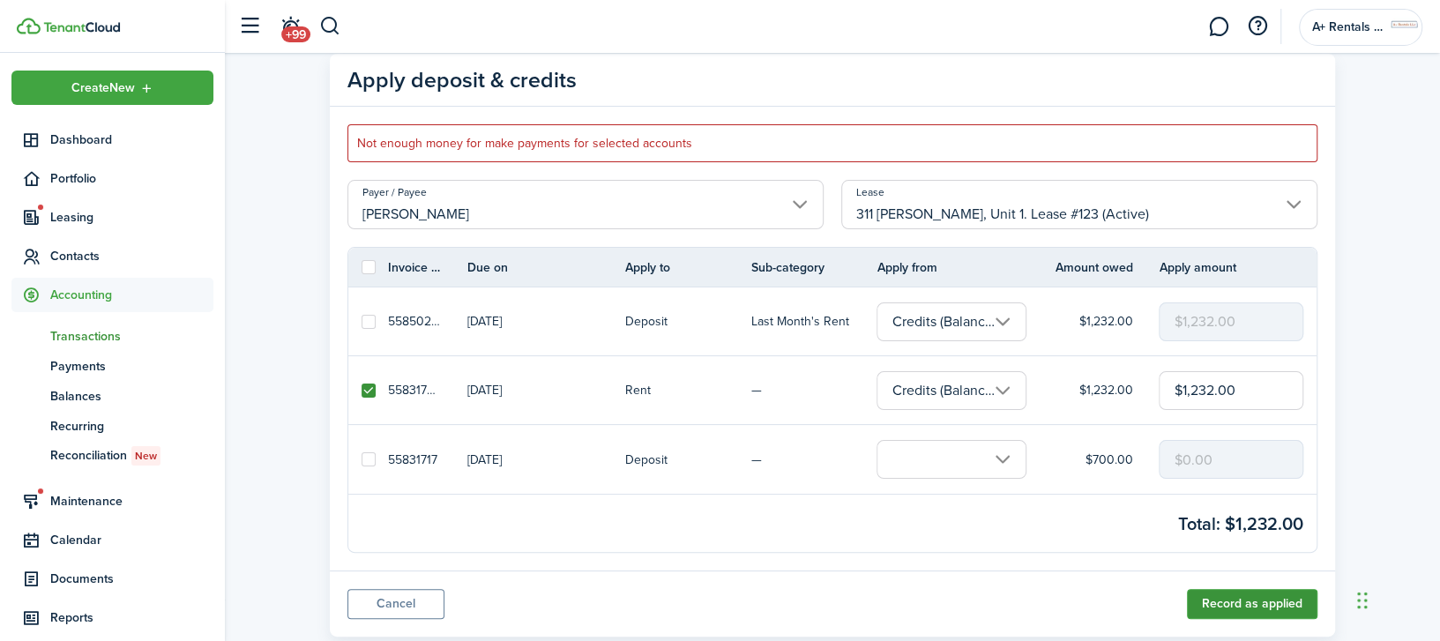
scroll to position [92, 0]
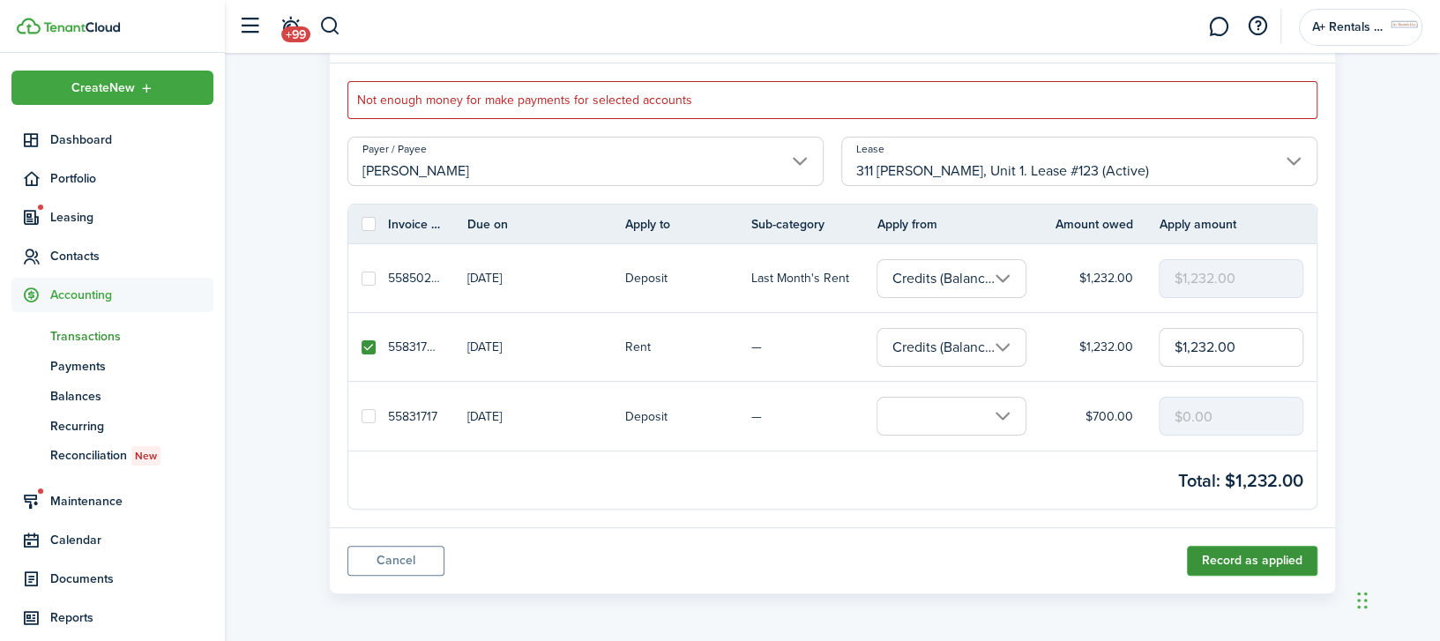
click at [1255, 560] on button "Record as applied" at bounding box center [1252, 561] width 130 height 30
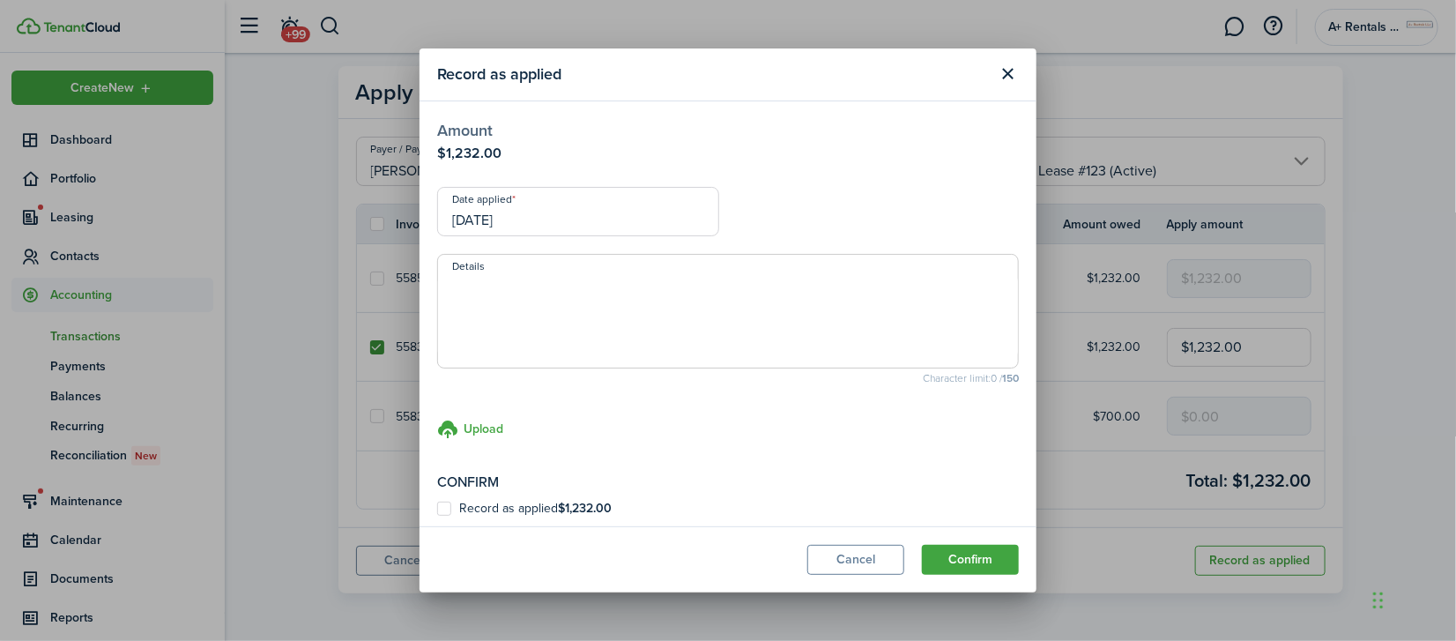
click at [542, 213] on input "[DATE]" at bounding box center [578, 211] width 282 height 49
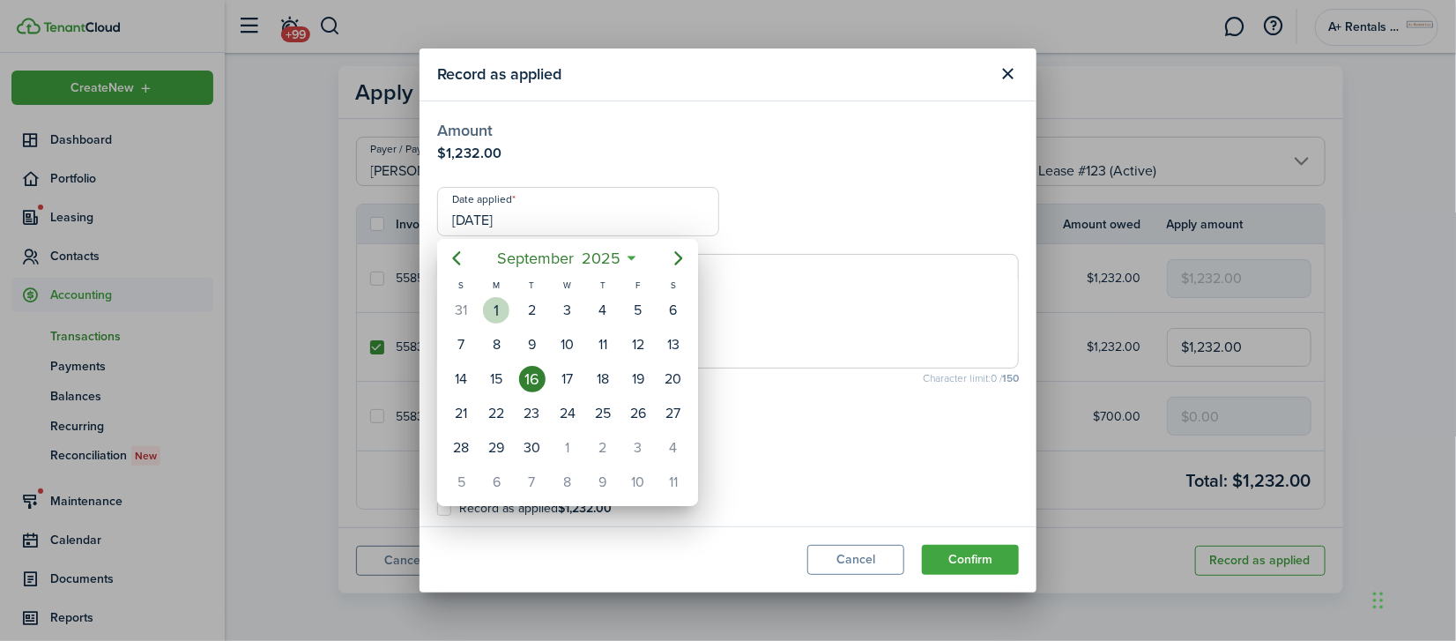
click at [495, 314] on div "1" at bounding box center [496, 310] width 26 height 26
type input "[DATE]"
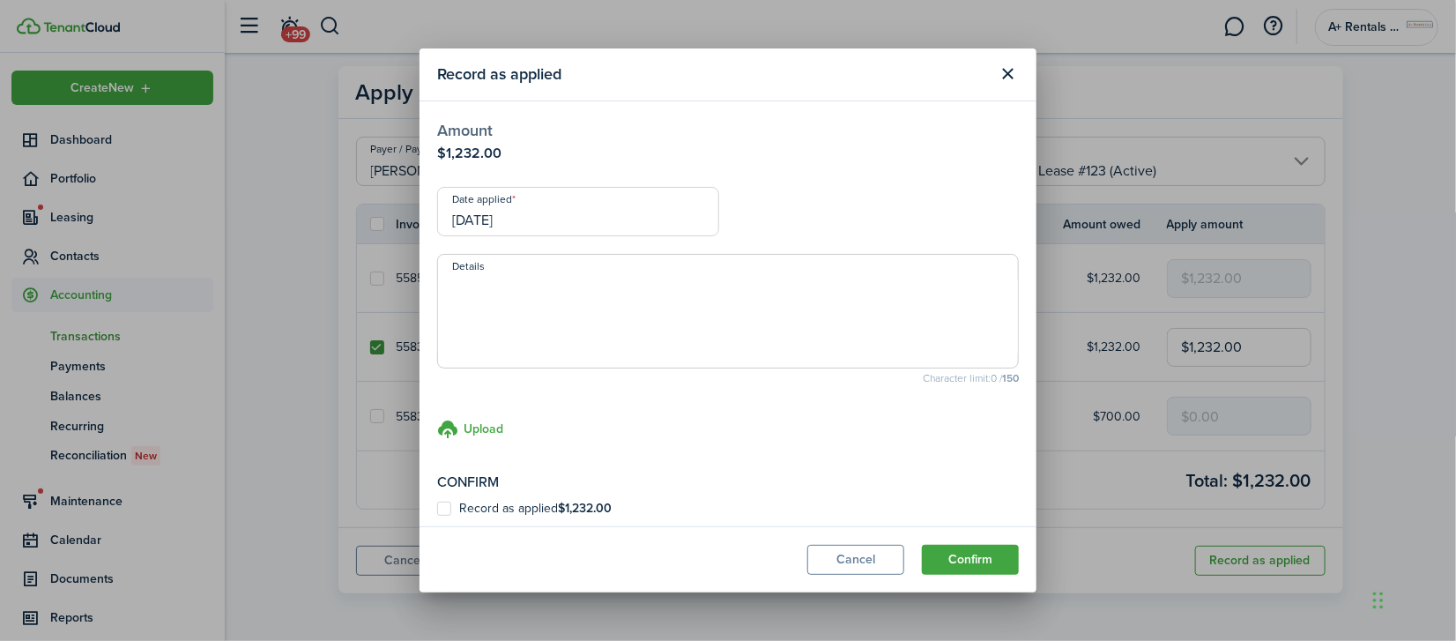
click at [443, 503] on label "Record as applied $1,232.00" at bounding box center [524, 509] width 175 height 14
click at [437, 508] on input "Record as applied $1,232.00" at bounding box center [436, 508] width 1 height 1
checkbox input "true"
click at [973, 555] on button "Confirm" at bounding box center [970, 560] width 97 height 30
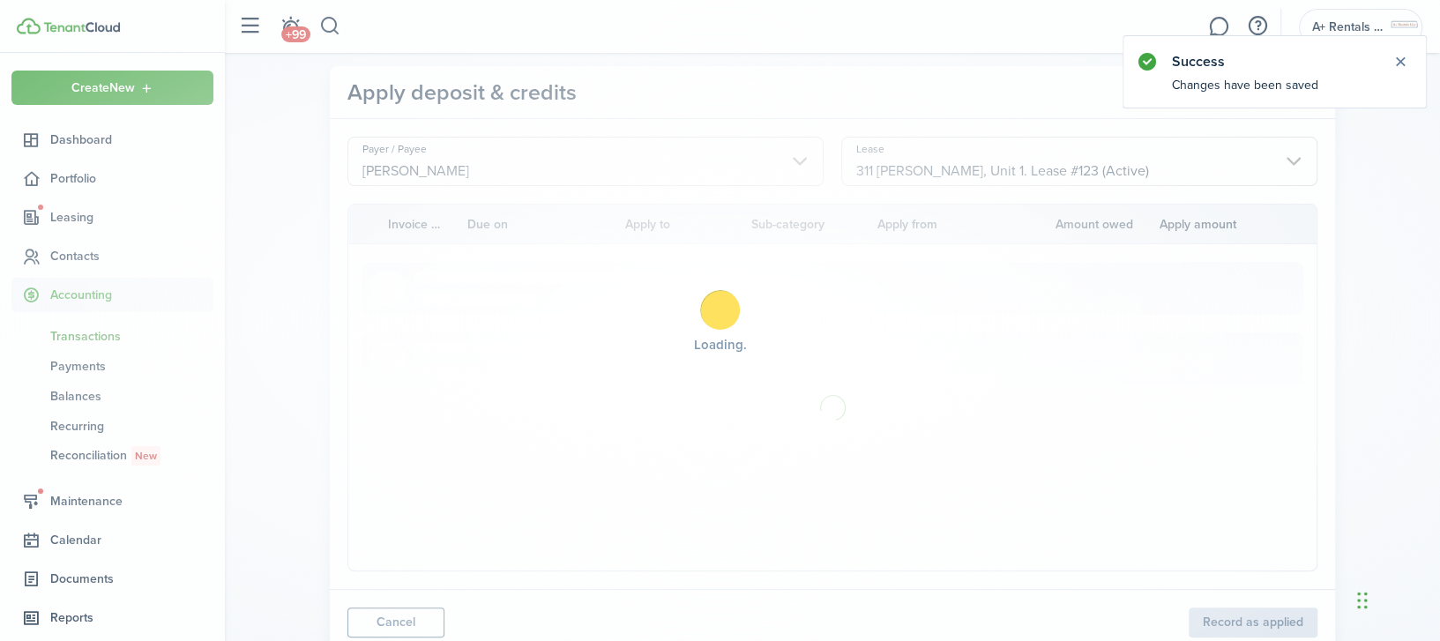
scroll to position [18, 0]
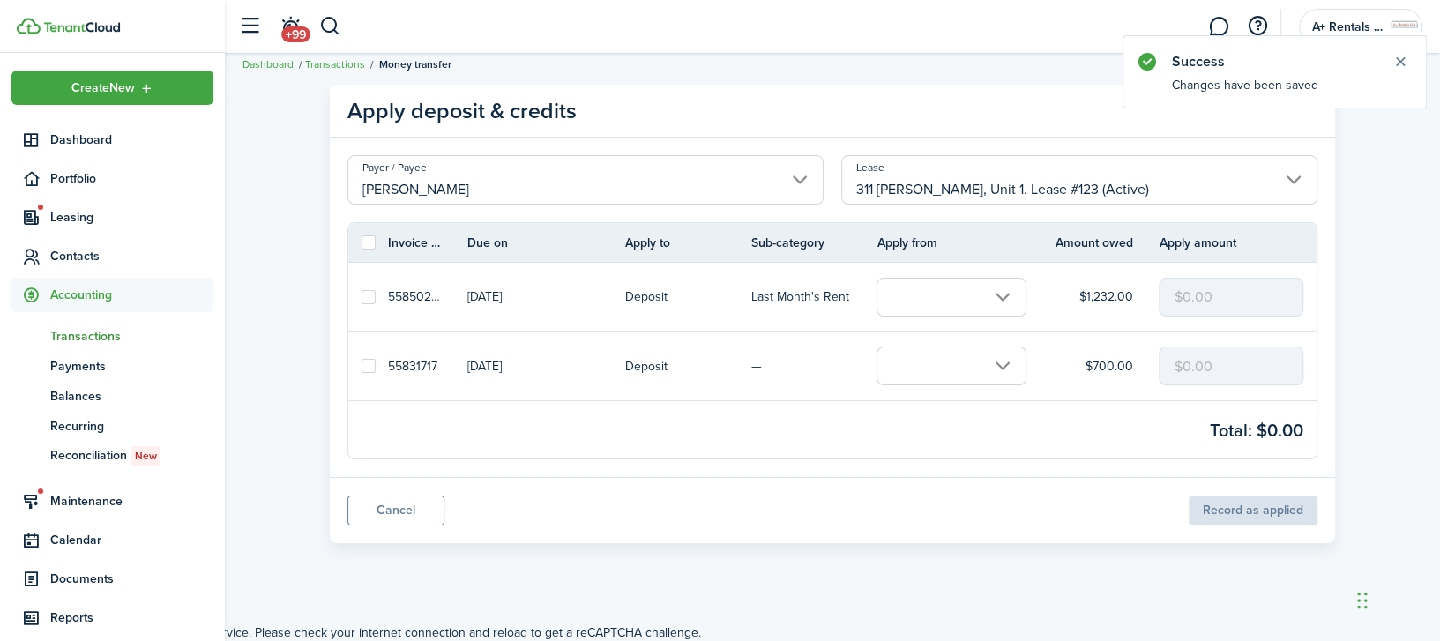
click at [369, 295] on label at bounding box center [368, 297] width 14 height 14
click at [361, 296] on input "checkbox" at bounding box center [361, 296] width 1 height 1
checkbox input "true"
click at [912, 301] on input "text" at bounding box center [951, 297] width 150 height 39
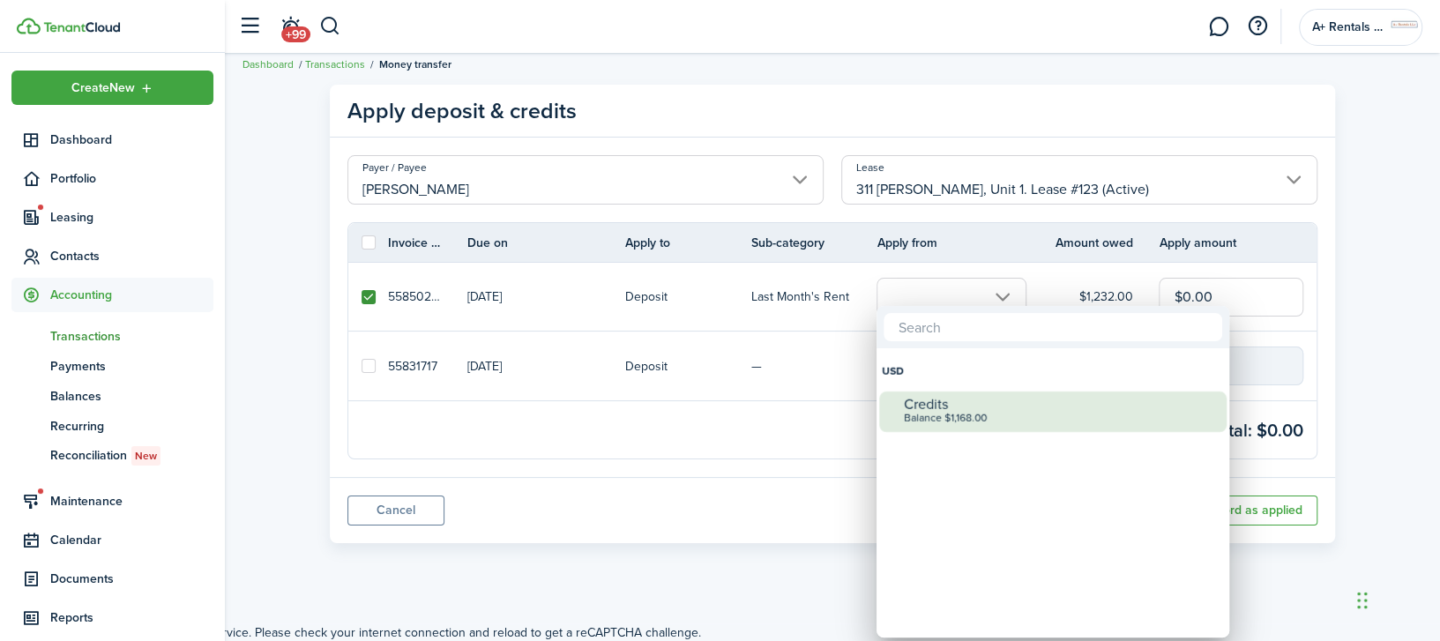
click at [927, 413] on div "Balance $1,168.00" at bounding box center [1060, 419] width 312 height 12
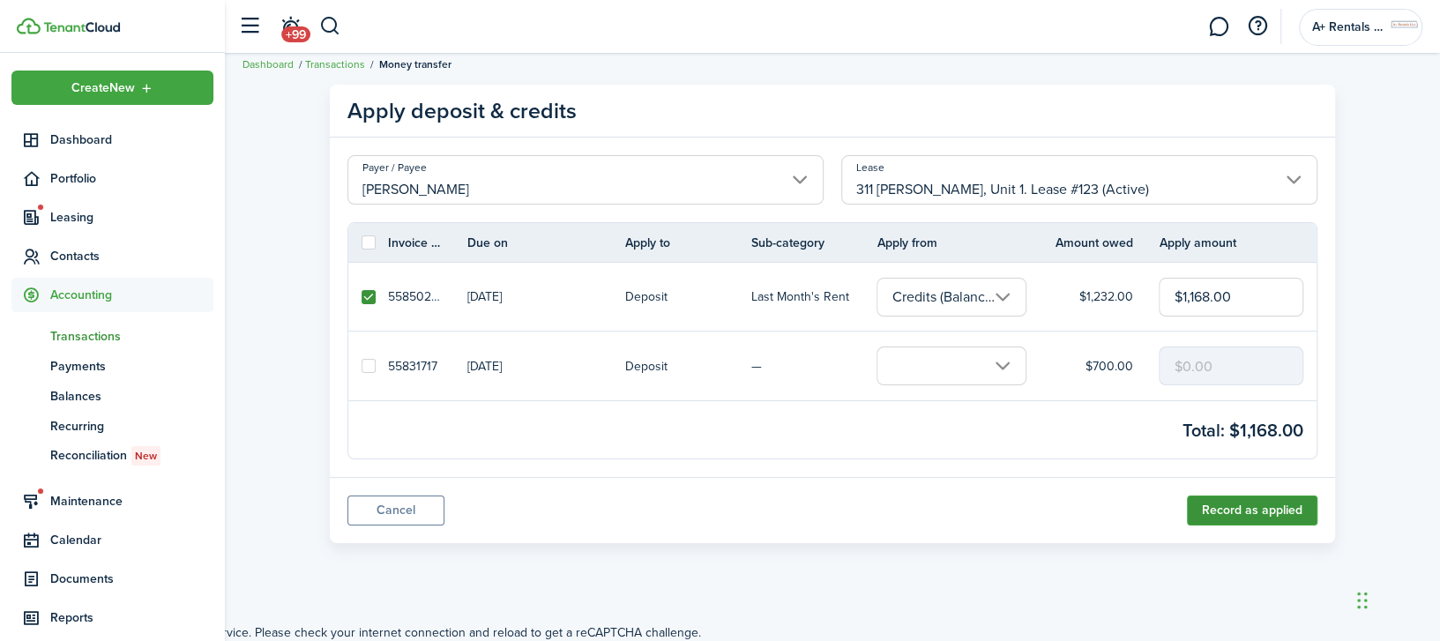
click at [1213, 508] on button "Record as applied" at bounding box center [1252, 510] width 130 height 30
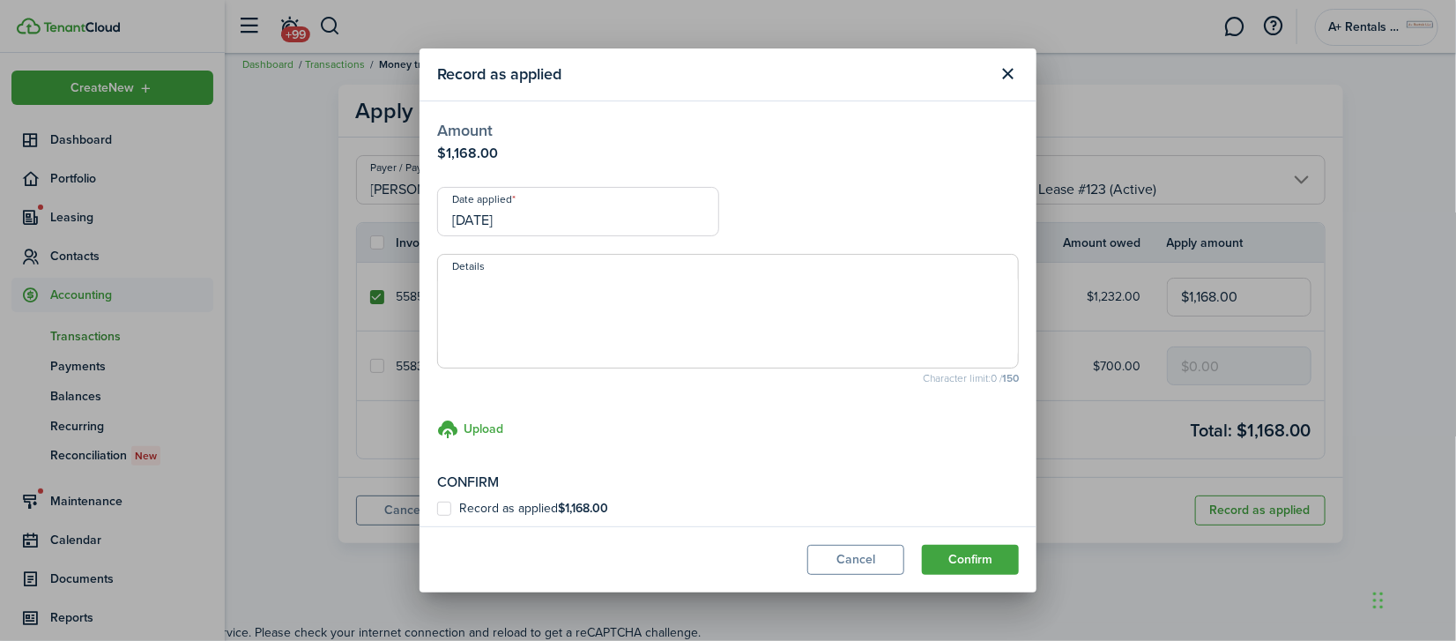
click at [564, 226] on input "[DATE]" at bounding box center [578, 211] width 282 height 49
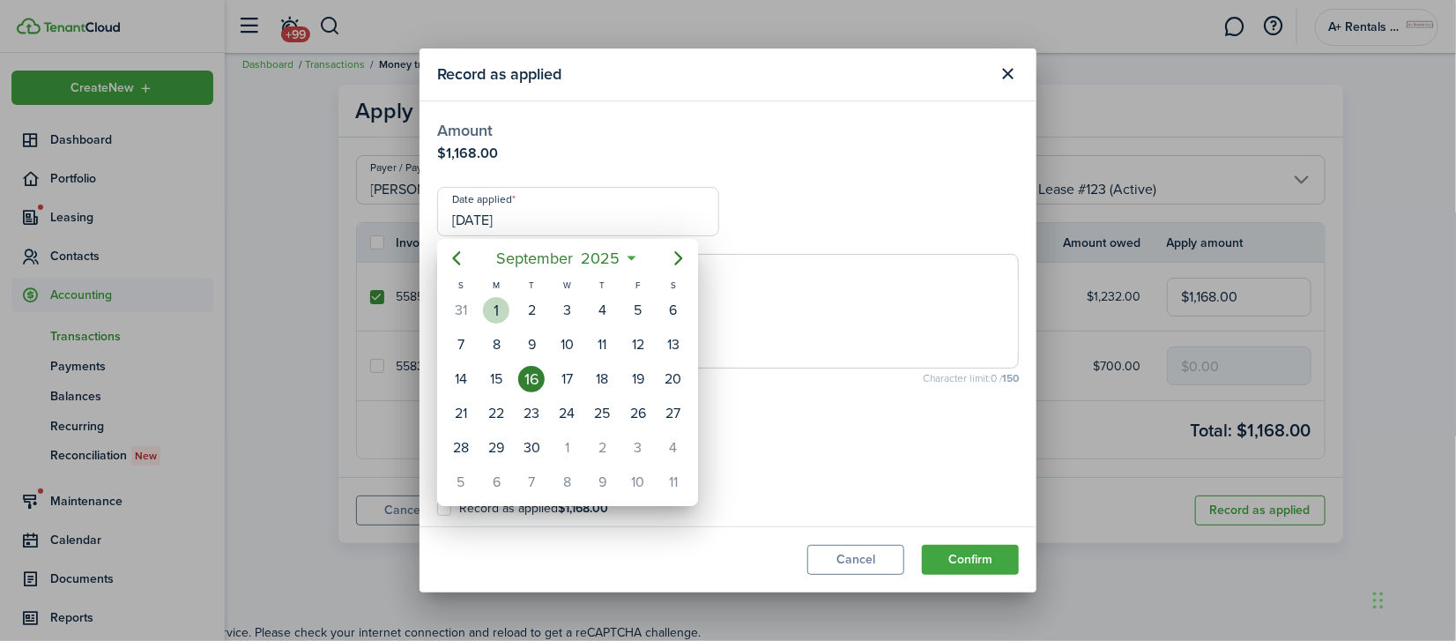
click at [486, 307] on div "1" at bounding box center [496, 310] width 26 height 26
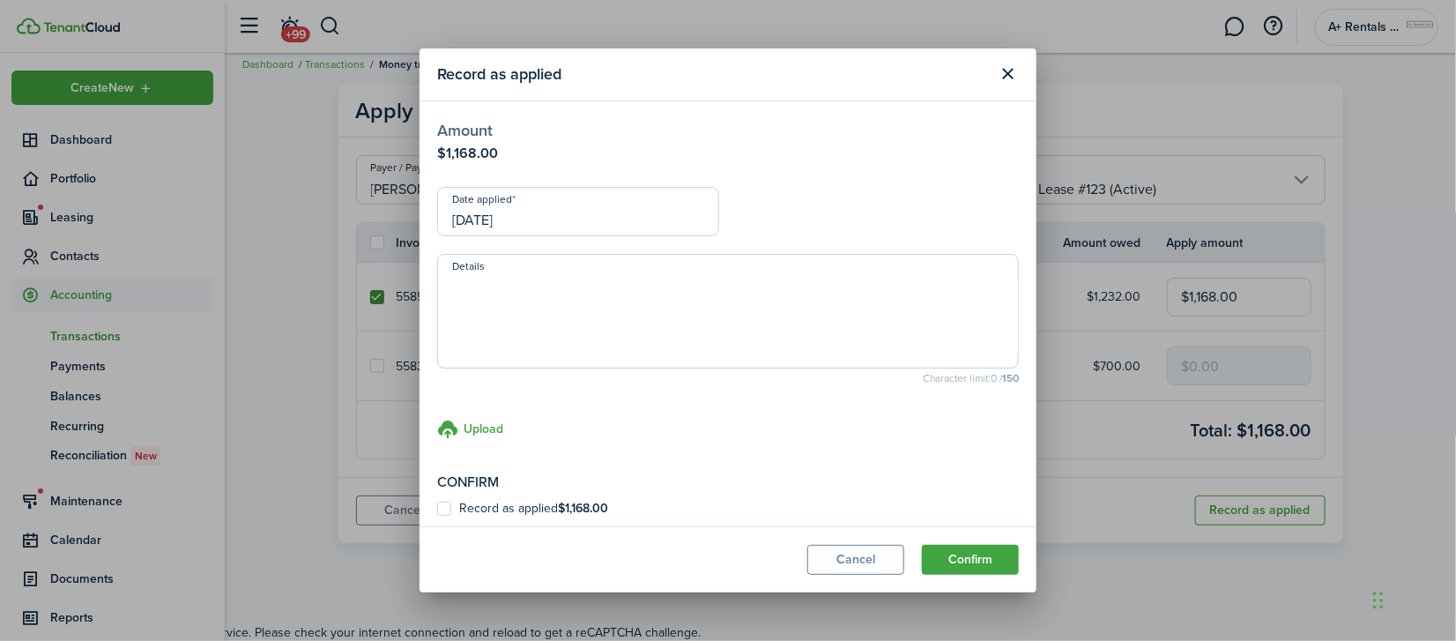
type input "[DATE]"
click at [450, 507] on label "Record as applied $1,168.00" at bounding box center [522, 509] width 171 height 14
click at [437, 508] on input "Record as applied $1,168.00" at bounding box center [436, 508] width 1 height 1
checkbox input "true"
click at [970, 571] on button "Confirm" at bounding box center [970, 560] width 97 height 30
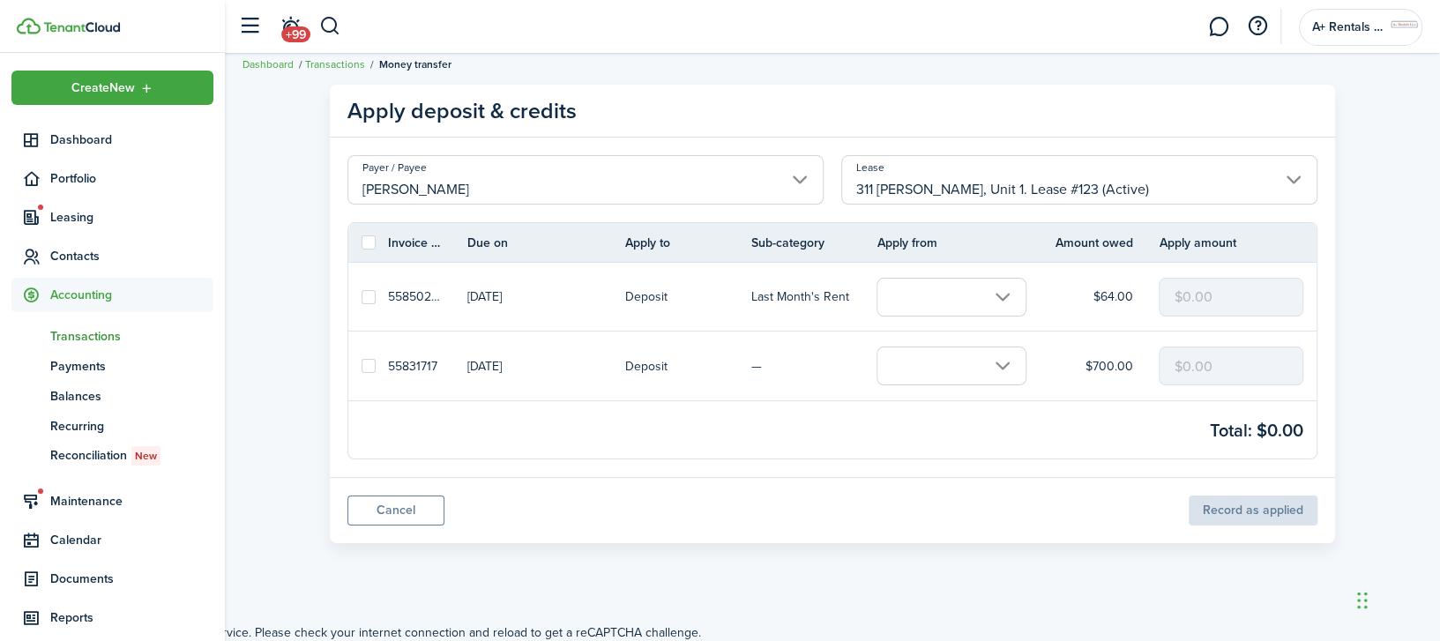
scroll to position [0, 0]
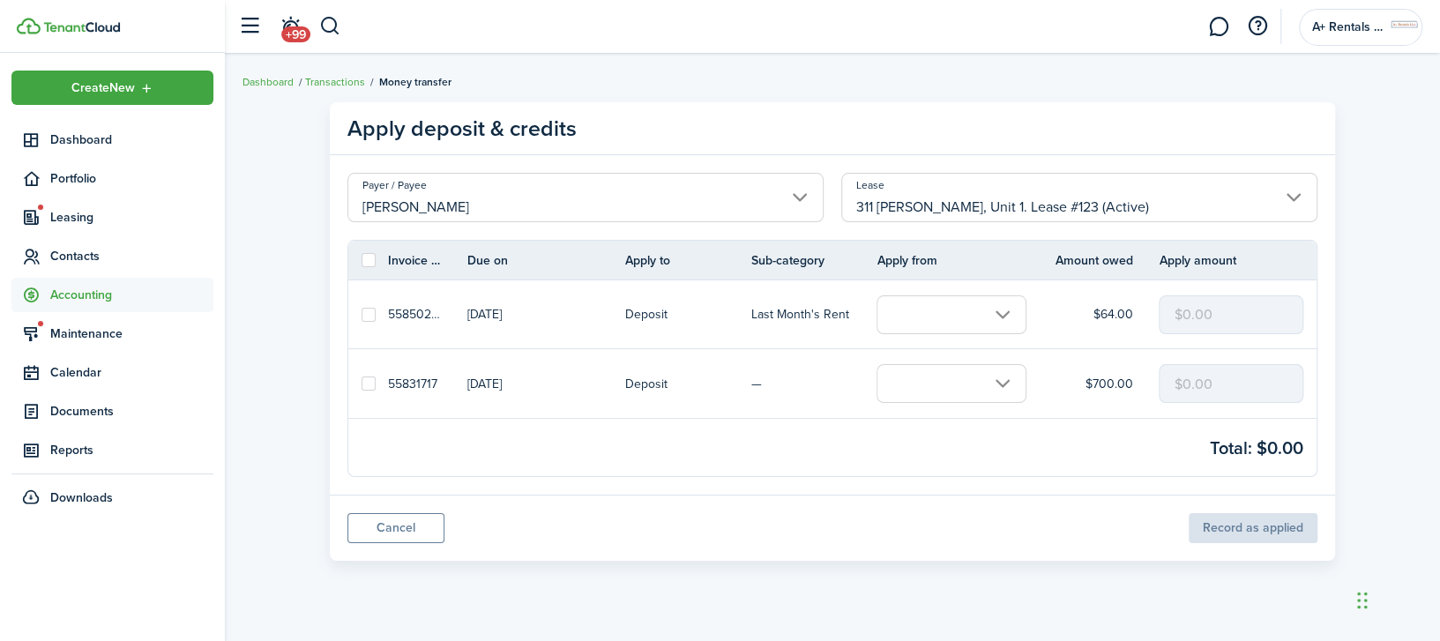
scroll to position [18, 0]
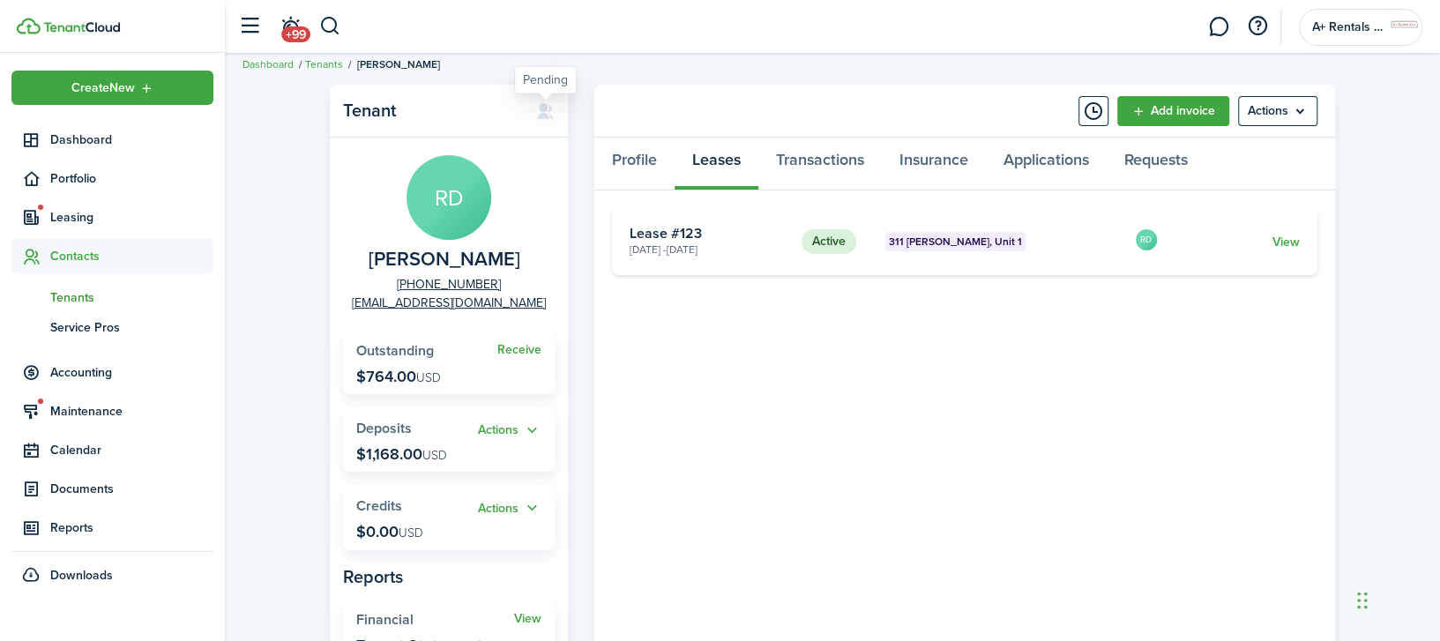
click at [541, 113] on icon at bounding box center [545, 111] width 19 height 18
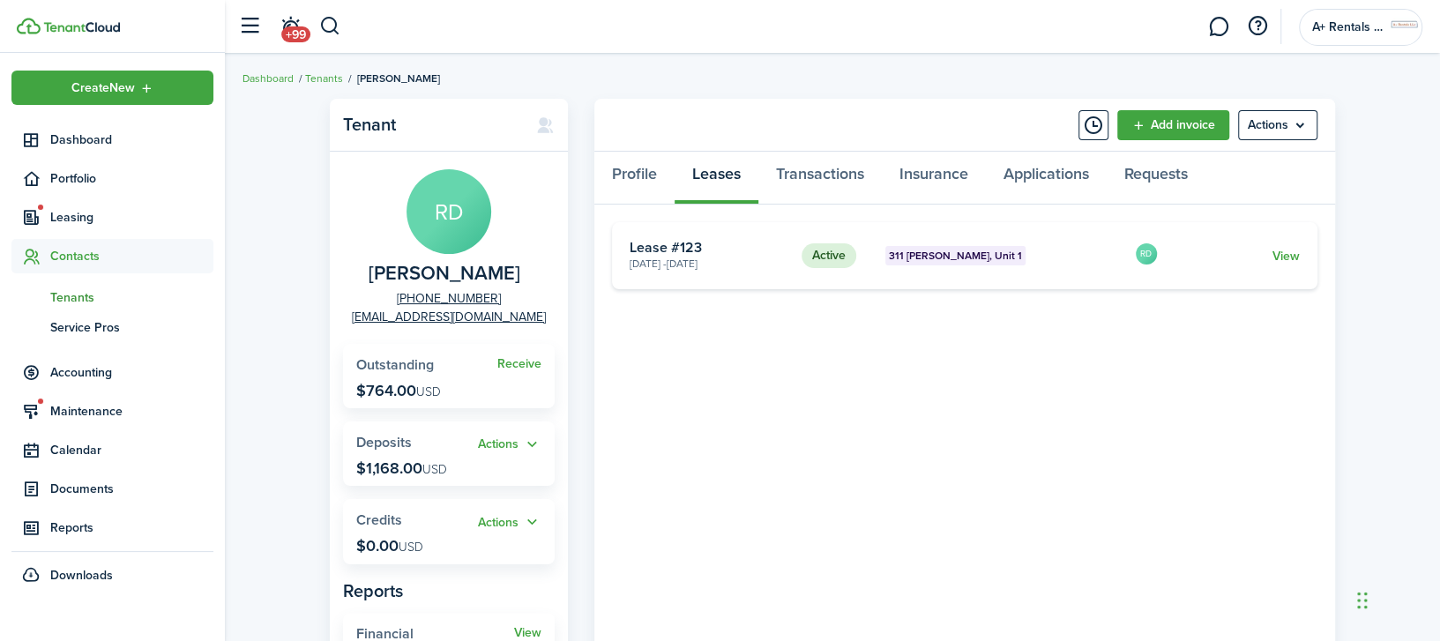
scroll to position [0, 0]
